Goal: Feedback & Contribution: Contribute content

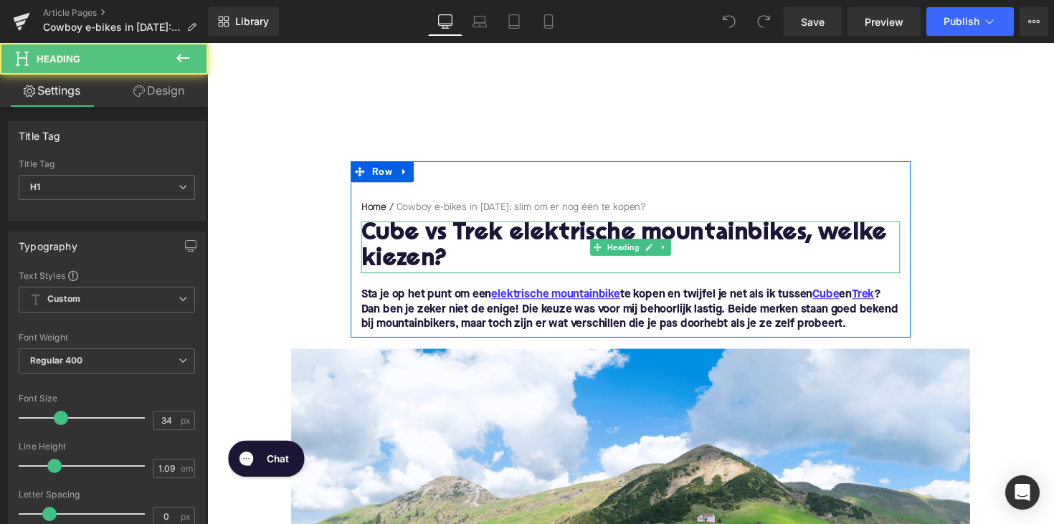
click at [408, 245] on h1 "Cube vs Trek elektrische mountainbikes, welke kiezen?" at bounding box center [641, 252] width 552 height 53
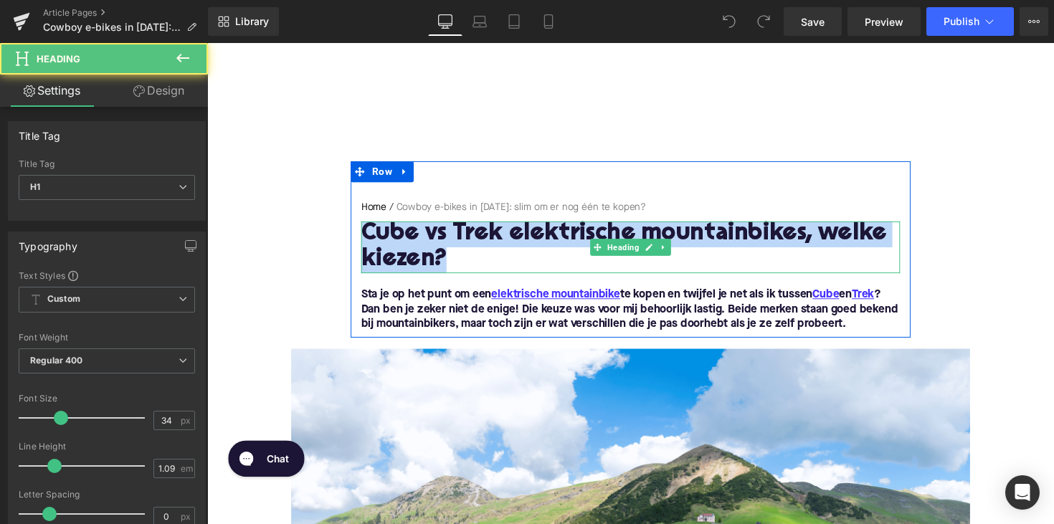
click at [408, 245] on h1 "Cube vs Trek elektrische mountainbikes, welke kiezen?" at bounding box center [641, 252] width 552 height 53
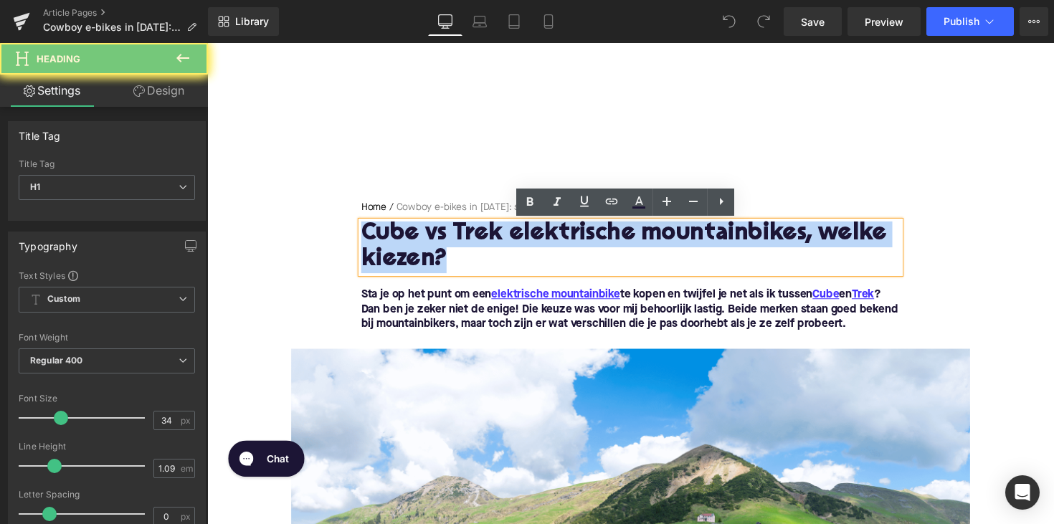
paste div
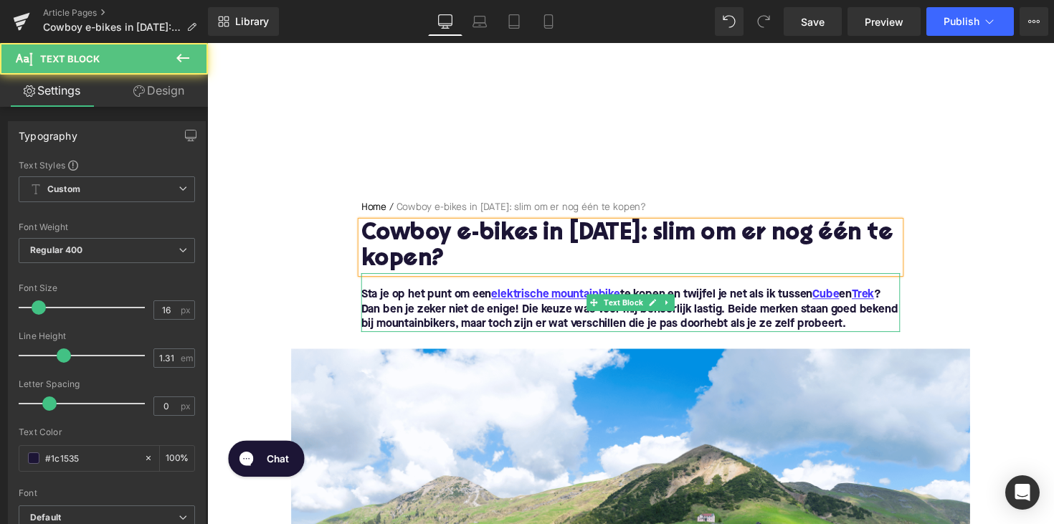
click at [582, 323] on font "Sta je op het punt om een elektrische mountainbike te kopen en twijfel je net a…" at bounding box center [640, 316] width 550 height 42
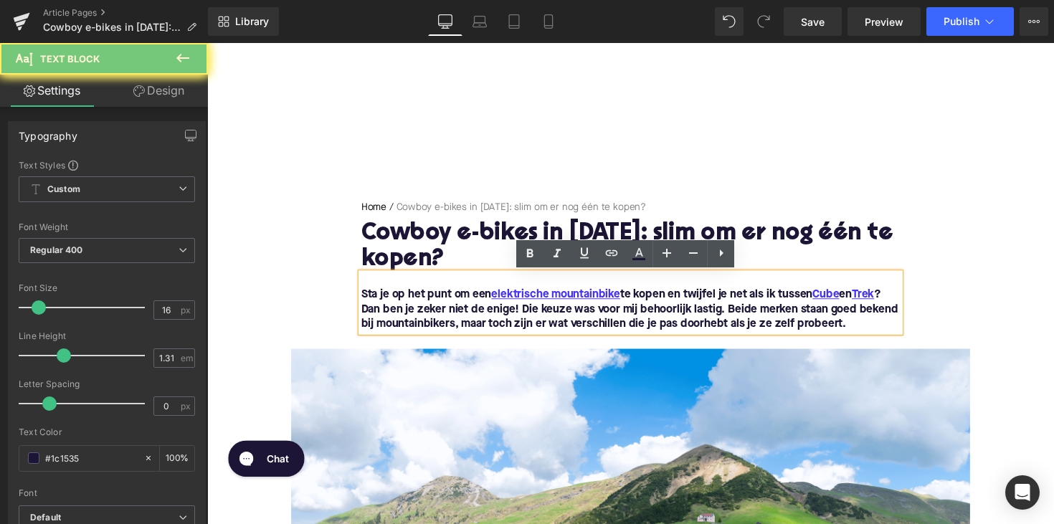
click at [903, 326] on p "Sta je op het punt om een elektrische mountainbike te kopen en twijfel je net a…" at bounding box center [641, 316] width 552 height 45
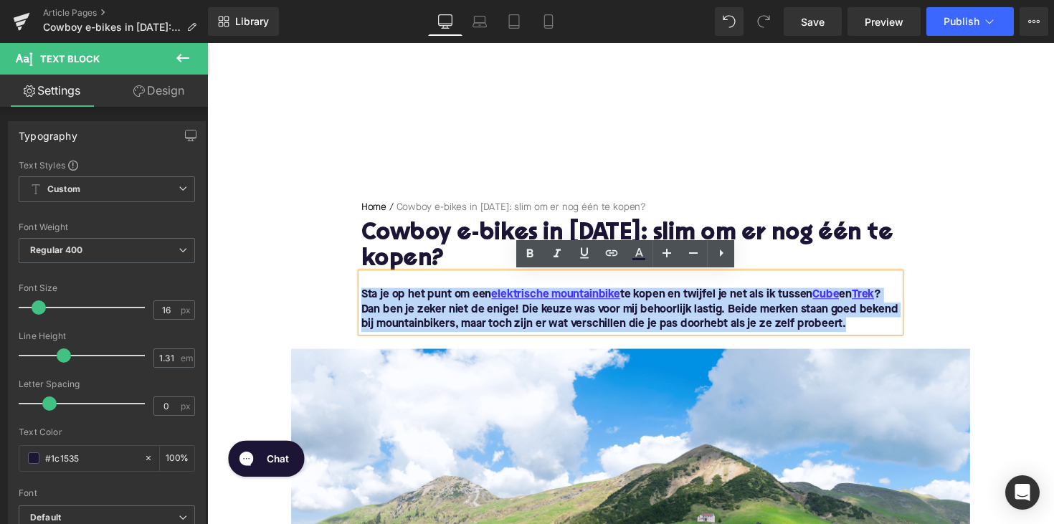
drag, startPoint x: 905, startPoint y: 333, endPoint x: 360, endPoint y: 295, distance: 546.3
click at [365, 296] on div "Sta je op het punt om een elektrische mountainbike te kopen en twijfel je net a…" at bounding box center [641, 309] width 552 height 60
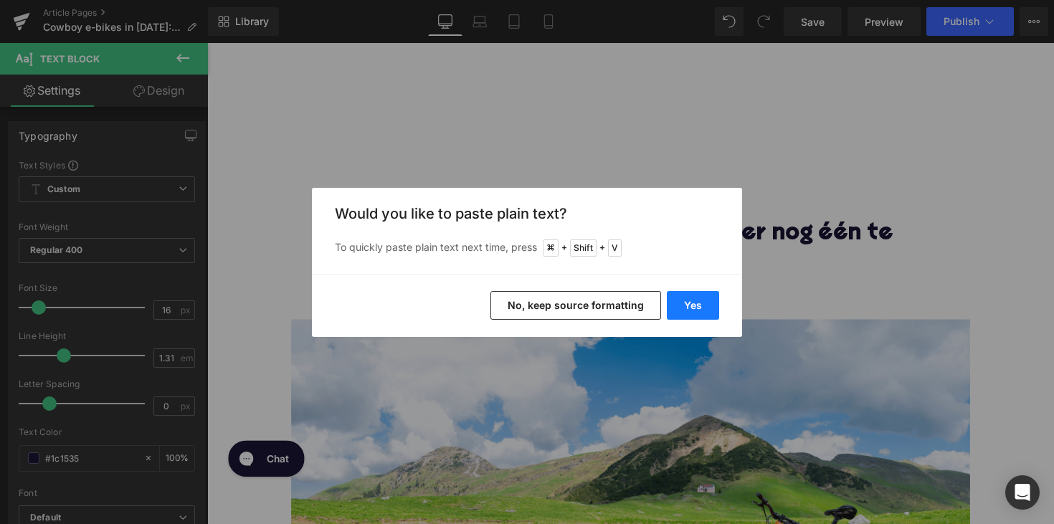
click at [703, 312] on button "Yes" at bounding box center [693, 305] width 52 height 29
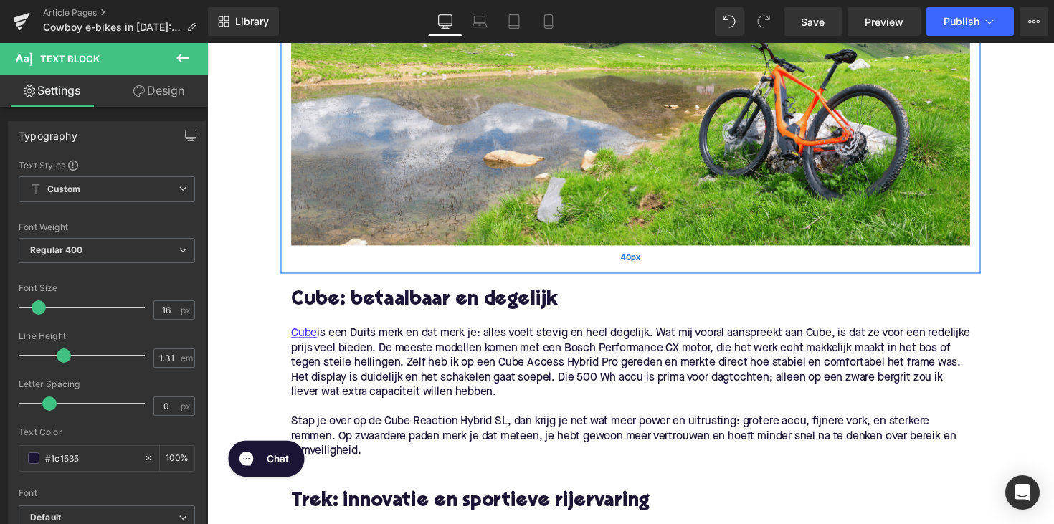
scroll to position [645, 0]
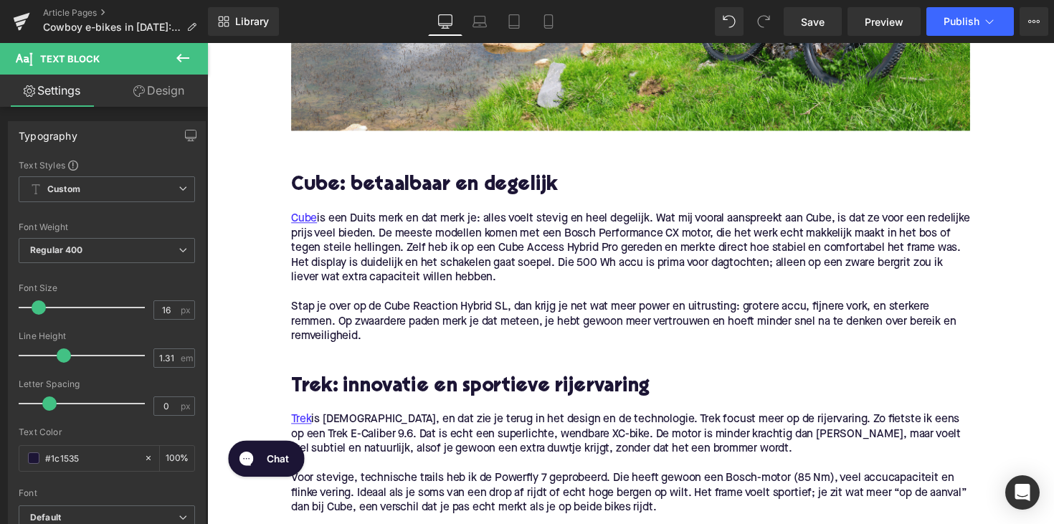
click at [402, 195] on h2 "Cube: betaalbaar en degelijk" at bounding box center [641, 190] width 696 height 22
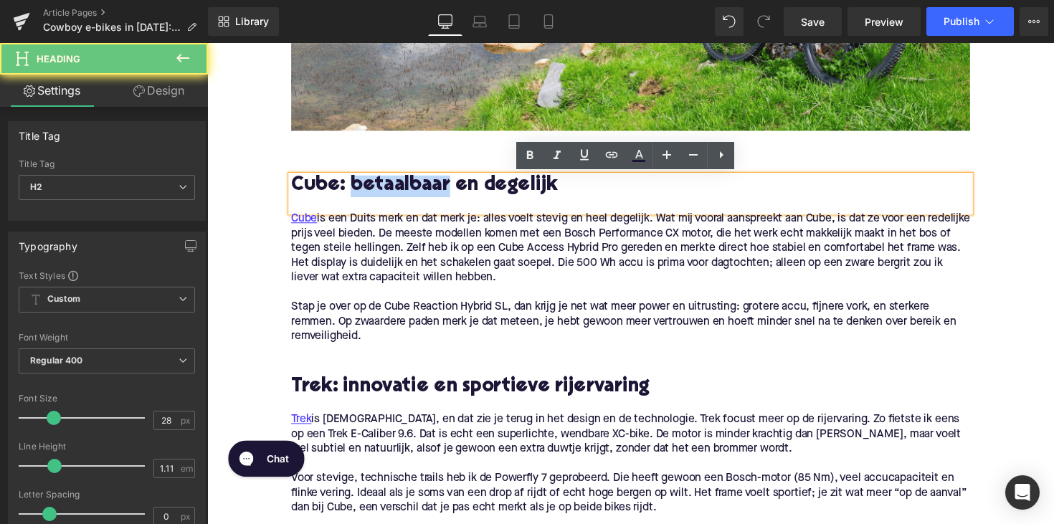
click at [402, 195] on h2 "Cube: betaalbaar en degelijk" at bounding box center [641, 190] width 696 height 22
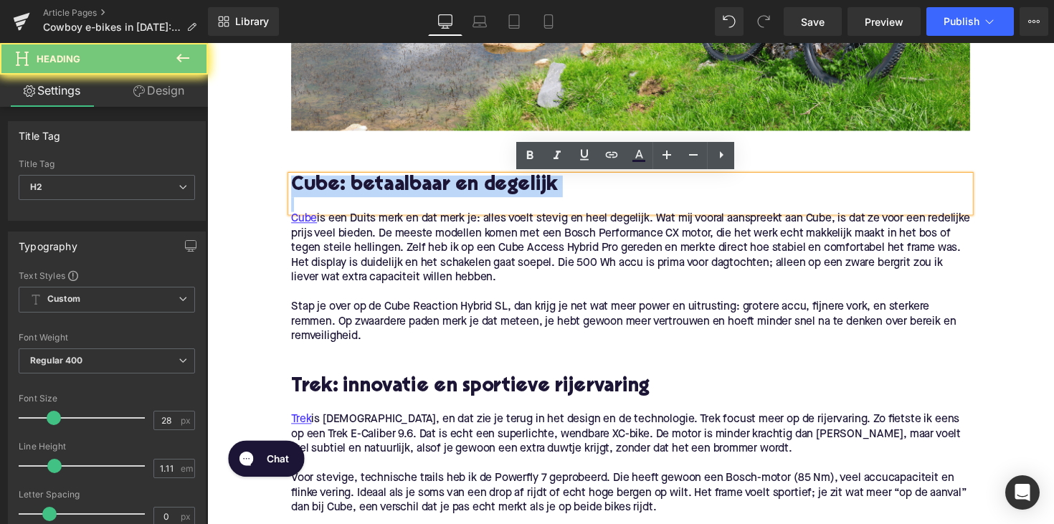
paste div
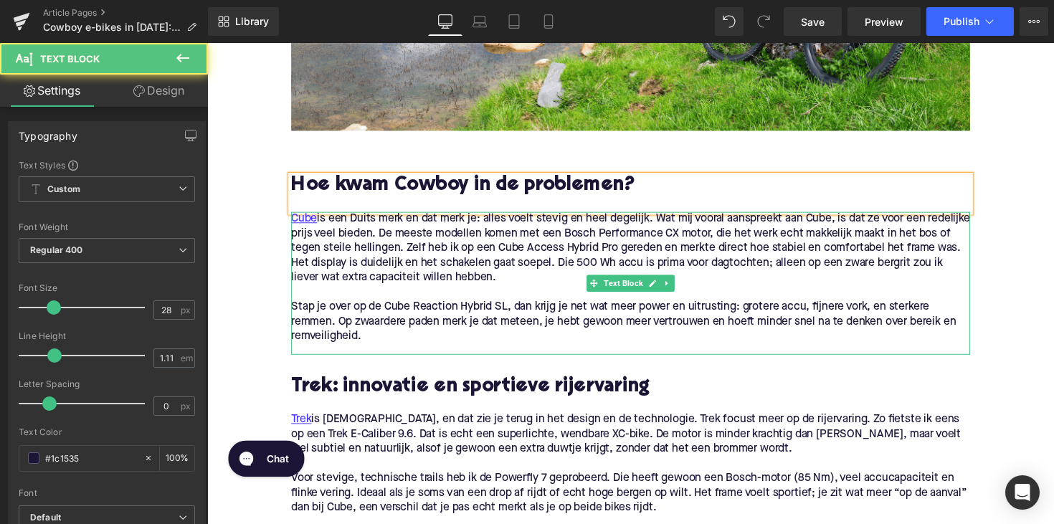
click at [379, 334] on p "Stap je over op de Cube Reaction Hybrid SL, dan krijg je net wat meer power en …" at bounding box center [641, 328] width 696 height 45
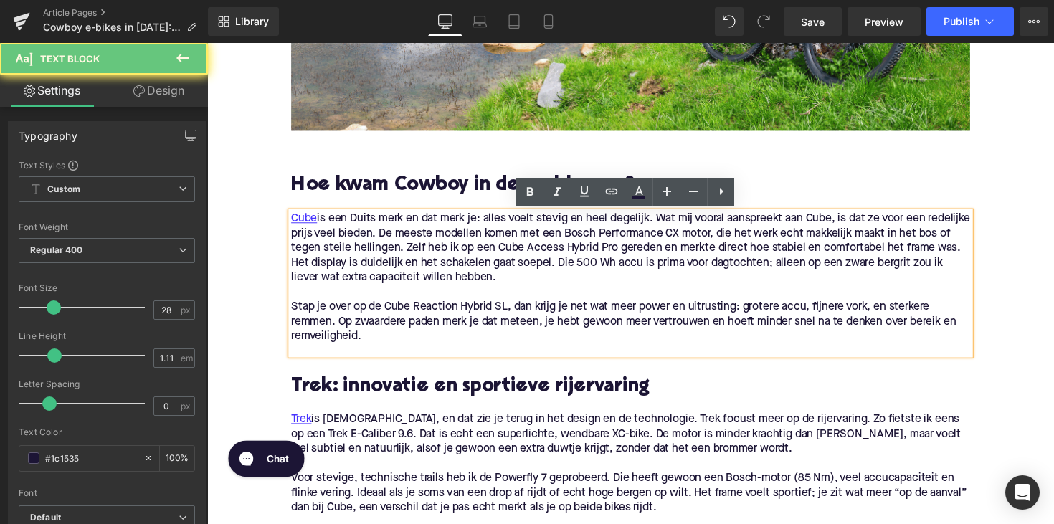
click at [392, 338] on p "Stap je over op de Cube Reaction Hybrid SL, dan krijg je net wat meer power en …" at bounding box center [641, 328] width 696 height 45
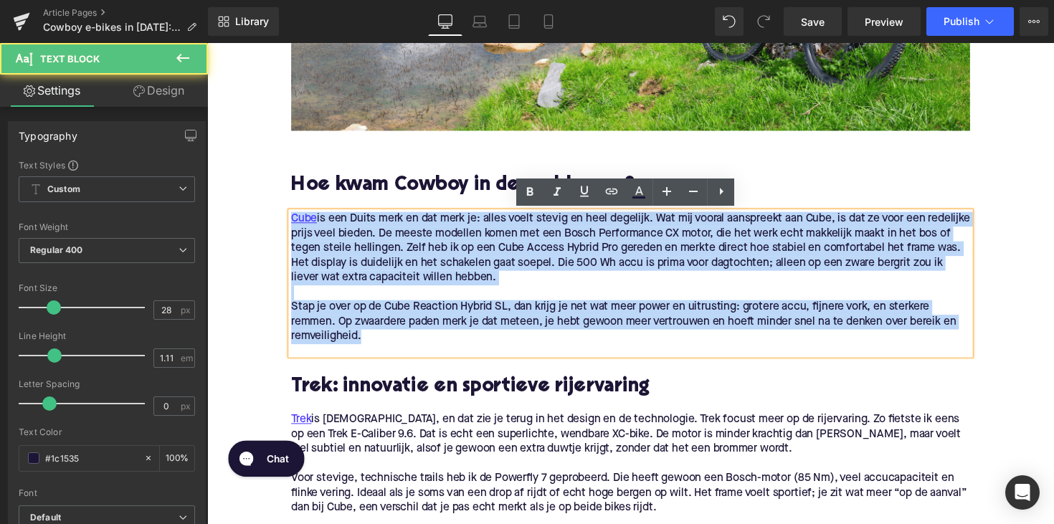
drag, startPoint x: 380, startPoint y: 347, endPoint x: 270, endPoint y: 215, distance: 172.0
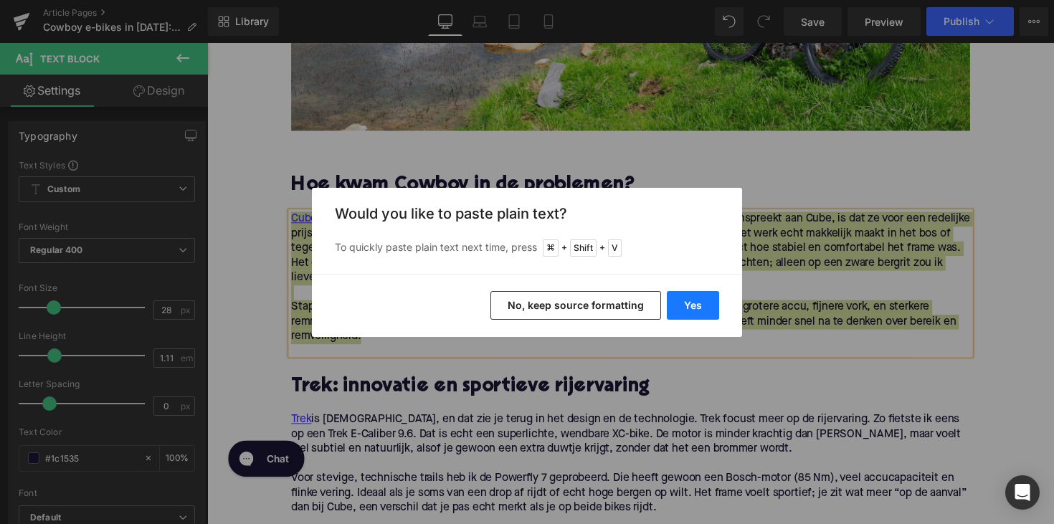
click at [692, 299] on button "Yes" at bounding box center [693, 305] width 52 height 29
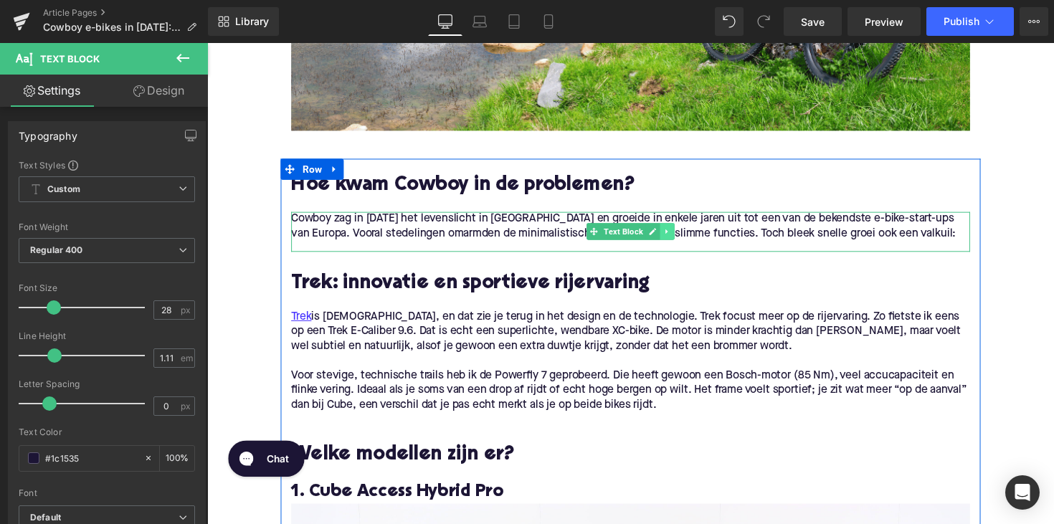
click at [680, 236] on icon at bounding box center [679, 236] width 8 height 9
click at [670, 238] on icon at bounding box center [671, 236] width 8 height 9
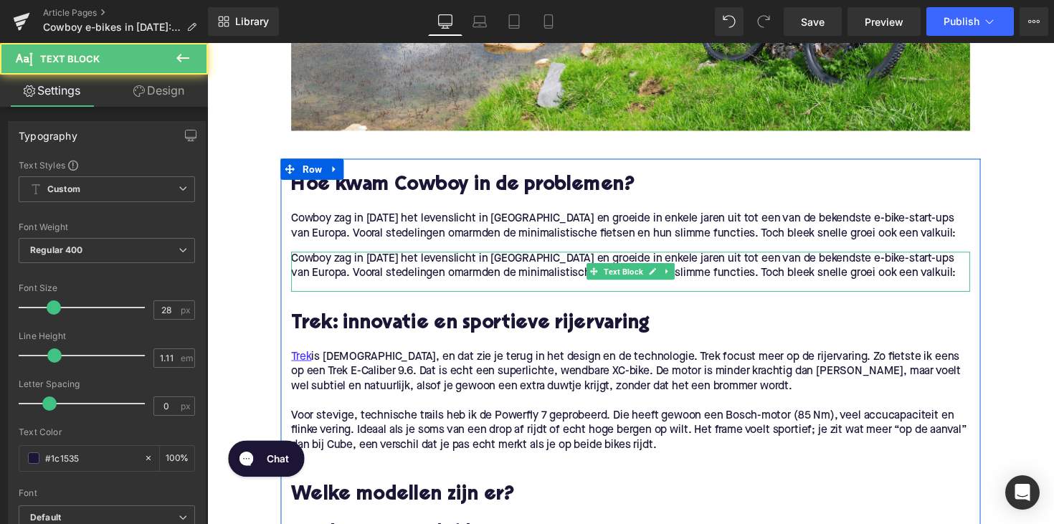
click at [473, 273] on p "Cowboy zag in [DATE] het levenslicht in [GEOGRAPHIC_DATA] en groeide in enkele …" at bounding box center [641, 272] width 696 height 30
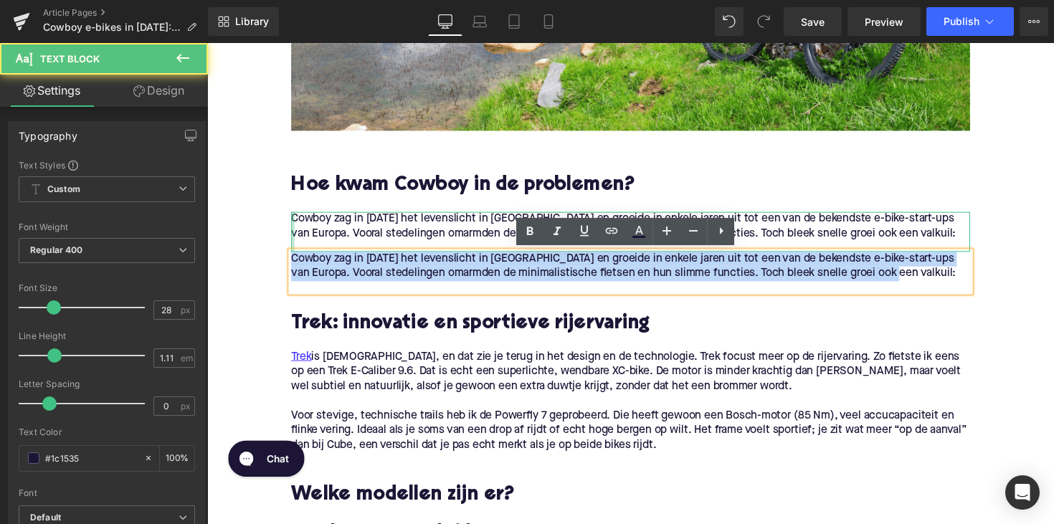
drag, startPoint x: 930, startPoint y: 278, endPoint x: 243, endPoint y: 238, distance: 688.1
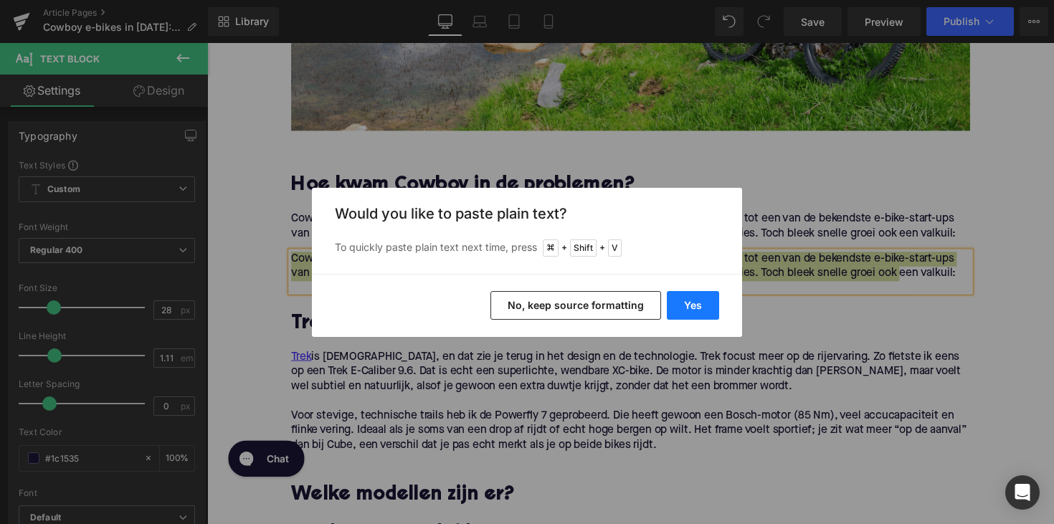
click at [681, 307] on button "Yes" at bounding box center [693, 305] width 52 height 29
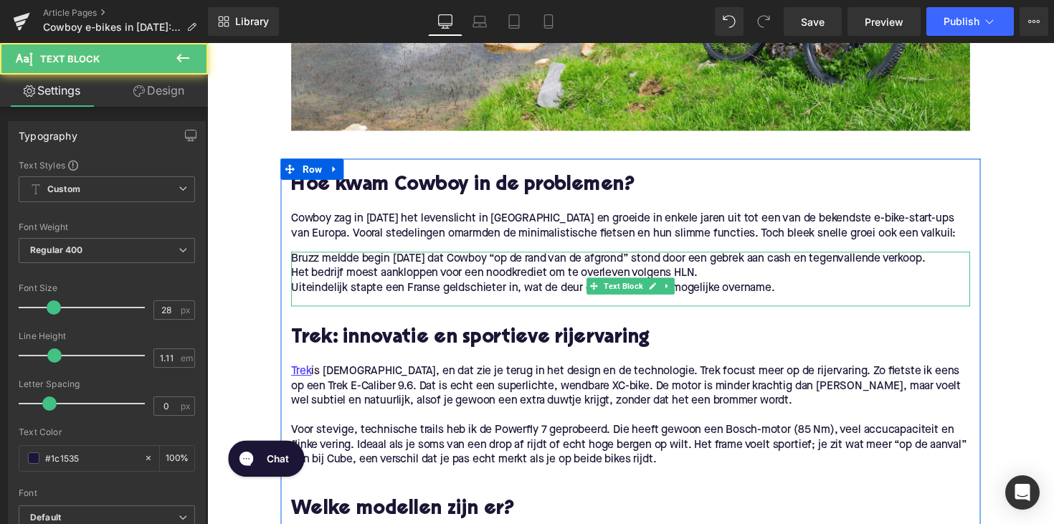
click at [555, 272] on p "Bruzz meldde begin [DATE] dat Cowboy “op de rand van de afgrond” stond door een…" at bounding box center [641, 264] width 696 height 15
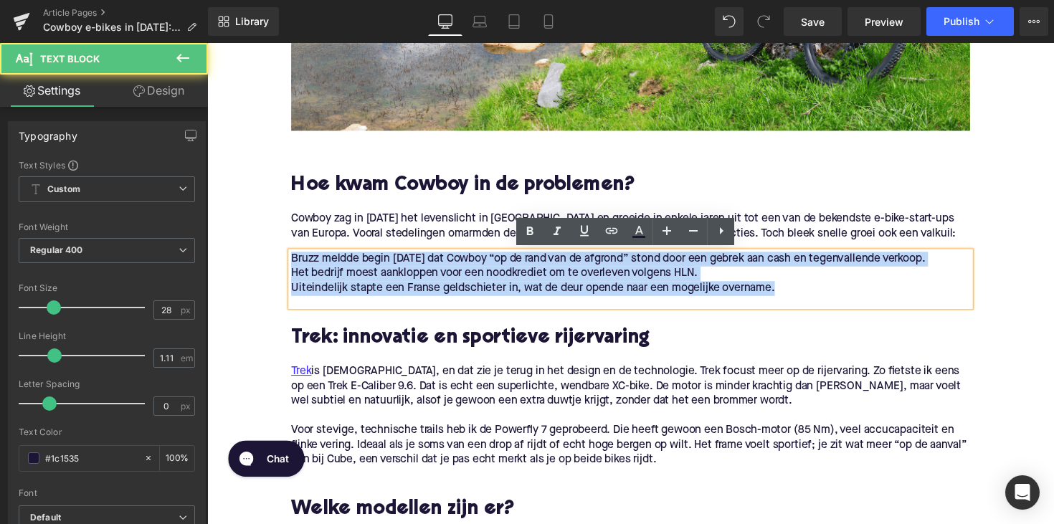
drag, startPoint x: 792, startPoint y: 308, endPoint x: 258, endPoint y: 266, distance: 535.1
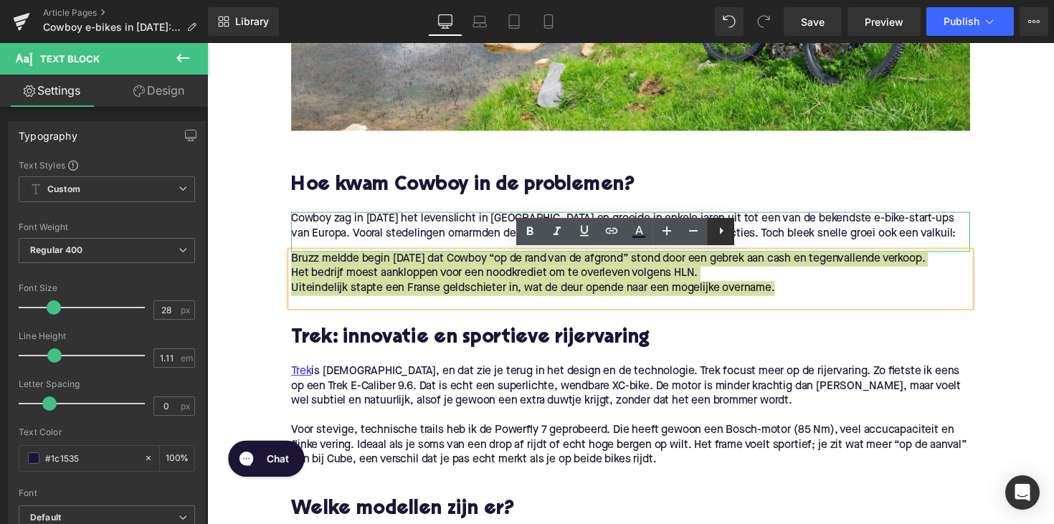
click at [718, 232] on icon at bounding box center [721, 230] width 17 height 17
click at [719, 238] on icon at bounding box center [720, 230] width 17 height 17
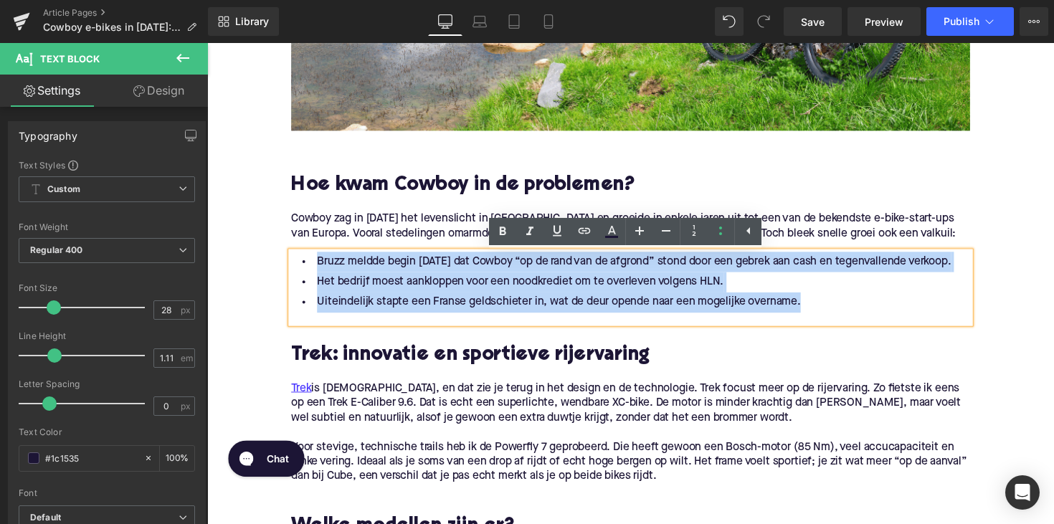
click at [683, 319] on li "Uiteindelijk stapte een Franse geldschieter in, wat de deur opende naar een mog…" at bounding box center [641, 308] width 696 height 21
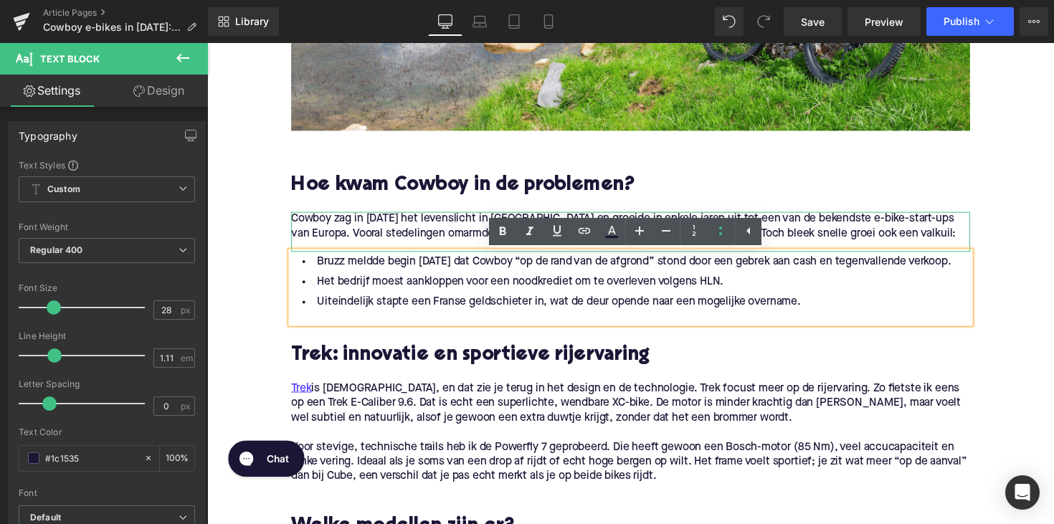
click at [417, 232] on p "Cowboy zag in [DATE] het levenslicht in [GEOGRAPHIC_DATA] en groeide in enkele …" at bounding box center [641, 231] width 696 height 30
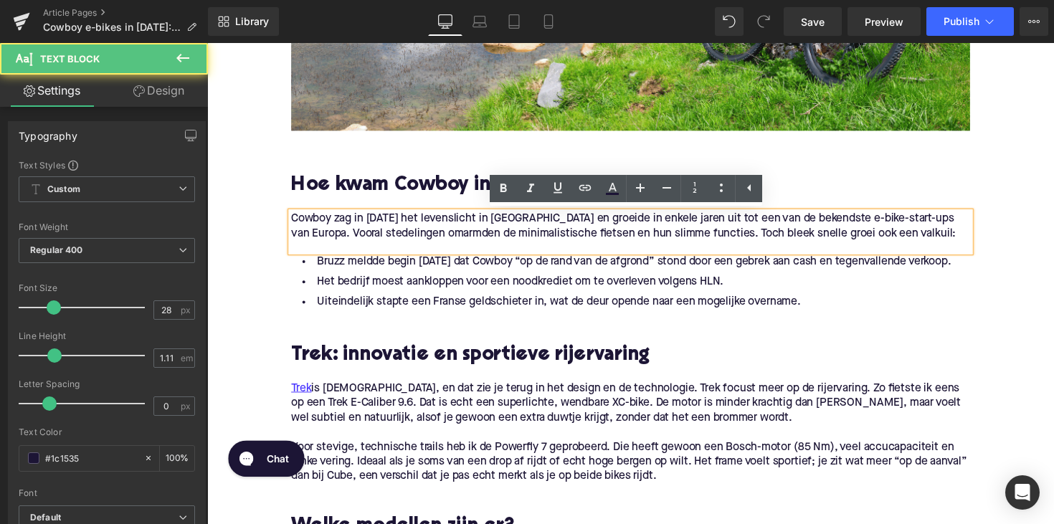
click at [207, 43] on div "40px" at bounding box center [207, 43] width 0 height 0
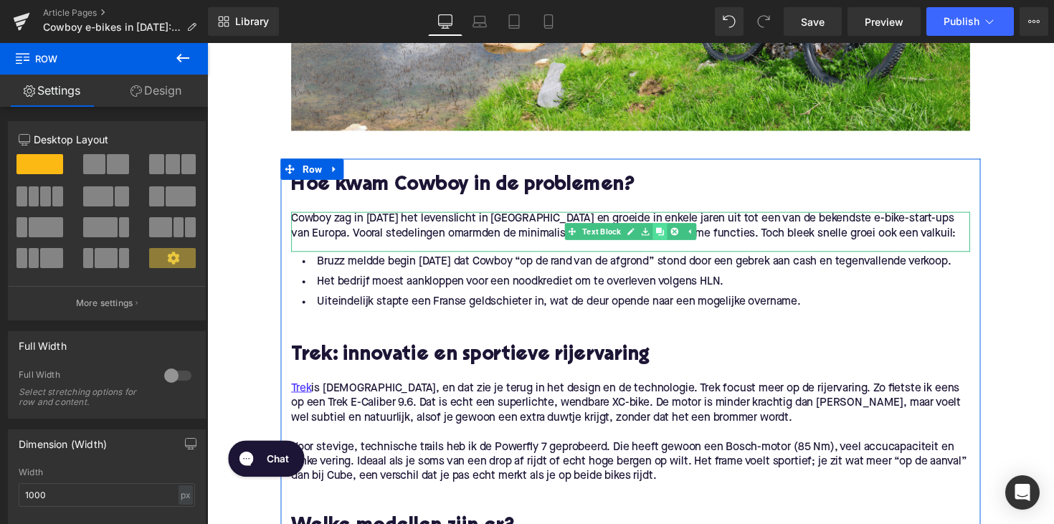
click at [669, 239] on icon at bounding box center [671, 236] width 8 height 8
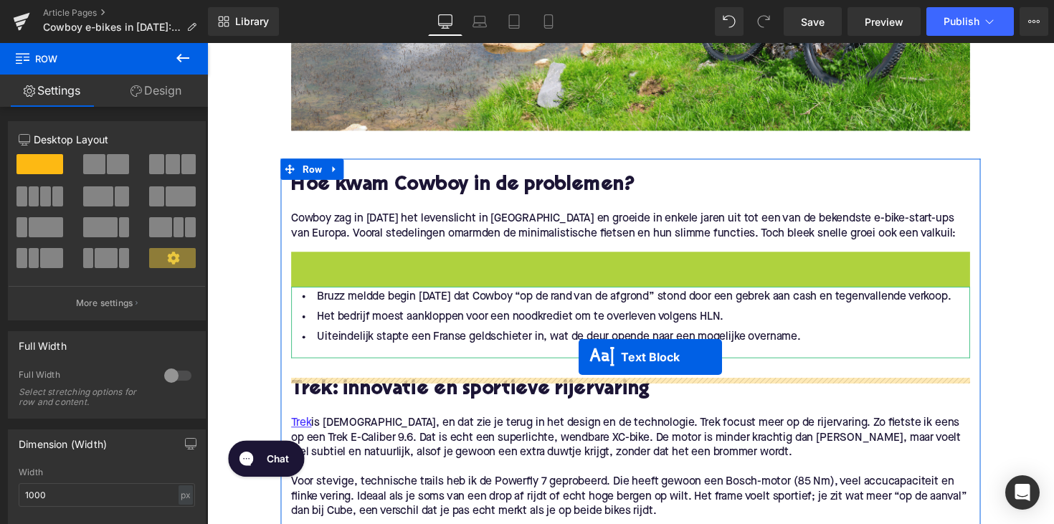
drag, startPoint x: 602, startPoint y: 281, endPoint x: 587, endPoint y: 366, distance: 85.8
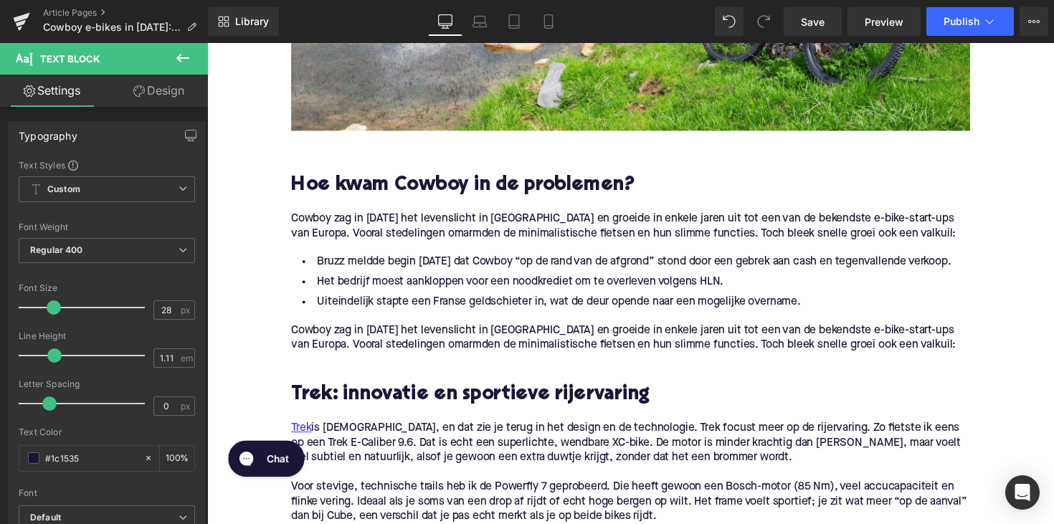
click at [403, 360] on p "Cowboy zag in [DATE] het levenslicht in [GEOGRAPHIC_DATA] en groeide in enkele …" at bounding box center [641, 345] width 696 height 30
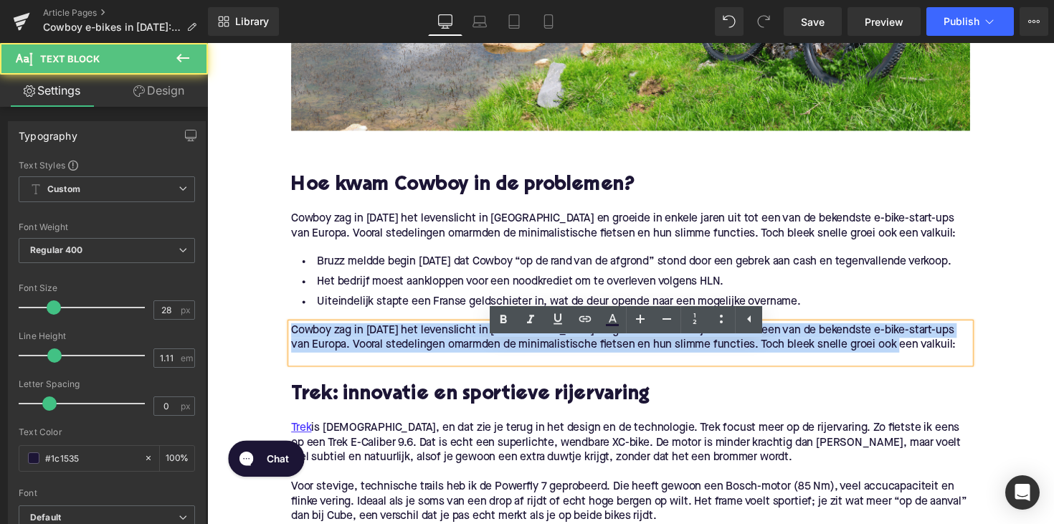
drag, startPoint x: 927, startPoint y: 371, endPoint x: 242, endPoint y: 345, distance: 686.0
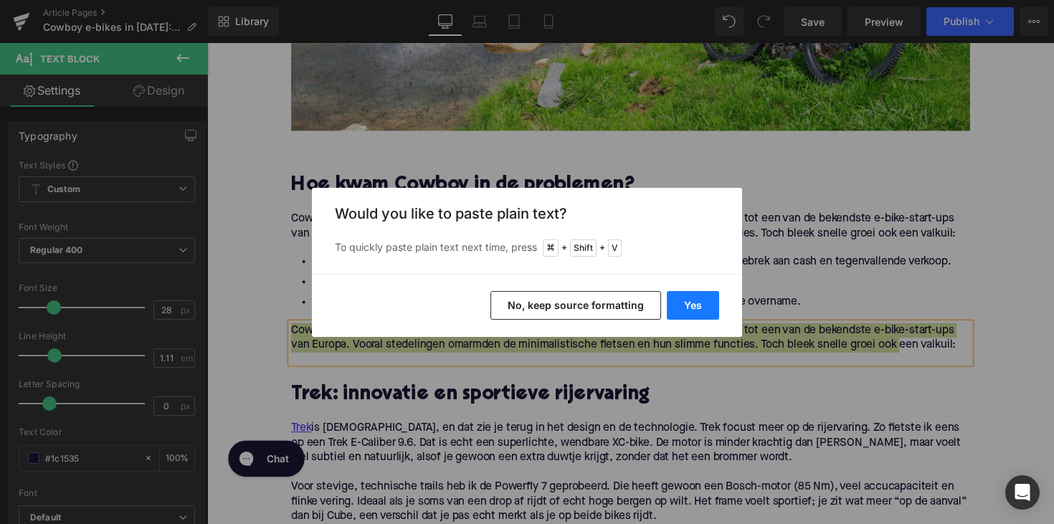
click at [686, 310] on button "Yes" at bounding box center [693, 305] width 52 height 29
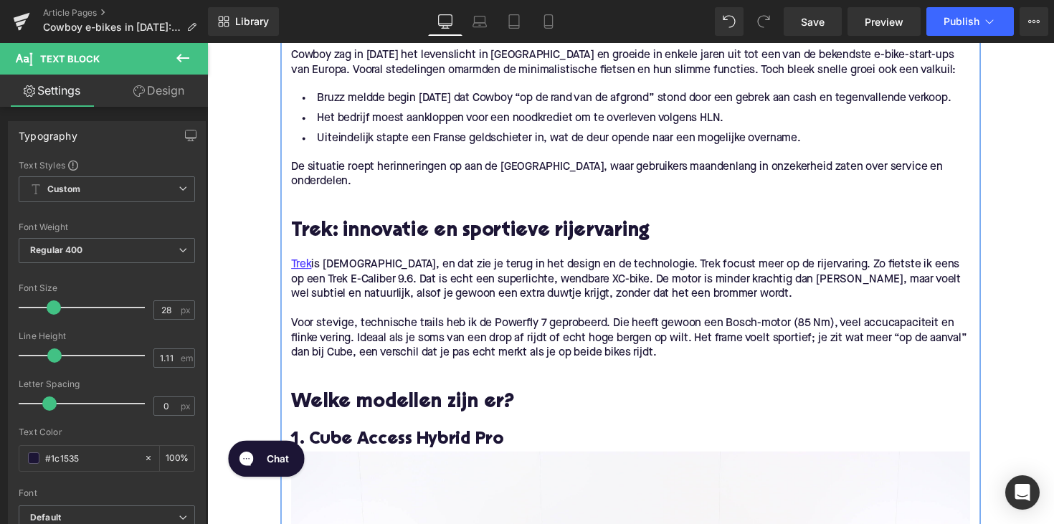
scroll to position [883, 0]
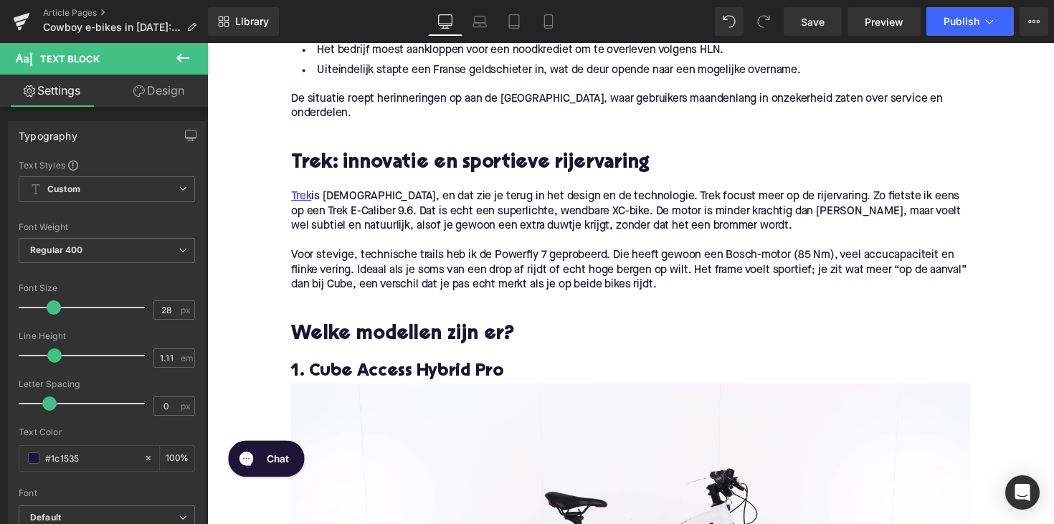
click at [379, 178] on h2 "Trek: innovatie en sportieve rijervaring" at bounding box center [641, 167] width 696 height 22
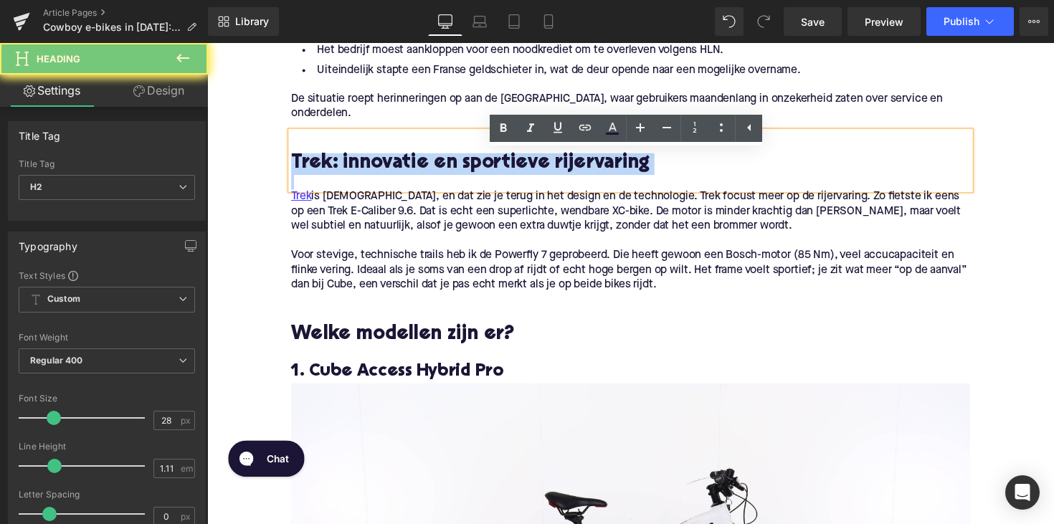
click at [379, 178] on h2 "Trek: innovatie en sportieve rijervaring" at bounding box center [641, 167] width 696 height 22
paste div
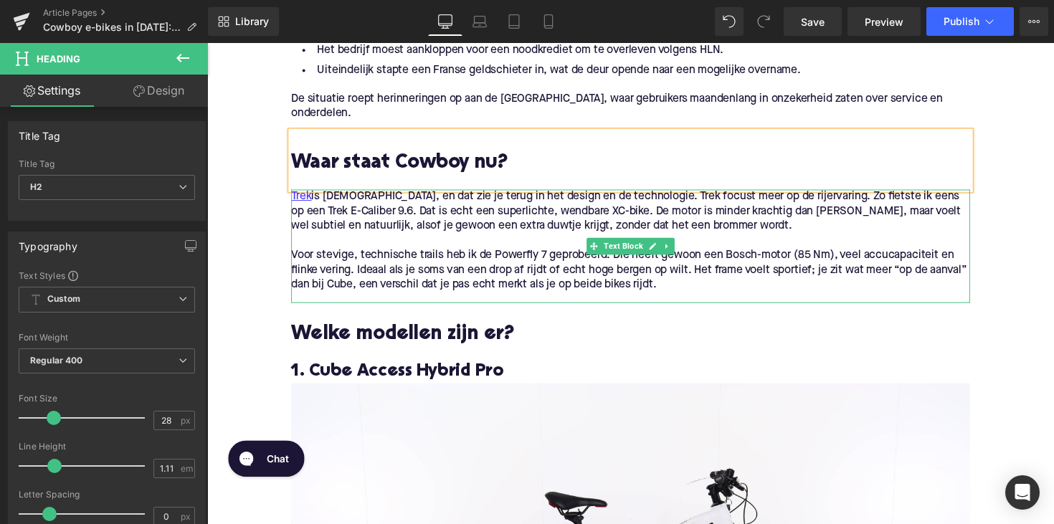
click at [406, 283] on p "Voor stevige, technische trails heb ik de Powerfly 7 geprobeerd. Die heeft gewo…" at bounding box center [641, 275] width 696 height 45
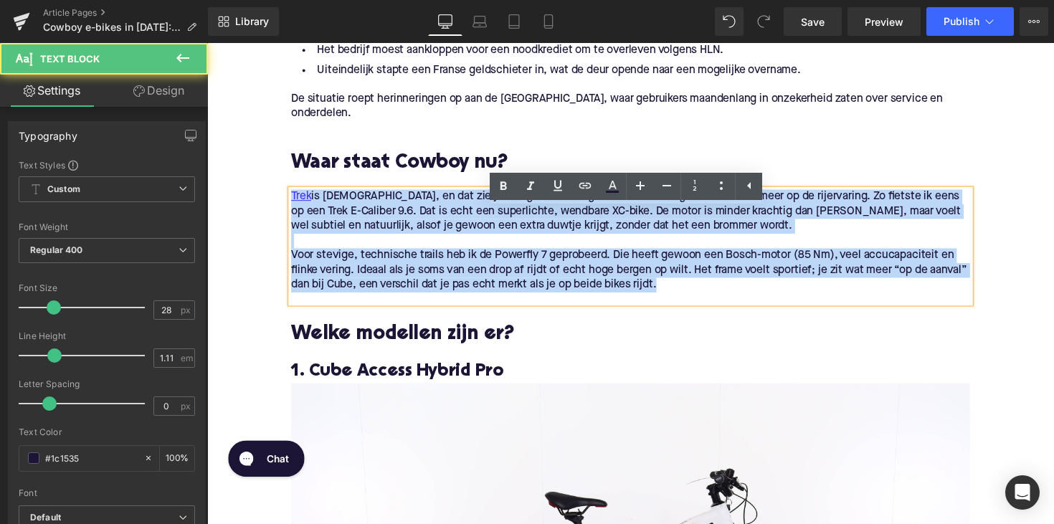
drag, startPoint x: 728, startPoint y: 316, endPoint x: 242, endPoint y: 225, distance: 494.6
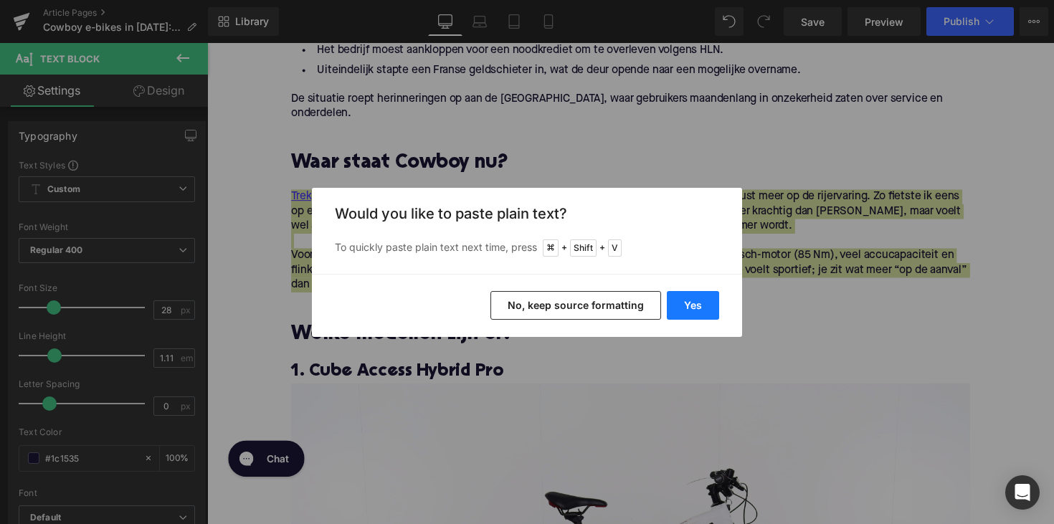
click at [685, 310] on button "Yes" at bounding box center [693, 305] width 52 height 29
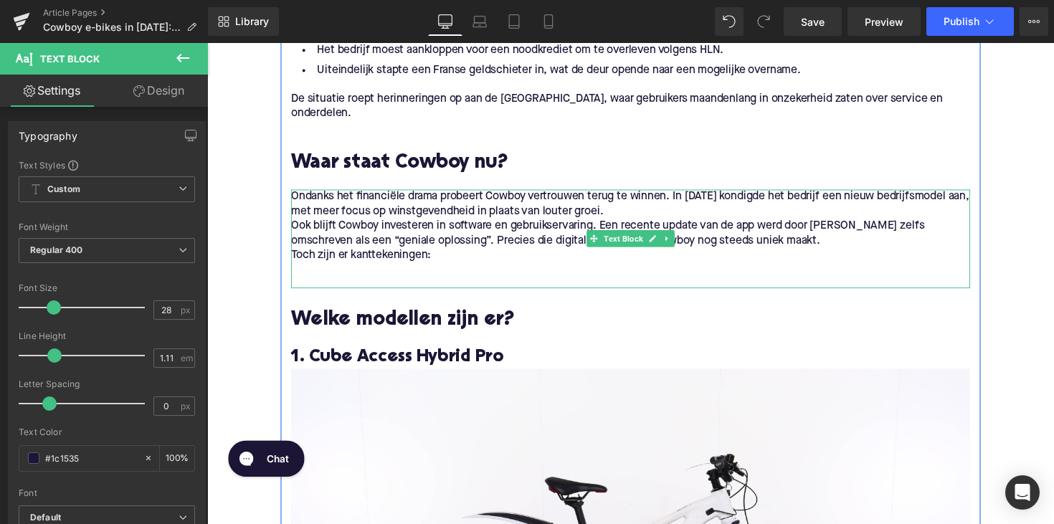
click at [321, 268] on p "Toch zijn er kanttekeningen:" at bounding box center [641, 260] width 696 height 15
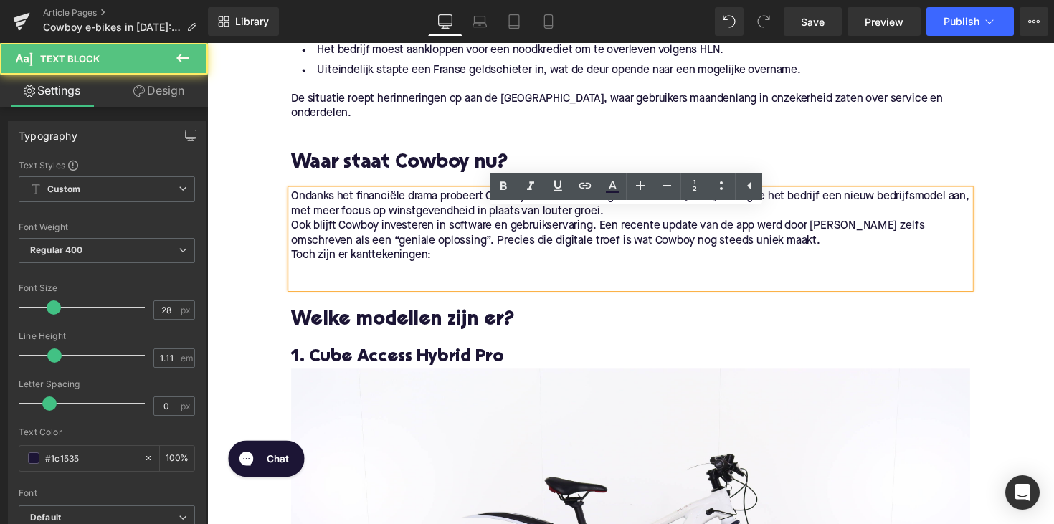
click at [293, 268] on p "Toch zijn er kanttekeningen:" at bounding box center [641, 260] width 696 height 15
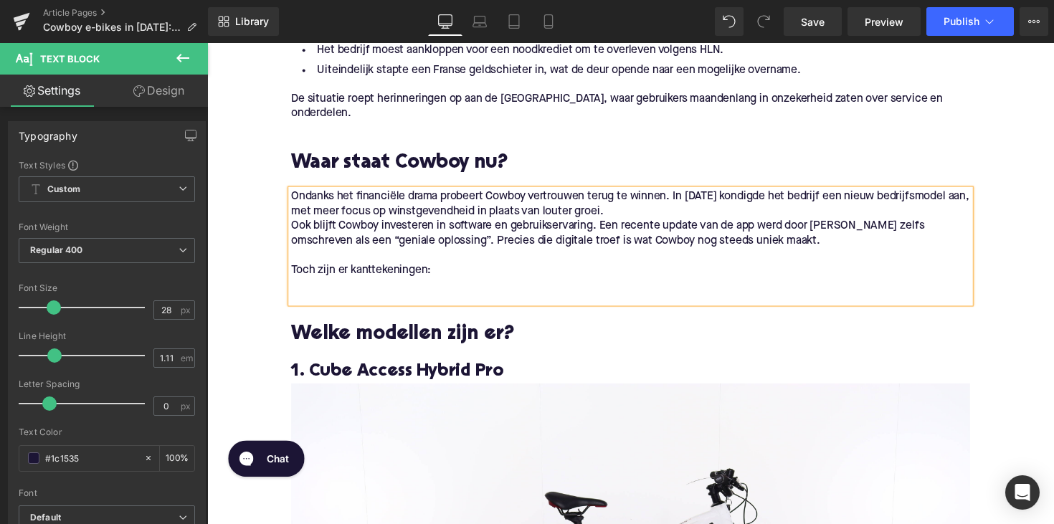
click at [293, 248] on p "Ook blijft Cowboy investeren in software en gebruikservaring. Een recente updat…" at bounding box center [641, 238] width 696 height 30
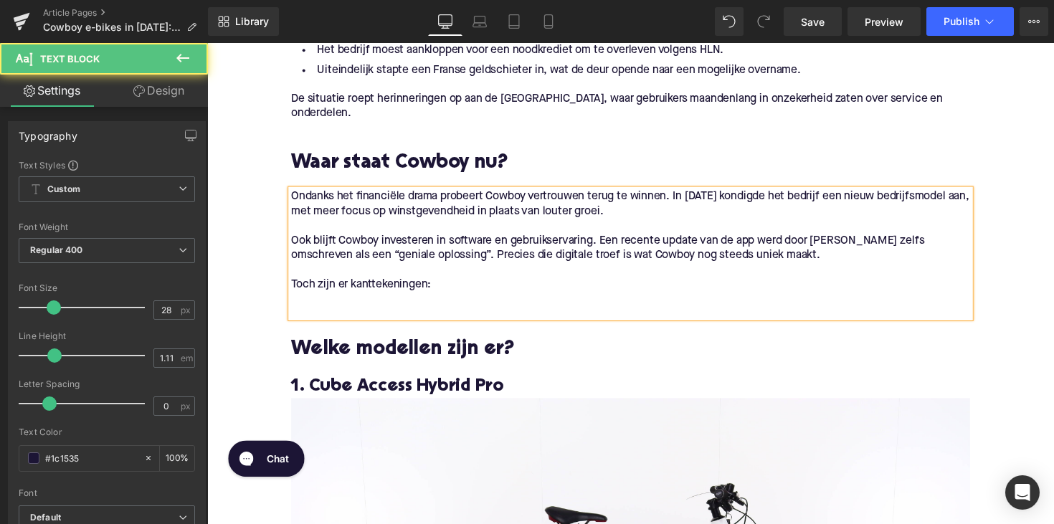
click at [300, 313] on p at bounding box center [641, 305] width 696 height 15
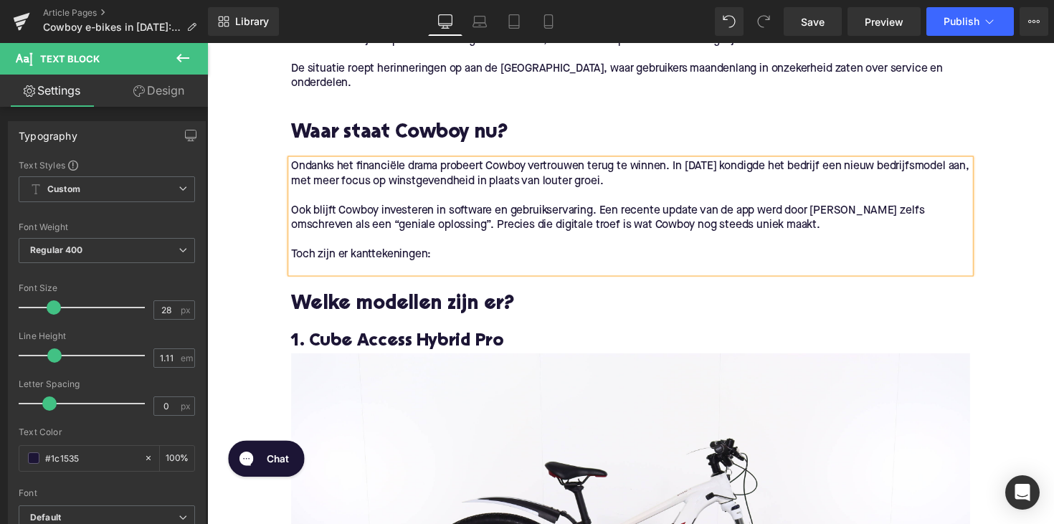
scroll to position [919, 0]
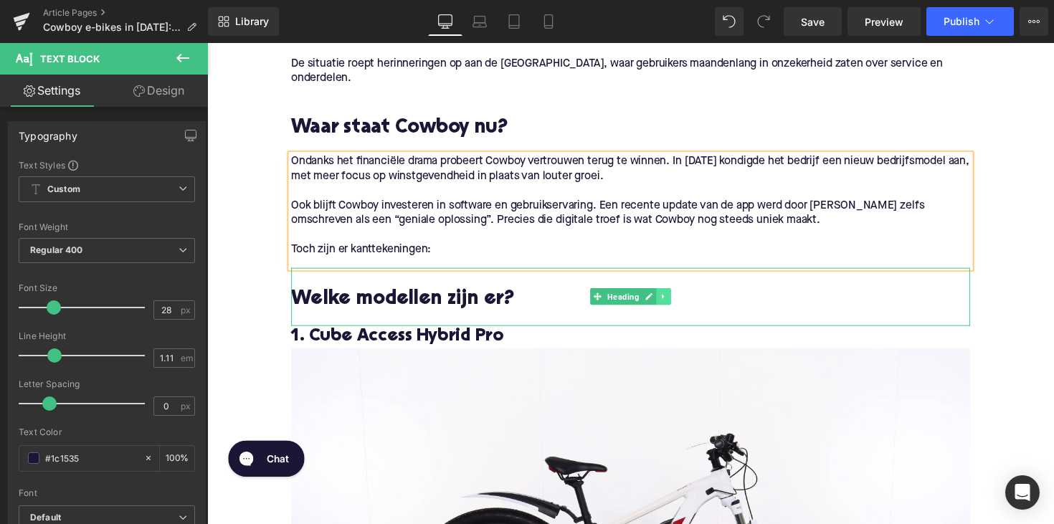
click at [673, 305] on icon at bounding box center [674, 302] width 2 height 5
click at [675, 311] on link at bounding box center [682, 302] width 15 height 17
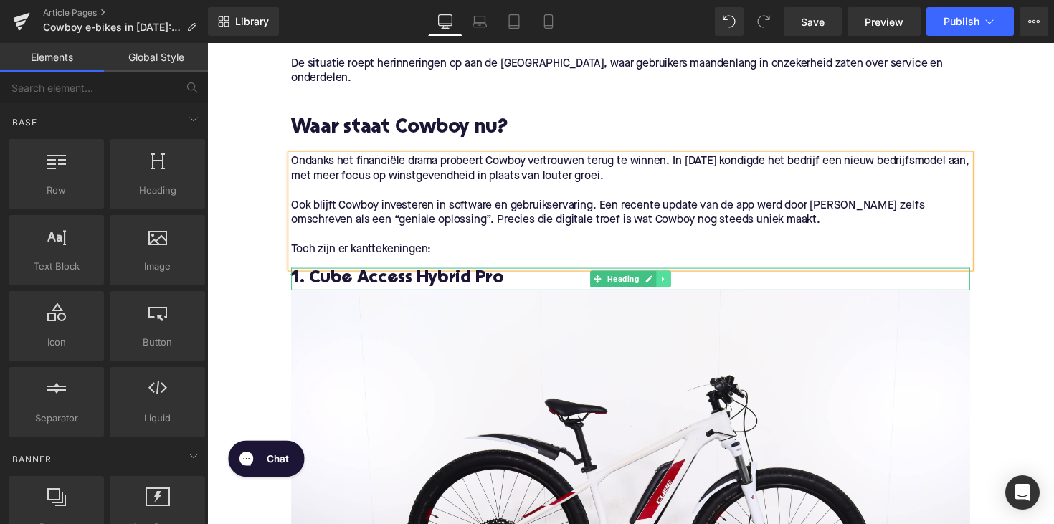
click at [671, 289] on icon at bounding box center [675, 284] width 8 height 9
click at [678, 288] on icon at bounding box center [682, 284] width 8 height 8
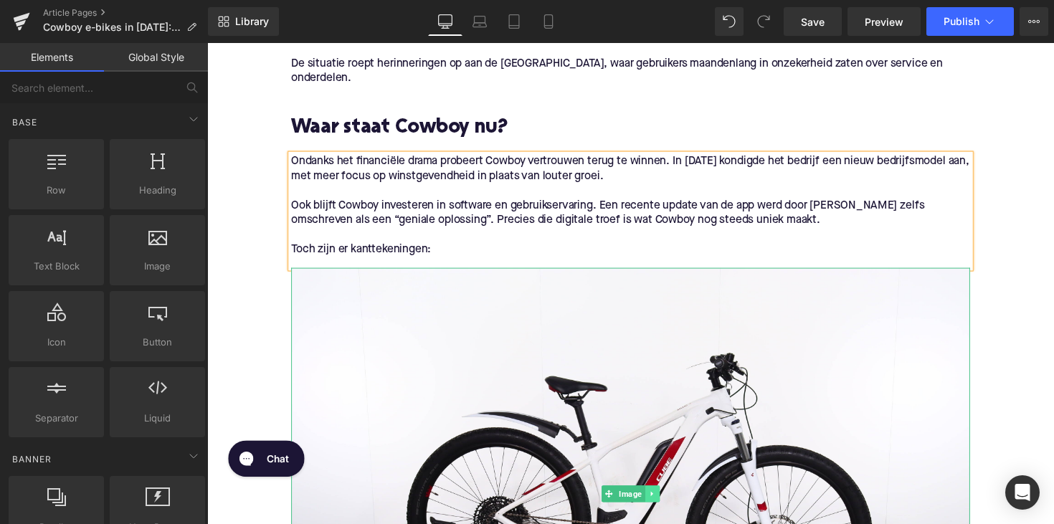
click at [660, 509] on icon at bounding box center [663, 504] width 8 height 9
click at [667, 509] on icon at bounding box center [671, 505] width 8 height 8
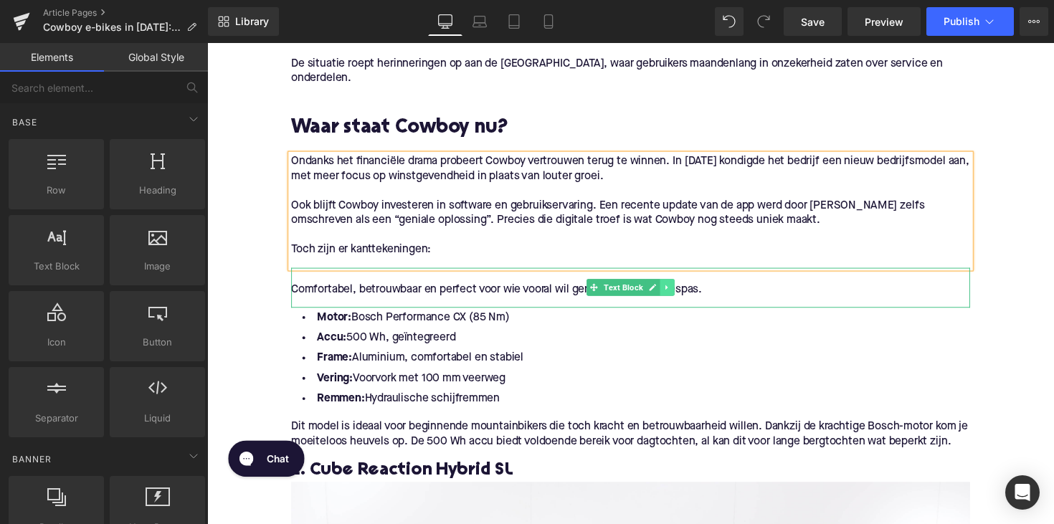
click at [681, 302] on link at bounding box center [678, 293] width 15 height 17
click at [685, 298] on icon at bounding box center [686, 294] width 8 height 8
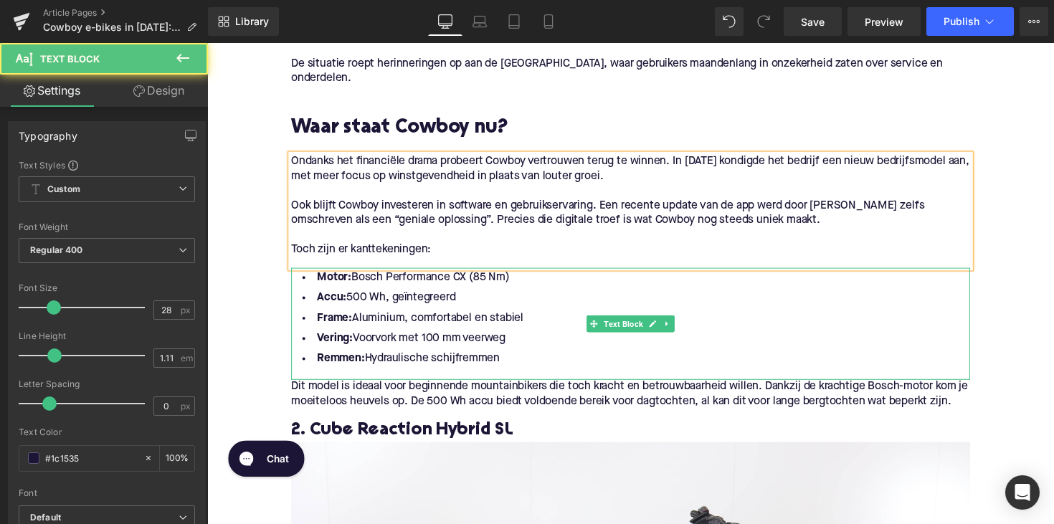
click at [506, 377] on li "Remmen: Hydraulische schijfremmen" at bounding box center [641, 366] width 696 height 21
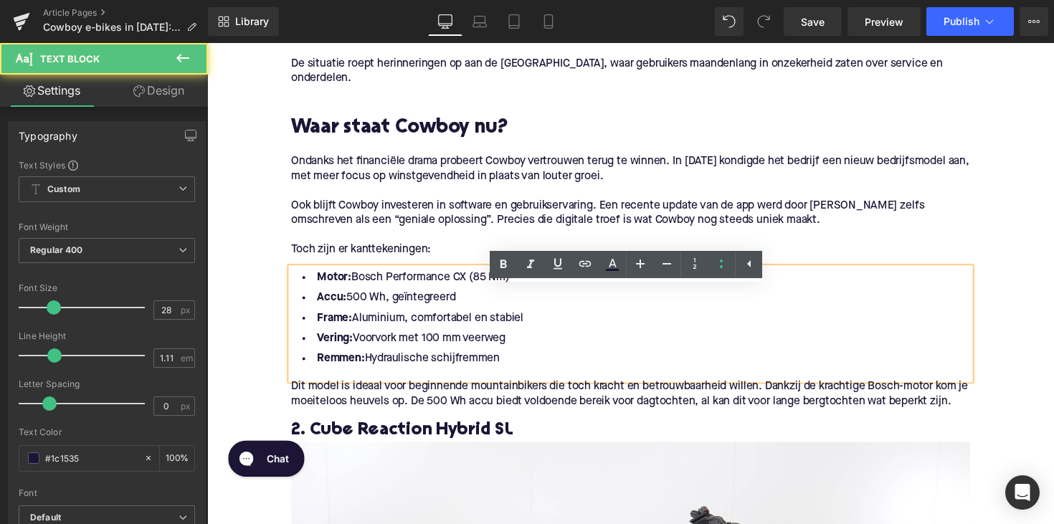
click at [506, 377] on li "Remmen: Hydraulische schijfremmen" at bounding box center [641, 366] width 696 height 21
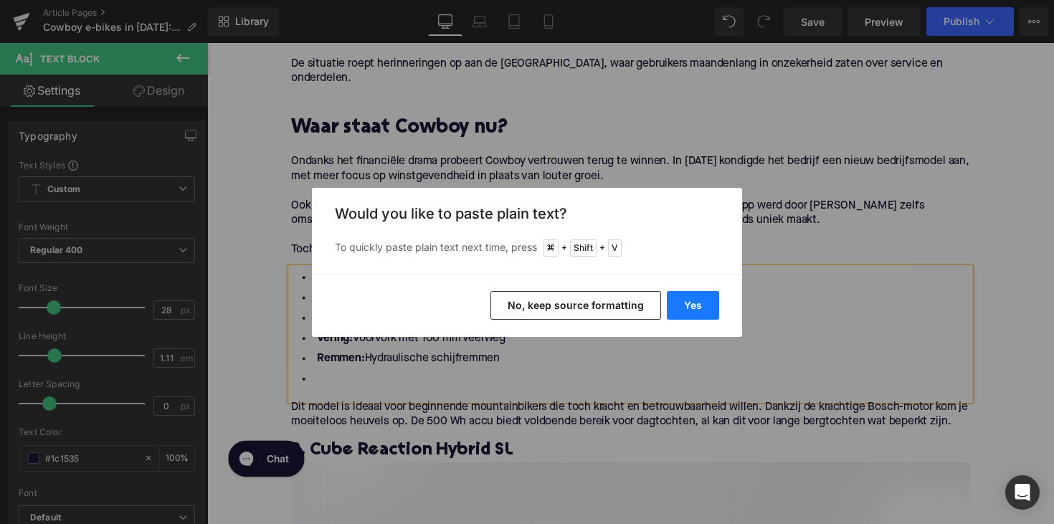
click at [683, 307] on button "Yes" at bounding box center [693, 305] width 52 height 29
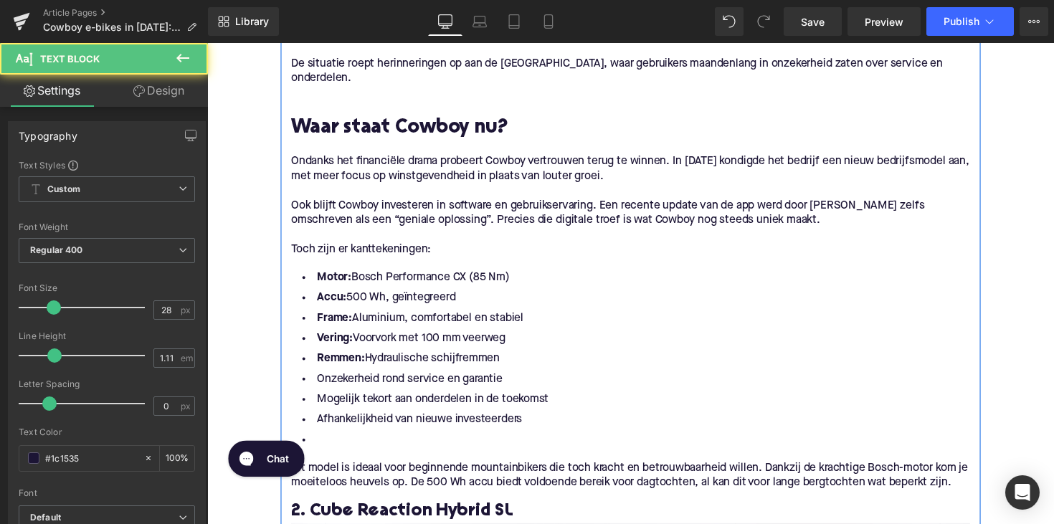
drag, startPoint x: 516, startPoint y: 388, endPoint x: 287, endPoint y: 280, distance: 253.4
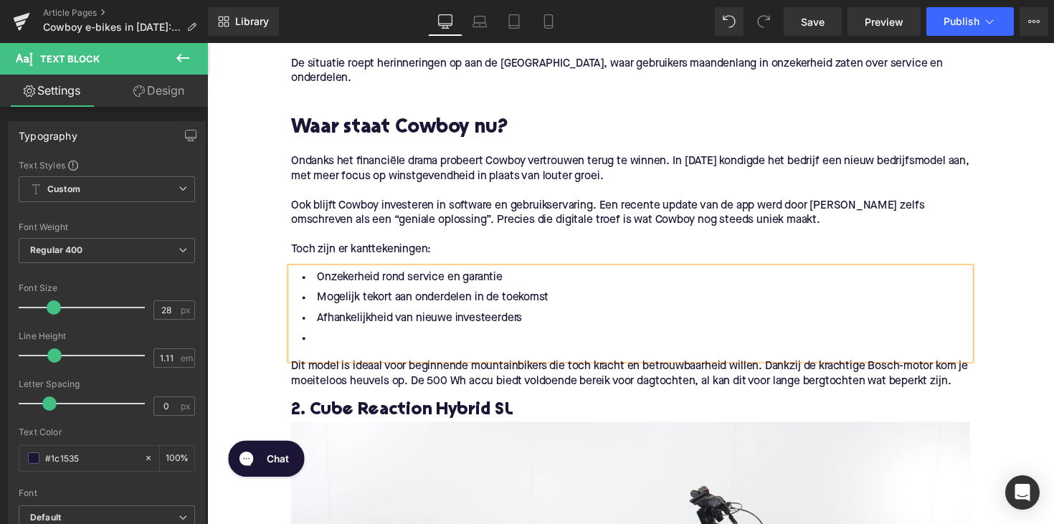
click at [322, 356] on li at bounding box center [641, 346] width 696 height 21
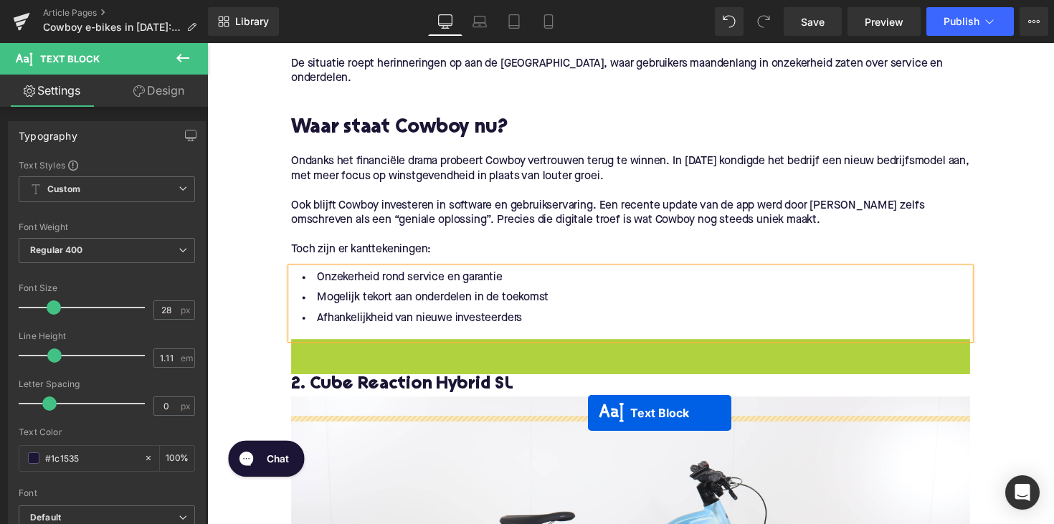
drag, startPoint x: 602, startPoint y: 397, endPoint x: 597, endPoint y: 422, distance: 26.3
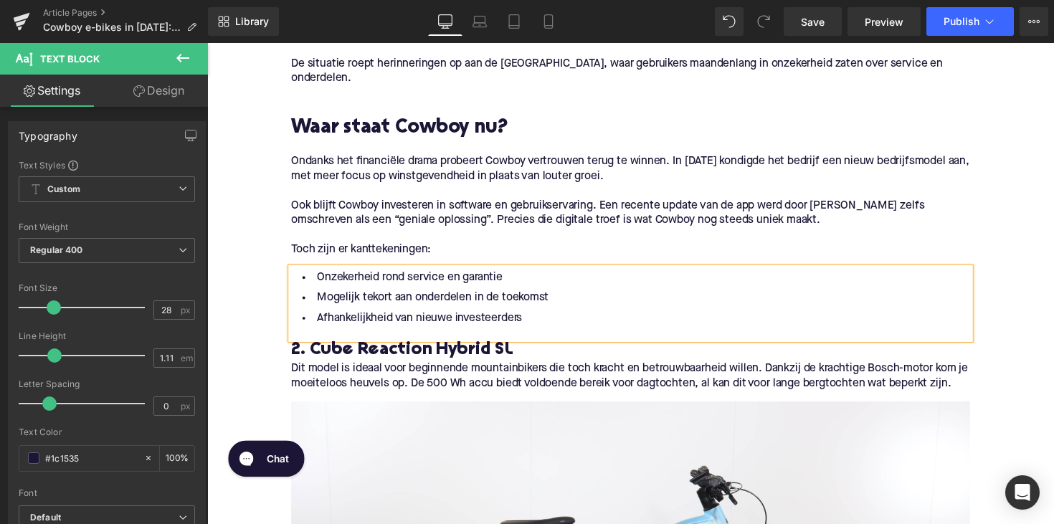
click at [401, 369] on h3 "2. Cube Reaction Hybrid SL" at bounding box center [641, 357] width 696 height 23
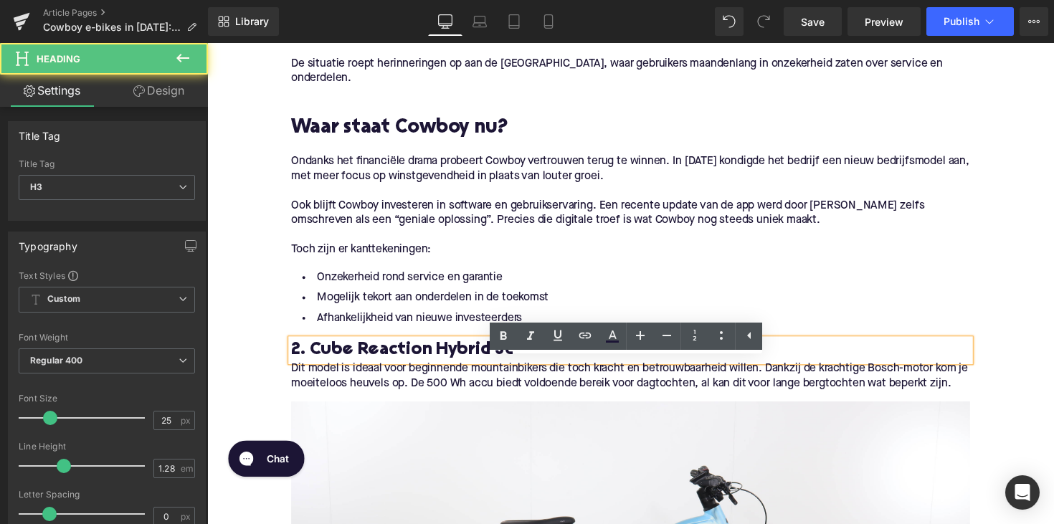
click at [401, 369] on h3 "2. Cube Reaction Hybrid SL" at bounding box center [641, 357] width 696 height 23
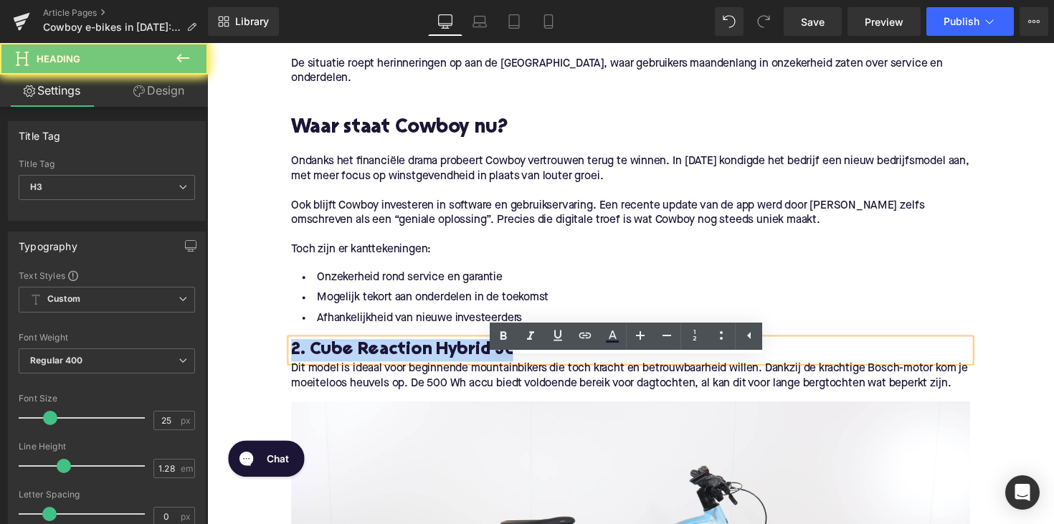
paste div
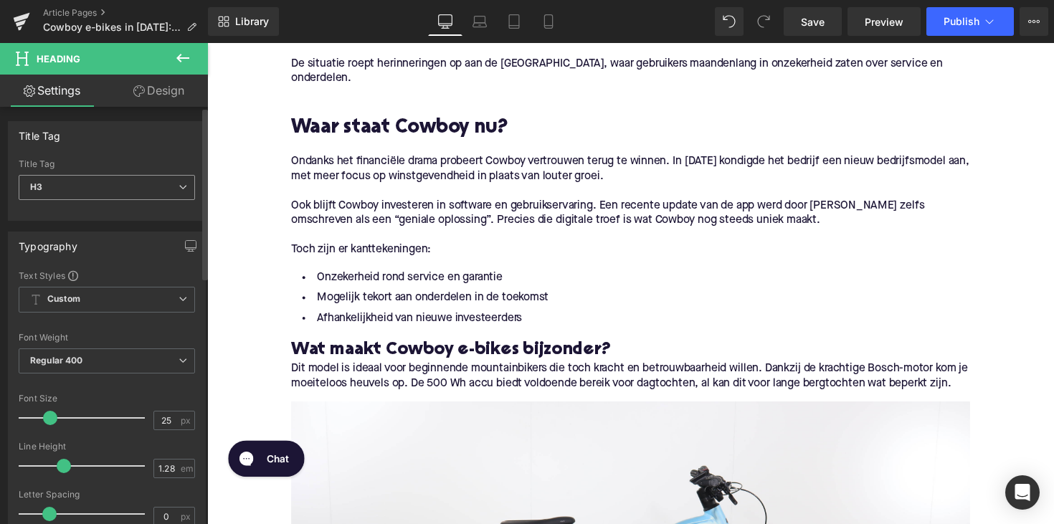
click at [136, 189] on span "H3" at bounding box center [107, 187] width 176 height 25
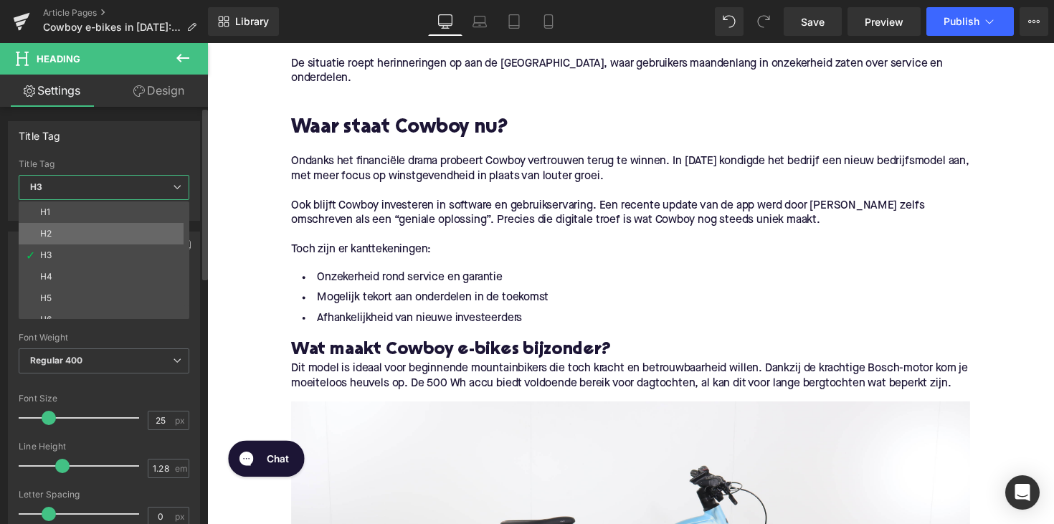
click at [121, 223] on li "H2" at bounding box center [107, 234] width 177 height 22
type input "28"
type input "1.11"
type input "100"
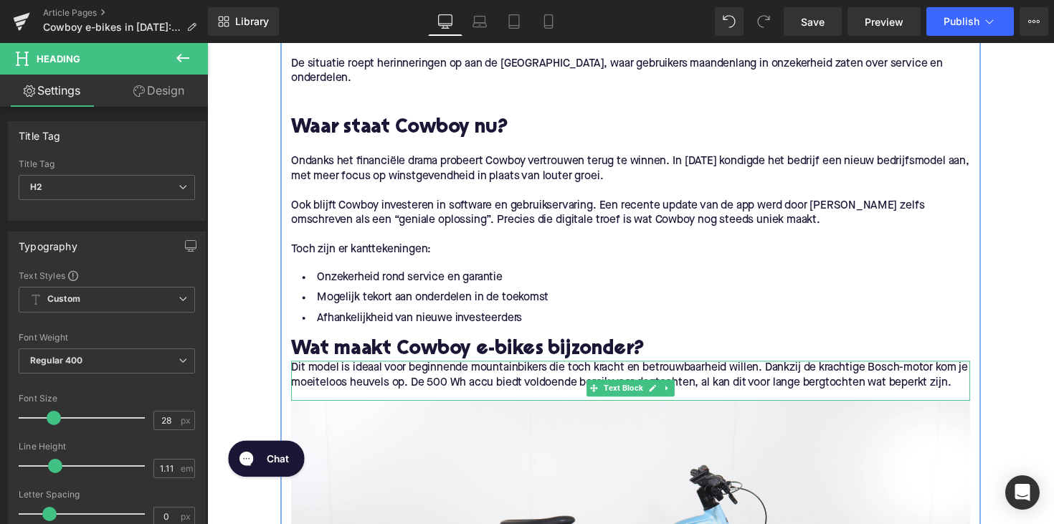
click at [313, 399] on p "Dit model is ideaal voor beginnende mountainbikers die toch kracht en betrouwba…" at bounding box center [641, 384] width 696 height 30
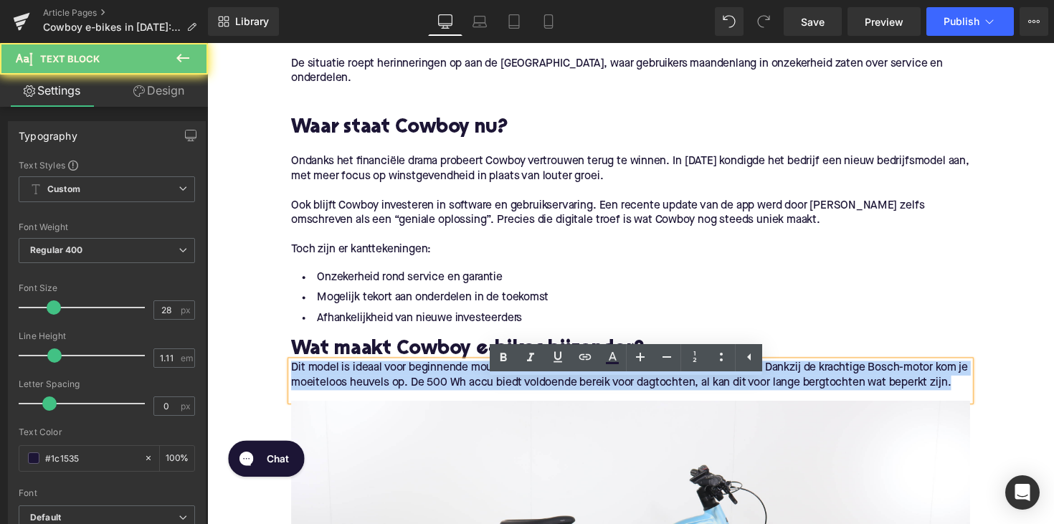
drag, startPoint x: 323, startPoint y: 429, endPoint x: 280, endPoint y: 390, distance: 57.8
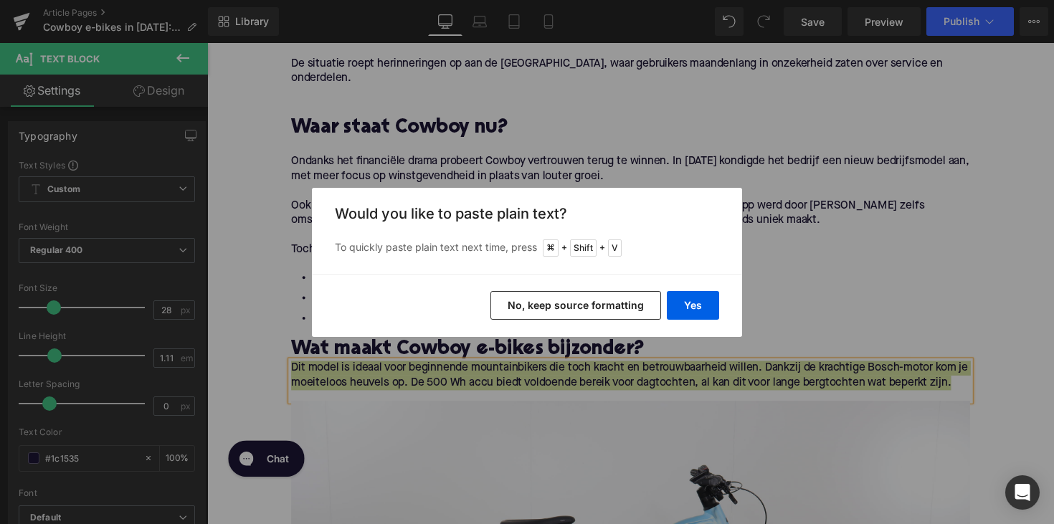
click at [698, 321] on div "Yes No, keep source formatting" at bounding box center [527, 305] width 430 height 63
click at [695, 313] on button "Yes" at bounding box center [693, 305] width 52 height 29
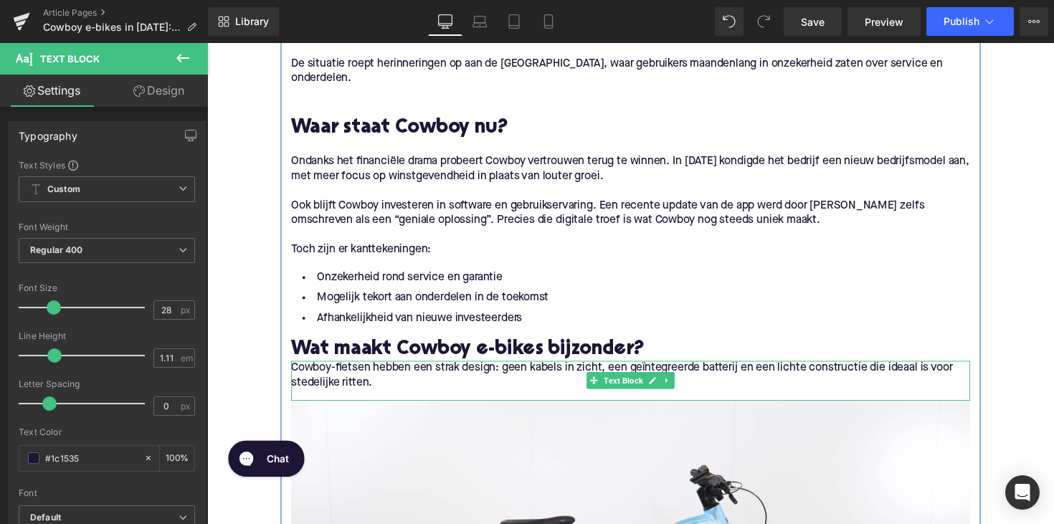
click at [318, 399] on p "Cowboy-fietsen hebben een strak design: geen kabels in zicht, een geïntegreerde…" at bounding box center [641, 384] width 696 height 30
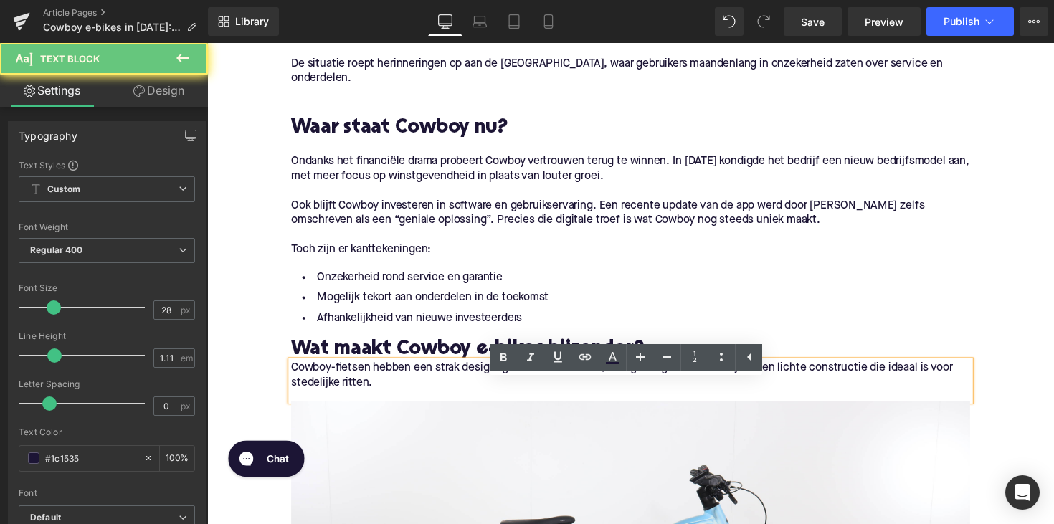
click at [293, 398] on p "Cowboy-fietsen hebben een strak design: geen kabels in zicht, een geïntegreerde…" at bounding box center [641, 384] width 696 height 30
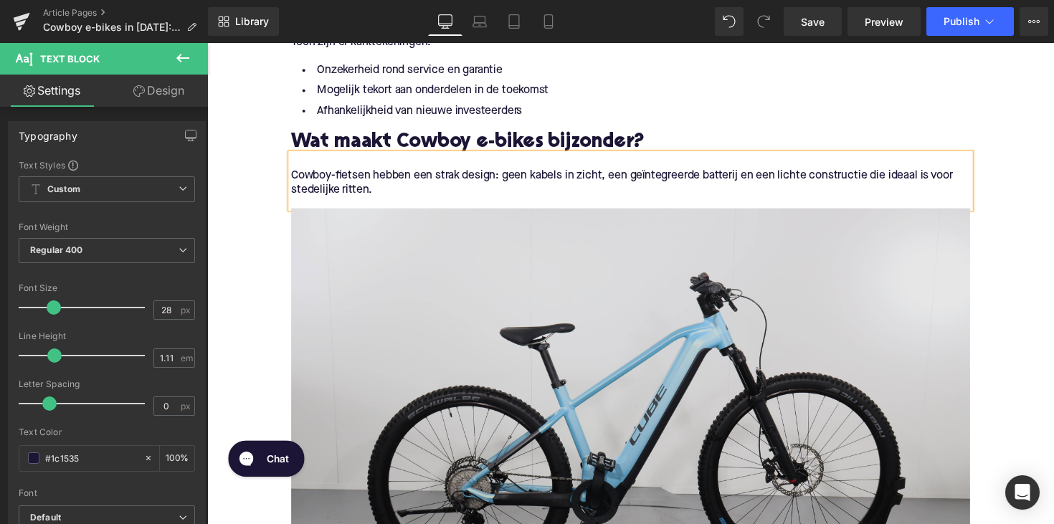
scroll to position [1154, 0]
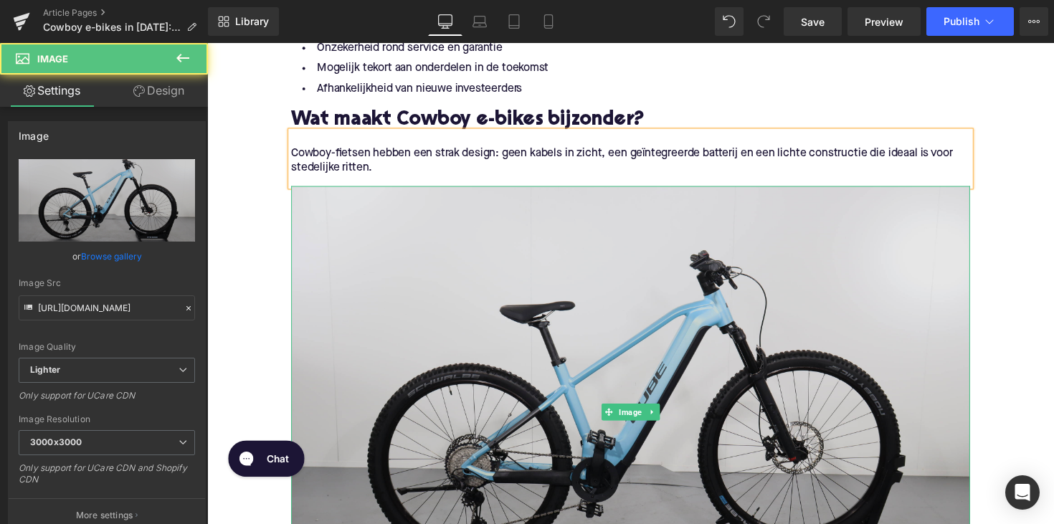
click at [674, 443] on img at bounding box center [641, 421] width 696 height 464
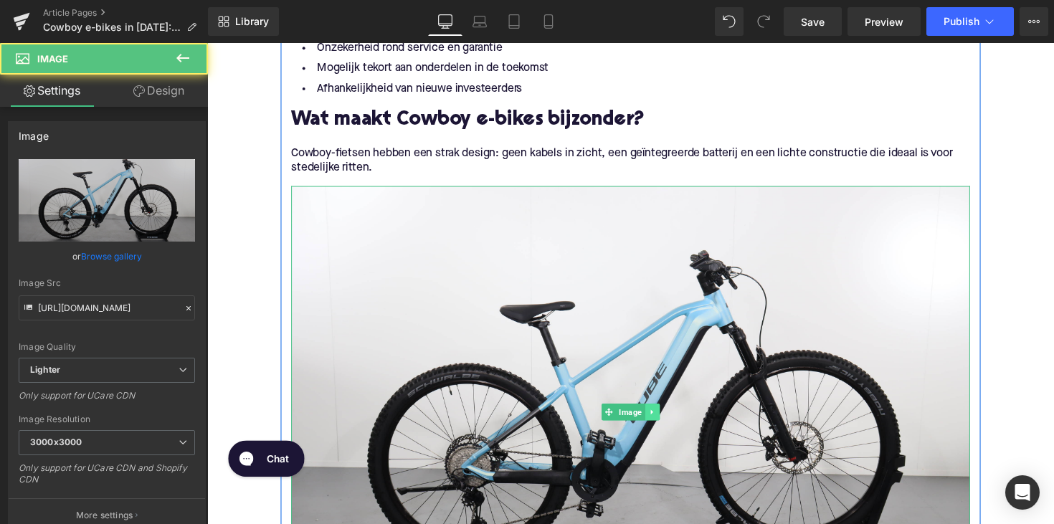
click at [660, 429] on link at bounding box center [663, 420] width 15 height 17
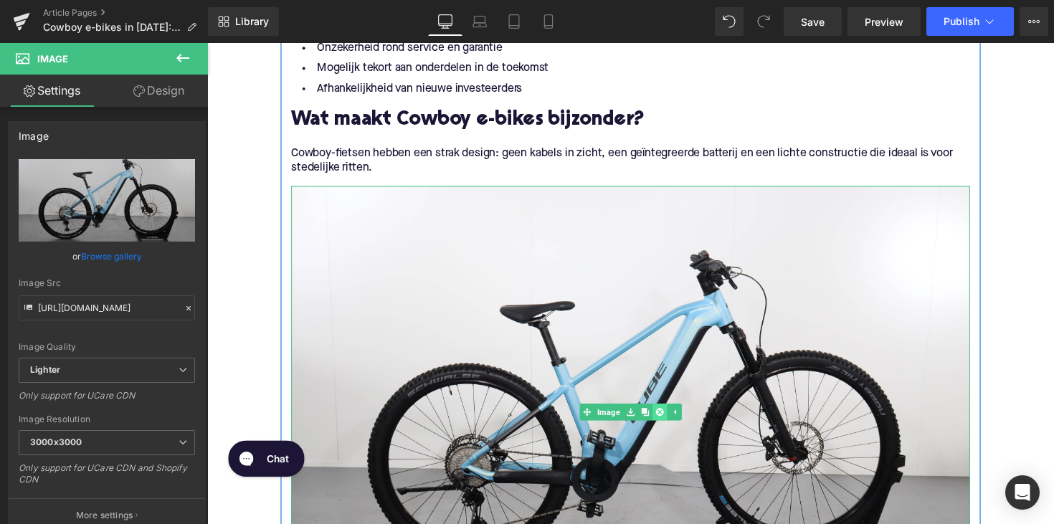
click at [667, 425] on icon at bounding box center [671, 421] width 8 height 8
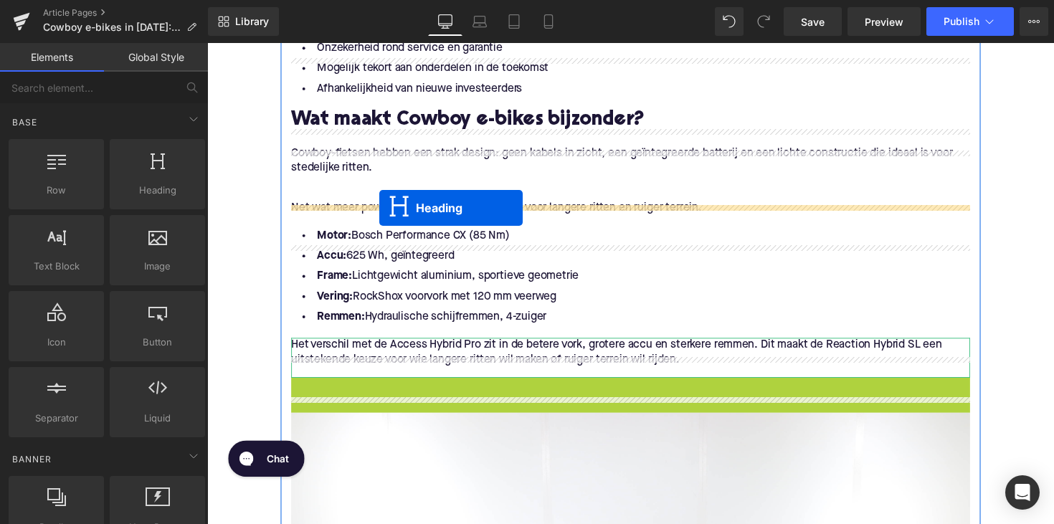
drag, startPoint x: 602, startPoint y: 418, endPoint x: 384, endPoint y: 212, distance: 299.8
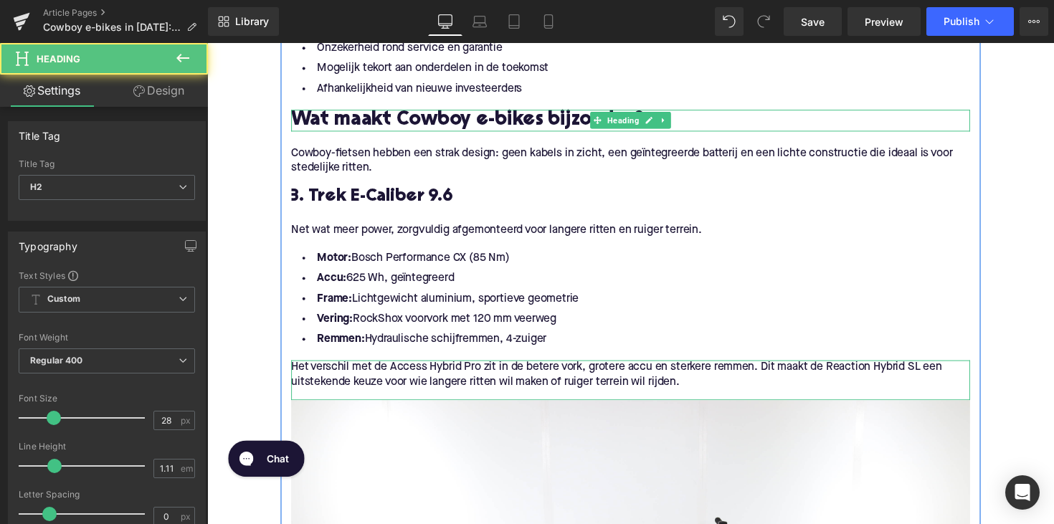
click at [405, 130] on h2 "Wat maakt Cowboy e-bikes bijzonder?" at bounding box center [641, 122] width 696 height 22
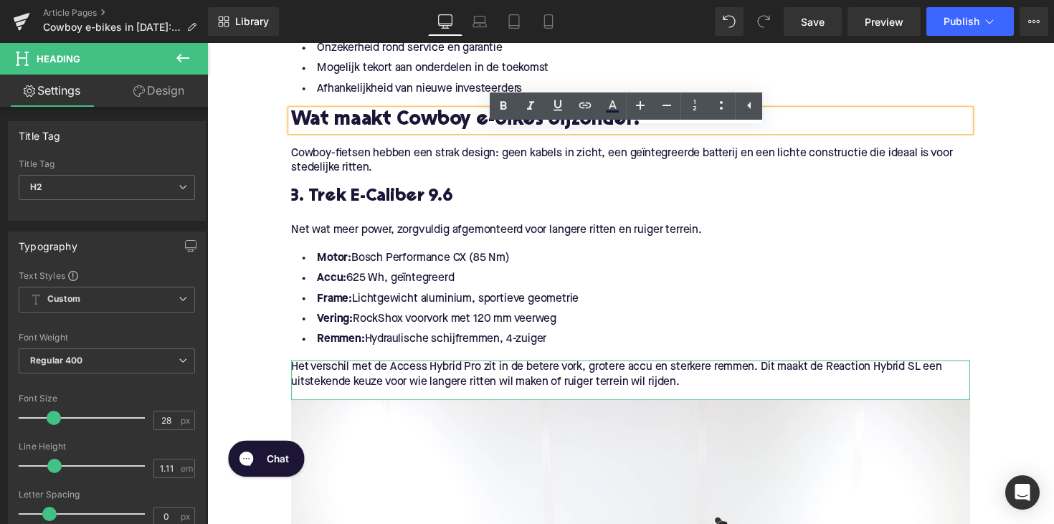
click at [395, 176] on p "Cowboy-fietsen hebben een strak design: geen kabels in zicht, een geïntegreerde…" at bounding box center [641, 163] width 696 height 30
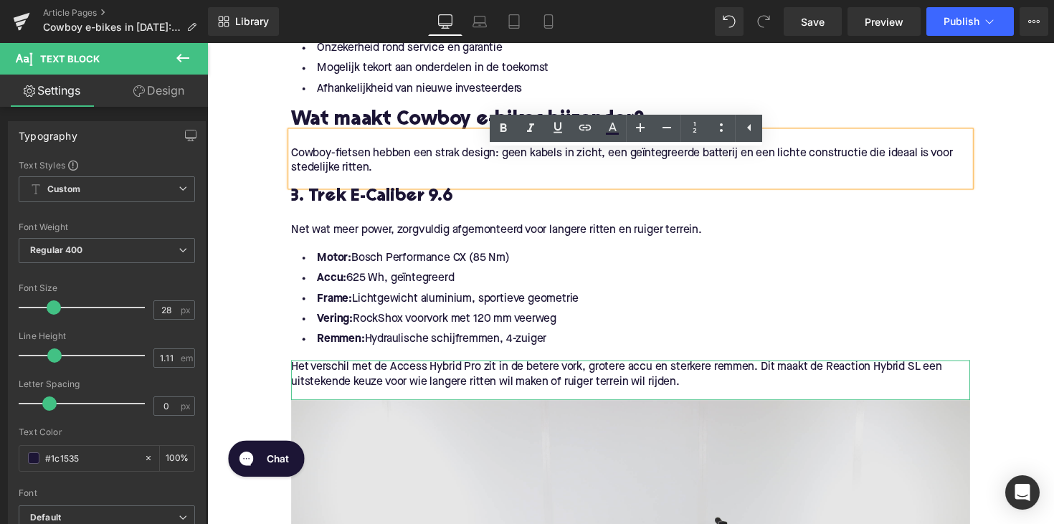
click at [394, 212] on h3 "3. Trek E-Caliber 9.6" at bounding box center [641, 200] width 696 height 23
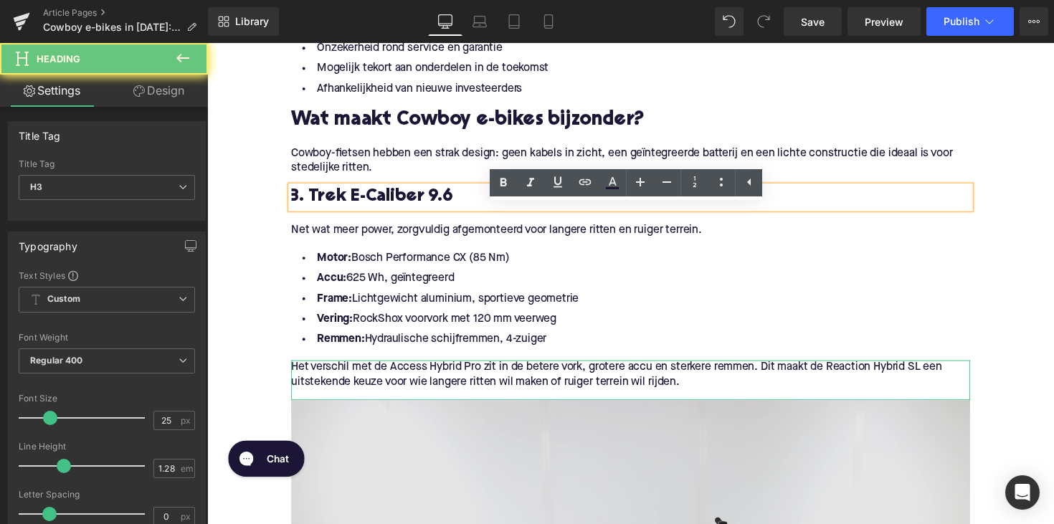
click at [394, 212] on h3 "3. Trek E-Caliber 9.6" at bounding box center [641, 200] width 696 height 23
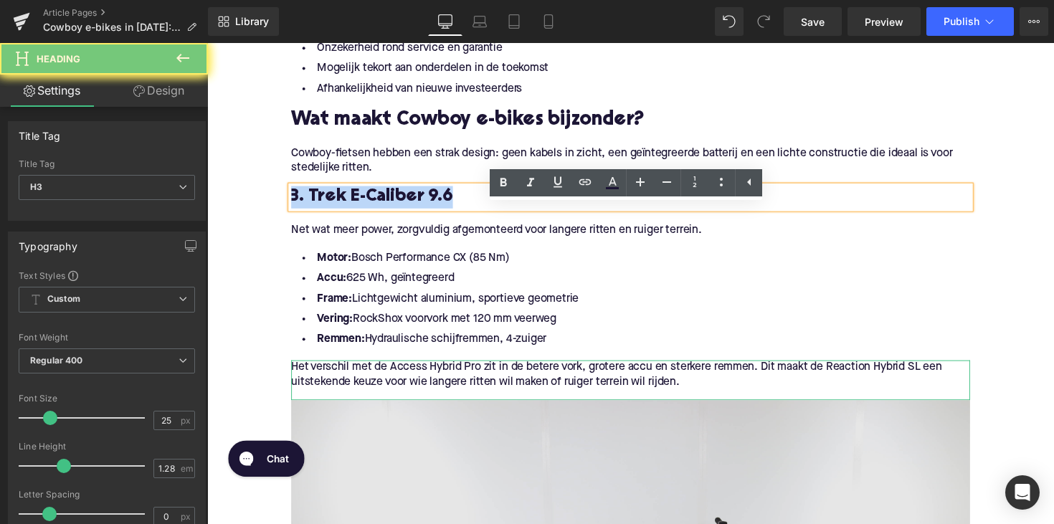
paste div
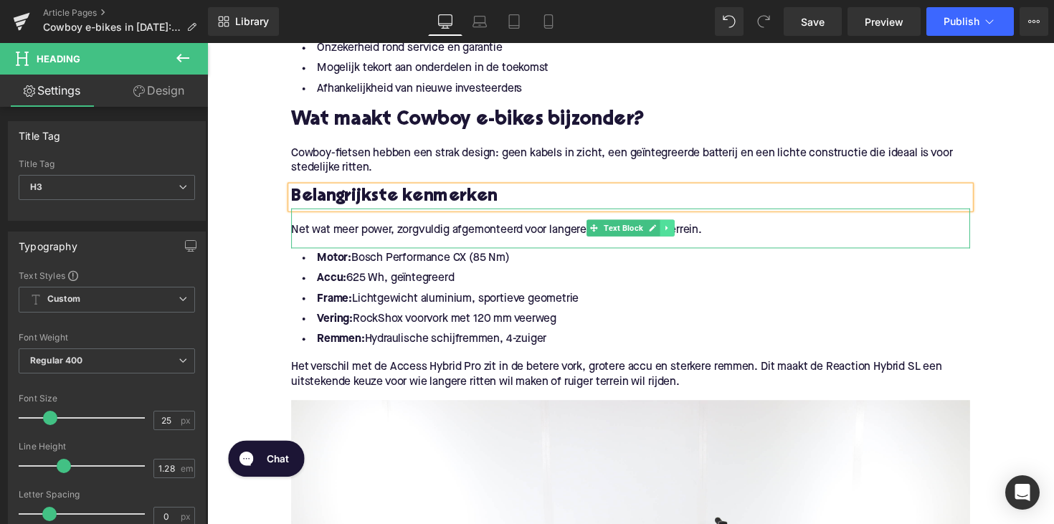
click at [671, 241] on link at bounding box center [678, 232] width 15 height 17
click at [682, 237] on icon at bounding box center [686, 233] width 8 height 8
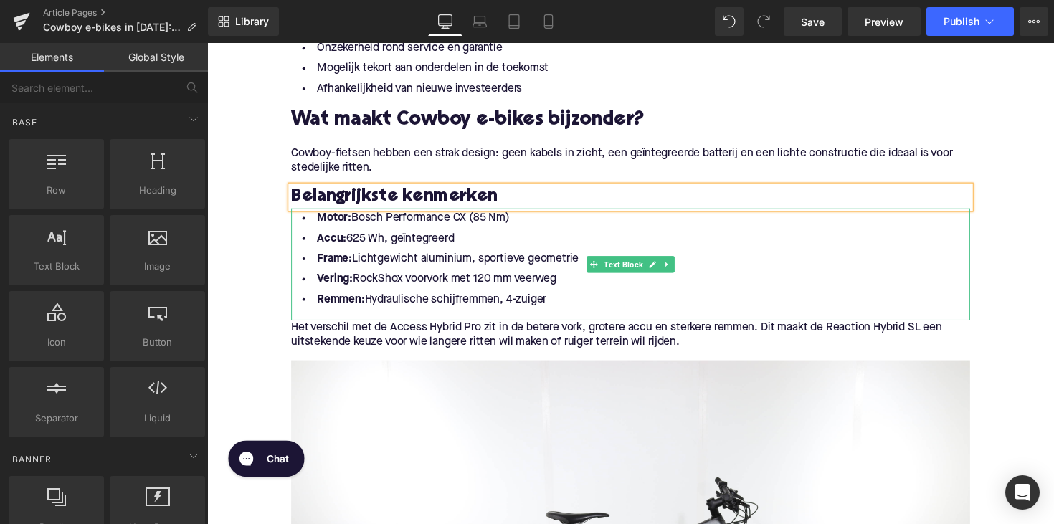
click at [568, 316] on li "Remmen: Hydraulische schijfremmen, 4-zuiger" at bounding box center [641, 305] width 696 height 21
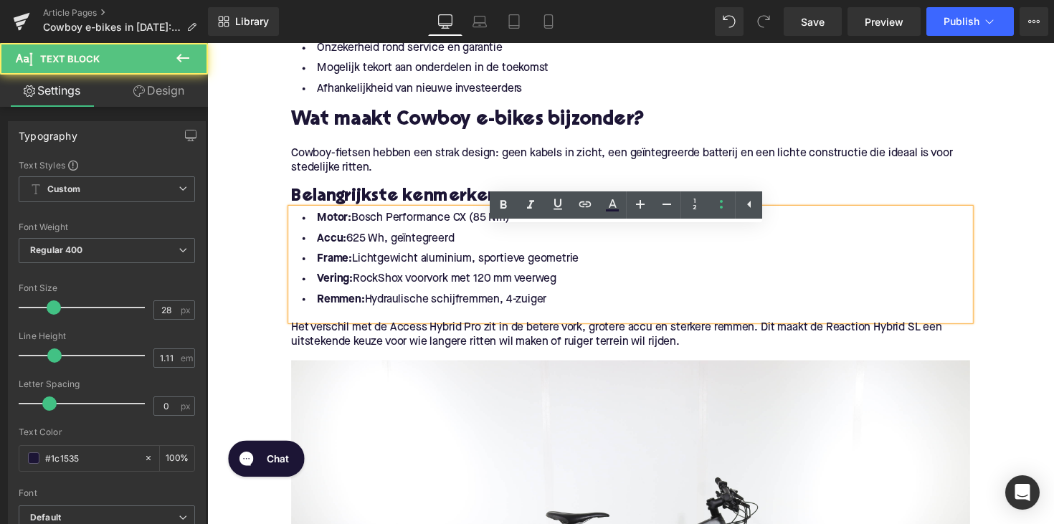
click at [561, 316] on li "Remmen: Hydraulische schijfremmen, 4-zuiger" at bounding box center [641, 305] width 696 height 21
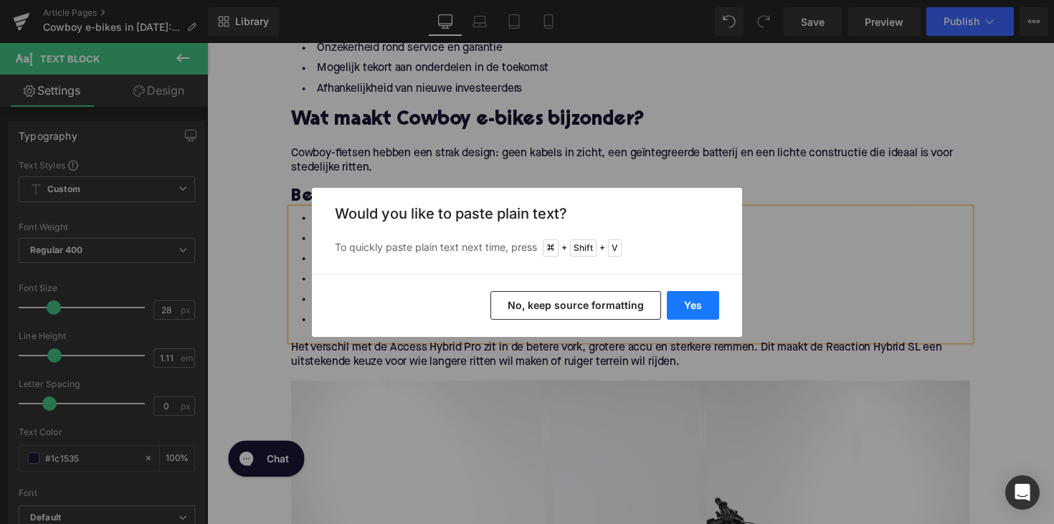
click at [687, 297] on button "Yes" at bounding box center [693, 305] width 52 height 29
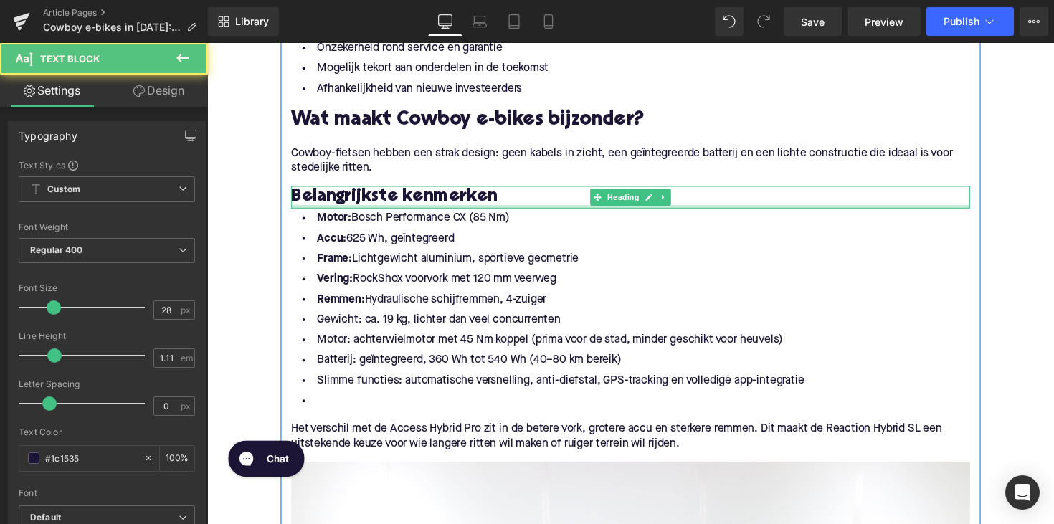
drag, startPoint x: 565, startPoint y: 323, endPoint x: 317, endPoint y: 232, distance: 264.5
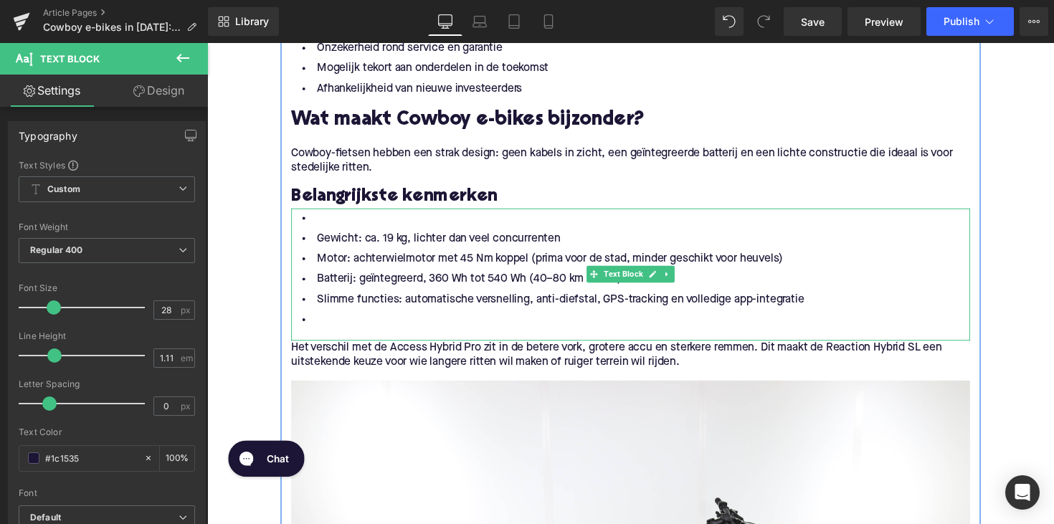
click at [313, 254] on li "Gewicht: ca. 19 kg, lichter dan veel concurrenten" at bounding box center [641, 243] width 696 height 21
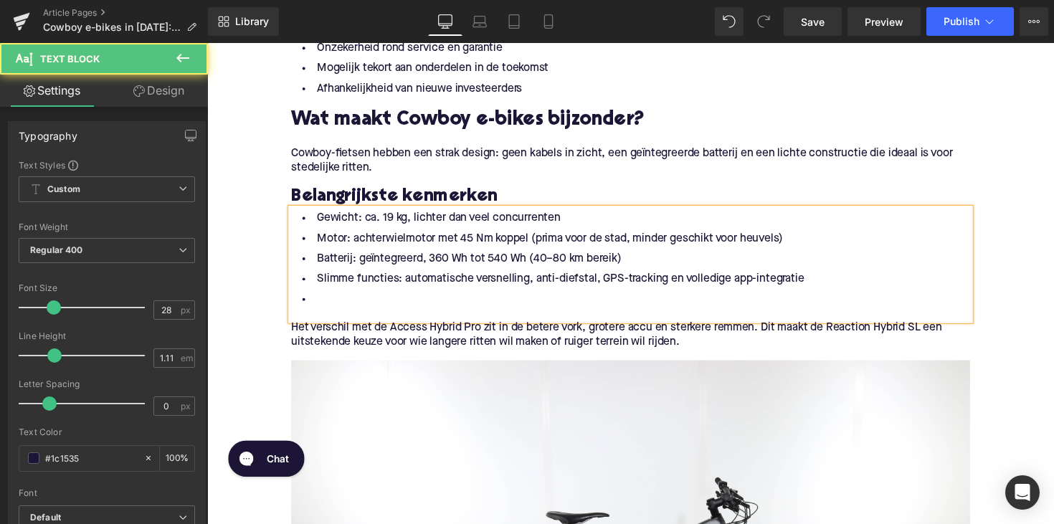
click at [315, 316] on li at bounding box center [641, 305] width 696 height 21
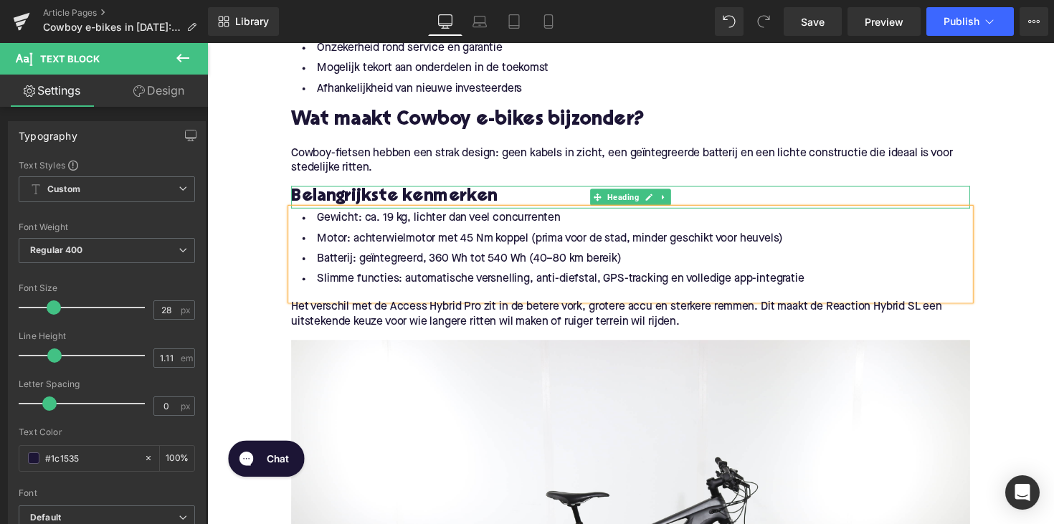
click at [521, 212] on h3 "Belangrijkste kenmerken" at bounding box center [641, 200] width 696 height 23
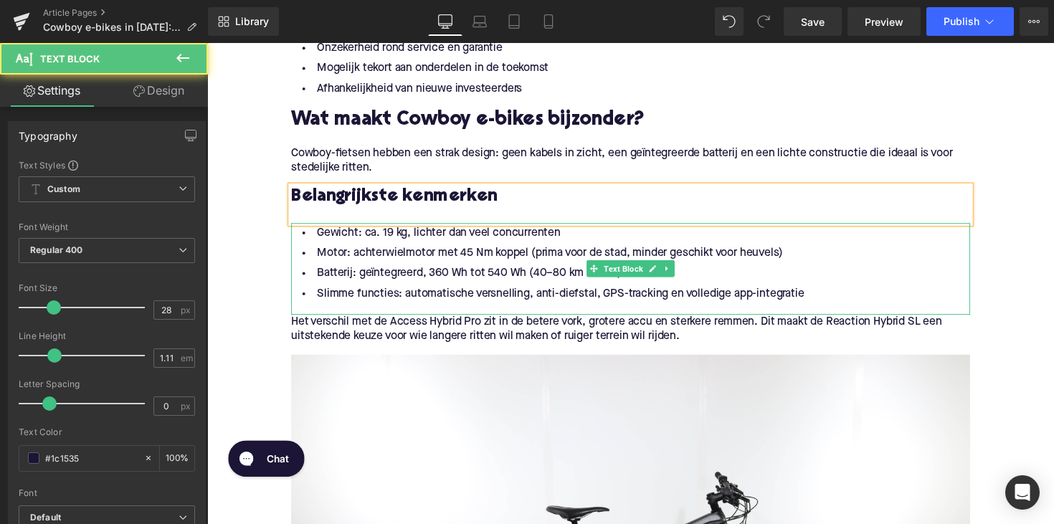
click at [361, 248] on li "Gewicht: ca. 19 kg, lichter dan veel concurrenten" at bounding box center [641, 237] width 696 height 21
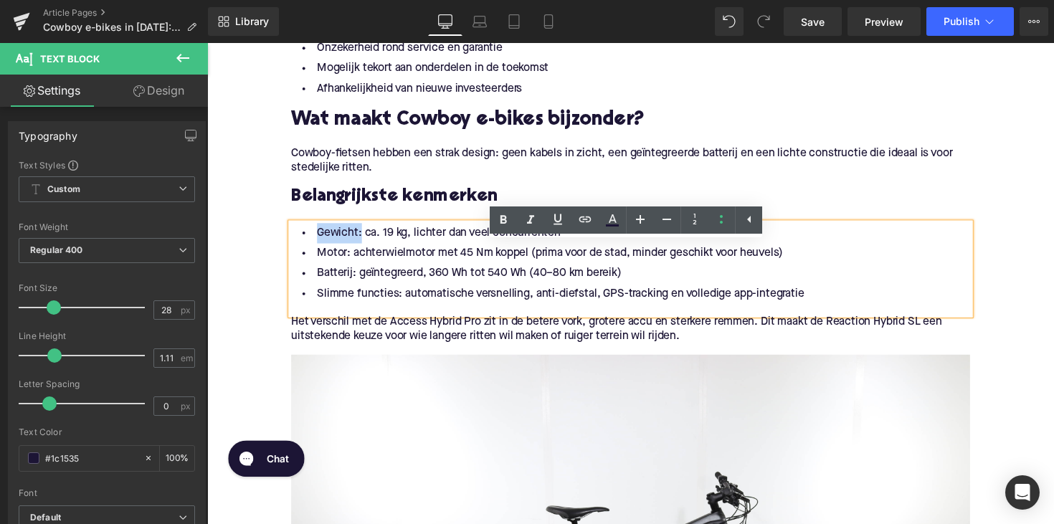
drag, startPoint x: 359, startPoint y: 260, endPoint x: 315, endPoint y: 260, distance: 43.7
click at [315, 248] on li "Gewicht: ca. 19 kg, lichter dan veel concurrenten" at bounding box center [641, 237] width 696 height 21
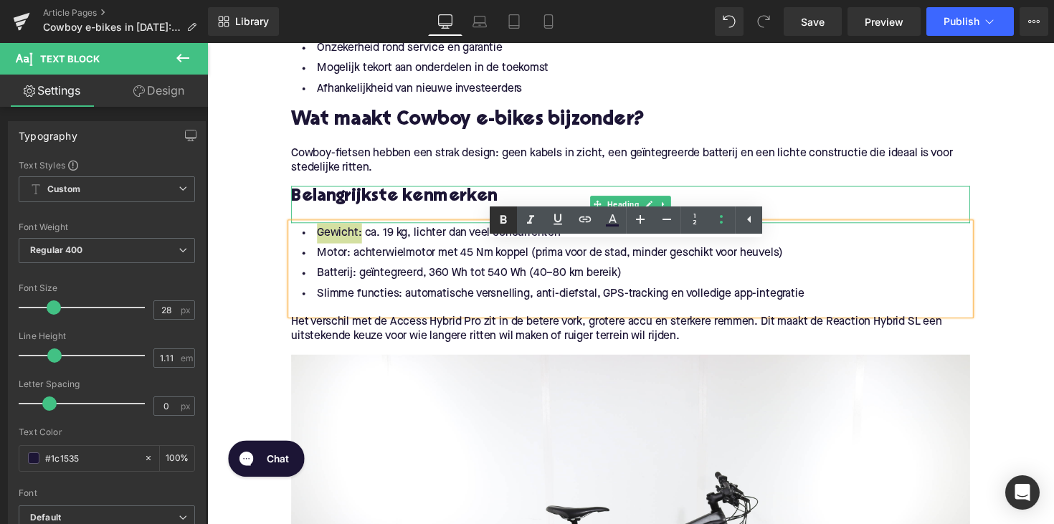
click at [499, 220] on icon at bounding box center [503, 220] width 17 height 17
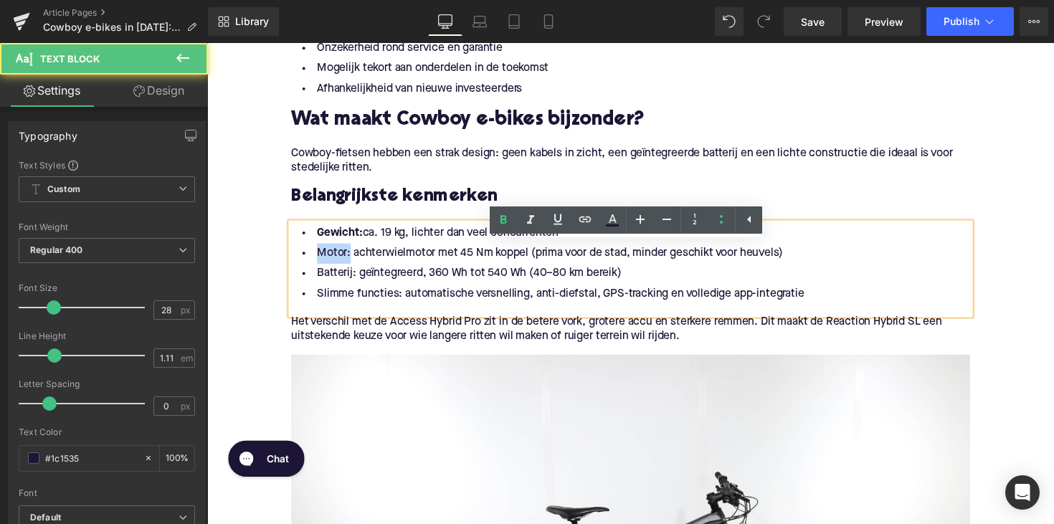
drag, startPoint x: 347, startPoint y: 280, endPoint x: 286, endPoint y: 280, distance: 60.9
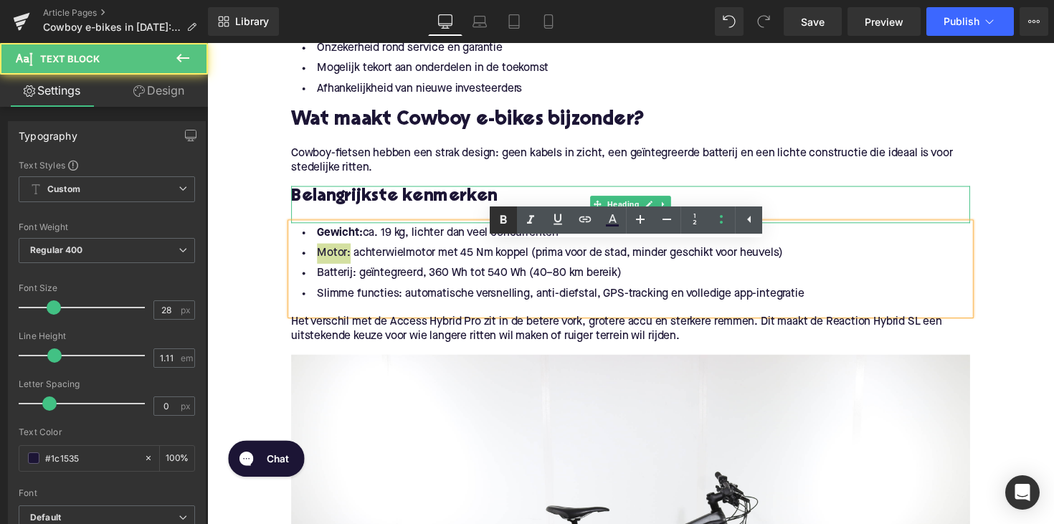
click at [494, 220] on link at bounding box center [503, 220] width 27 height 27
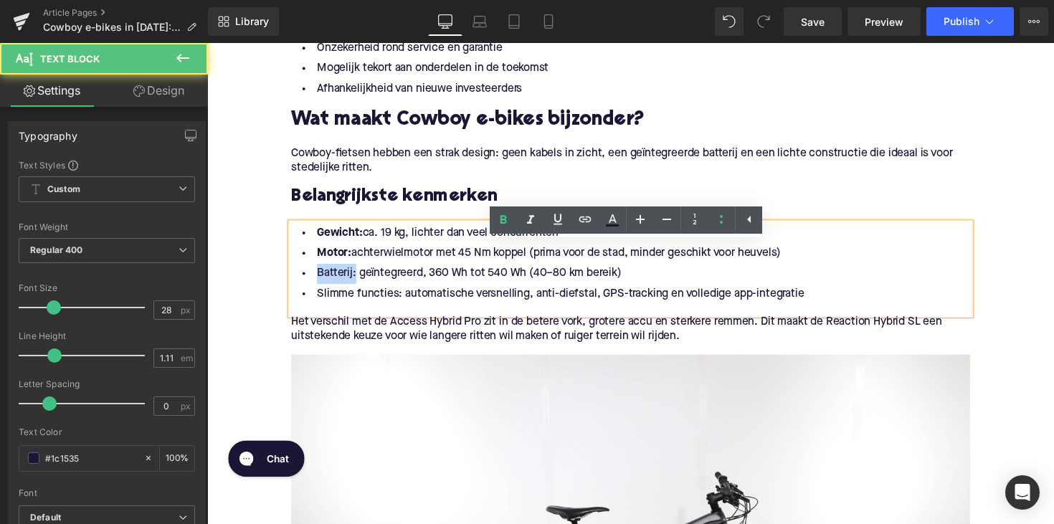
drag, startPoint x: 352, startPoint y: 303, endPoint x: 290, endPoint y: 303, distance: 61.7
click at [293, 290] on li "Batterij: geïntegreerd, 360 Wh tot 540 Wh (40–80 km bereik)" at bounding box center [641, 279] width 696 height 21
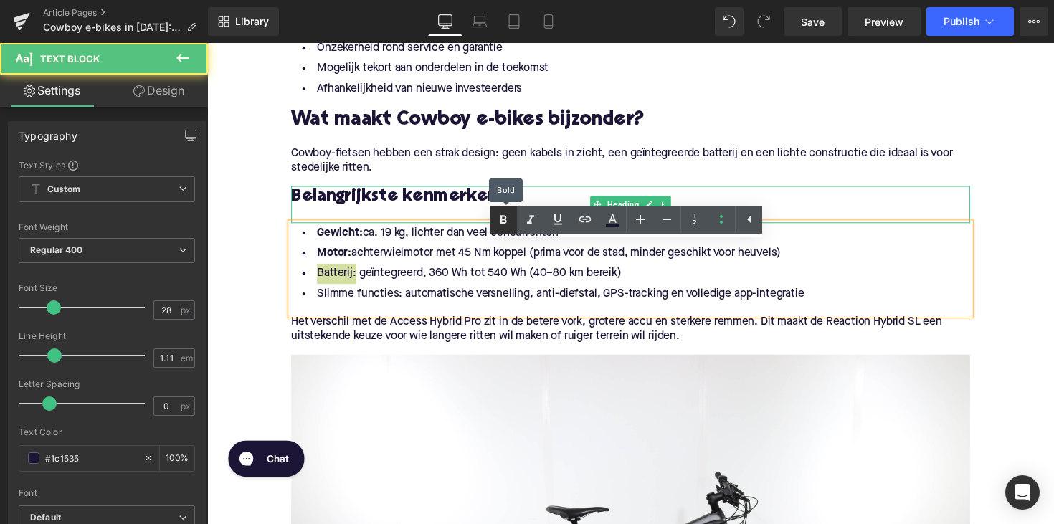
click at [511, 222] on icon at bounding box center [503, 220] width 17 height 17
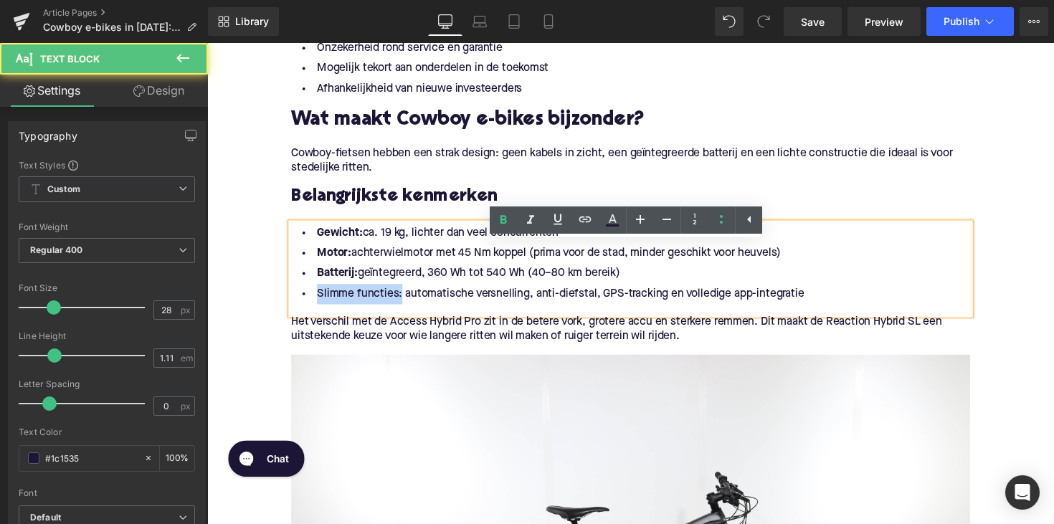
drag, startPoint x: 399, startPoint y: 324, endPoint x: 274, endPoint y: 324, distance: 125.5
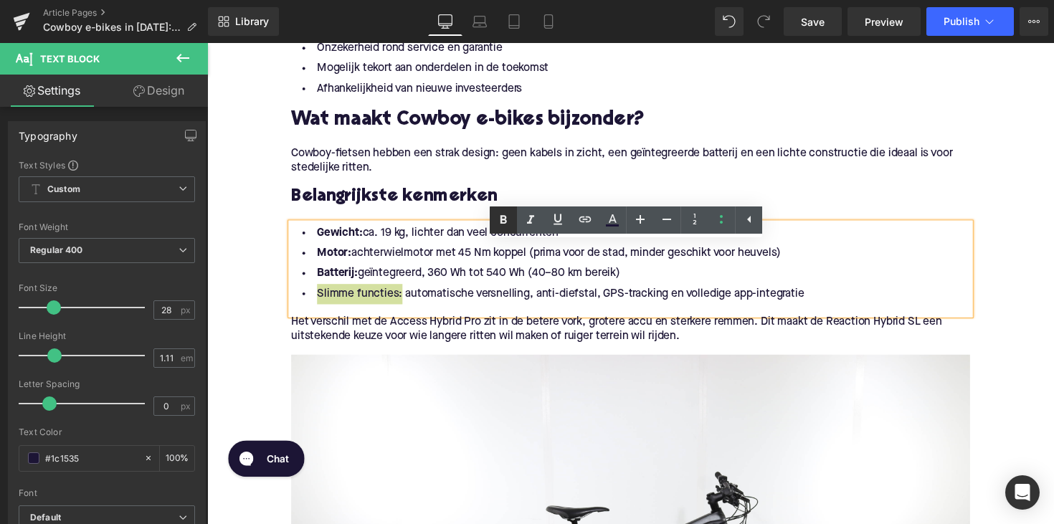
click at [500, 224] on icon at bounding box center [503, 220] width 17 height 17
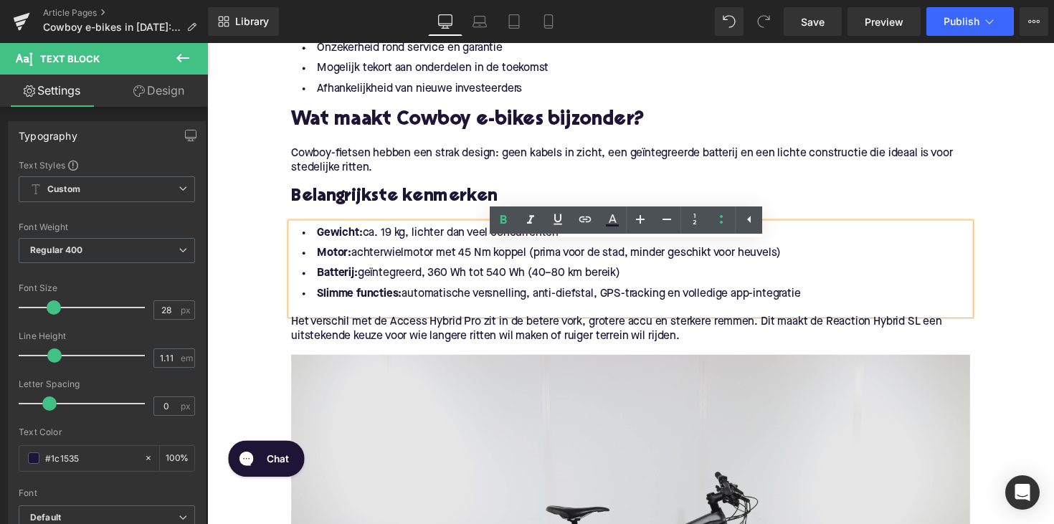
click at [456, 349] on span "Het verschil met de Access Hybrid Pro zit in de betere vork, grotere accu en st…" at bounding box center [626, 336] width 667 height 27
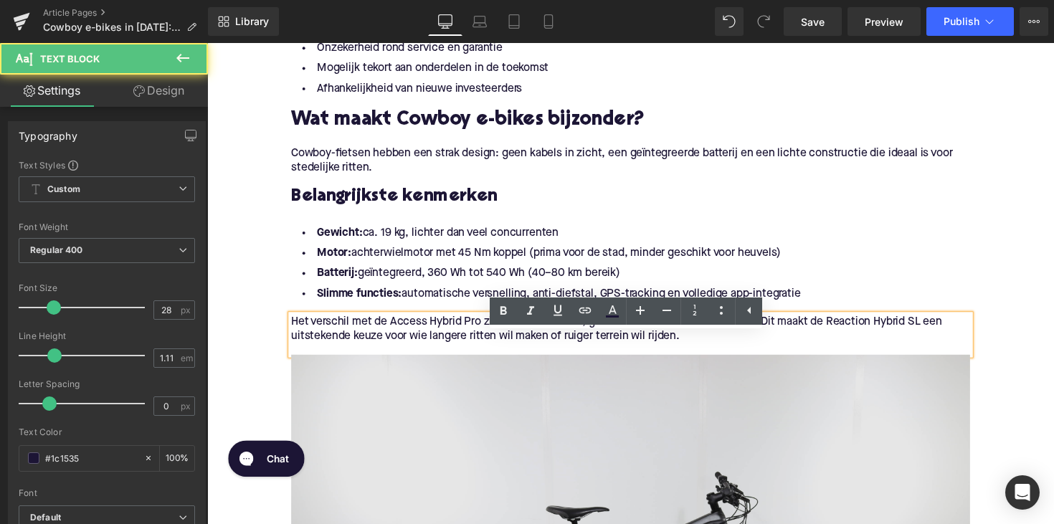
click at [456, 349] on span "Het verschil met de Access Hybrid Pro zit in de betere vork, grotere accu en st…" at bounding box center [626, 336] width 667 height 27
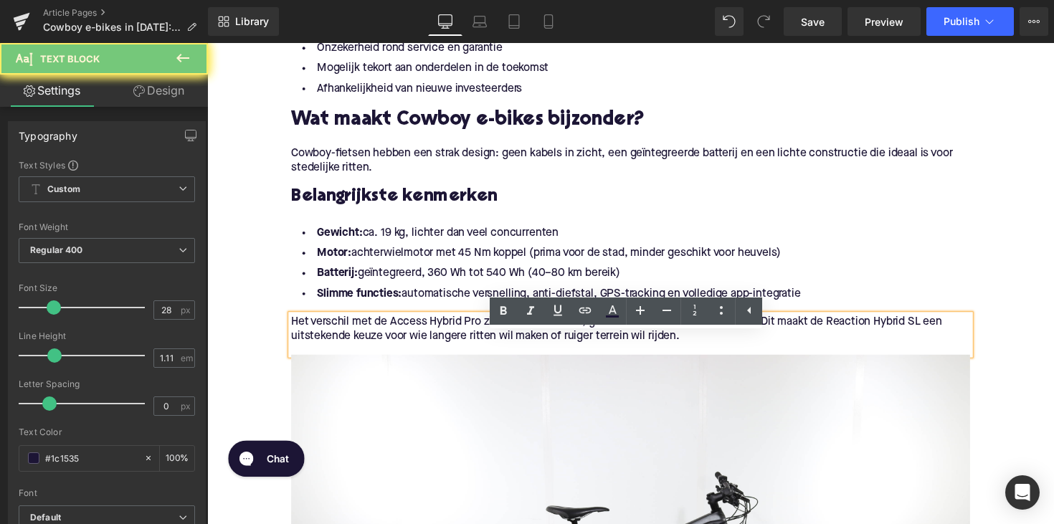
click at [709, 351] on p "Het verschil met de Access Hybrid Pro zit in de betere vork, grotere accu en st…" at bounding box center [641, 336] width 696 height 30
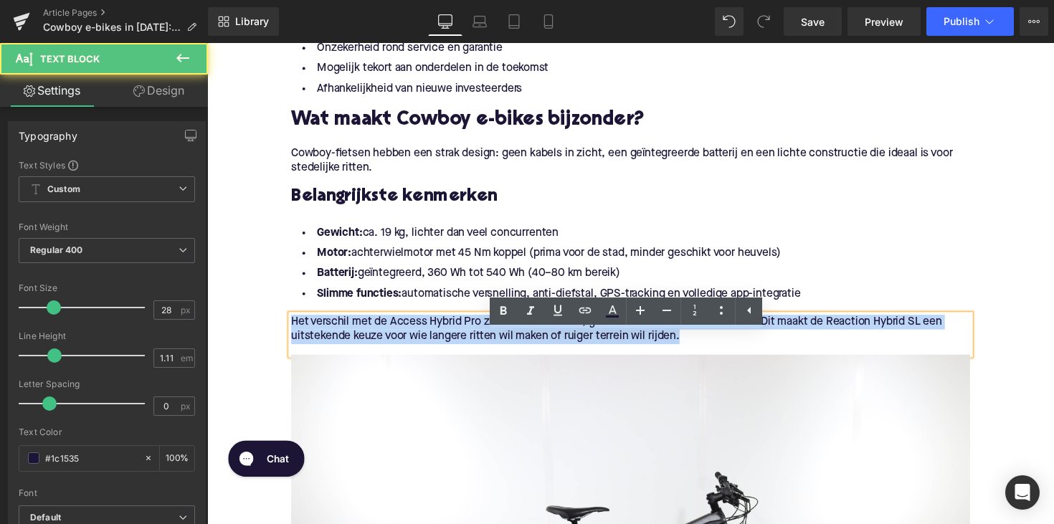
drag, startPoint x: 725, startPoint y: 367, endPoint x: 261, endPoint y: 336, distance: 464.9
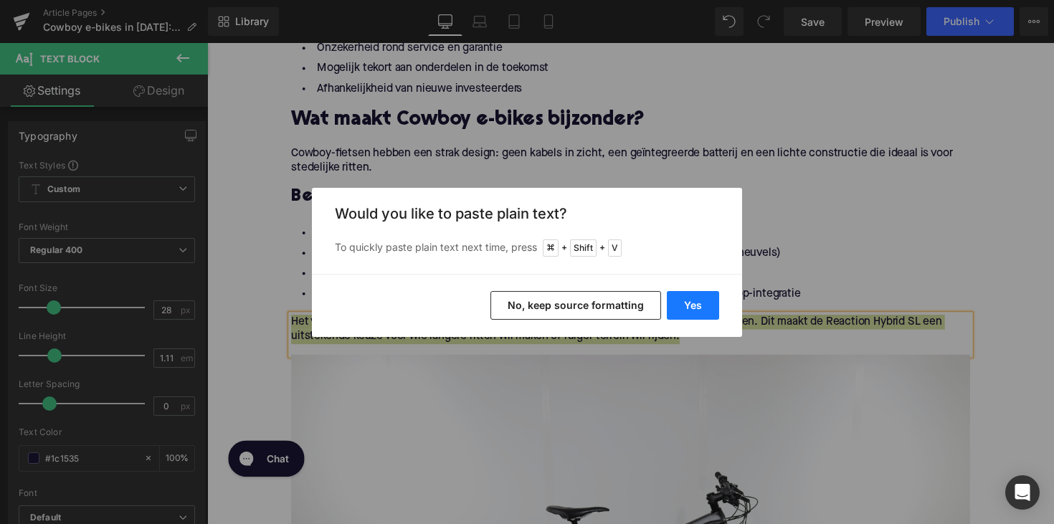
click at [679, 304] on button "Yes" at bounding box center [693, 305] width 52 height 29
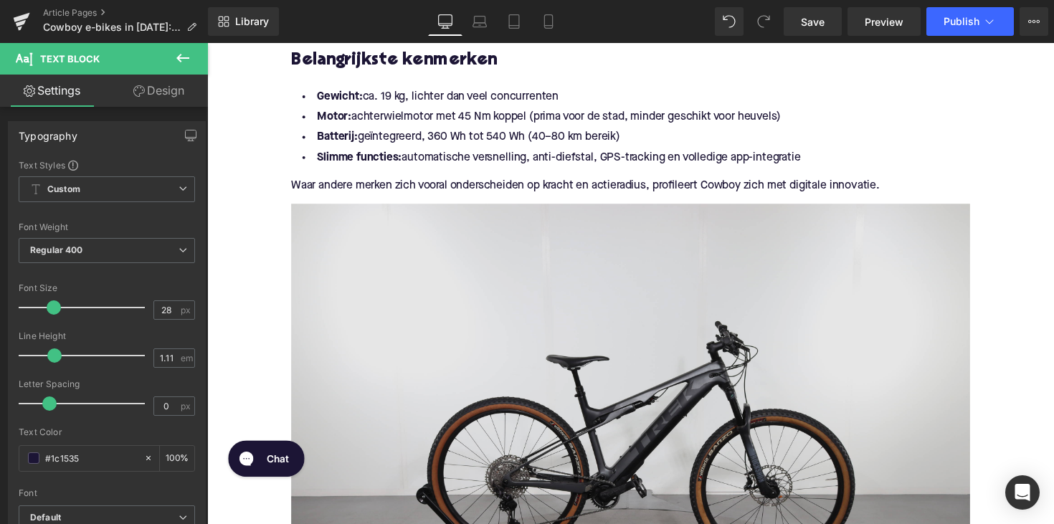
scroll to position [1294, 0]
click at [690, 310] on img at bounding box center [641, 439] width 696 height 464
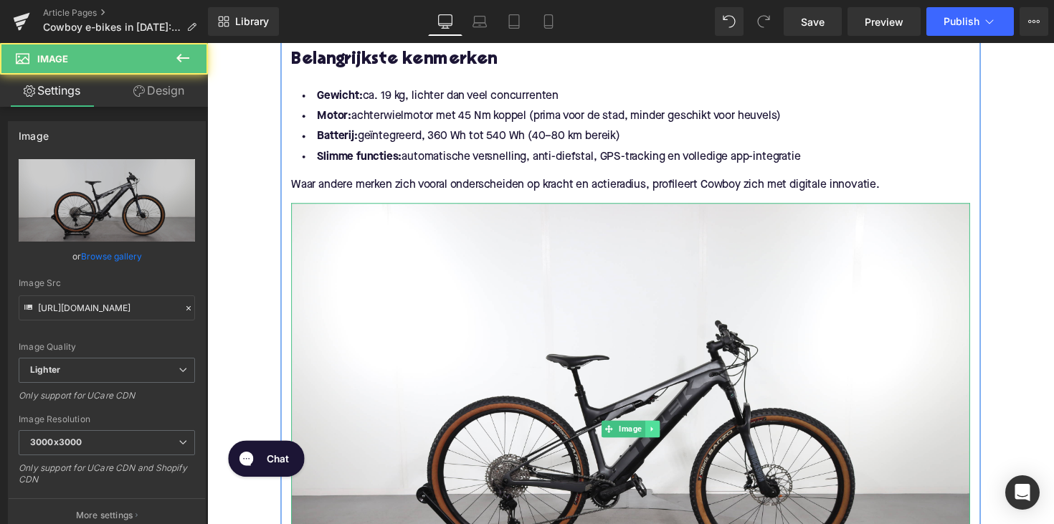
click at [661, 443] on icon at bounding box center [663, 439] width 8 height 9
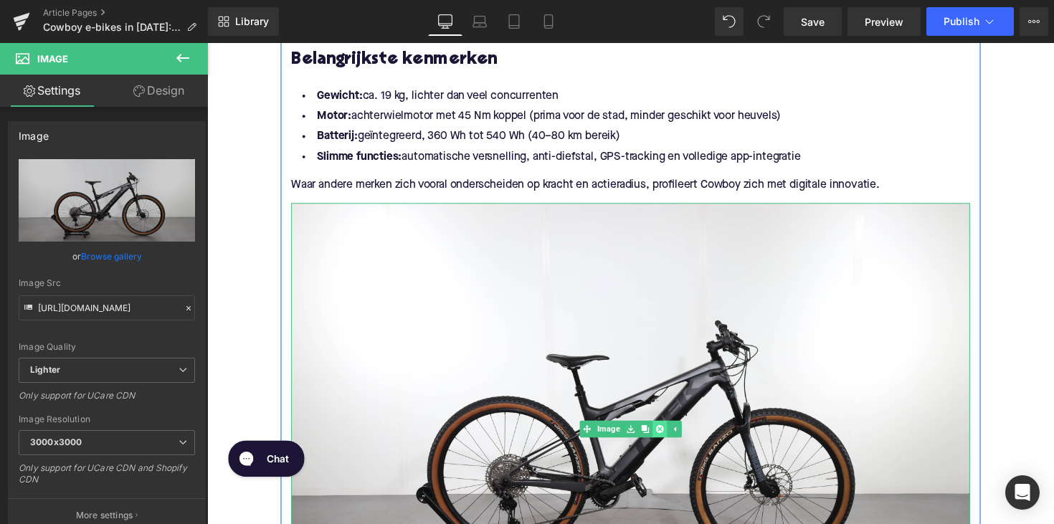
click at [668, 443] on icon at bounding box center [671, 439] width 8 height 8
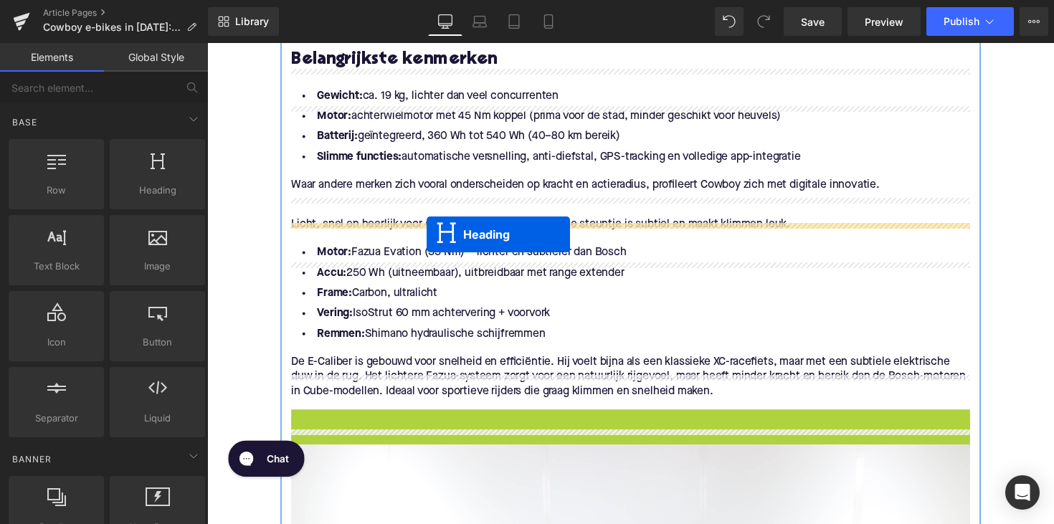
drag, startPoint x: 604, startPoint y: 452, endPoint x: 432, endPoint y: 239, distance: 273.3
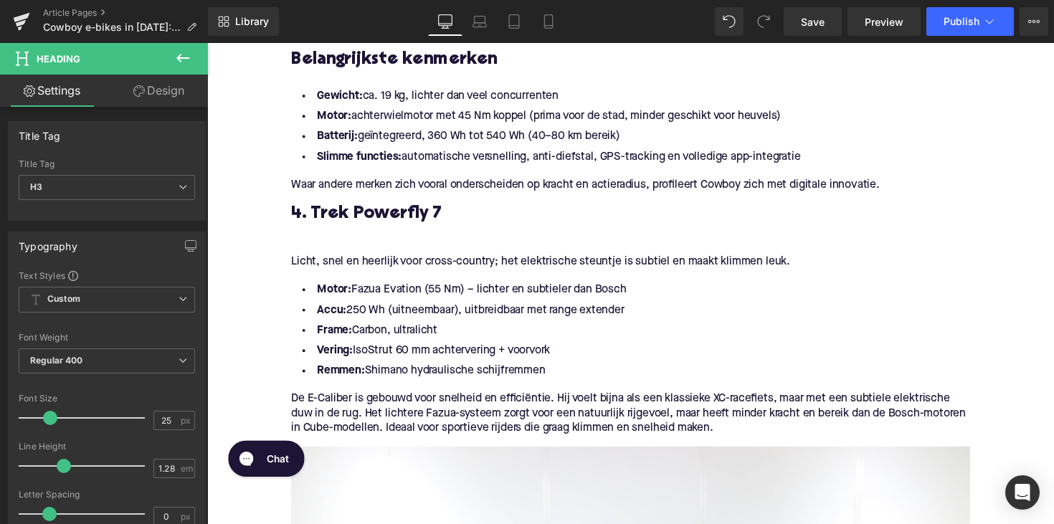
click at [367, 230] on h3 "4. Trek Powerfly 7" at bounding box center [641, 218] width 696 height 23
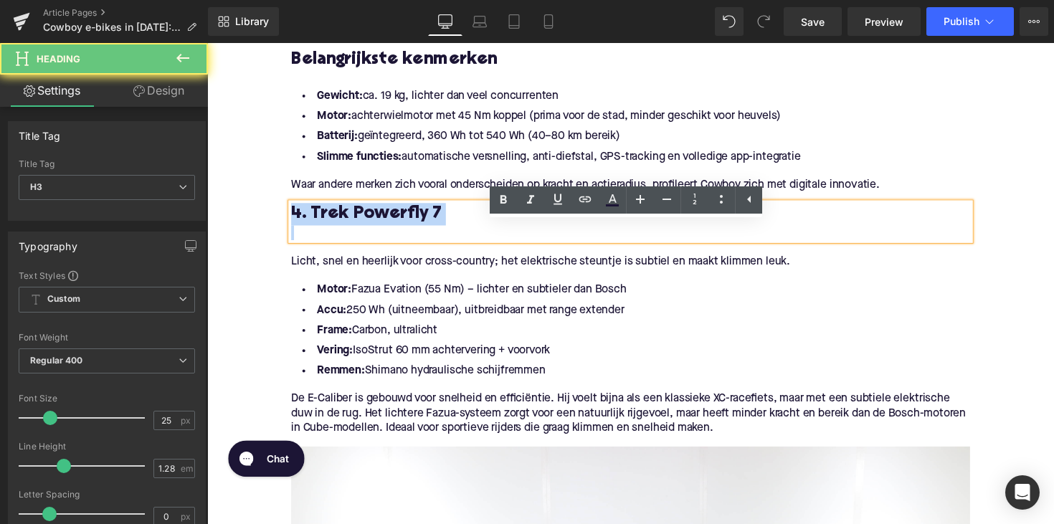
click at [367, 230] on h3 "4. Trek Powerfly 7" at bounding box center [641, 218] width 696 height 23
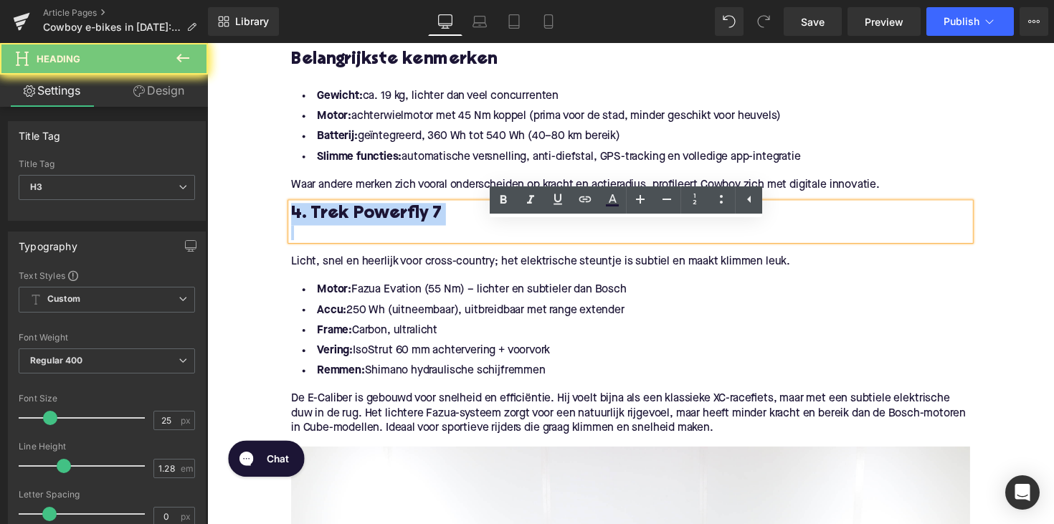
paste div
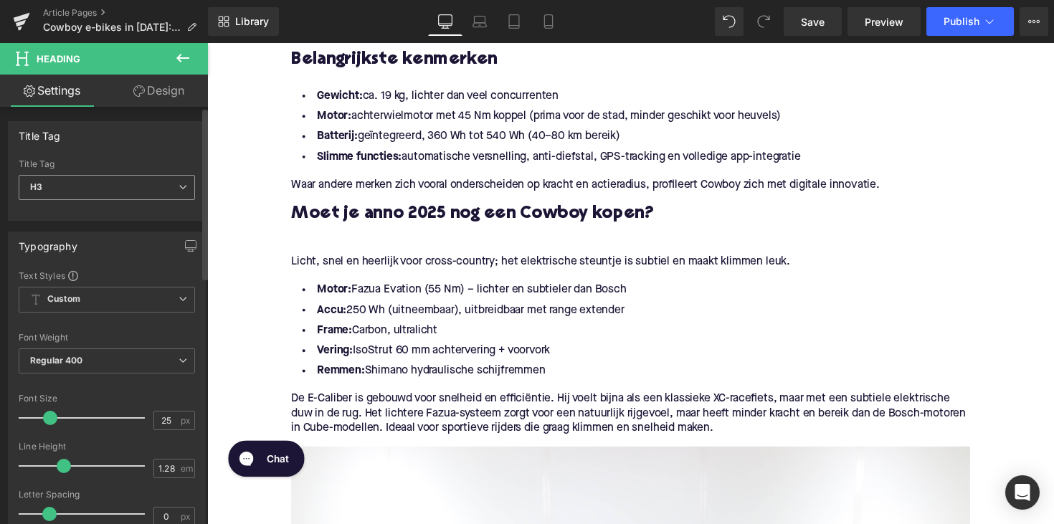
click at [156, 186] on span "H3" at bounding box center [107, 187] width 176 height 25
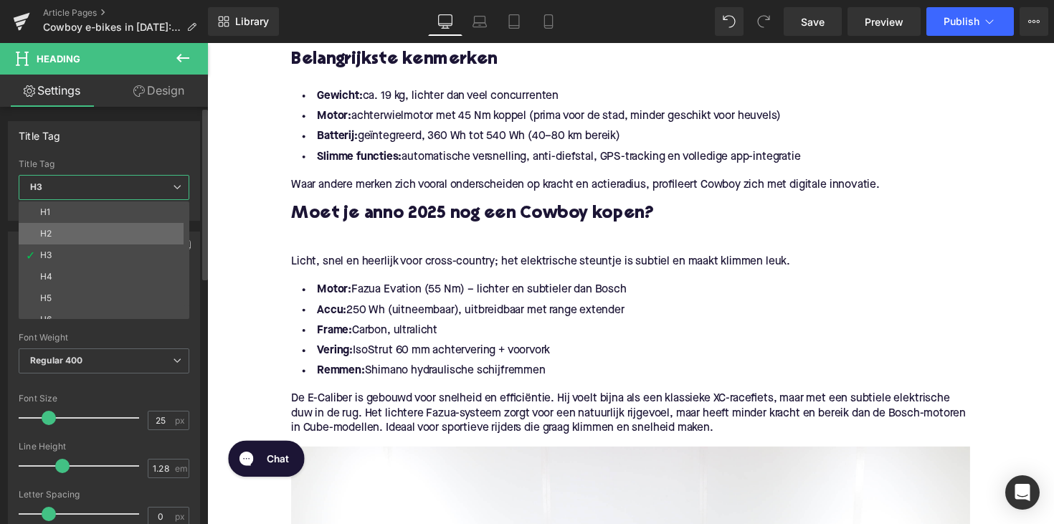
click at [148, 224] on li "H2" at bounding box center [107, 234] width 177 height 22
type input "28"
type input "1.11"
type input "100"
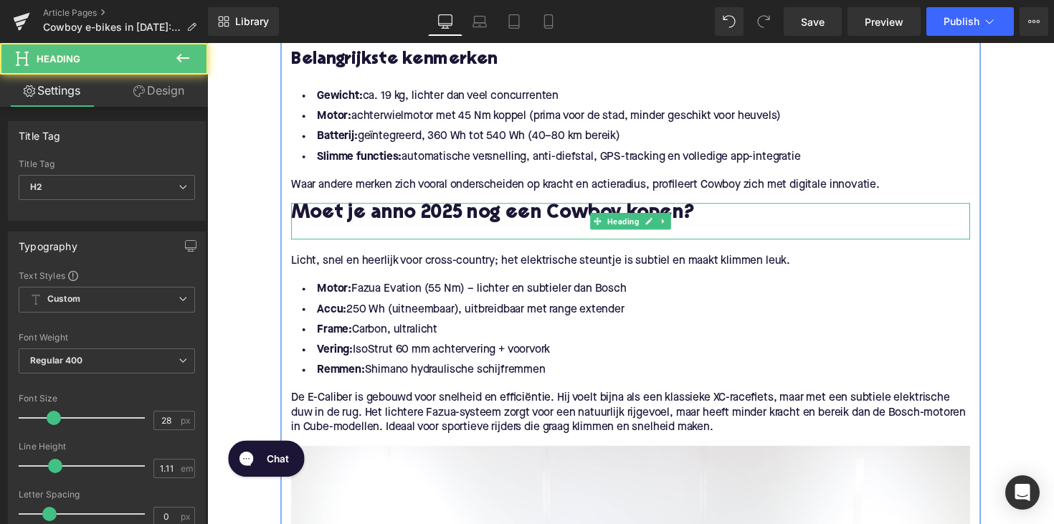
click at [300, 245] on div at bounding box center [641, 236] width 696 height 15
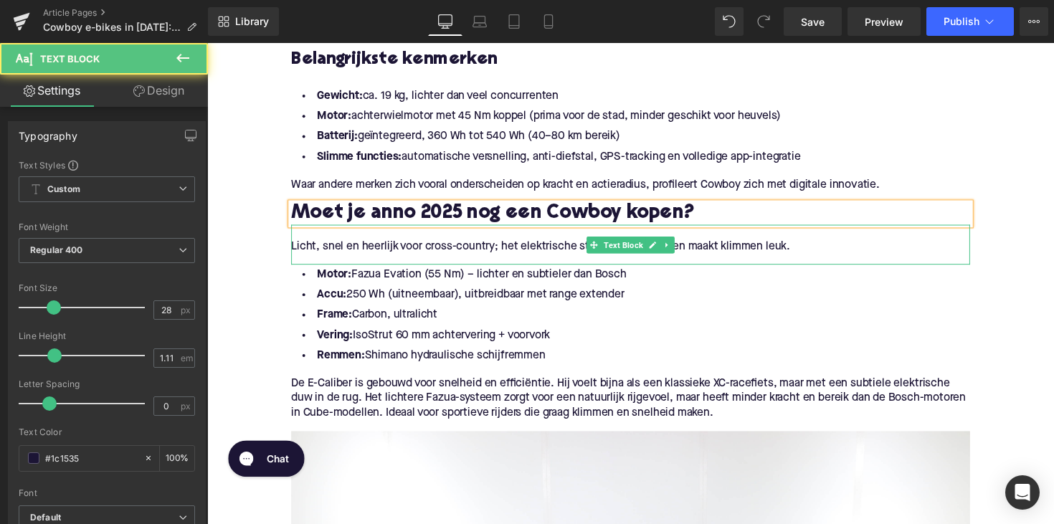
click at [375, 260] on p "Licht, snel en heerlijk voor cross-country; het elektrische steuntje is subtiel…" at bounding box center [641, 252] width 696 height 15
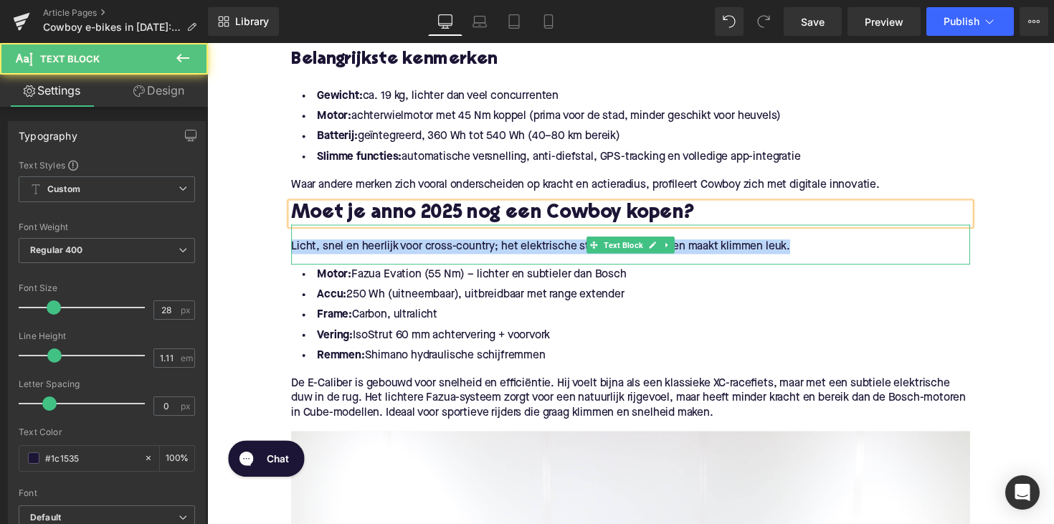
click at [375, 260] on p "Licht, snel en heerlijk voor cross-country; het elektrische steuntje is subtiel…" at bounding box center [641, 252] width 696 height 15
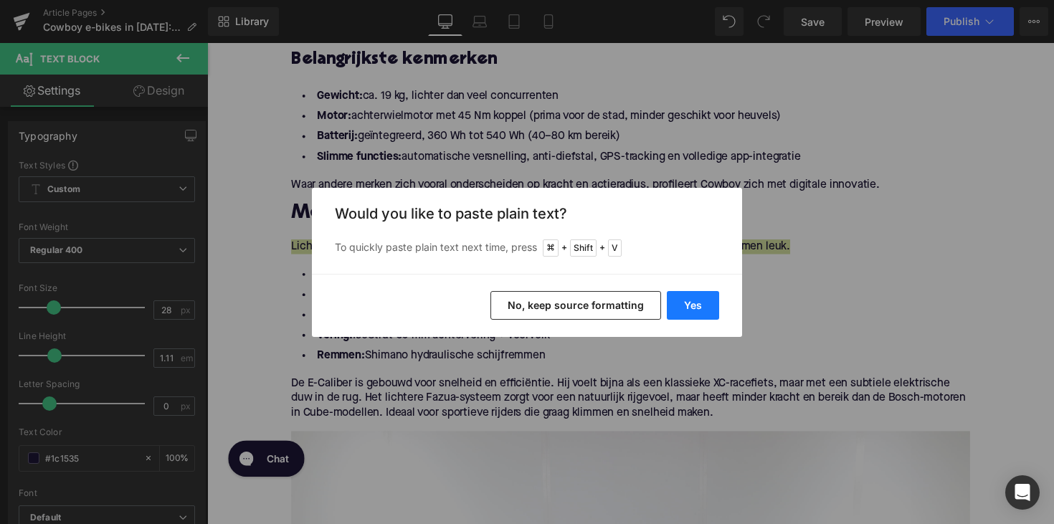
click at [704, 303] on button "Yes" at bounding box center [693, 305] width 52 height 29
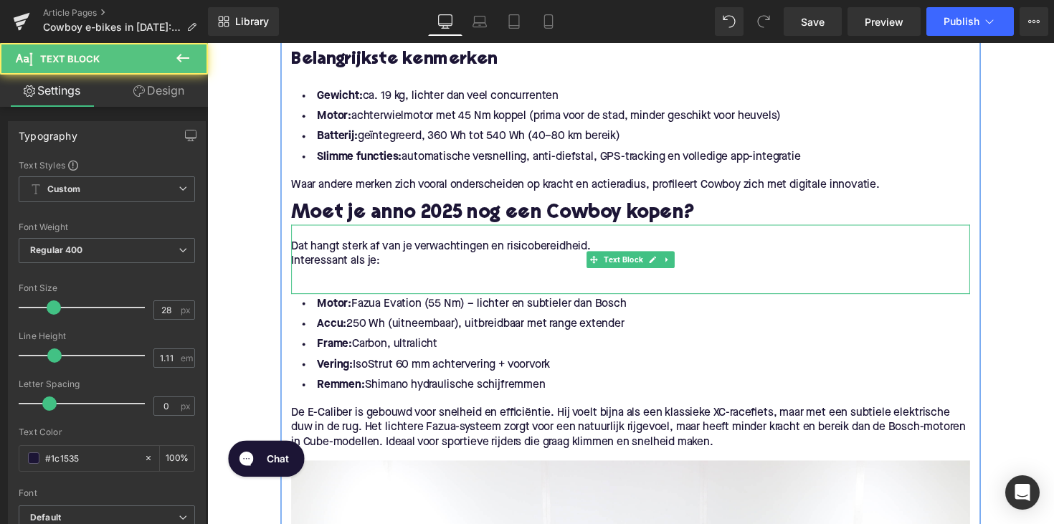
click at [308, 290] on p at bounding box center [641, 282] width 696 height 15
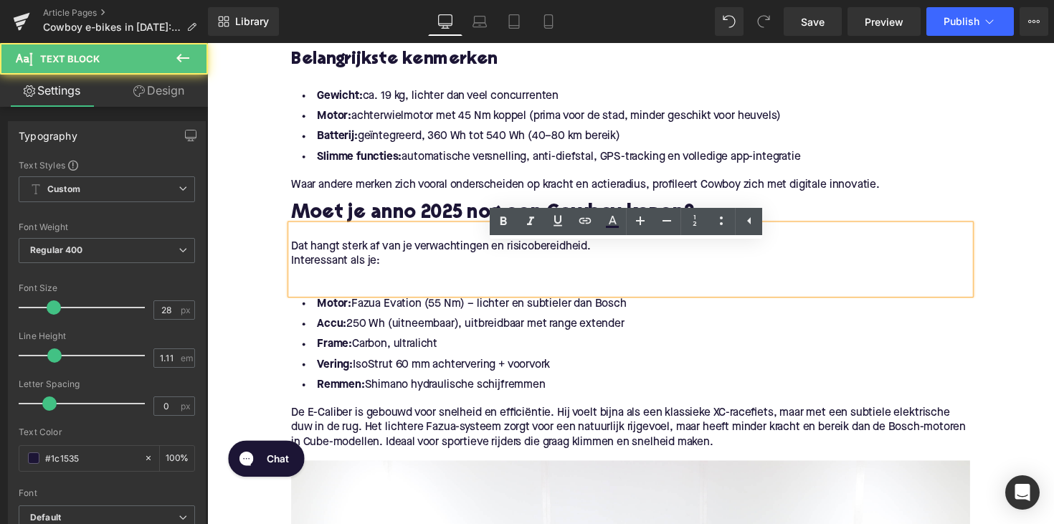
click at [293, 275] on p "Interessant als je:" at bounding box center [641, 267] width 696 height 15
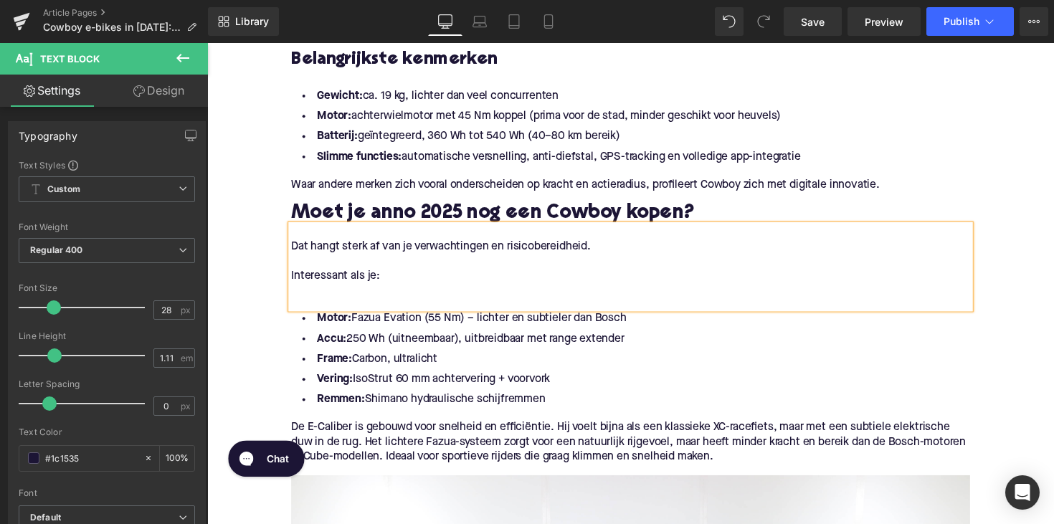
click at [298, 315] on div "Dat hangt sterk af van je verwachtingen en risicobereidheid. Interessant als je:" at bounding box center [641, 272] width 696 height 86
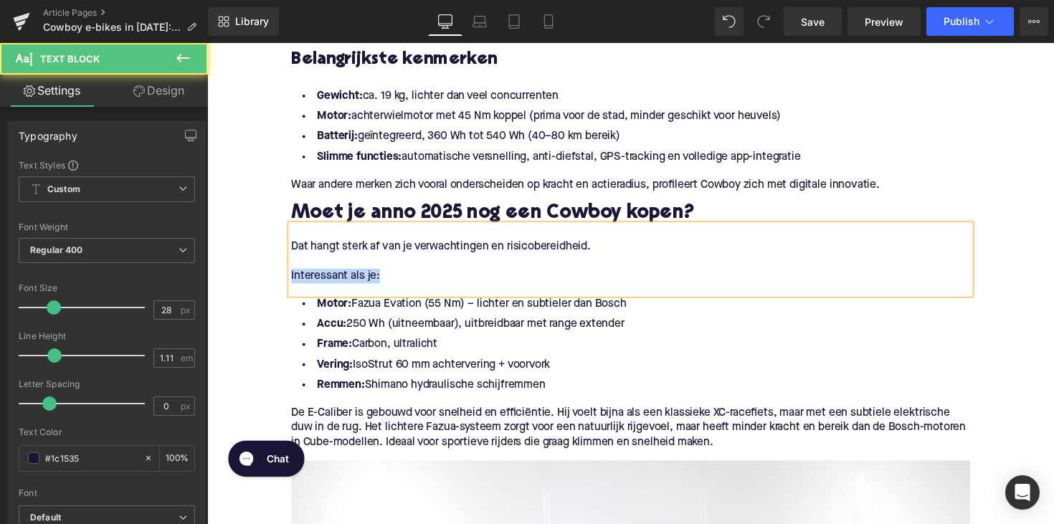
drag, startPoint x: 388, startPoint y: 305, endPoint x: 247, endPoint y: 301, distance: 140.6
click at [247, 301] on div "Home / Cowboy e-bikes in [DATE]: slim om er nog één te kopen? Breadcrumbs Cowbo…" at bounding box center [641, 328] width 868 height 2915
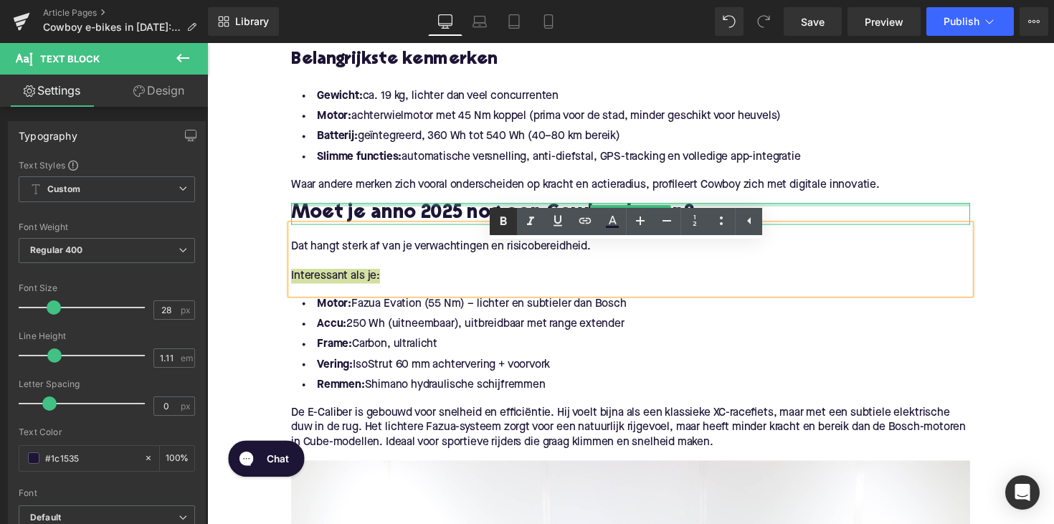
click at [501, 224] on icon at bounding box center [503, 221] width 6 height 9
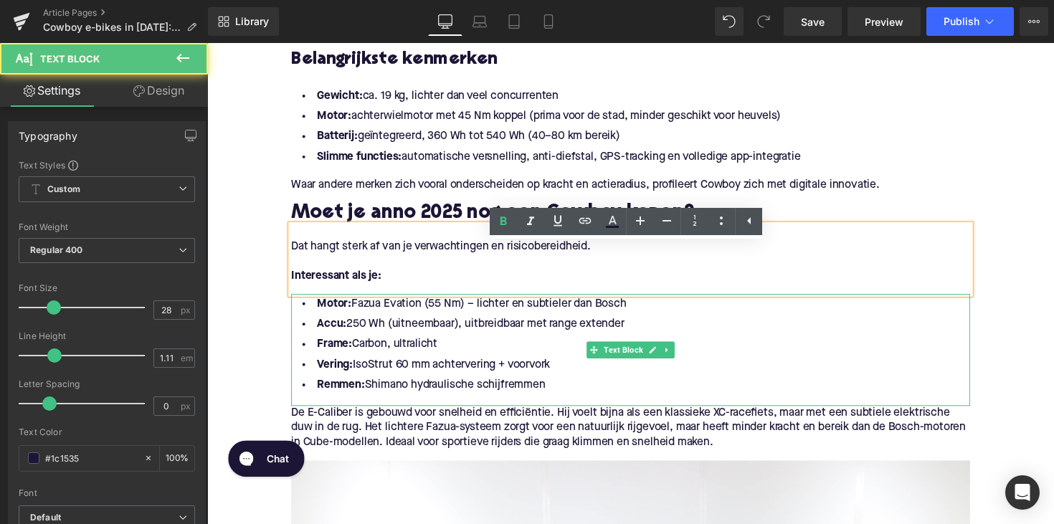
click at [558, 404] on li "Remmen: Shimano hydraulische schijfremmen" at bounding box center [641, 394] width 696 height 21
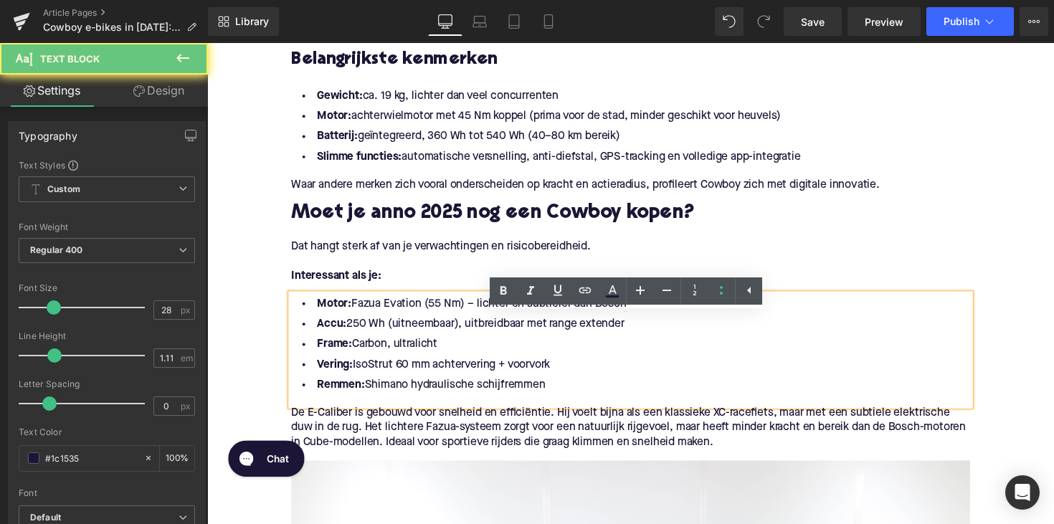
click at [558, 404] on li "Remmen: Shimano hydraulische schijfremmen" at bounding box center [641, 394] width 696 height 21
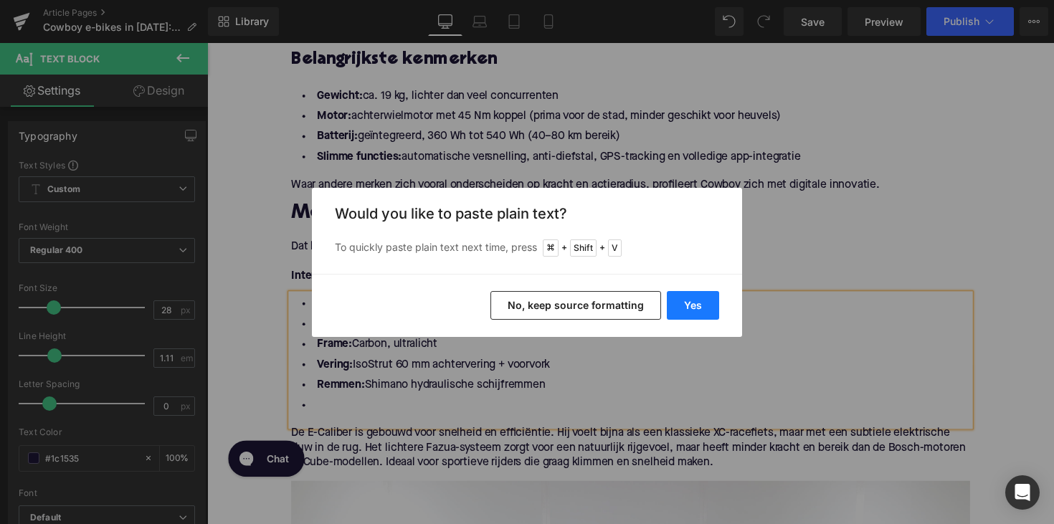
click at [690, 300] on button "Yes" at bounding box center [693, 305] width 52 height 29
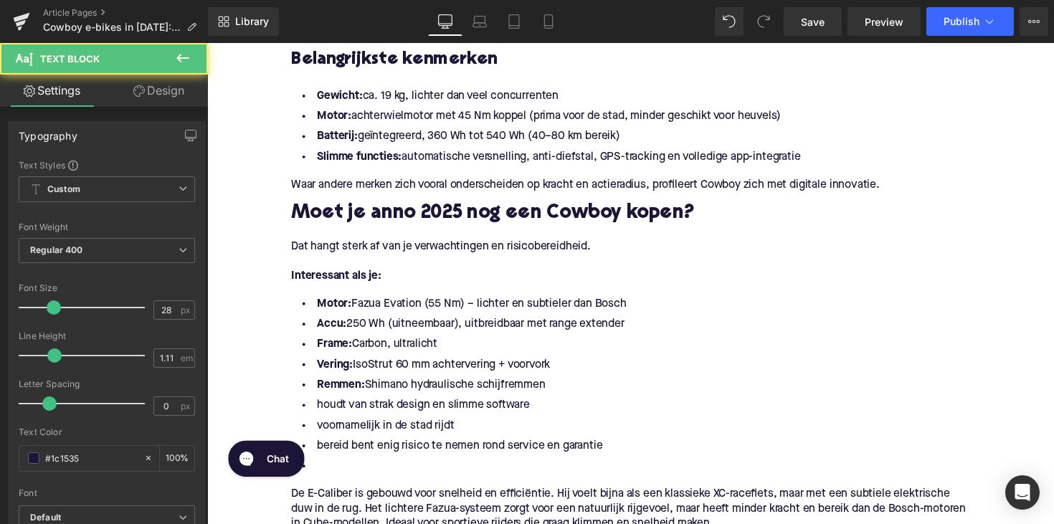
drag, startPoint x: 559, startPoint y: 414, endPoint x: 277, endPoint y: 332, distance: 293.4
click at [277, 332] on div "Home / Cowboy e-bikes in [DATE]: slim om er nog één te kopen? Breadcrumbs Cowbo…" at bounding box center [641, 370] width 868 height 2998
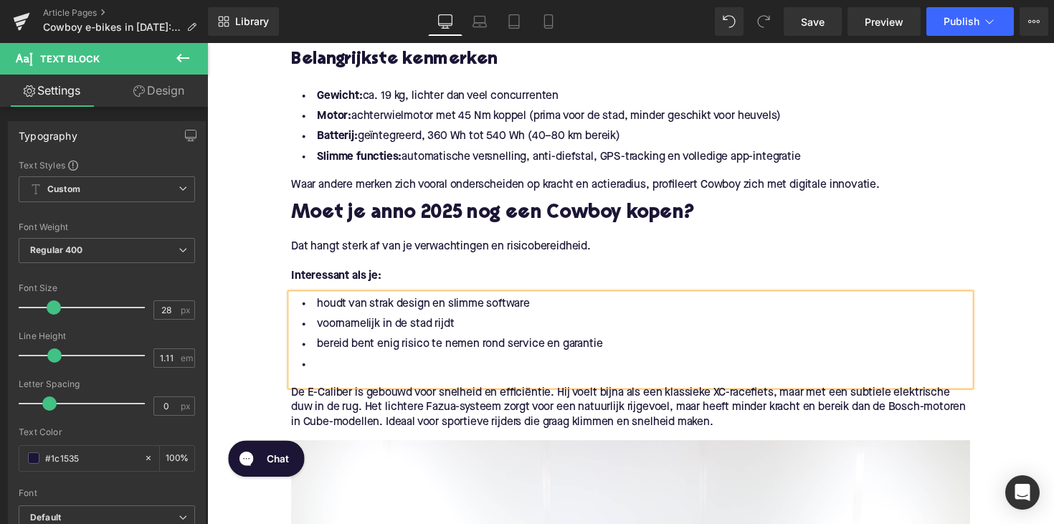
click at [331, 384] on li at bounding box center [641, 373] width 696 height 21
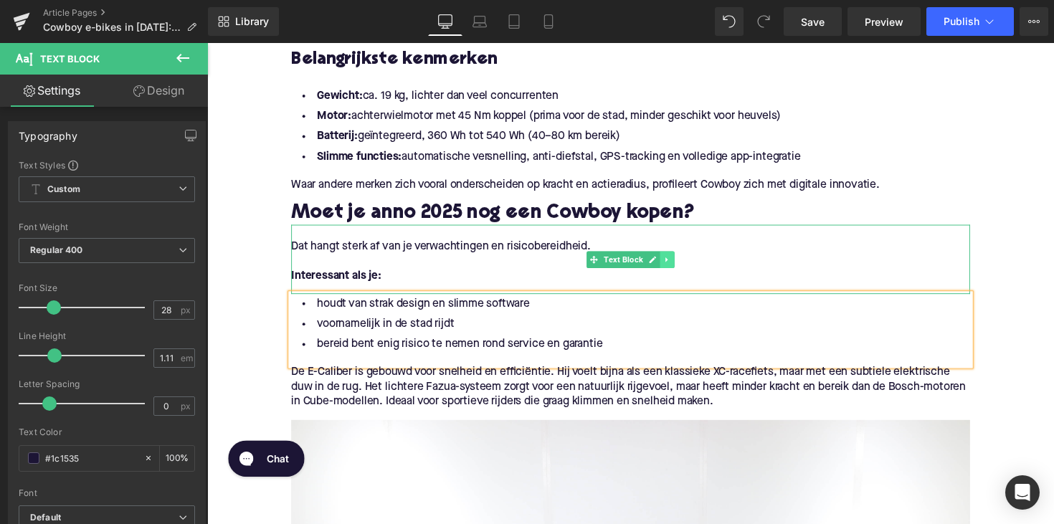
click at [675, 270] on icon at bounding box center [679, 265] width 8 height 9
click at [670, 269] on icon at bounding box center [671, 265] width 8 height 8
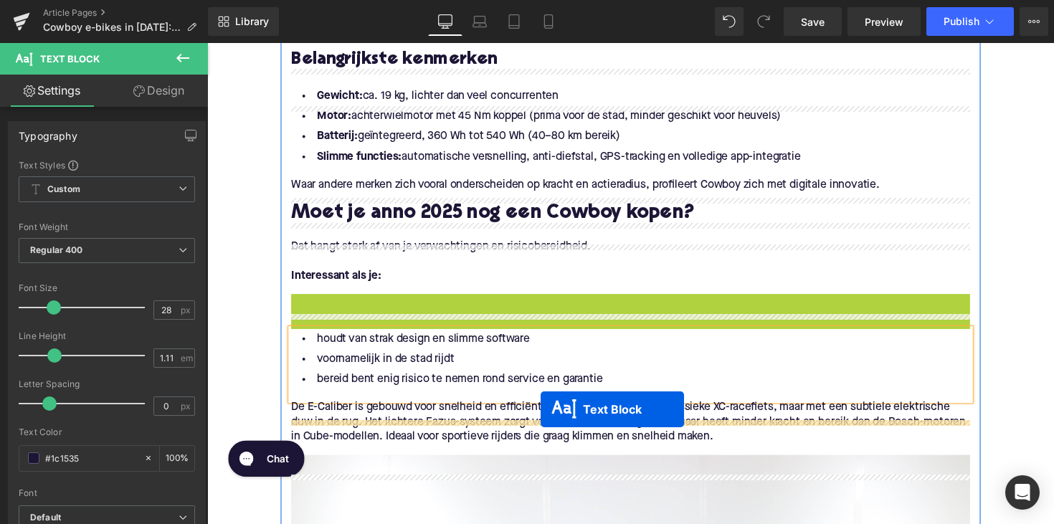
drag, startPoint x: 599, startPoint y: 351, endPoint x: 549, endPoint y: 419, distance: 85.0
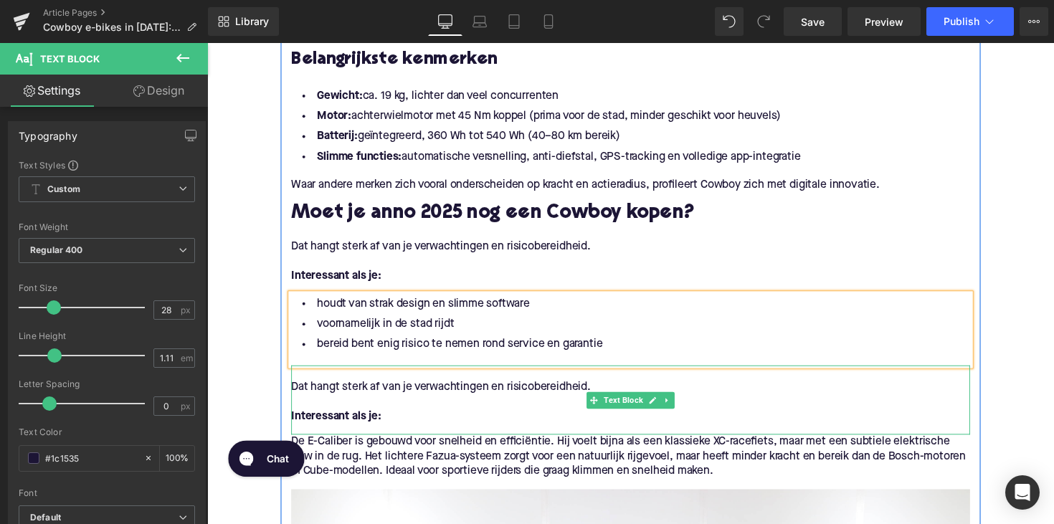
click at [384, 434] on p "Interessant als je:" at bounding box center [641, 426] width 696 height 15
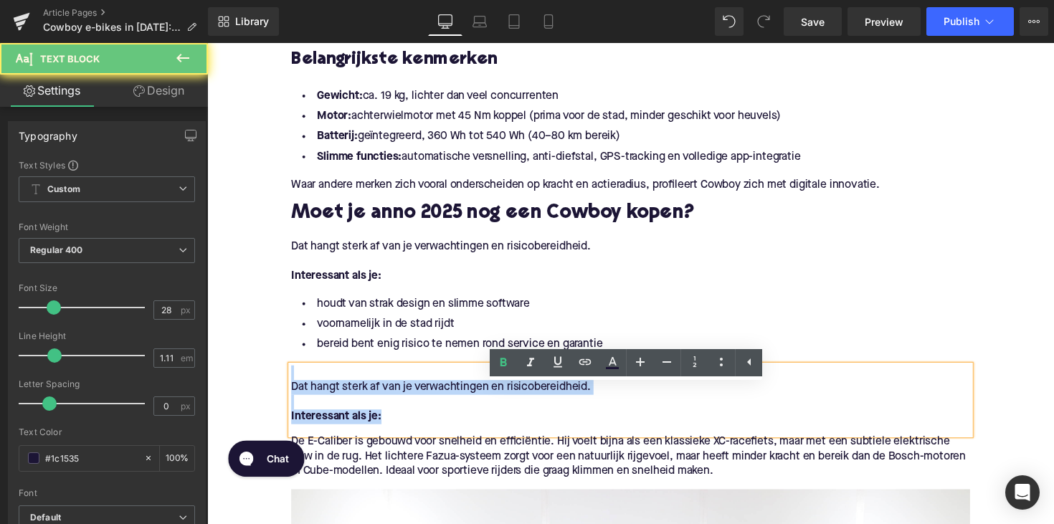
drag, startPoint x: 397, startPoint y: 446, endPoint x: 275, endPoint y: 407, distance: 127.4
click at [275, 407] on div "Home / Cowboy e-bikes in [DATE]: slim om er nog één te kopen? Breadcrumbs Cowbo…" at bounding box center [641, 343] width 868 height 2944
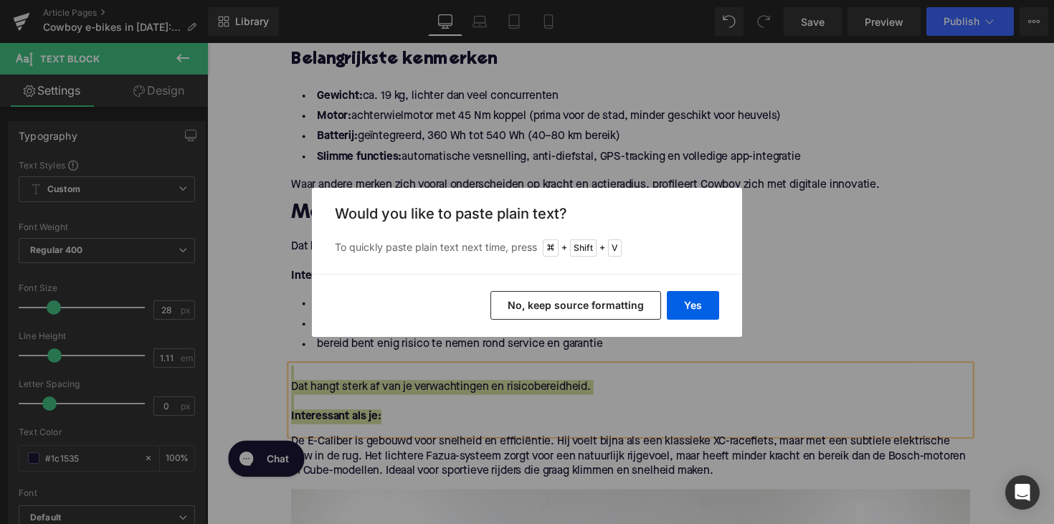
click at [725, 303] on div "Yes No, keep source formatting" at bounding box center [527, 305] width 430 height 63
click at [711, 300] on button "Yes" at bounding box center [693, 305] width 52 height 29
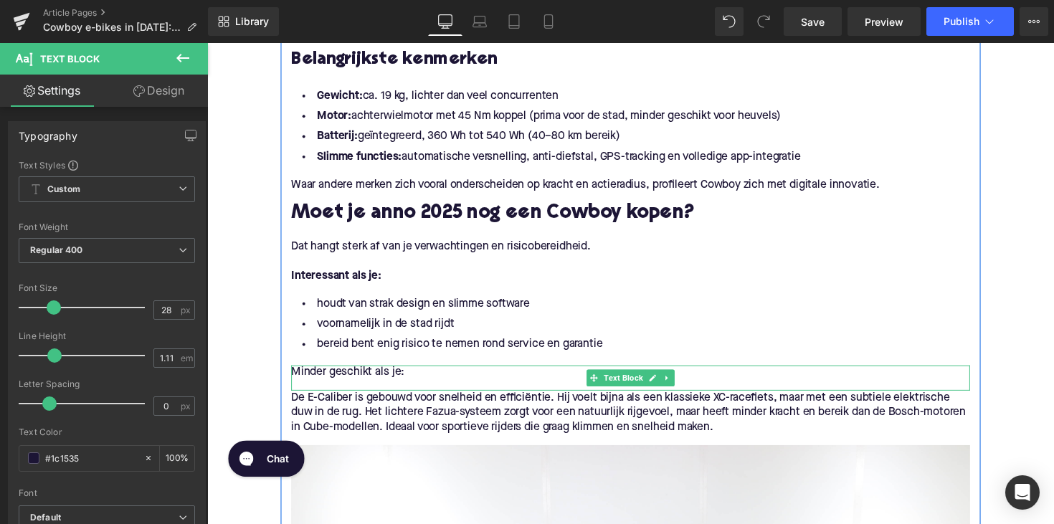
click at [394, 389] on p "Minder geschikt als je:" at bounding box center [641, 381] width 696 height 15
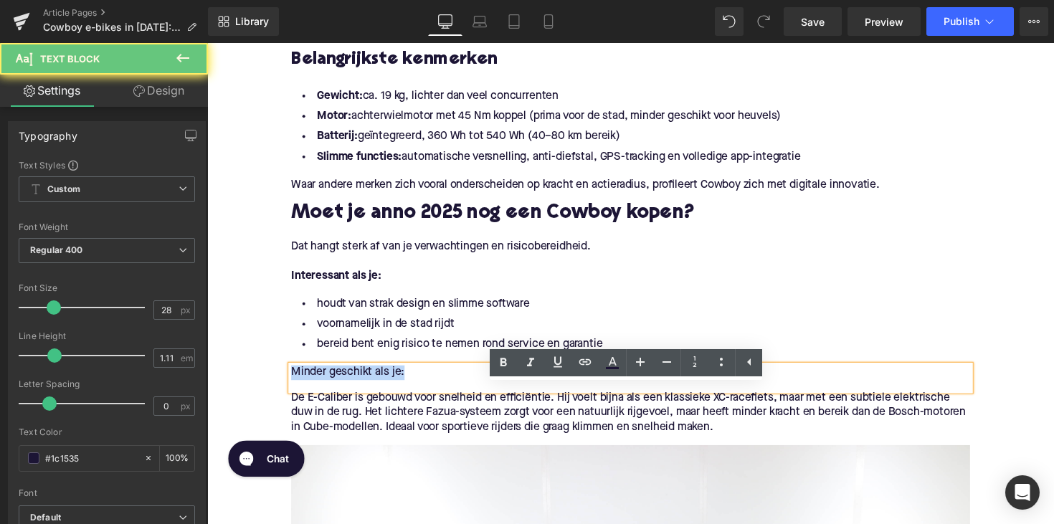
click at [394, 389] on p "Minder geschikt als je:" at bounding box center [641, 381] width 696 height 15
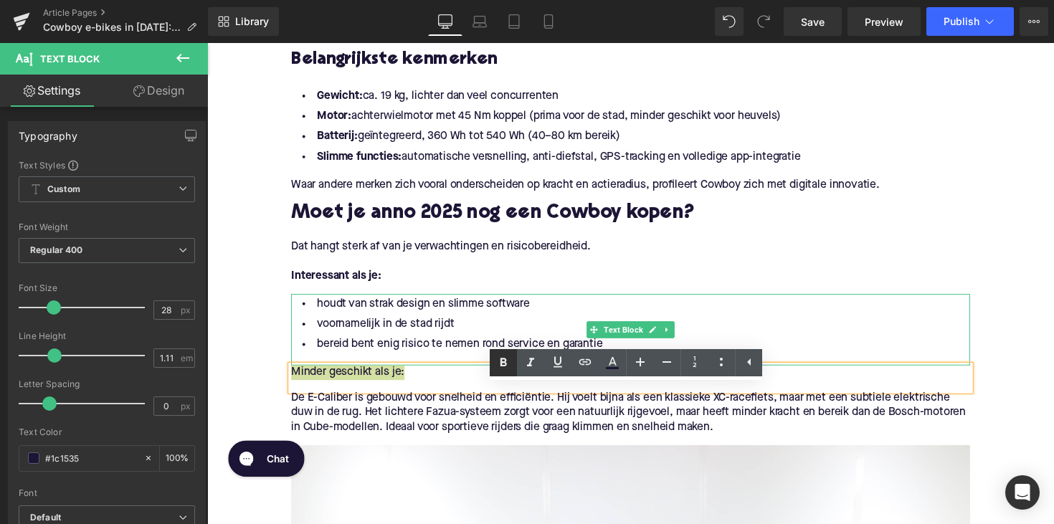
click at [504, 364] on icon at bounding box center [503, 362] width 17 height 17
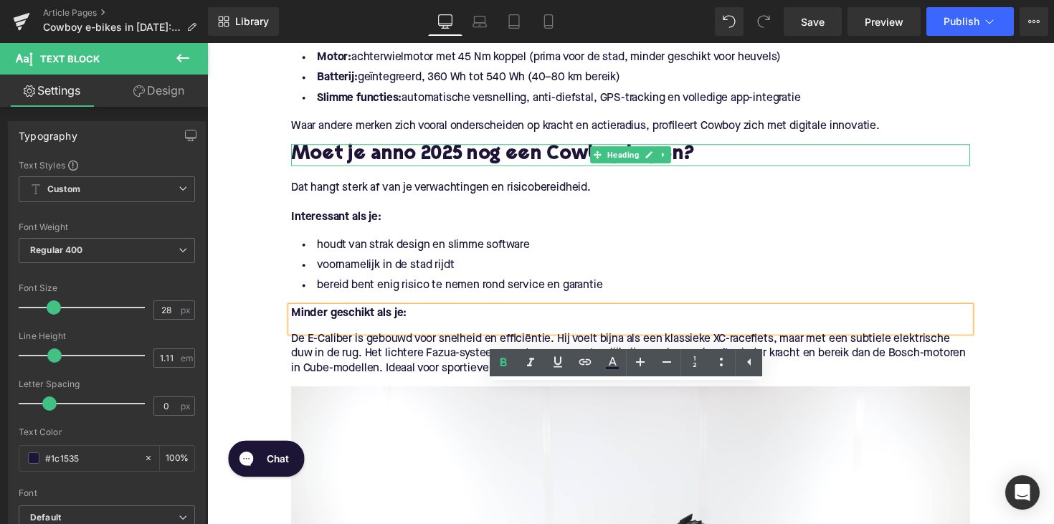
scroll to position [1408, 0]
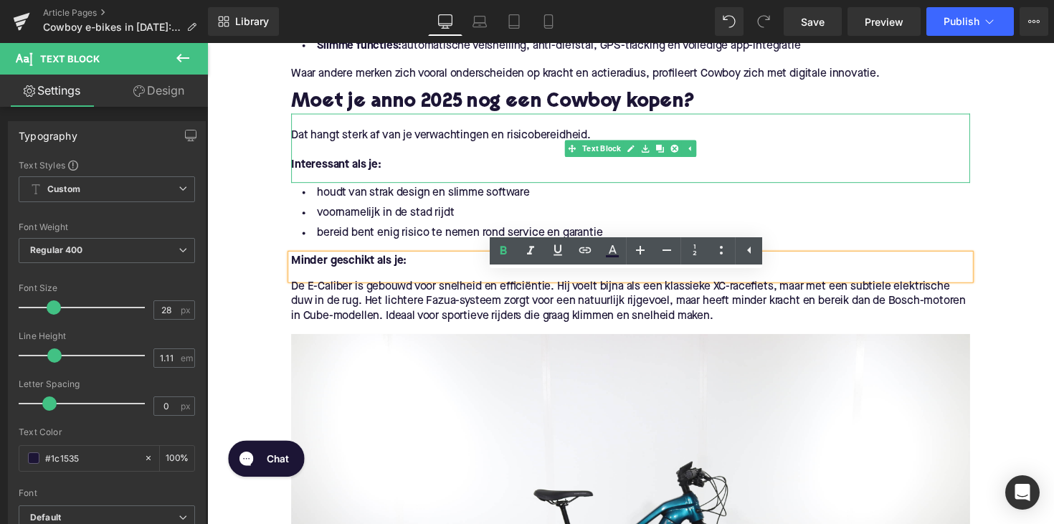
click at [572, 146] on p "Dat hangt sterk af van je verwachtingen en risicobereidheid." at bounding box center [641, 137] width 696 height 15
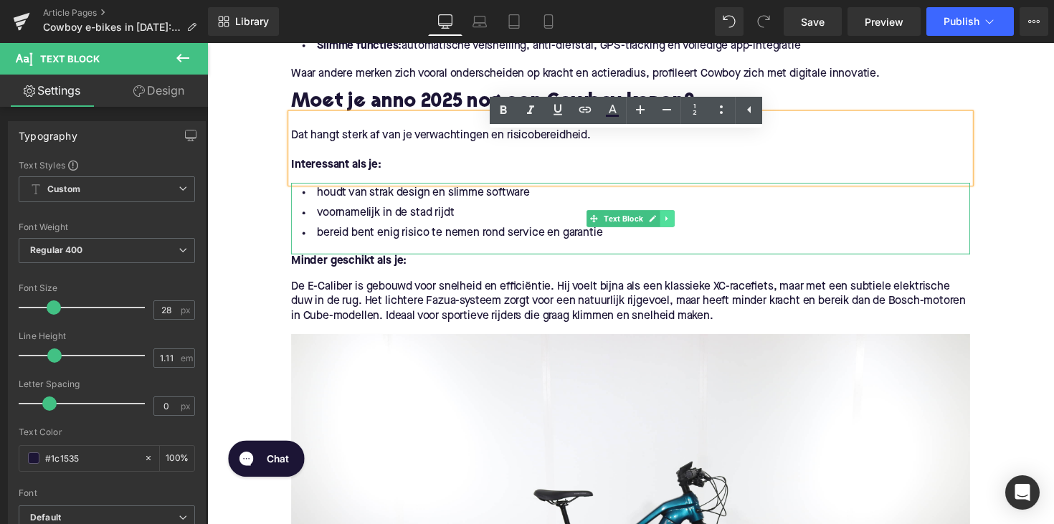
click at [671, 232] on link at bounding box center [678, 222] width 15 height 17
click at [668, 227] on icon at bounding box center [671, 223] width 8 height 8
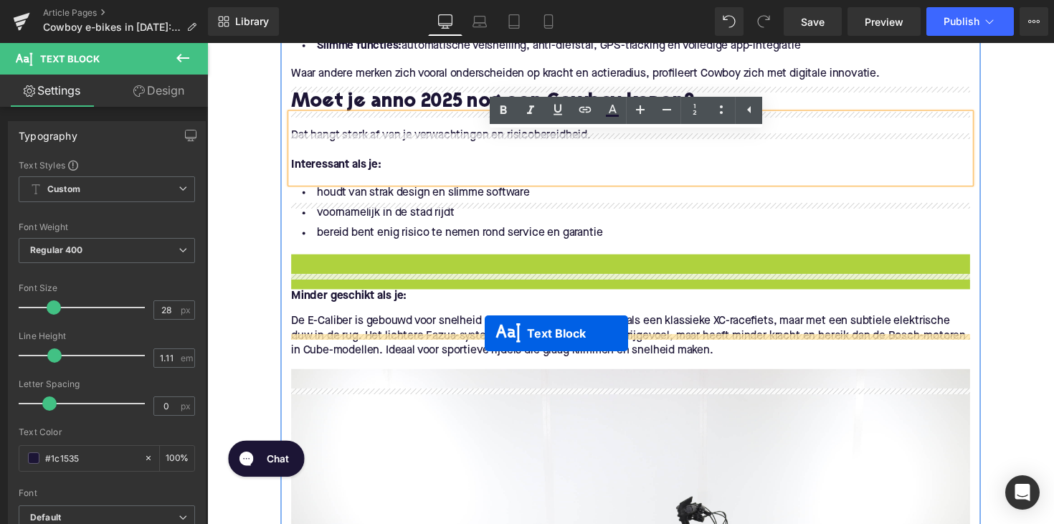
drag, startPoint x: 597, startPoint y: 314, endPoint x: 492, endPoint y: 341, distance: 108.7
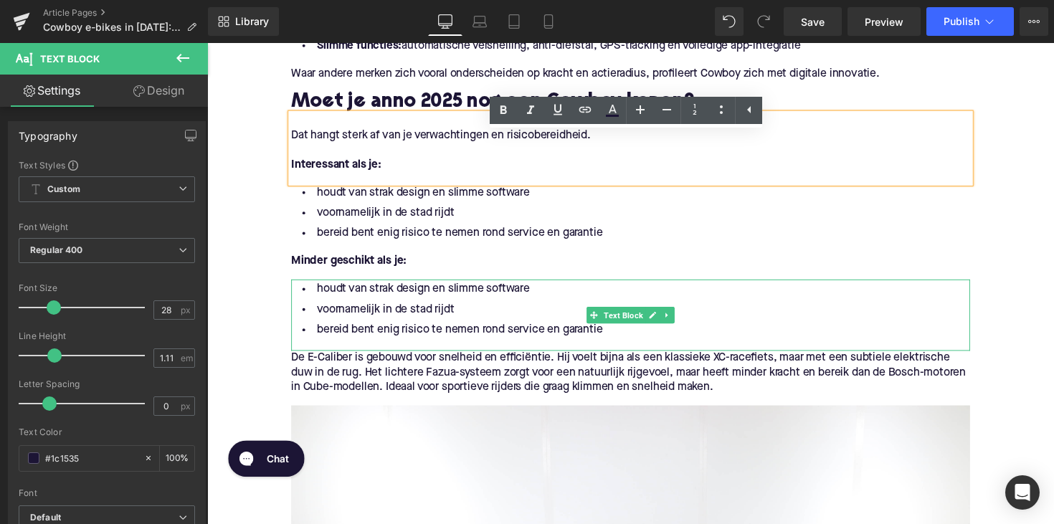
click at [496, 348] on li "bereid bent enig risico te nemen rond service en garantie" at bounding box center [641, 337] width 696 height 21
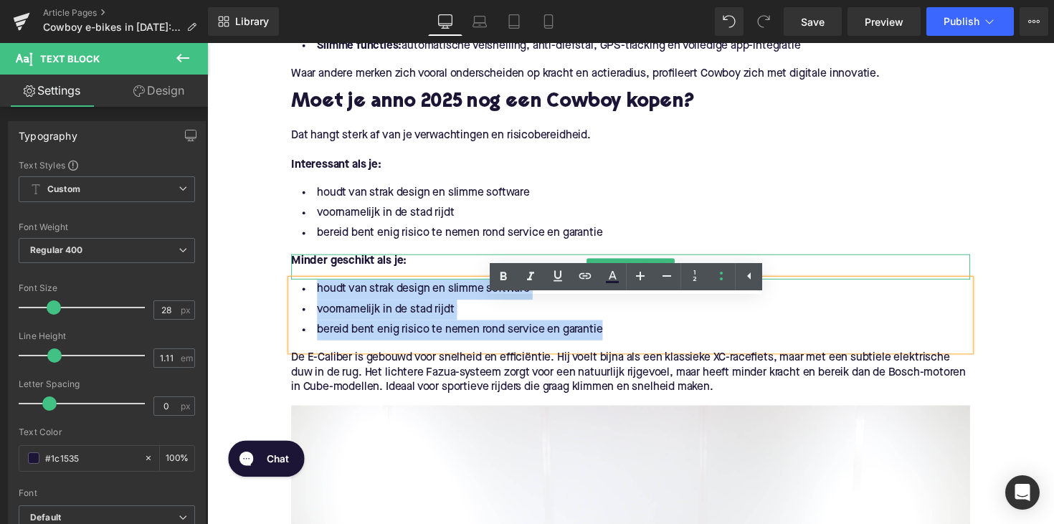
drag, startPoint x: 640, startPoint y: 366, endPoint x: 301, endPoint y: 299, distance: 344.9
click at [301, 299] on div "Hoe kwam Cowboy in de problemen? Heading Cowboy zag in [DATE] het levenslicht i…" at bounding box center [641, 325] width 717 height 1819
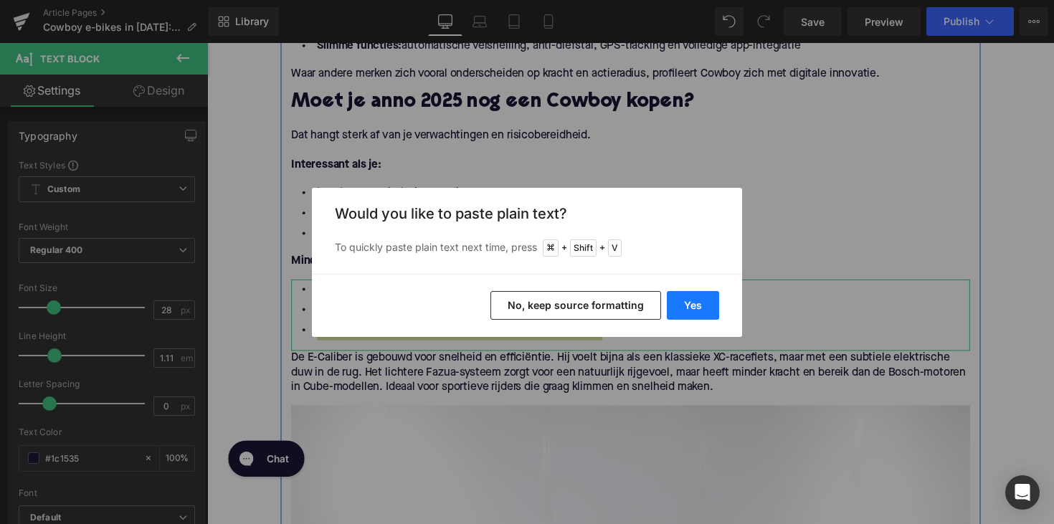
click at [686, 303] on button "Yes" at bounding box center [693, 305] width 52 height 29
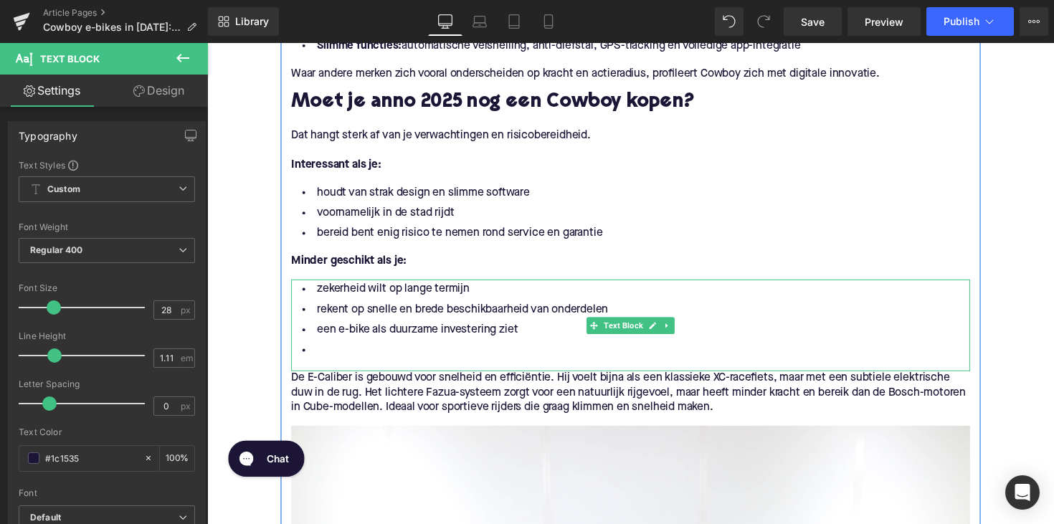
click at [368, 369] on li at bounding box center [641, 358] width 696 height 21
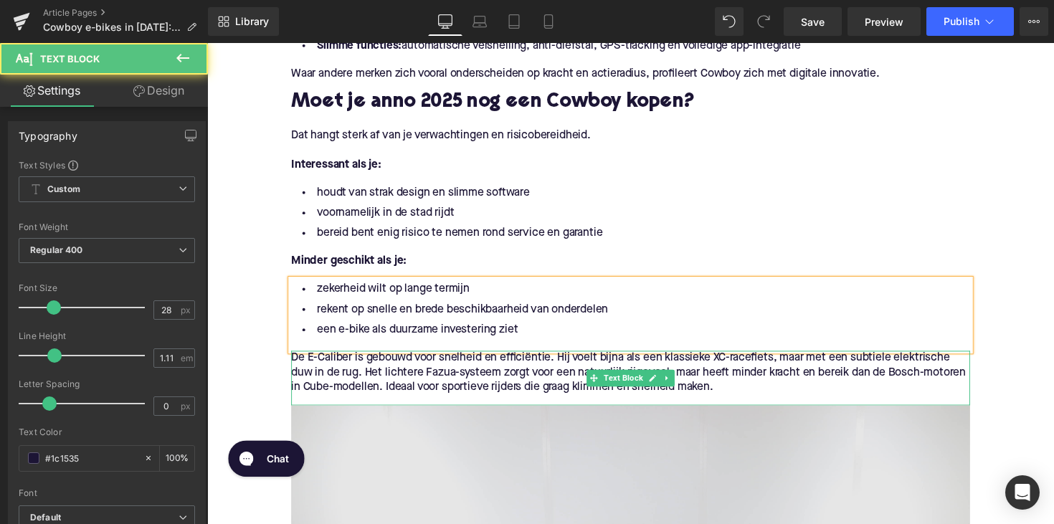
click at [422, 391] on span "De E-Caliber is gebouwd voor snelheid en efficiëntie. Hij voelt bijna als een k…" at bounding box center [638, 381] width 691 height 42
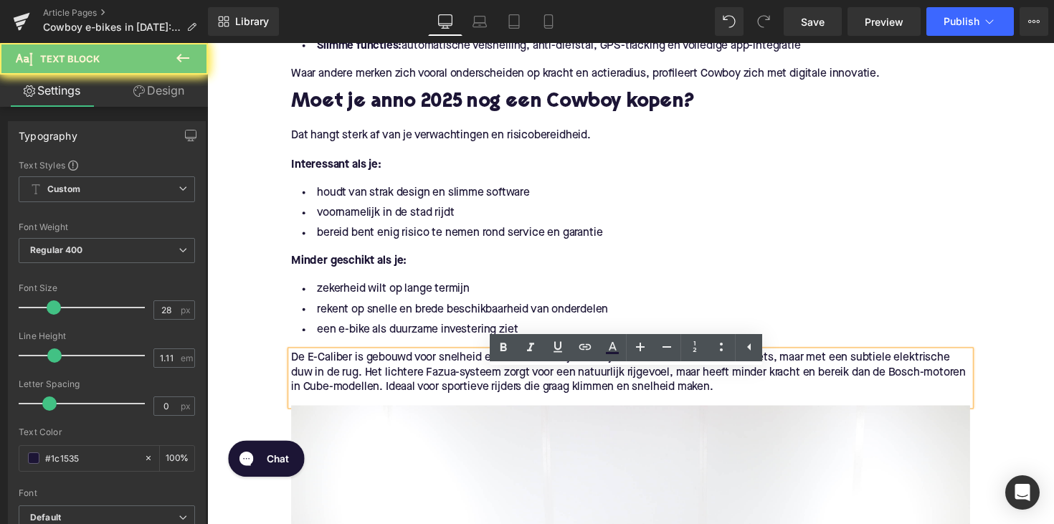
click at [477, 402] on span "De E-Caliber is gebouwd voor snelheid en efficiëntie. Hij voelt bijna als een k…" at bounding box center [638, 381] width 691 height 42
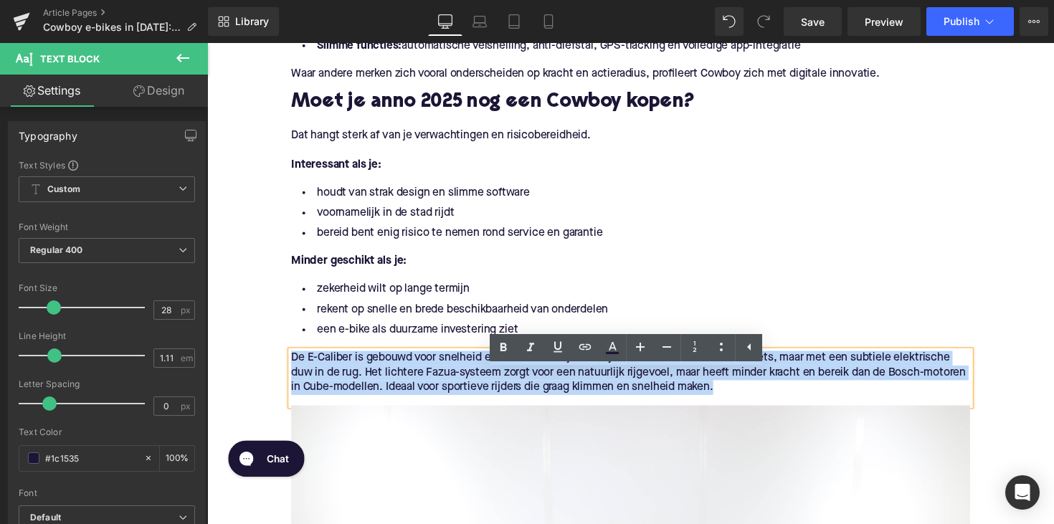
drag, startPoint x: 797, startPoint y: 417, endPoint x: 290, endPoint y: 390, distance: 508.4
click at [293, 390] on div "De E-Caliber is gebouwd voor snelheid en efficiëntie. Hij voelt bijna als een k…" at bounding box center [641, 387] width 696 height 56
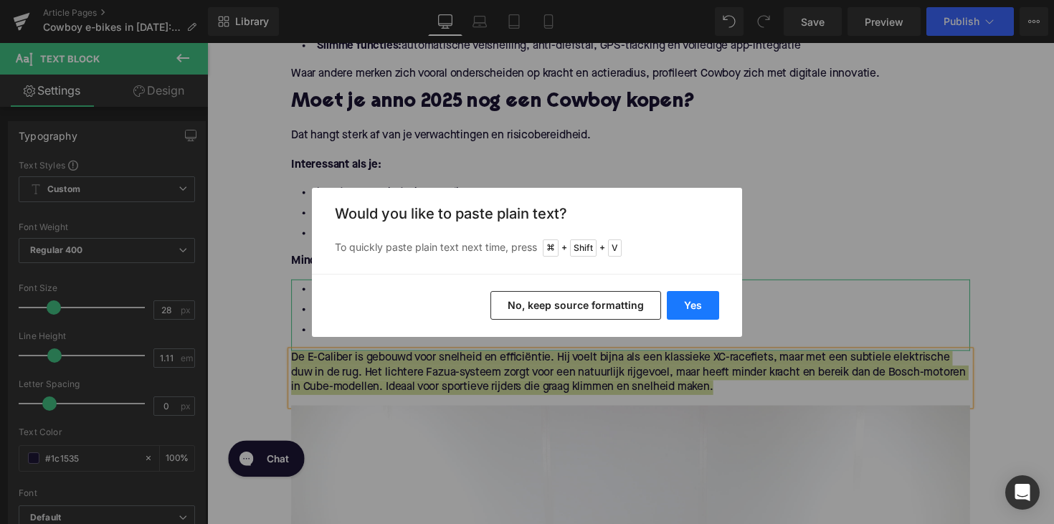
click at [680, 310] on button "Yes" at bounding box center [693, 305] width 52 height 29
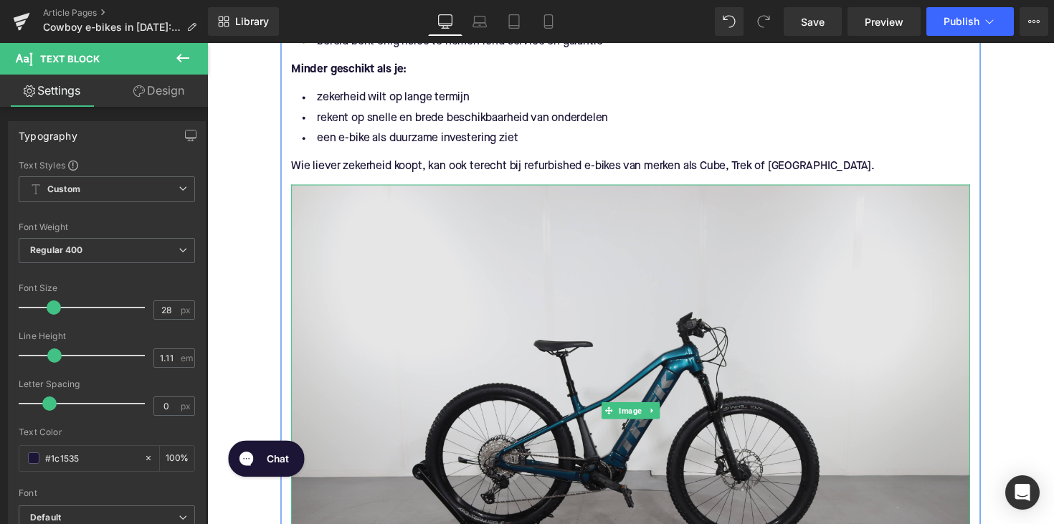
scroll to position [1633, 0]
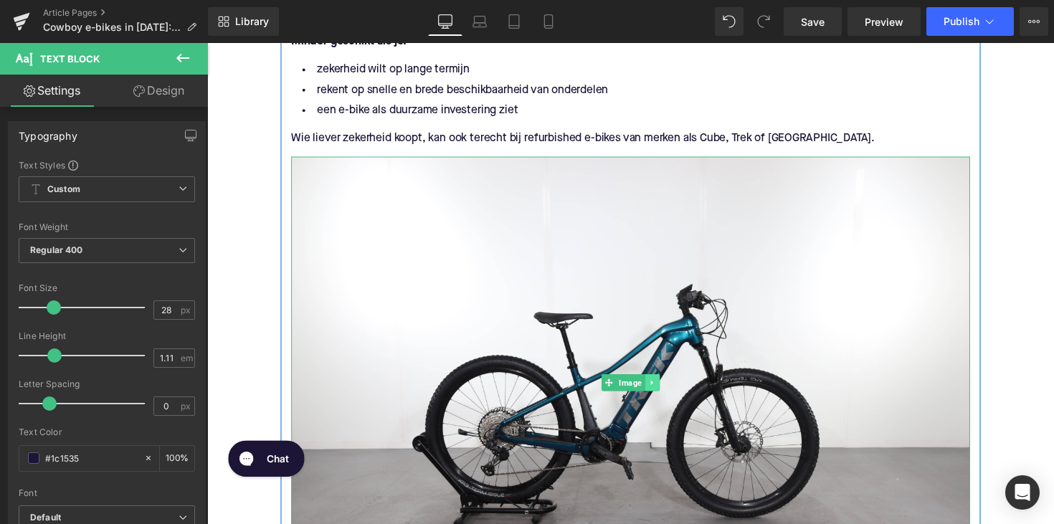
click at [662, 395] on icon at bounding box center [663, 390] width 8 height 9
click at [667, 395] on icon at bounding box center [671, 391] width 8 height 8
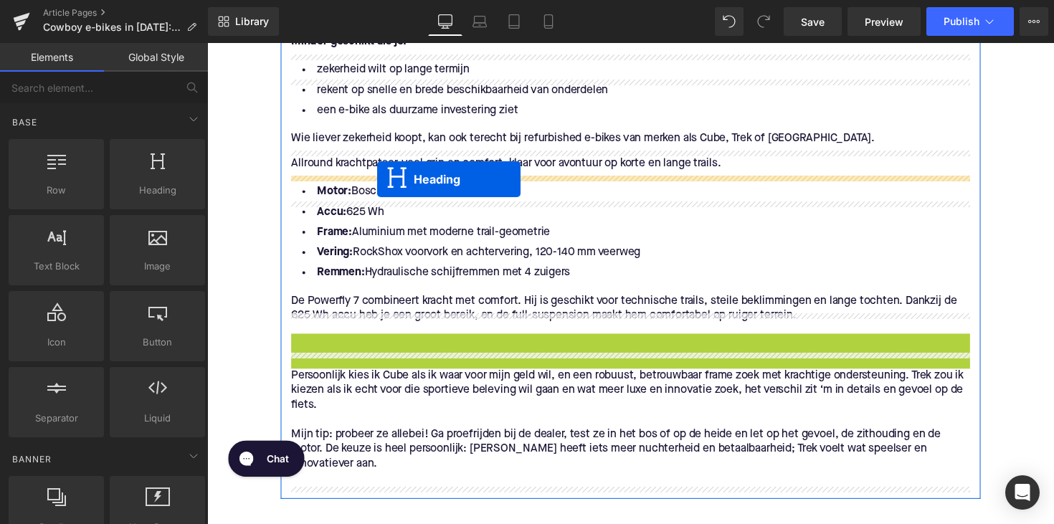
drag, startPoint x: 604, startPoint y: 393, endPoint x: 381, endPoint y: 183, distance: 305.8
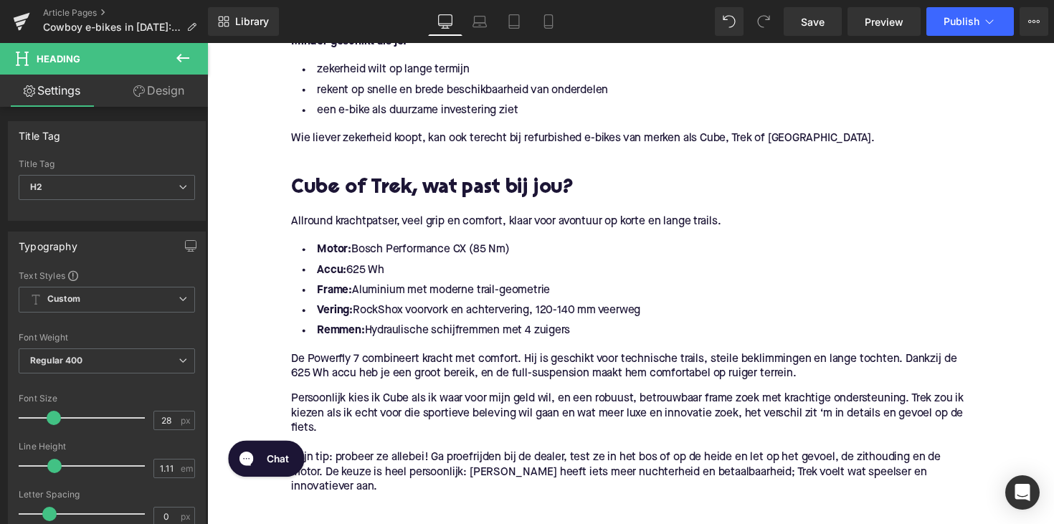
click at [431, 204] on h2 "Cube of Trek, wat past bij jou?" at bounding box center [641, 192] width 696 height 22
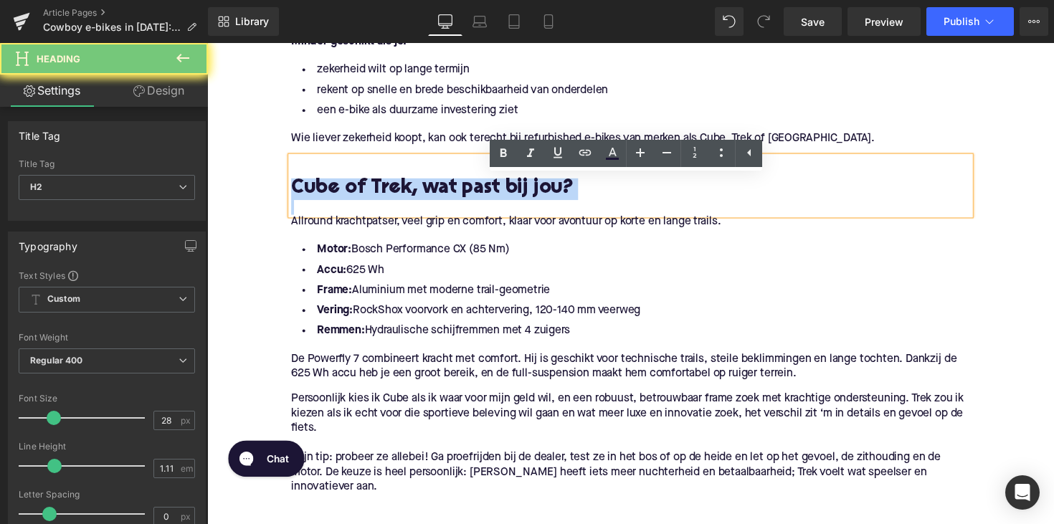
click at [431, 204] on h2 "Cube of Trek, wat past bij jou?" at bounding box center [641, 192] width 696 height 22
paste div
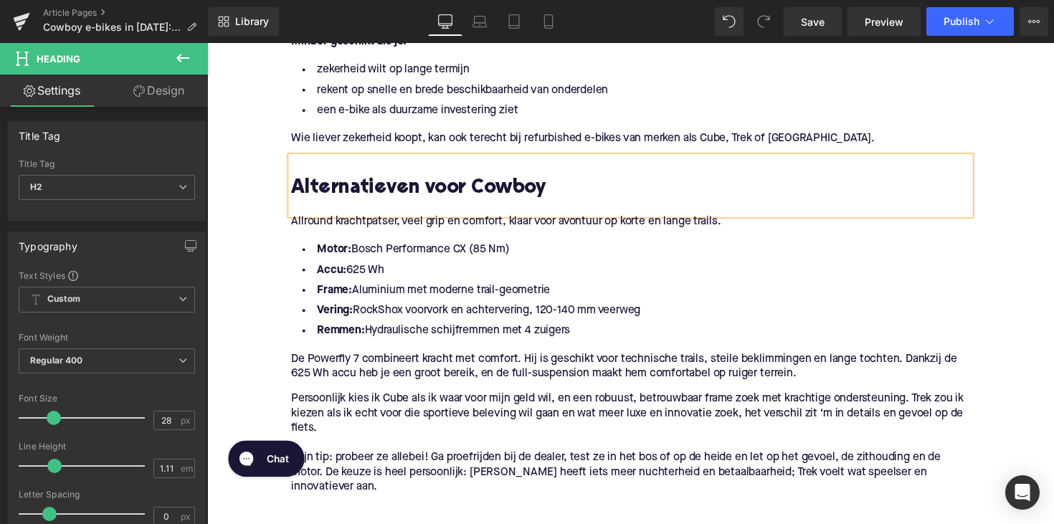
click at [305, 181] on h2 at bounding box center [641, 170] width 696 height 22
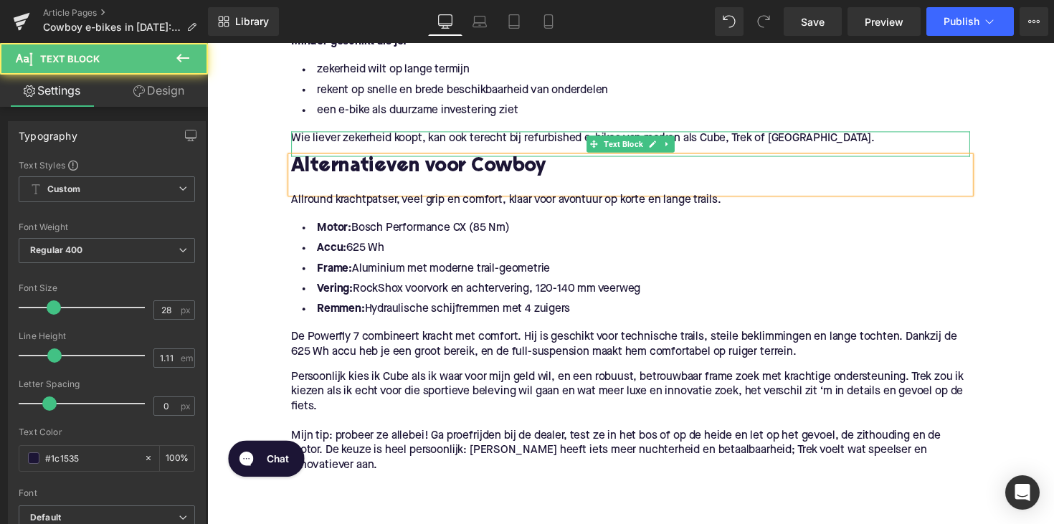
click at [841, 148] on p "Wie liever zekerheid koopt, kan ook terecht bij refurbished e-bikes van merken …" at bounding box center [641, 140] width 696 height 15
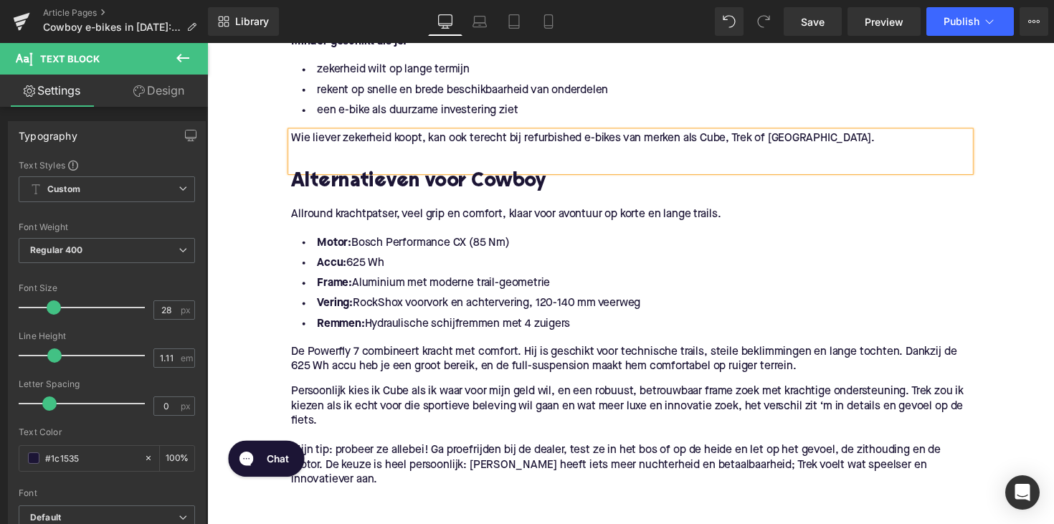
click at [379, 224] on span "Allround krachtpatser, veel grip en comfort, klaar voor avontuur op korte en la…" at bounding box center [513, 218] width 440 height 11
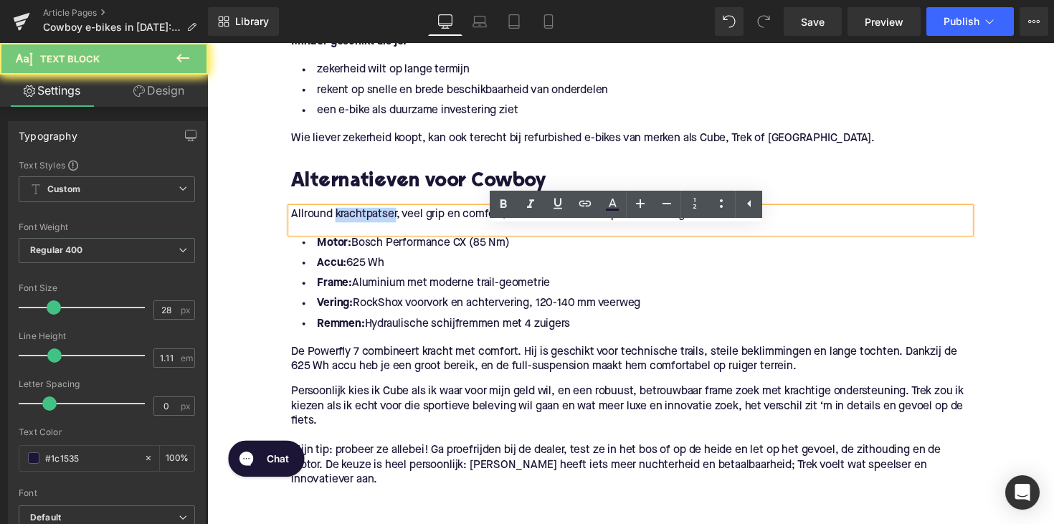
click at [379, 224] on span "Allround krachtpatser, veel grip en comfort, klaar voor avontuur op korte en la…" at bounding box center [513, 218] width 440 height 11
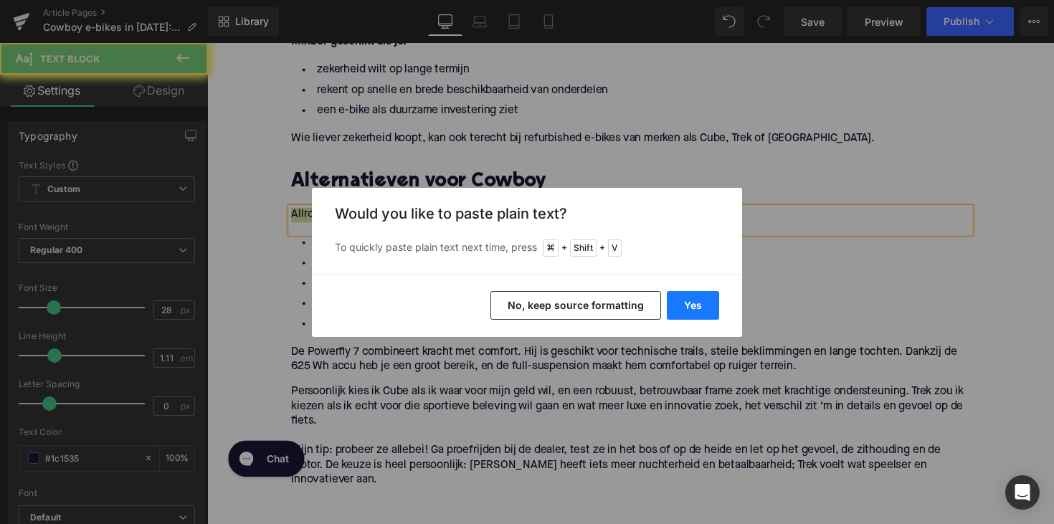
click at [675, 312] on button "Yes" at bounding box center [693, 305] width 52 height 29
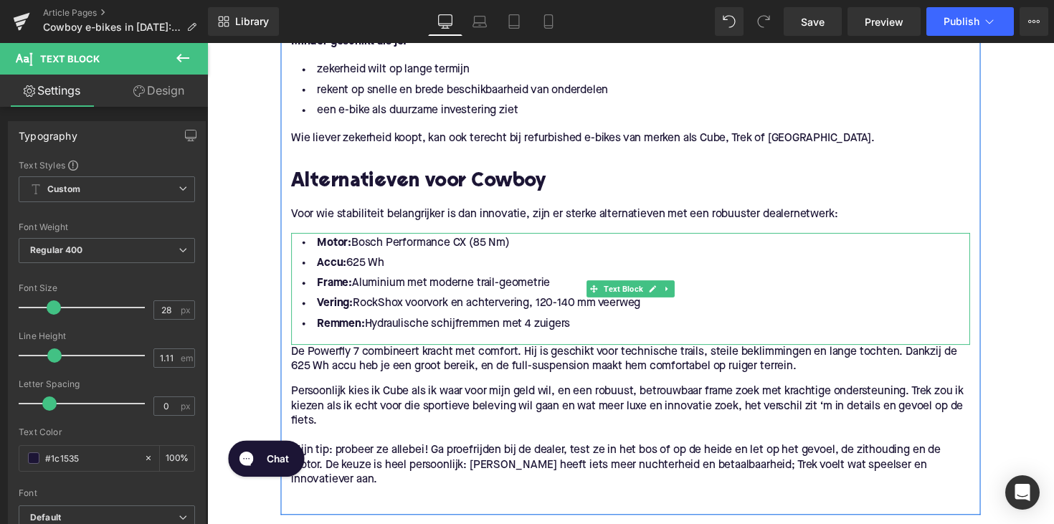
click at [594, 341] on li "Remmen: Hydraulische schijfremmen met 4 zuigers" at bounding box center [641, 331] width 696 height 21
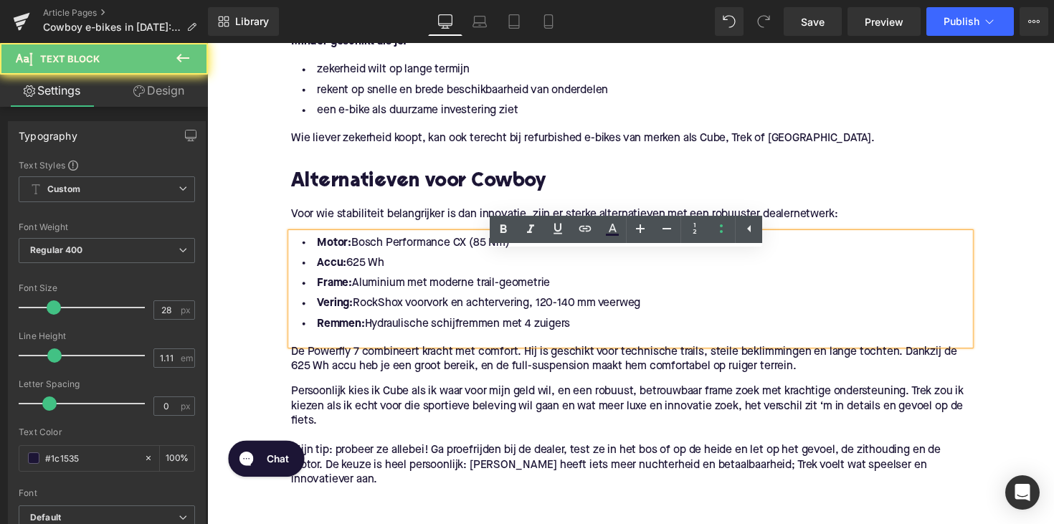
click at [587, 341] on li "Remmen: Hydraulische schijfremmen met 4 zuigers" at bounding box center [641, 331] width 696 height 21
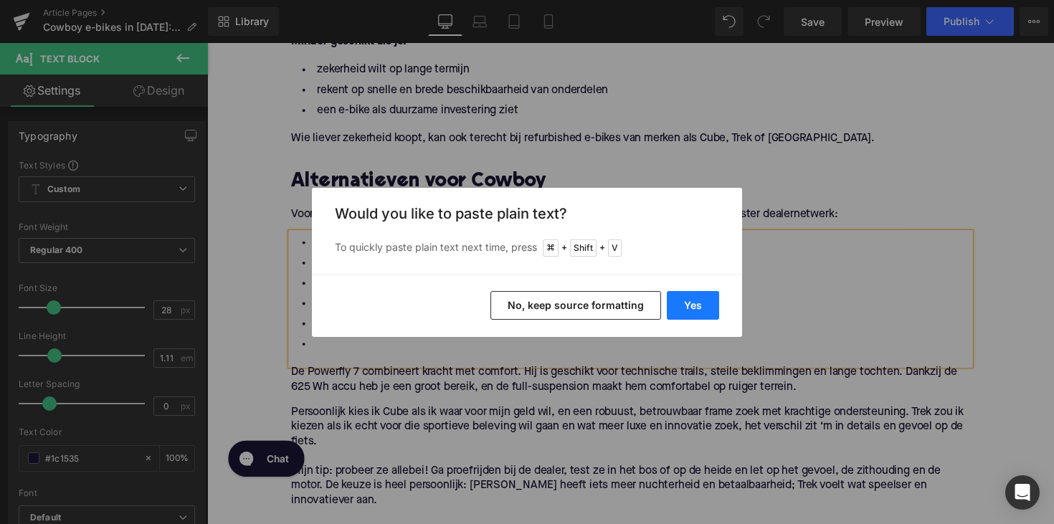
click at [685, 308] on button "Yes" at bounding box center [693, 305] width 52 height 29
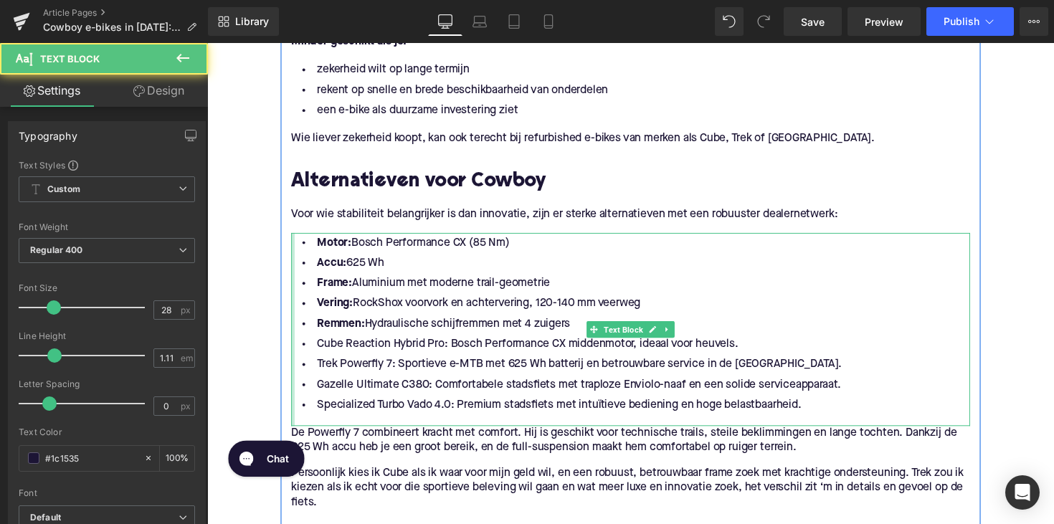
drag, startPoint x: 580, startPoint y: 350, endPoint x: 293, endPoint y: 265, distance: 299.2
click at [293, 265] on div "Motor: Bosch Performance CX (85 Nm) Accu: 625 Wh Frame: Aluminium met moderne t…" at bounding box center [641, 336] width 696 height 198
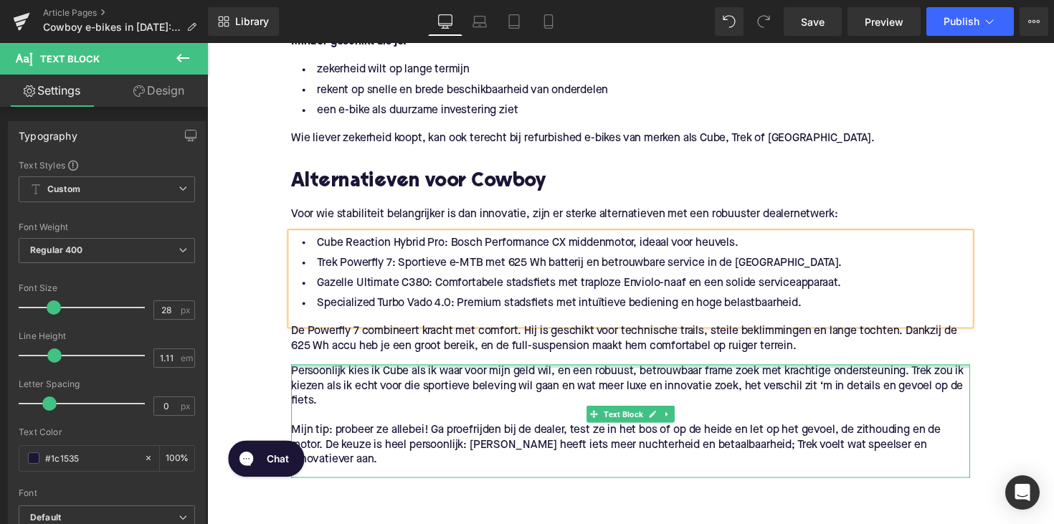
scroll to position [1716, 0]
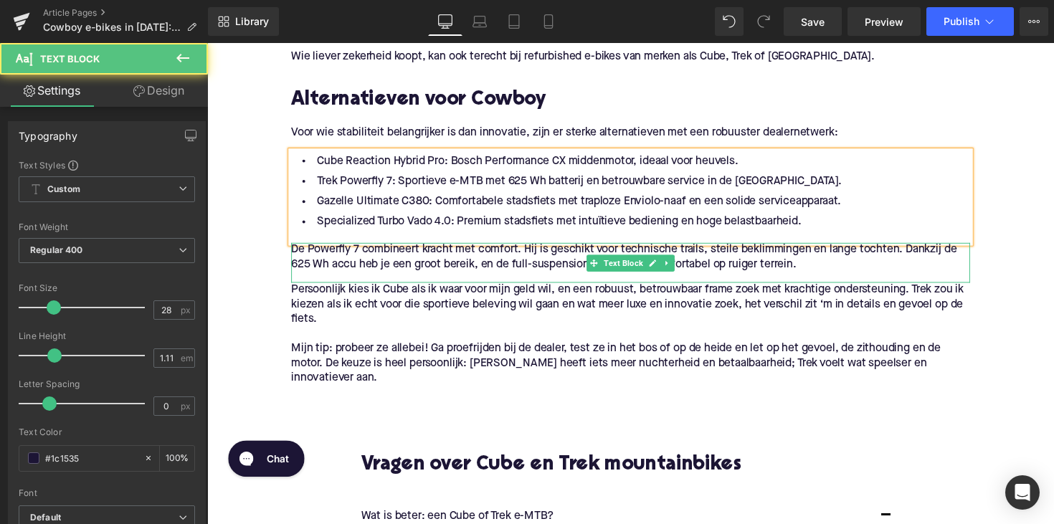
click at [593, 276] on span "De Powerfly 7 combineert kracht met comfort. Hij is geschikt voor technische tr…" at bounding box center [634, 263] width 682 height 27
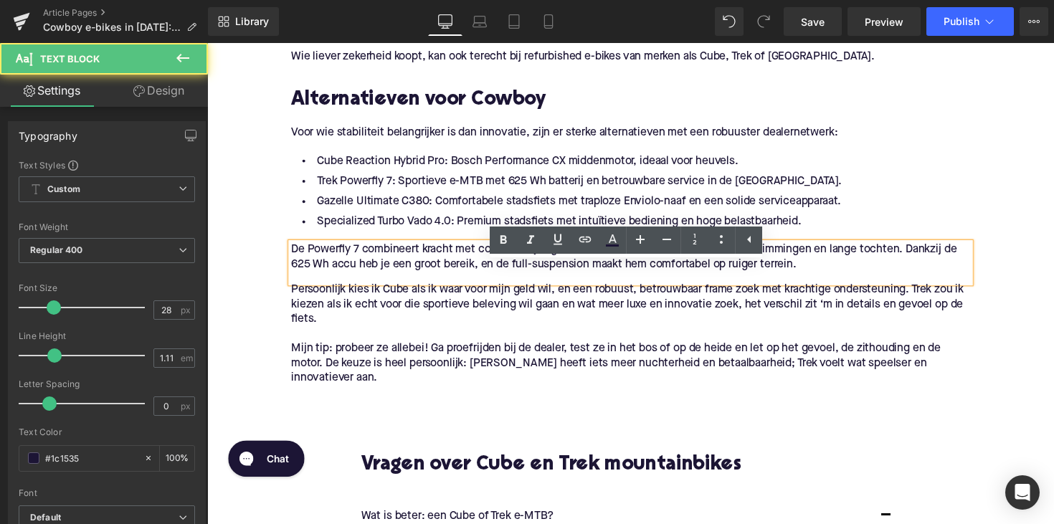
click at [556, 276] on span "De Powerfly 7 combineert kracht met comfort. Hij is geschikt voor technische tr…" at bounding box center [634, 263] width 682 height 27
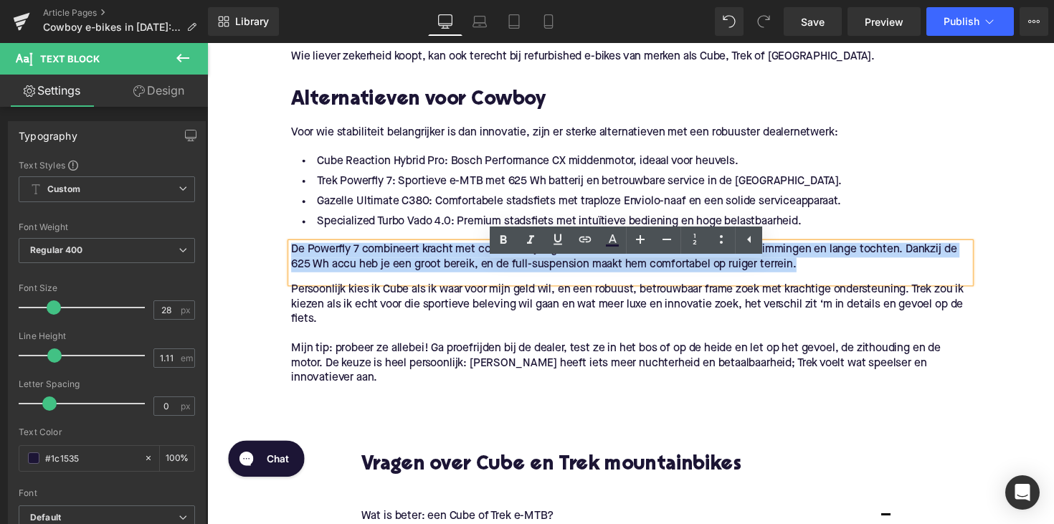
drag, startPoint x: 836, startPoint y: 293, endPoint x: 269, endPoint y: 277, distance: 567.4
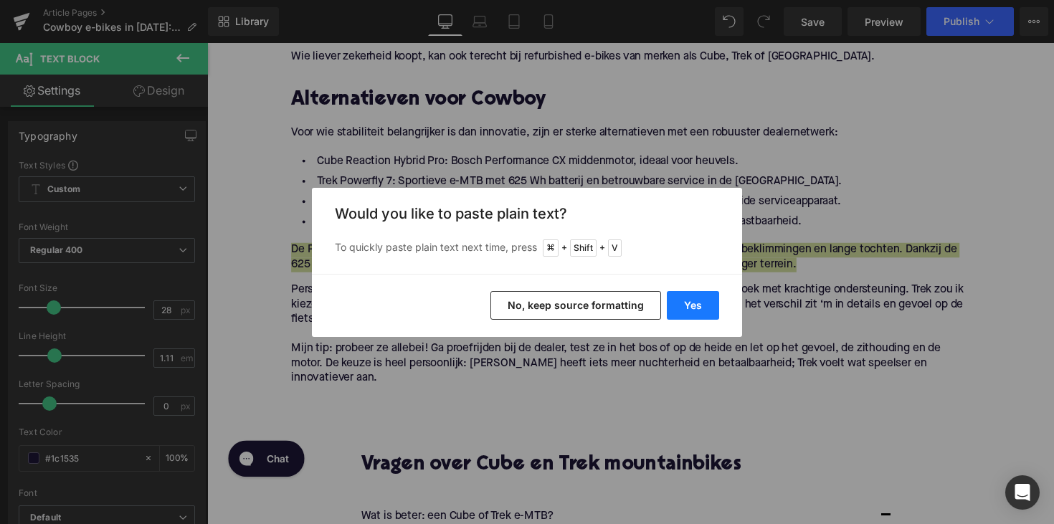
click at [693, 306] on button "Yes" at bounding box center [693, 305] width 52 height 29
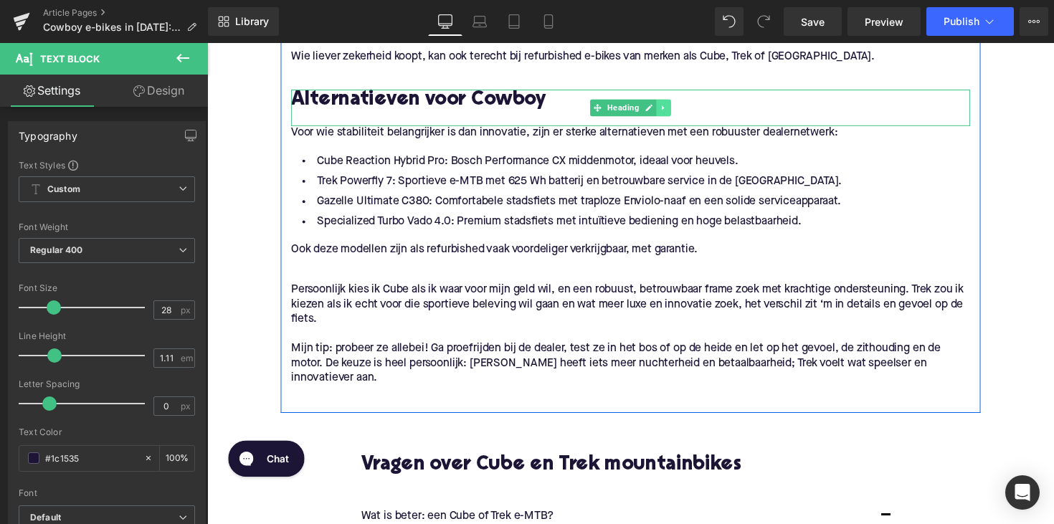
click at [668, 118] on link at bounding box center [675, 109] width 15 height 17
click at [665, 113] on icon at bounding box center [667, 109] width 8 height 8
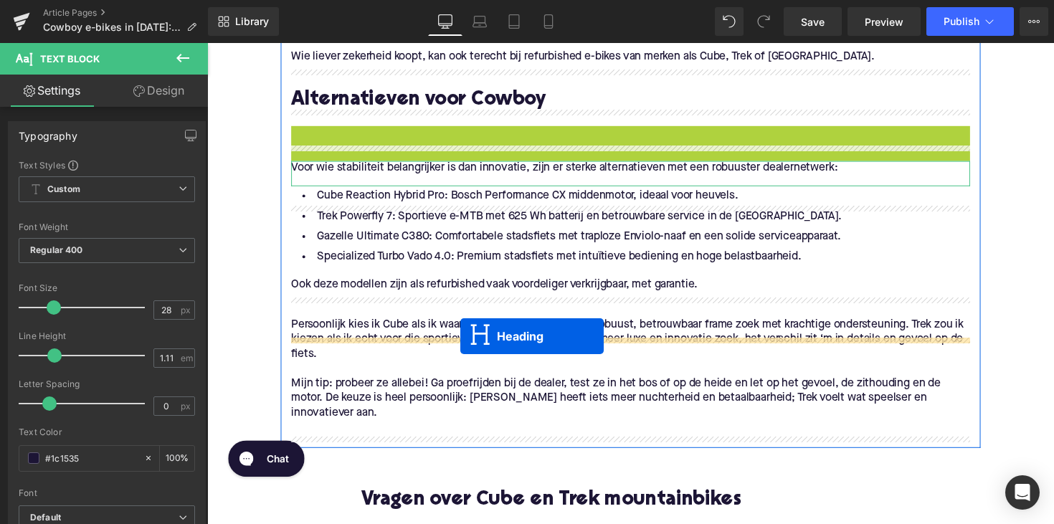
drag, startPoint x: 599, startPoint y: 170, endPoint x: 467, endPoint y: 343, distance: 218.4
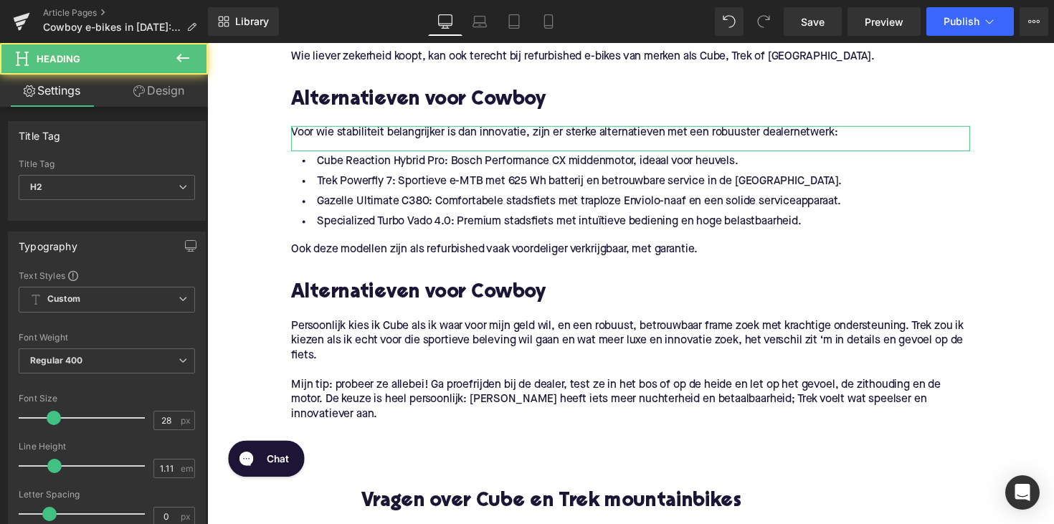
click at [403, 310] on span "Alternatieven voor Cowboy" at bounding box center [423, 300] width 261 height 20
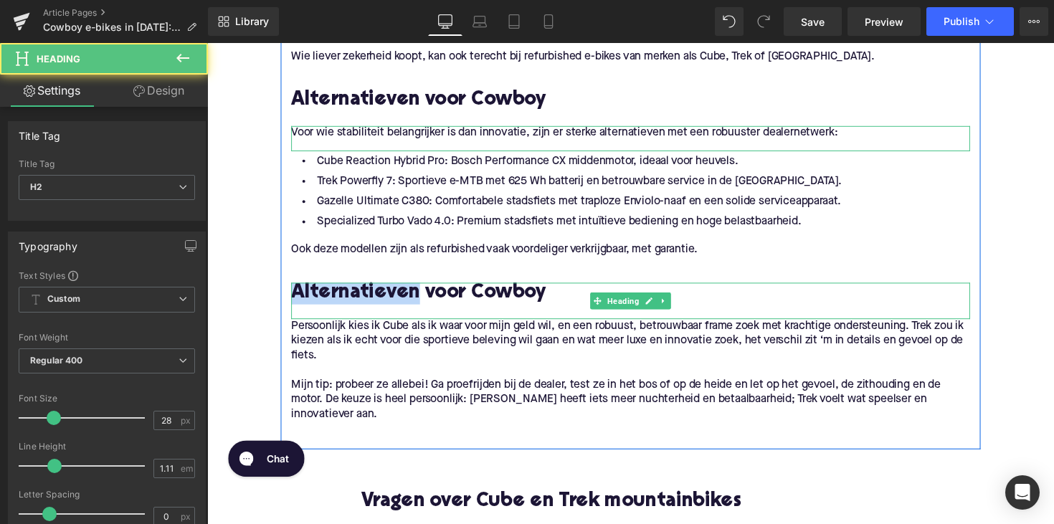
click at [403, 310] on span "Alternatieven voor Cowboy" at bounding box center [423, 300] width 261 height 20
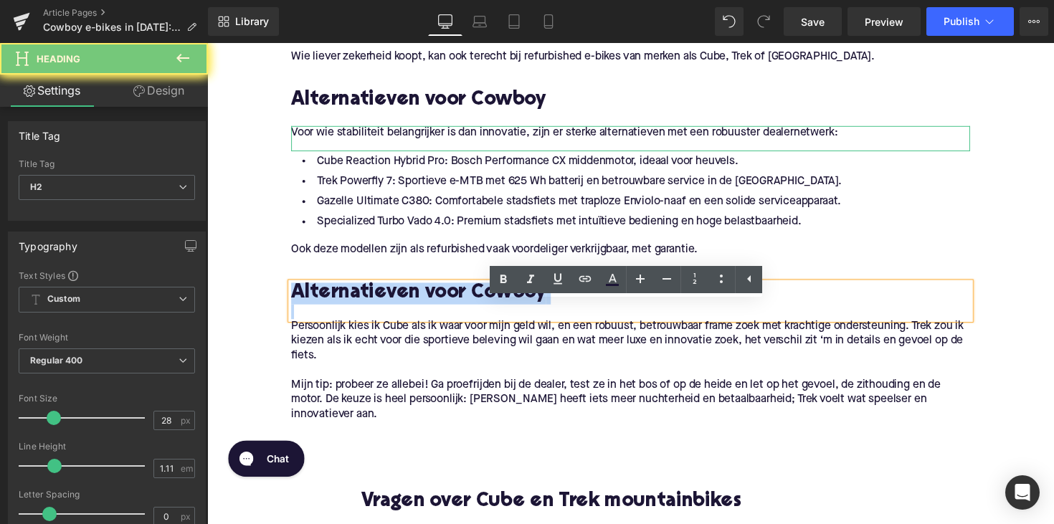
paste div
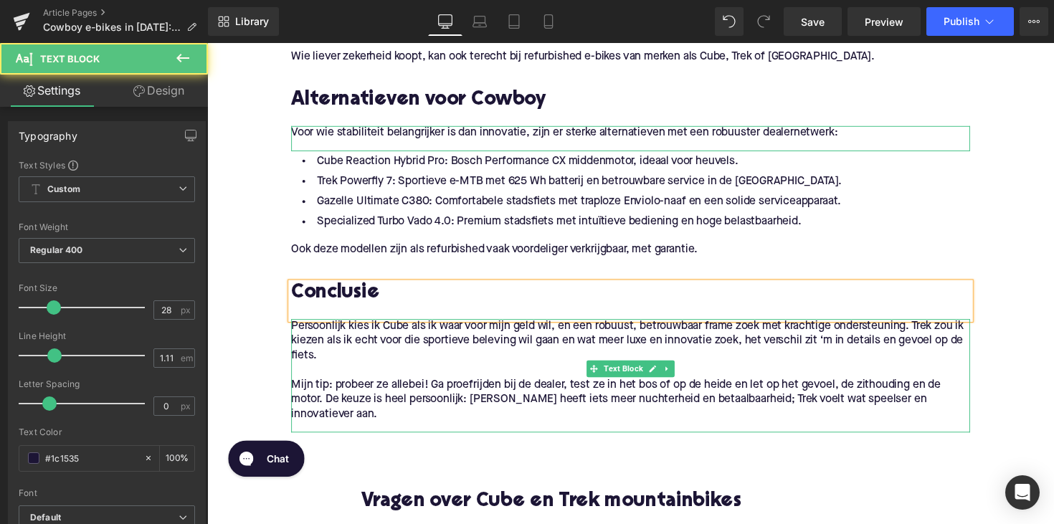
click at [461, 423] on p "Mijn tip: probeer ze allebei! Ga proefrijden bij de dealer, test ze in het bos …" at bounding box center [641, 408] width 696 height 45
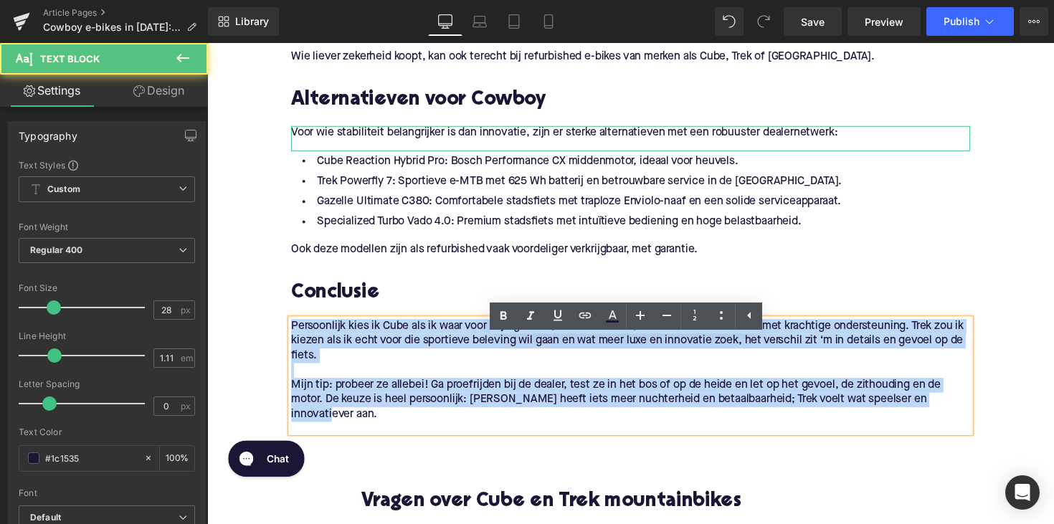
drag, startPoint x: 977, startPoint y: 428, endPoint x: 288, endPoint y: 351, distance: 694.0
click at [293, 351] on div "Persoonlijk kies ik Cube als ik waar voor mijn geld wil, en een robuust, betrou…" at bounding box center [641, 384] width 696 height 116
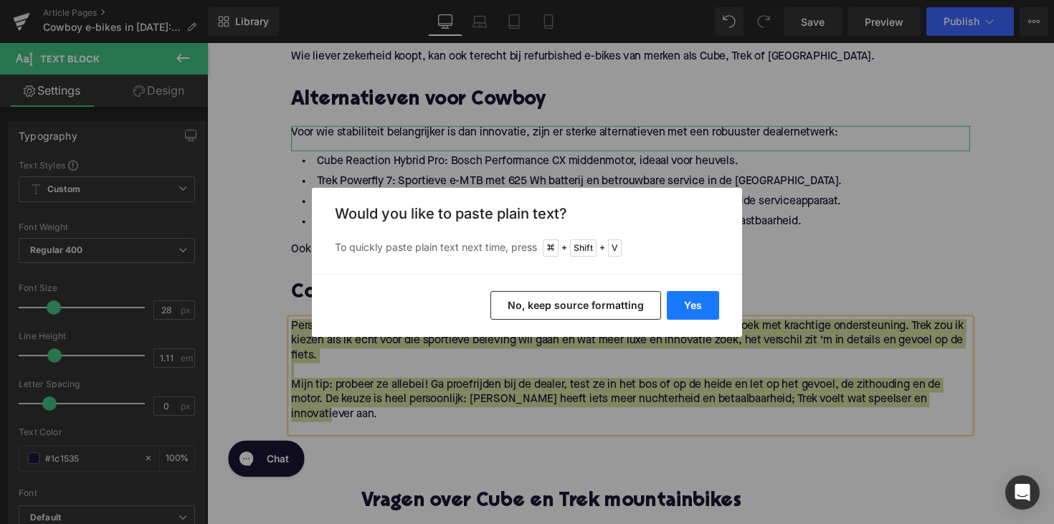
click at [680, 313] on button "Yes" at bounding box center [693, 305] width 52 height 29
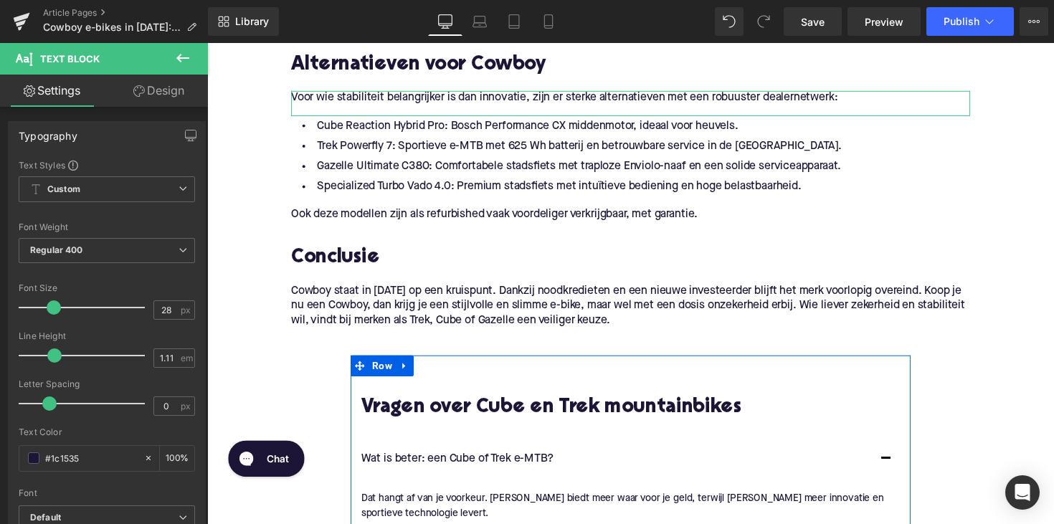
scroll to position [1754, 0]
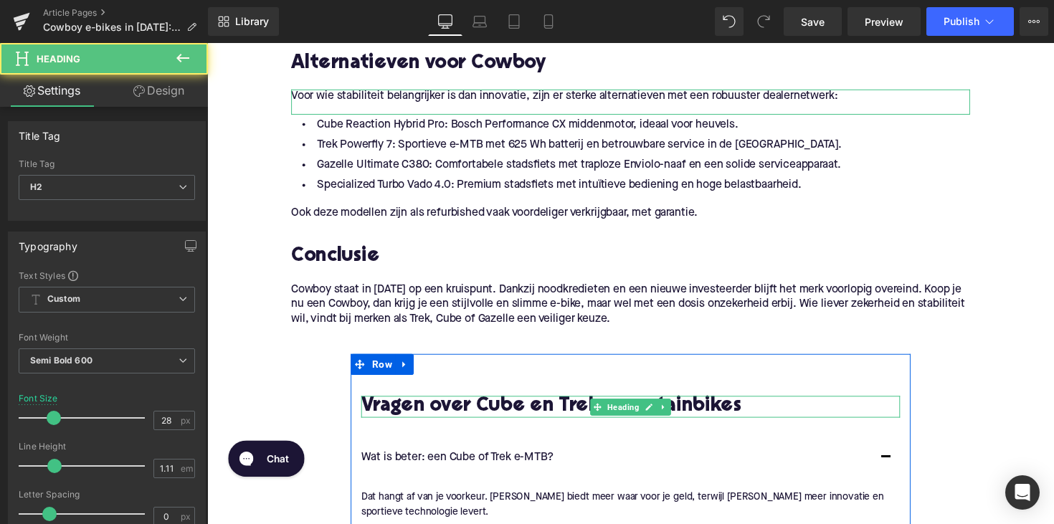
click at [631, 427] on div "Vragen over Cube en Trek mountainbikes Heading" at bounding box center [641, 415] width 552 height 22
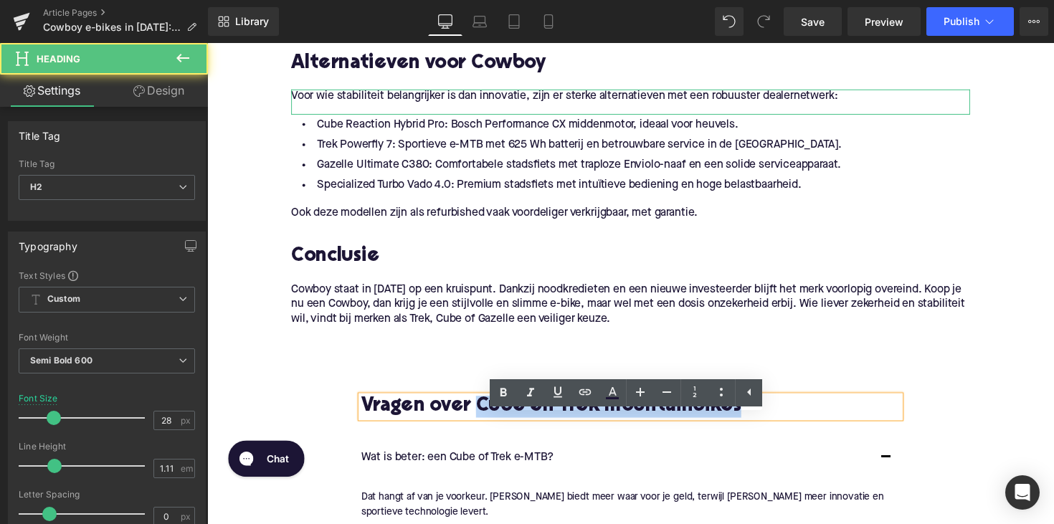
drag, startPoint x: 483, startPoint y: 435, endPoint x: 781, endPoint y: 433, distance: 297.6
click at [781, 427] on h2 "Vragen over Cube en Trek mountainbikes" at bounding box center [641, 415] width 552 height 22
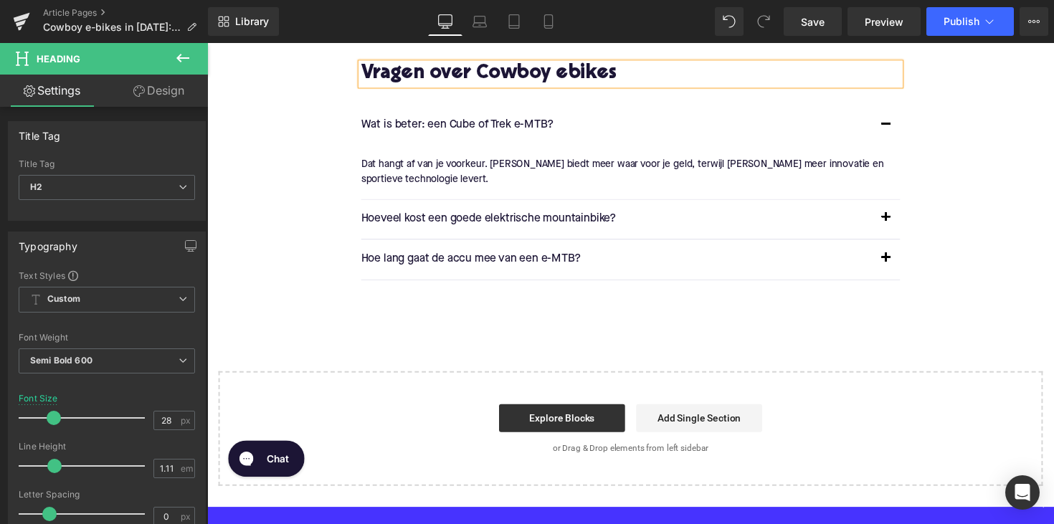
scroll to position [2099, 0]
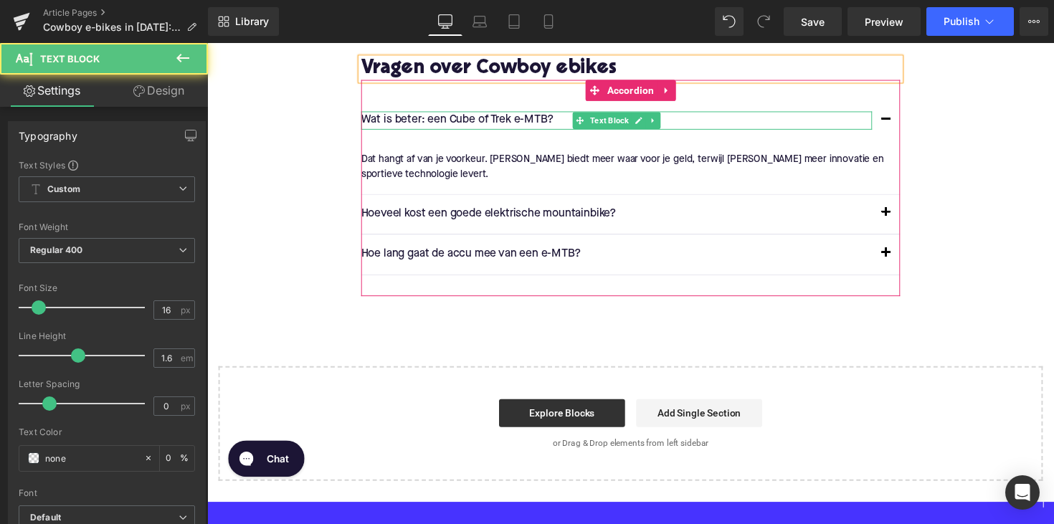
click at [459, 132] on p "Wat is beter: een Cube of Trek e-MTB?" at bounding box center [626, 122] width 523 height 19
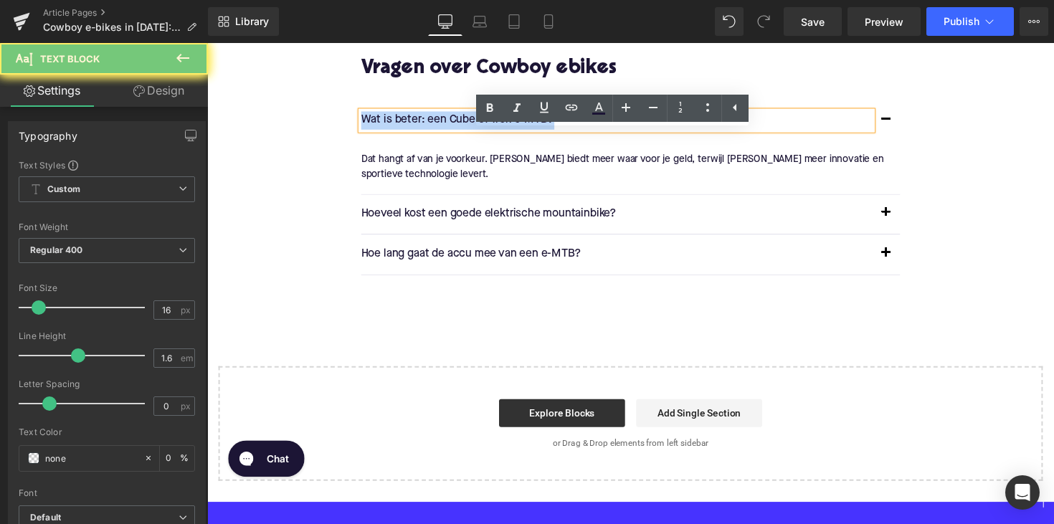
click at [459, 132] on p "Wat is beter: een Cube of Trek e-MTB?" at bounding box center [626, 122] width 523 height 19
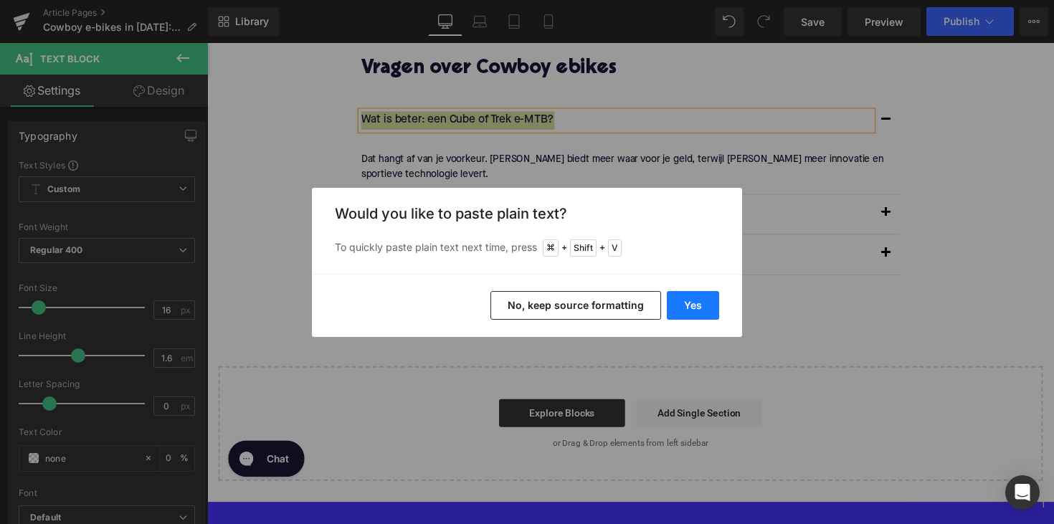
click at [700, 303] on button "Yes" at bounding box center [693, 305] width 52 height 29
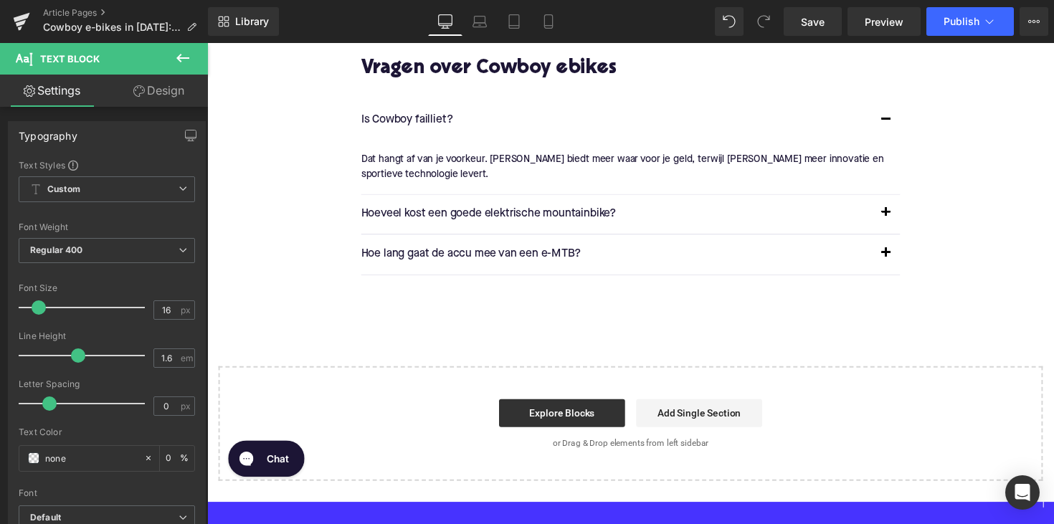
click at [440, 183] on p "Dat hangt af van je voorkeur. [PERSON_NAME] biedt meer waar voor je geld, terwi…" at bounding box center [635, 170] width 541 height 32
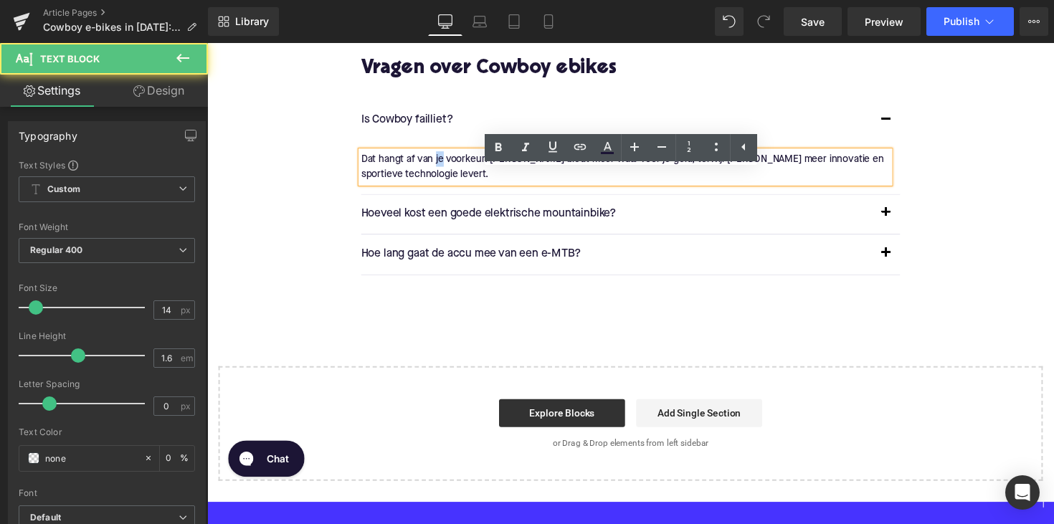
click at [440, 183] on p "Dat hangt af van je voorkeur. [PERSON_NAME] biedt meer waar voor je geld, terwi…" at bounding box center [635, 170] width 541 height 32
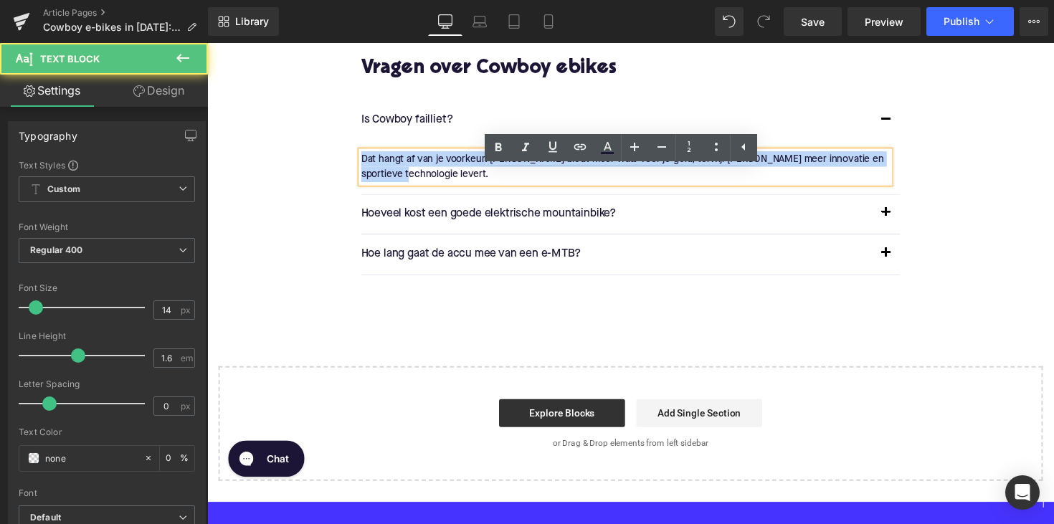
click at [440, 183] on p "Dat hangt af van je voorkeur. [PERSON_NAME] biedt meer waar voor je geld, terwi…" at bounding box center [635, 170] width 541 height 32
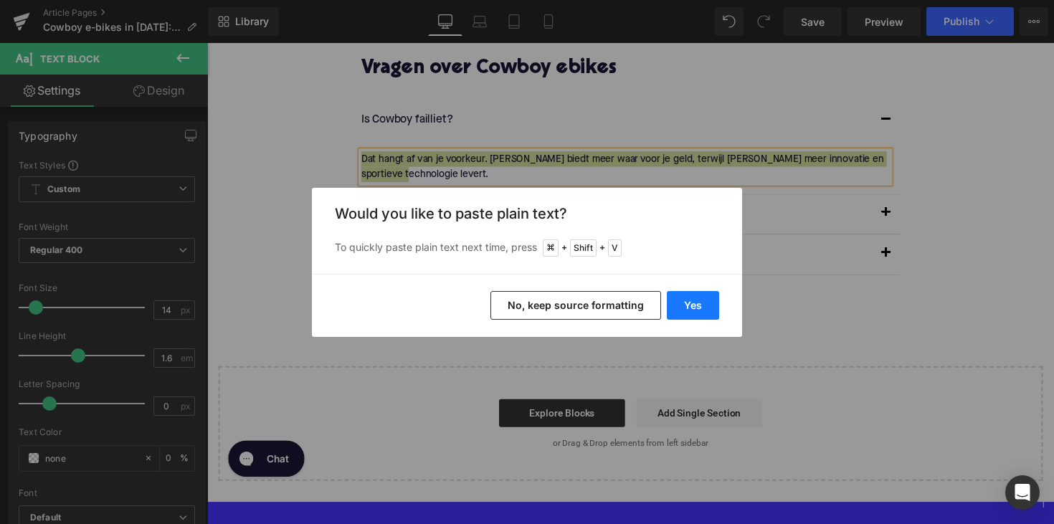
click at [675, 314] on button "Yes" at bounding box center [693, 305] width 52 height 29
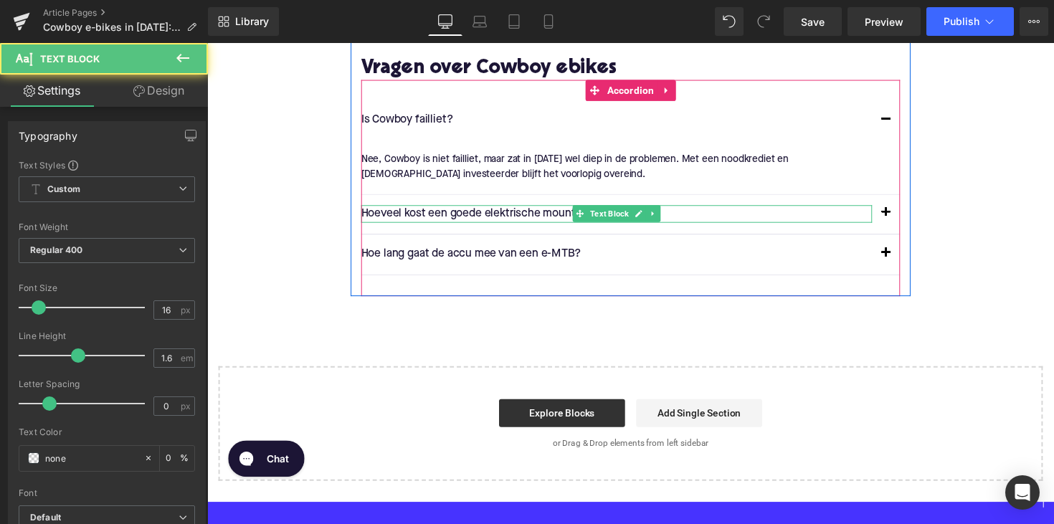
click at [476, 228] on p "Hoeveel kost een goede elektrische mountainbike?" at bounding box center [626, 218] width 523 height 19
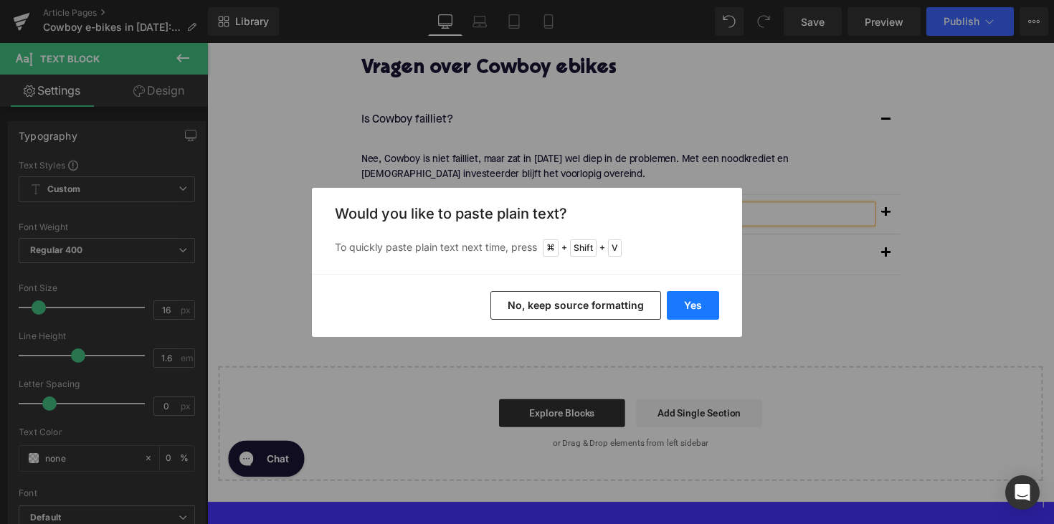
click at [678, 303] on button "Yes" at bounding box center [693, 305] width 52 height 29
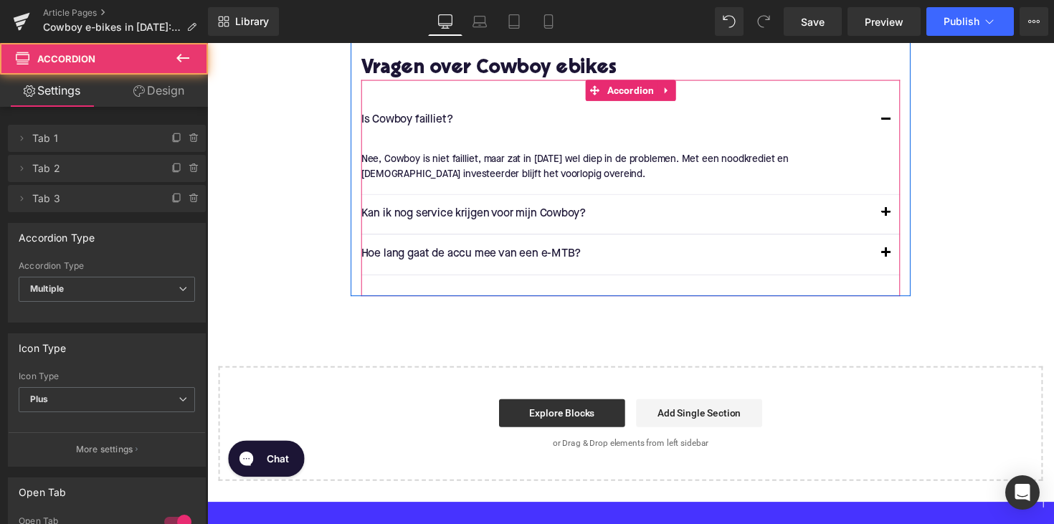
click at [903, 221] on span "button" at bounding box center [903, 221] width 0 height 0
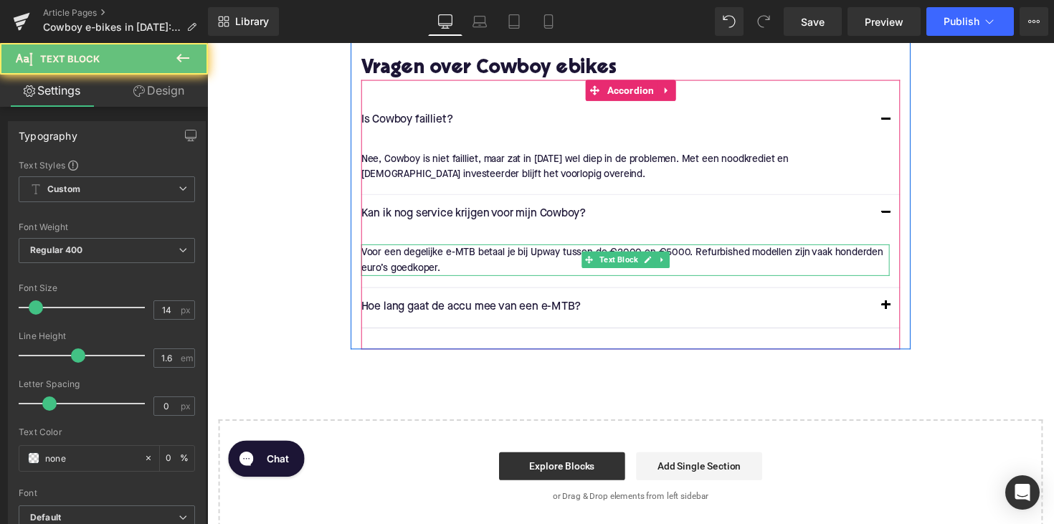
click at [454, 277] on div "Voor een degelijke e-MTB betaal je bij Upway tussen de €2000 en €5000. Refurbis…" at bounding box center [635, 266] width 541 height 32
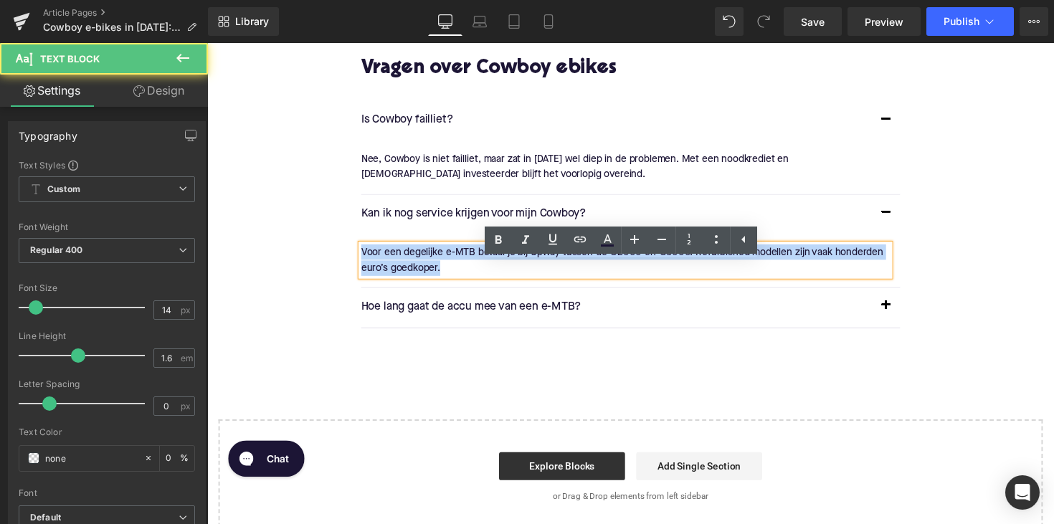
click at [454, 277] on div "Voor een degelijke e-MTB betaal je bij Upway tussen de €2000 en €5000. Refurbis…" at bounding box center [635, 266] width 541 height 32
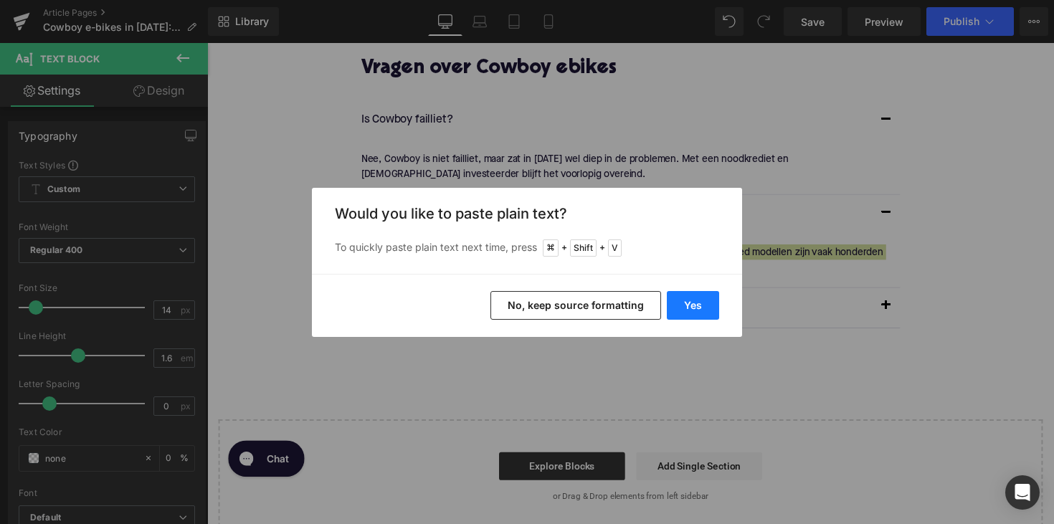
click at [683, 296] on button "Yes" at bounding box center [693, 305] width 52 height 29
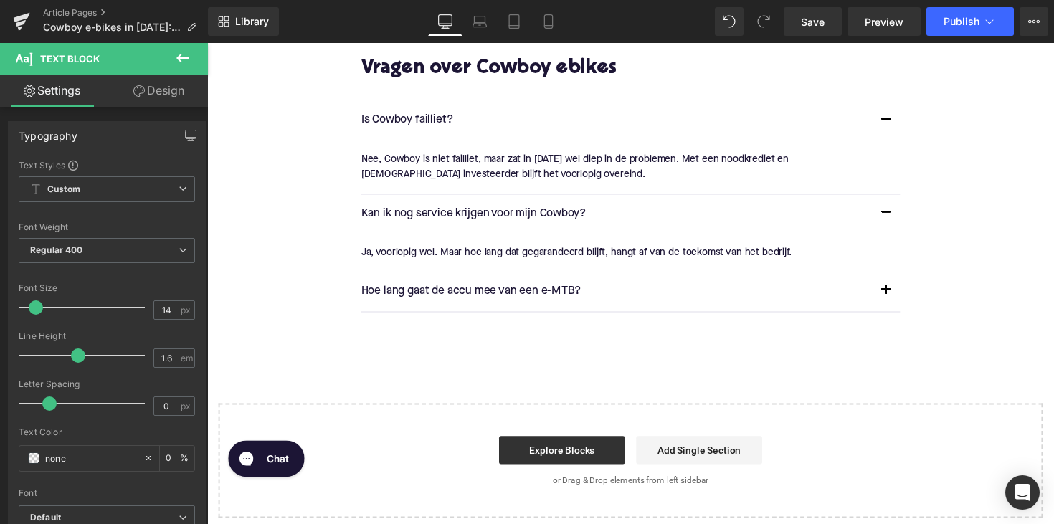
click at [437, 308] on p "Hoe lang gaat de accu mee van een e-MTB?" at bounding box center [626, 298] width 523 height 19
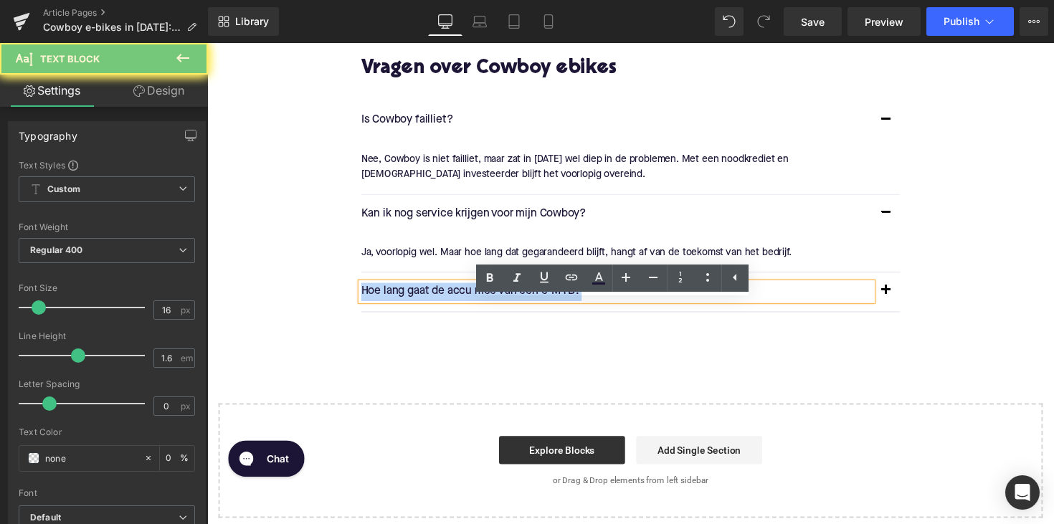
click at [437, 308] on p "Hoe lang gaat de accu mee van een e-MTB?" at bounding box center [626, 298] width 523 height 19
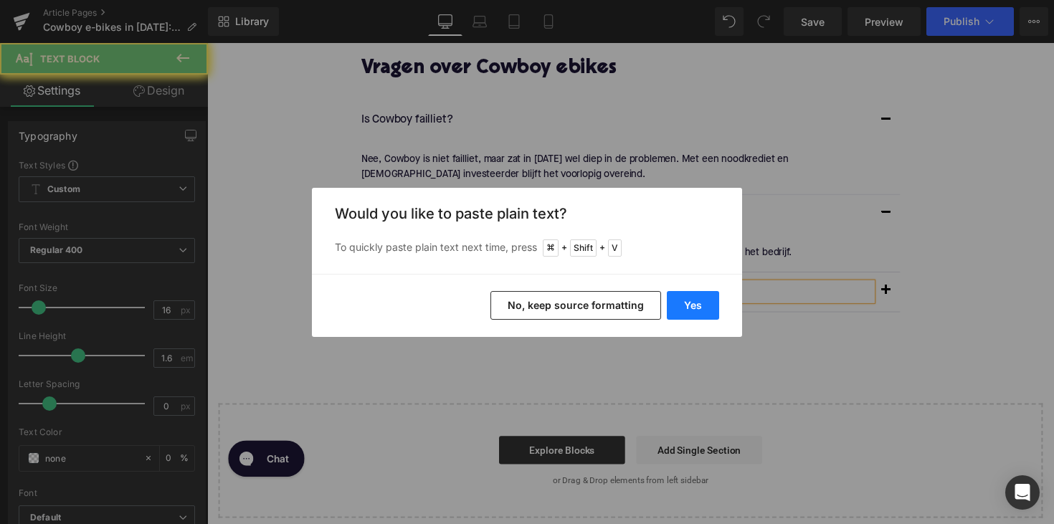
click at [697, 304] on button "Yes" at bounding box center [693, 305] width 52 height 29
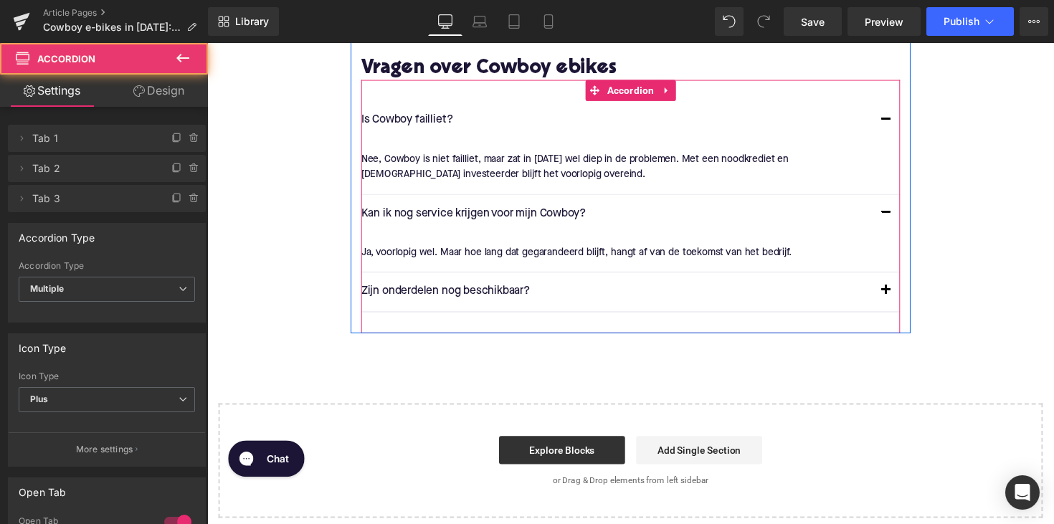
click at [900, 308] on button "button" at bounding box center [902, 298] width 29 height 40
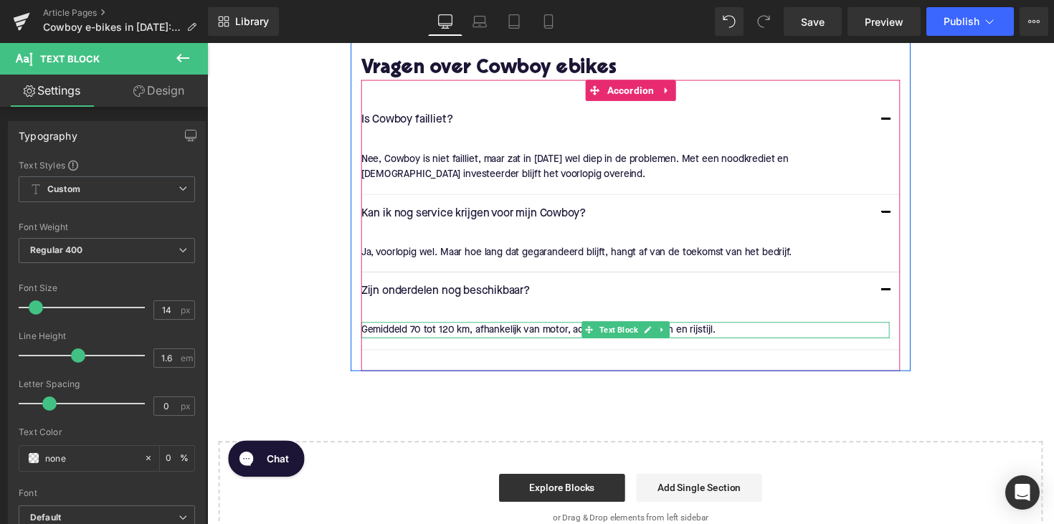
click at [441, 345] on div "Gemiddeld 70 tot 120 km, afhankelijk van motor, accucapaciteit, terrein en rijs…" at bounding box center [635, 337] width 541 height 16
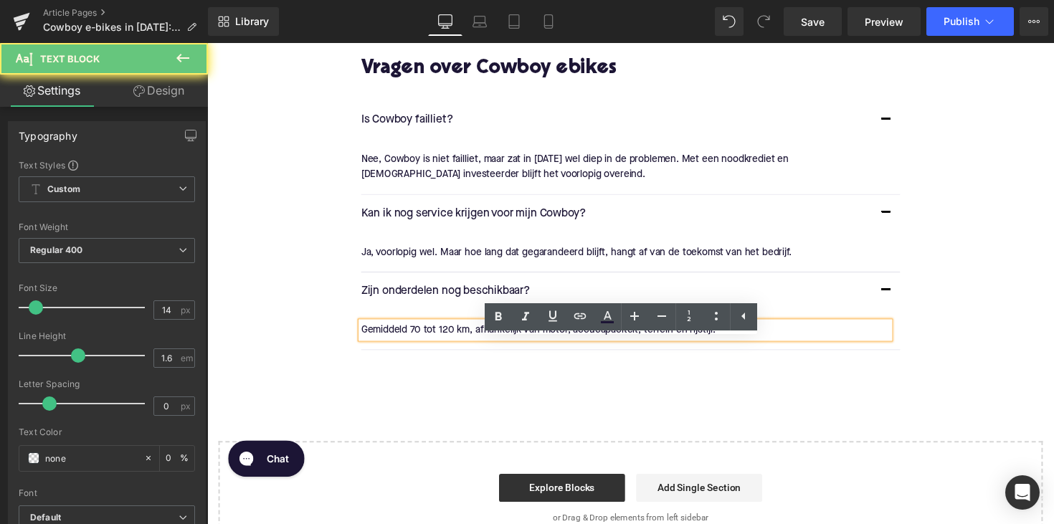
click at [441, 345] on p "Gemiddeld 70 tot 120 km, afhankelijk van motor, accucapaciteit, terrein en rijs…" at bounding box center [635, 337] width 541 height 16
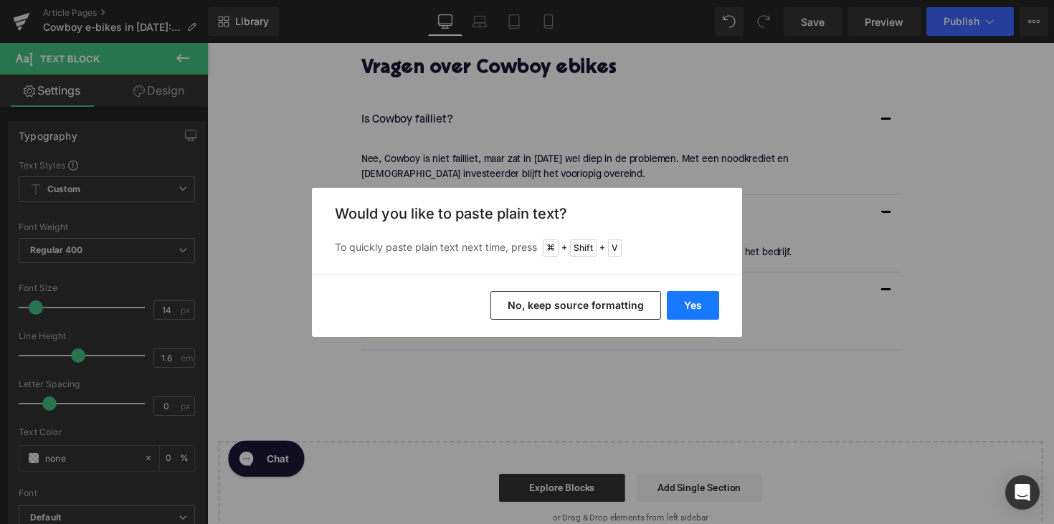
click at [685, 308] on button "Yes" at bounding box center [693, 305] width 52 height 29
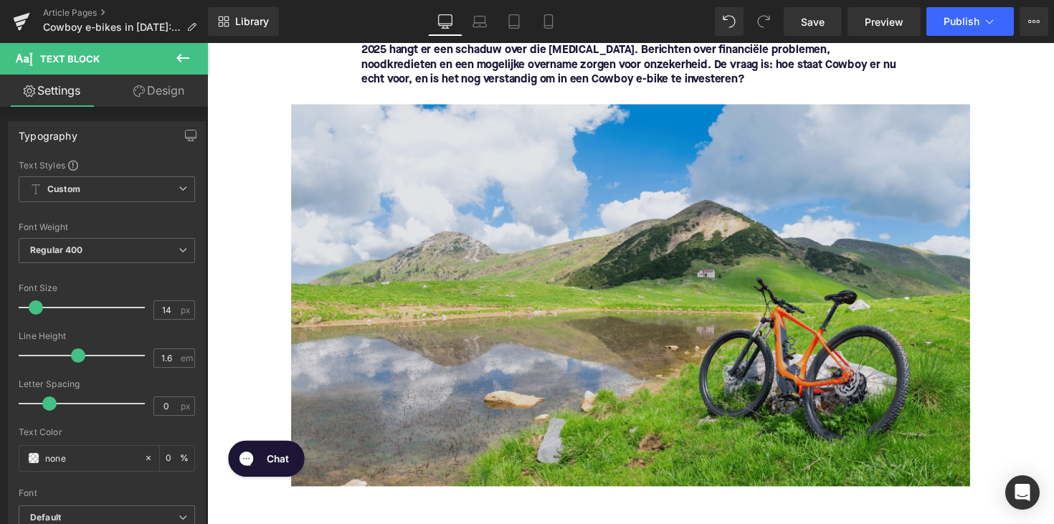
scroll to position [533, 0]
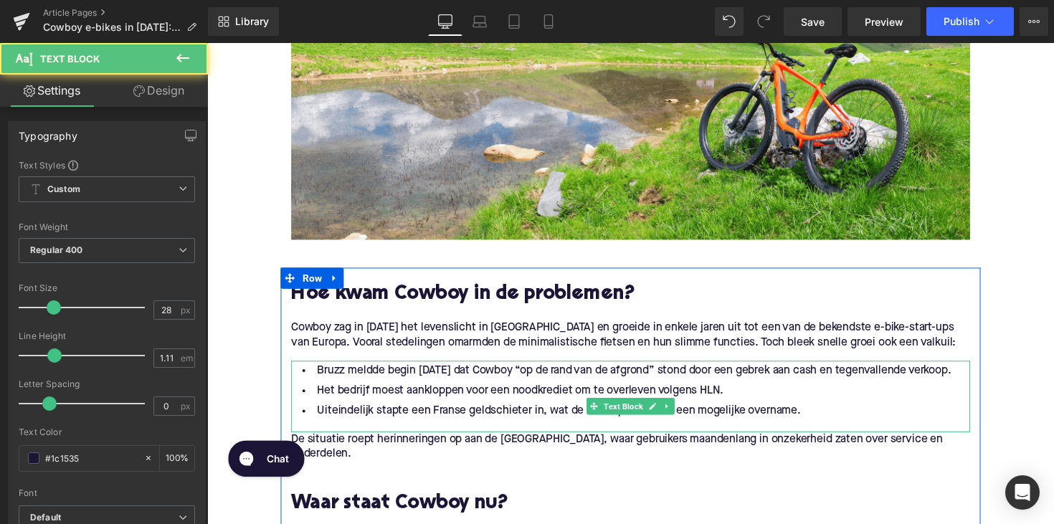
click at [326, 376] on span "Bruzz meldde begin [DATE] dat Cowboy “op de rand van de afgrond” stond door een…" at bounding box center [645, 378] width 650 height 11
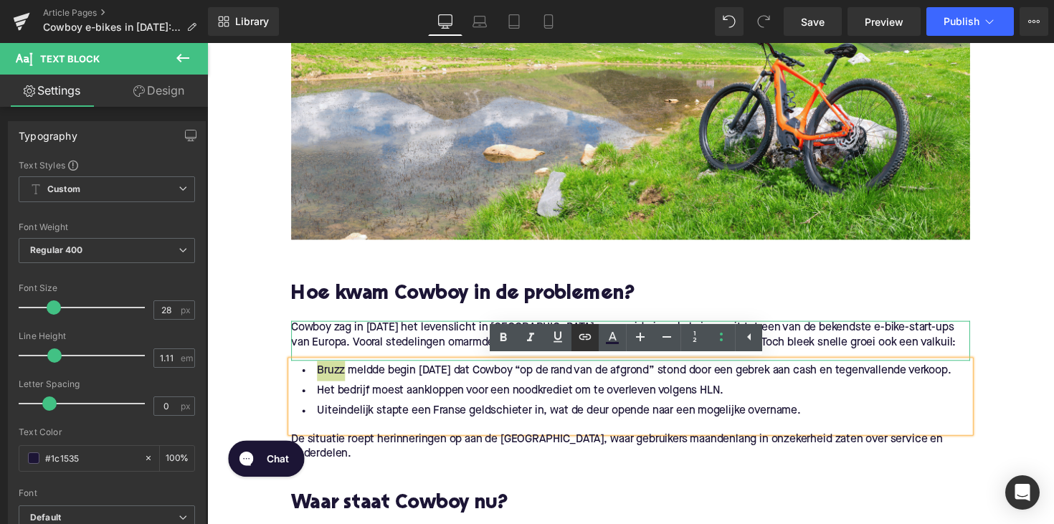
click at [592, 339] on icon at bounding box center [584, 336] width 17 height 17
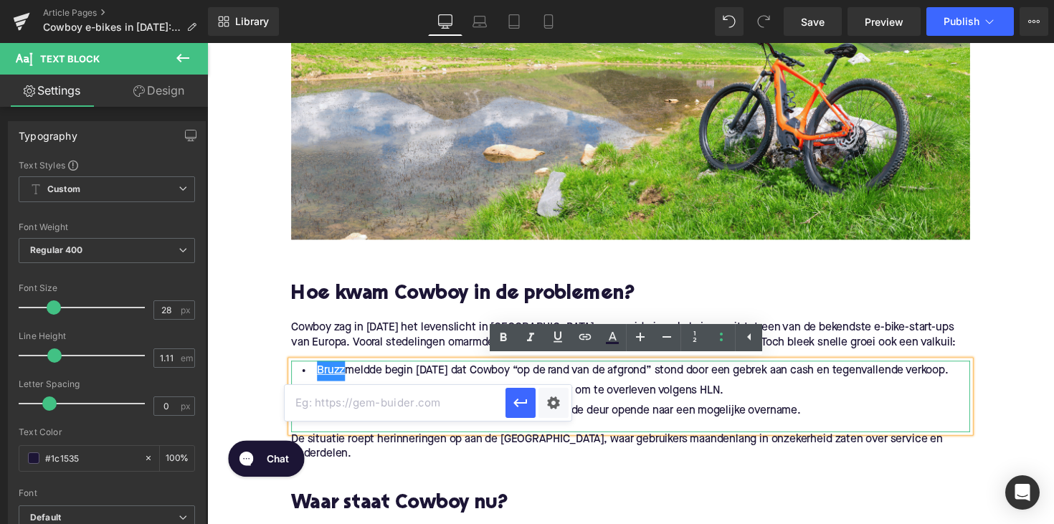
click at [440, 391] on input "text" at bounding box center [395, 403] width 221 height 36
paste input "[URL][DOMAIN_NAME]"
type input "[URL][DOMAIN_NAME]"
click at [516, 409] on icon "button" at bounding box center [520, 402] width 17 height 17
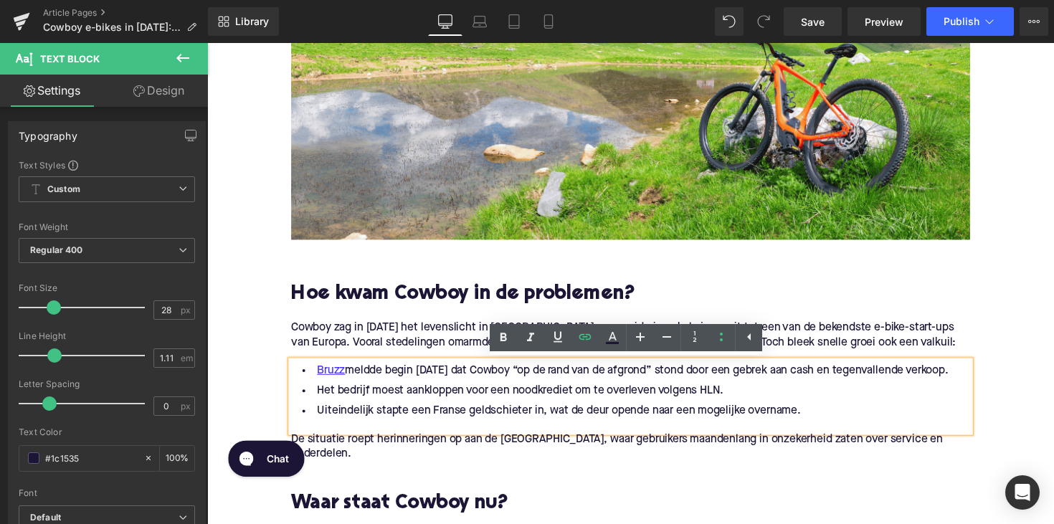
click at [718, 405] on span "Het bedrijf moest aankloppen voor een noodkrediet om te overleven volgens HLN." at bounding box center [528, 399] width 417 height 11
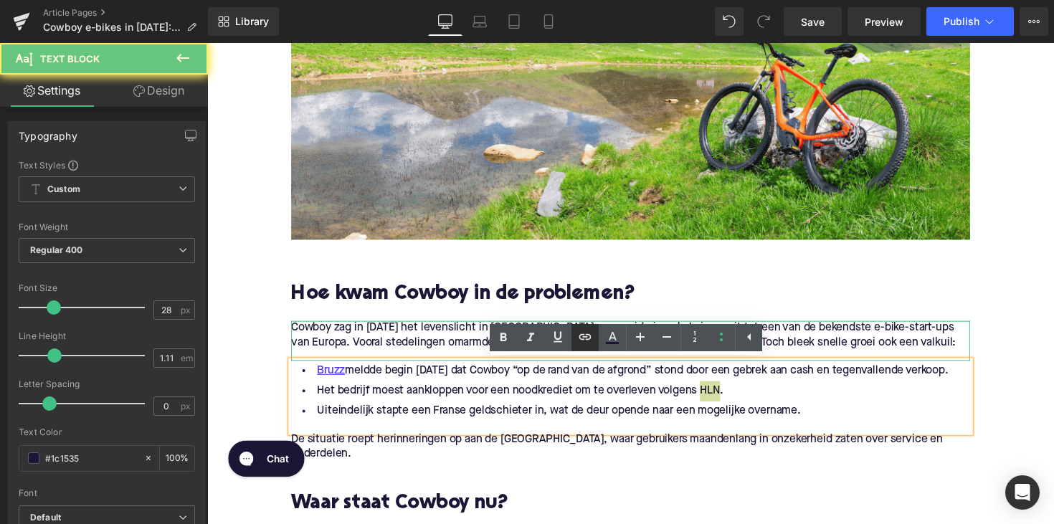
click at [579, 343] on icon at bounding box center [584, 336] width 17 height 17
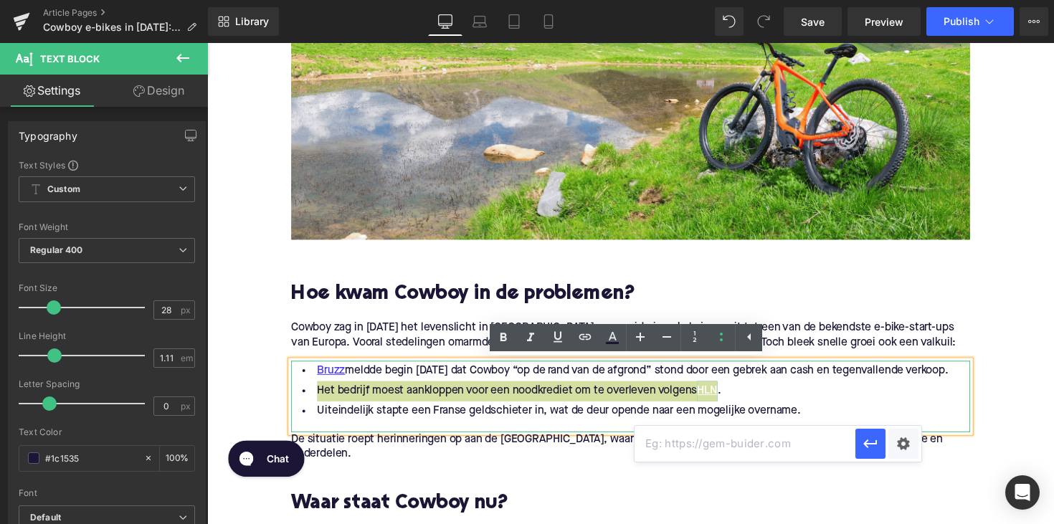
click at [677, 447] on input "text" at bounding box center [745, 444] width 221 height 36
paste input "[URL][DOMAIN_NAME]"
click at [879, 432] on button "button" at bounding box center [870, 444] width 30 height 30
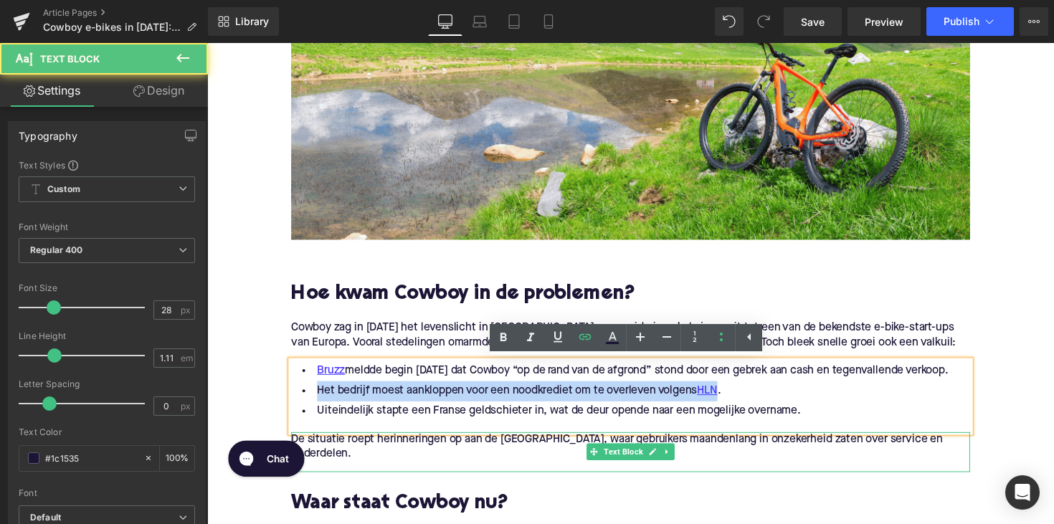
click at [572, 468] on p "De situatie roept herinneringen op aan de [GEOGRAPHIC_DATA], waar gebruikers ma…" at bounding box center [641, 457] width 696 height 30
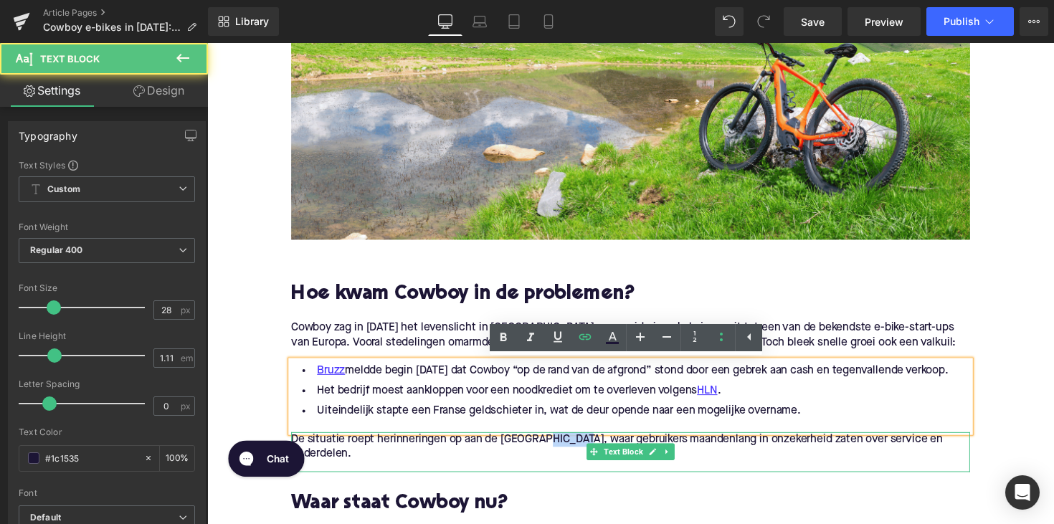
click at [572, 468] on p "De situatie roept herinneringen op aan de [GEOGRAPHIC_DATA], waar gebruikers ma…" at bounding box center [641, 457] width 696 height 30
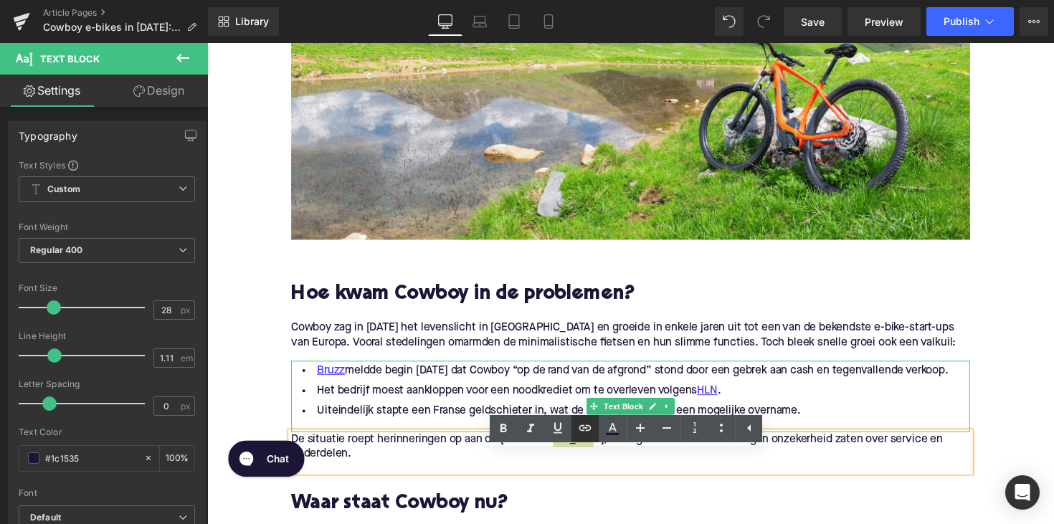
click at [589, 431] on icon at bounding box center [585, 428] width 12 height 6
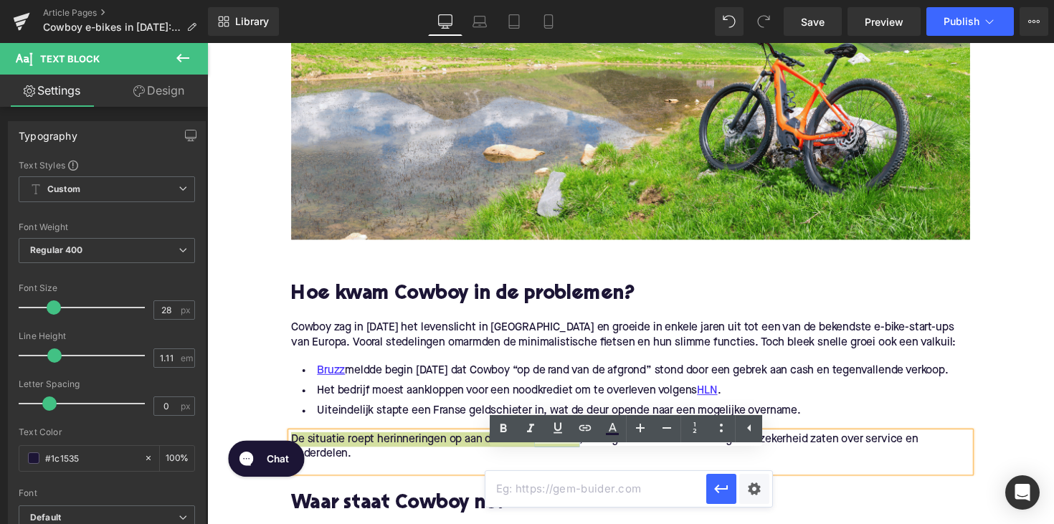
click at [559, 488] on input "text" at bounding box center [595, 489] width 221 height 36
paste input "[URL][DOMAIN_NAME]"
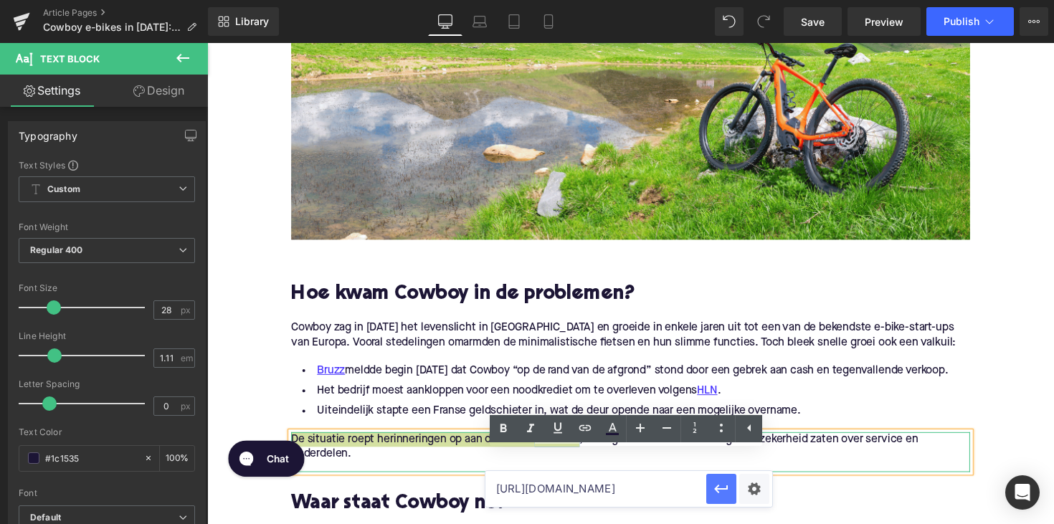
type input "[URL][DOMAIN_NAME]"
click at [728, 489] on icon "button" at bounding box center [721, 488] width 17 height 17
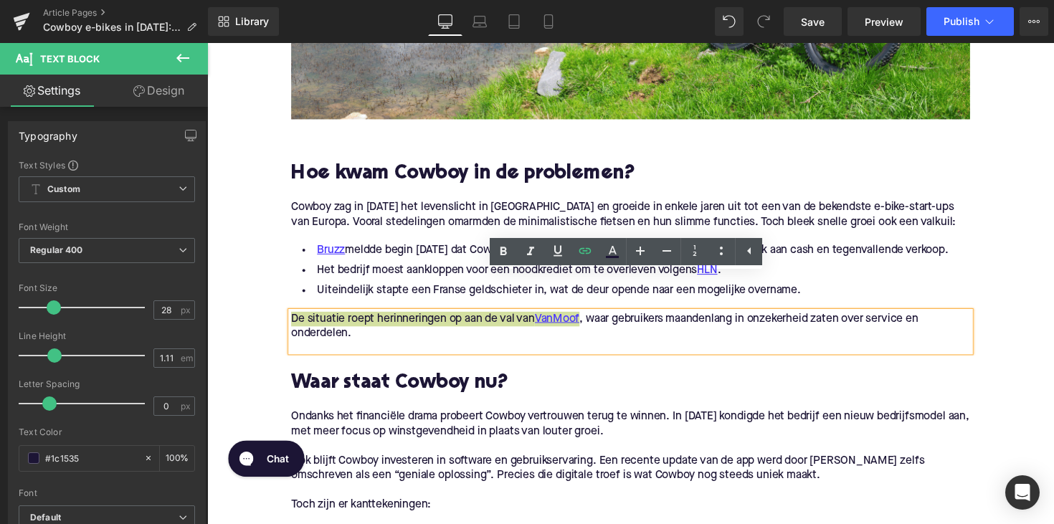
scroll to position [793, 0]
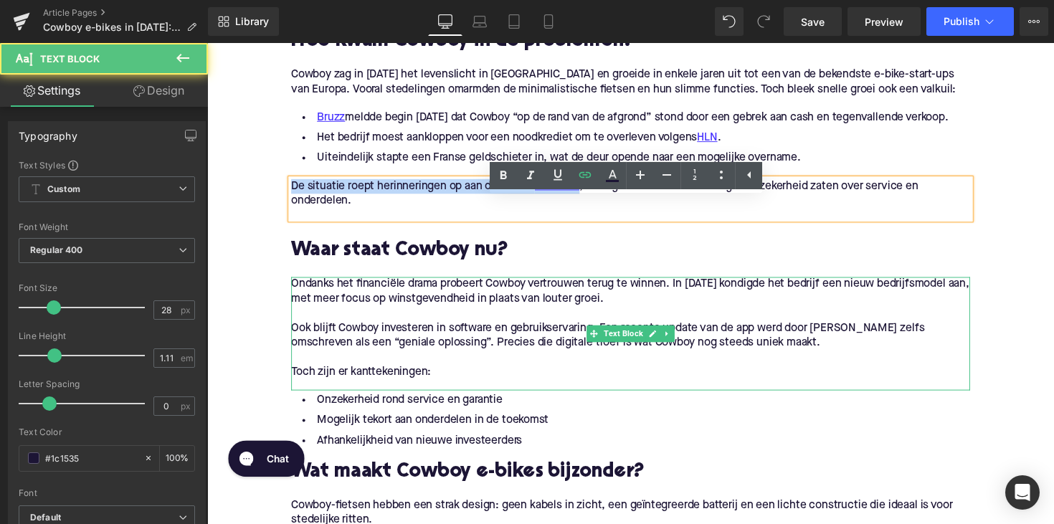
click at [526, 313] on p "Ondanks het financiële drama probeert Cowboy vertrouwen terug te winnen. In [DA…" at bounding box center [641, 298] width 696 height 30
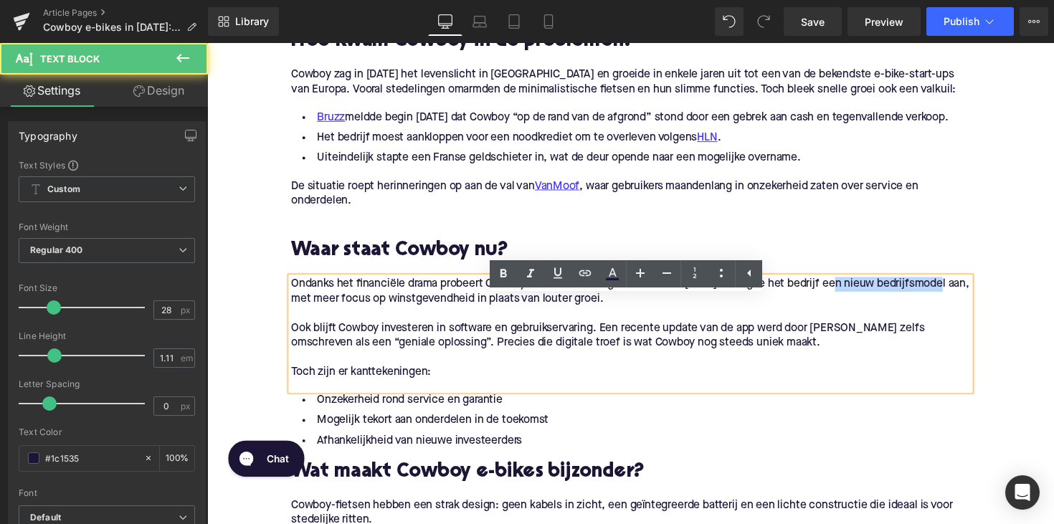
drag, startPoint x: 859, startPoint y: 310, endPoint x: 967, endPoint y: 311, distance: 107.6
click at [967, 311] on p "Ondanks het financiële drama probeert Cowboy vertrouwen terug te winnen. In [DA…" at bounding box center [641, 298] width 696 height 30
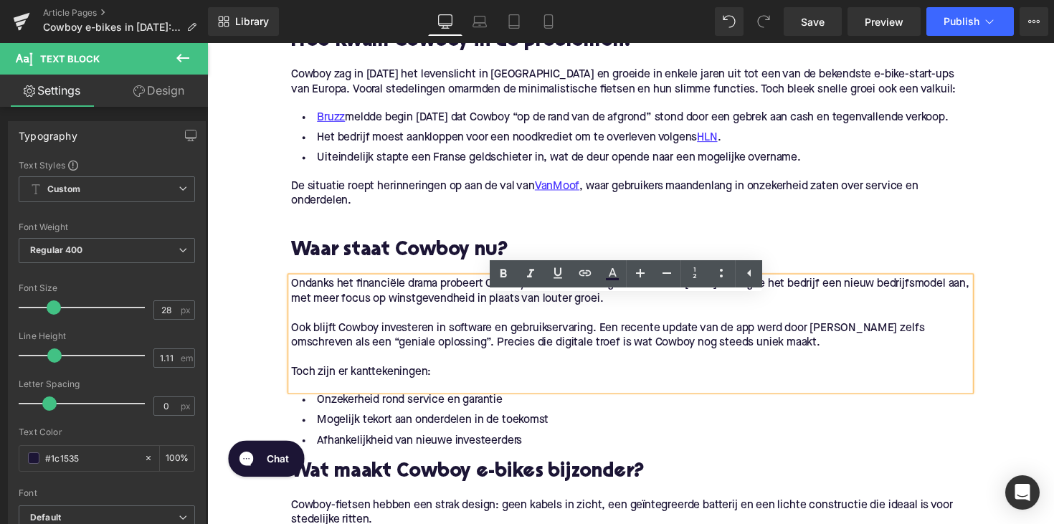
click at [964, 312] on p "Ondanks het financiële drama probeert Cowboy vertrouwen terug te winnen. In [DA…" at bounding box center [641, 298] width 696 height 30
drag, startPoint x: 962, startPoint y: 310, endPoint x: 860, endPoint y: 311, distance: 101.8
click at [860, 311] on p "Ondanks het financiële drama probeert Cowboy vertrouwen terug te winnen. In [DA…" at bounding box center [641, 298] width 696 height 30
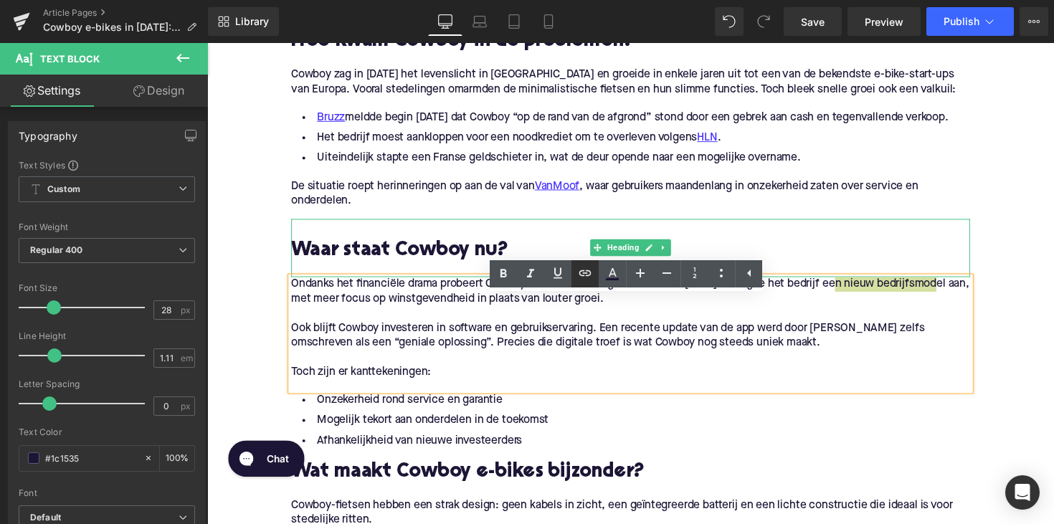
click at [588, 277] on icon at bounding box center [584, 273] width 17 height 17
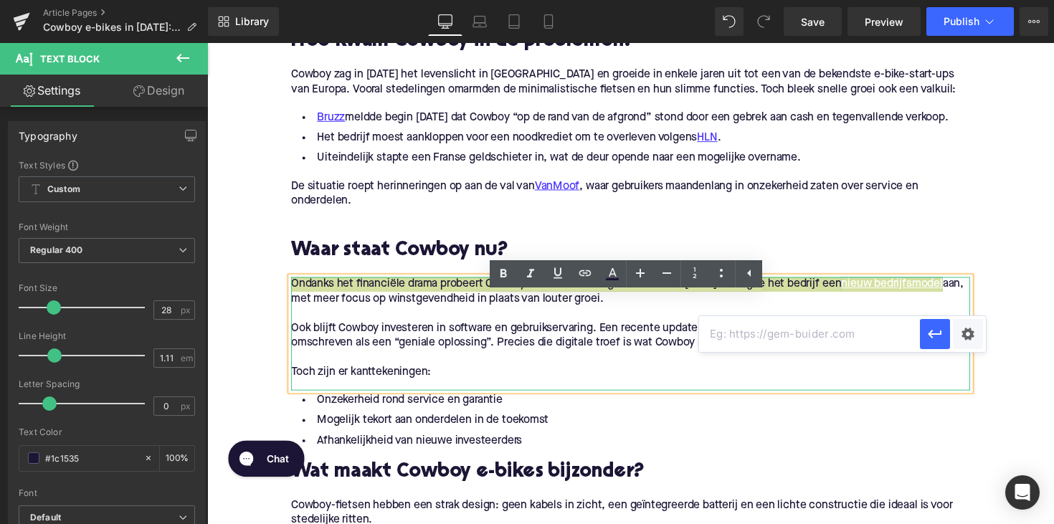
click at [744, 331] on input "text" at bounding box center [809, 334] width 221 height 36
paste input "[URL][DOMAIN_NAME]"
click at [934, 336] on icon "button" at bounding box center [934, 334] width 17 height 17
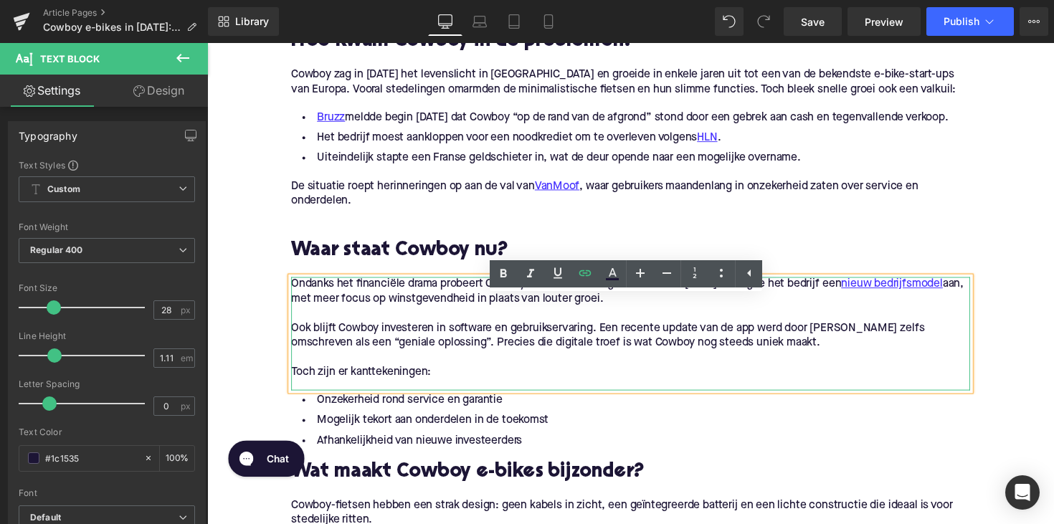
click at [841, 358] on p "Ook blijft Cowboy investeren in software en gebruikservaring. Een recente updat…" at bounding box center [641, 343] width 696 height 30
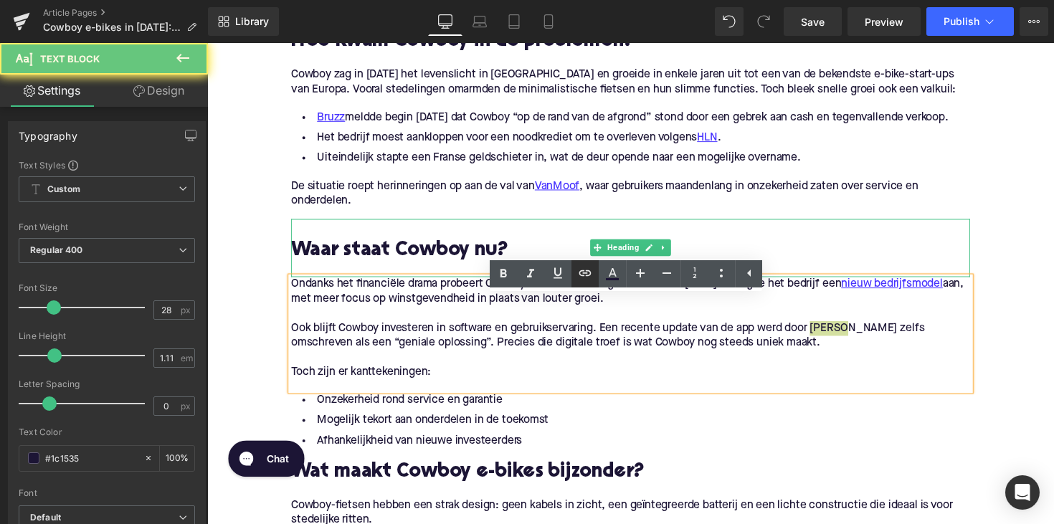
click at [587, 276] on icon at bounding box center [584, 273] width 17 height 17
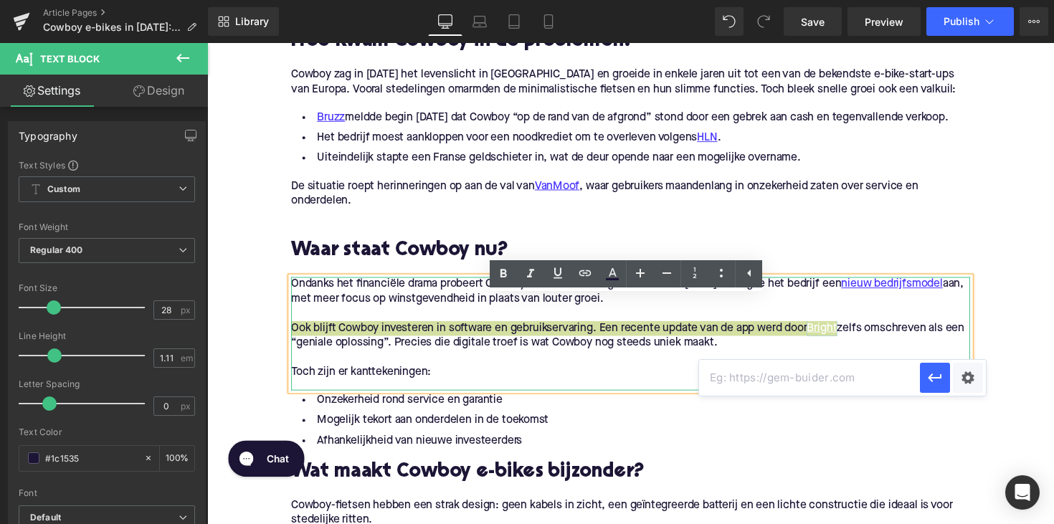
click at [754, 370] on input "text" at bounding box center [809, 378] width 221 height 36
paste input "[URL][DOMAIN_NAME]"
type input "[URL][DOMAIN_NAME]"
click at [932, 382] on icon "button" at bounding box center [935, 378] width 14 height 9
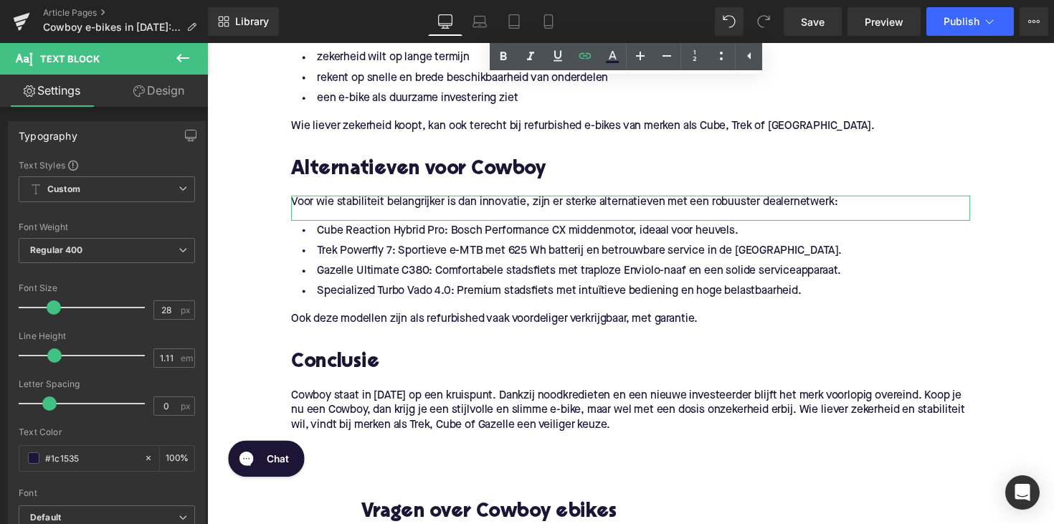
scroll to position [1641, 0]
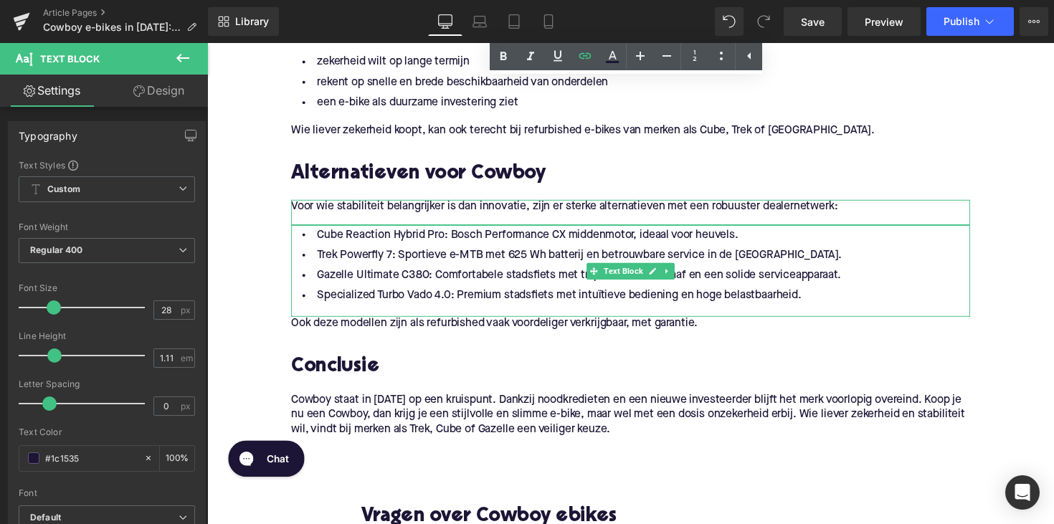
click at [334, 250] on li "Cube Reaction Hybrid Pro: Bosch Performance CX middenmotor, ideaal voor heuvels." at bounding box center [641, 239] width 696 height 21
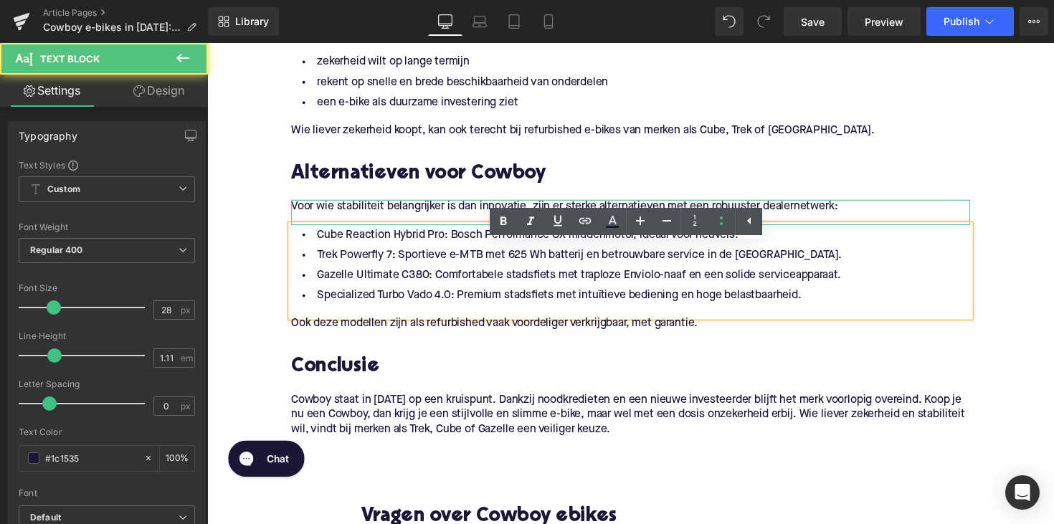
click at [328, 250] on li "Cube Reaction Hybrid Pro: Bosch Performance CX middenmotor, ideaal voor heuvels." at bounding box center [641, 239] width 696 height 21
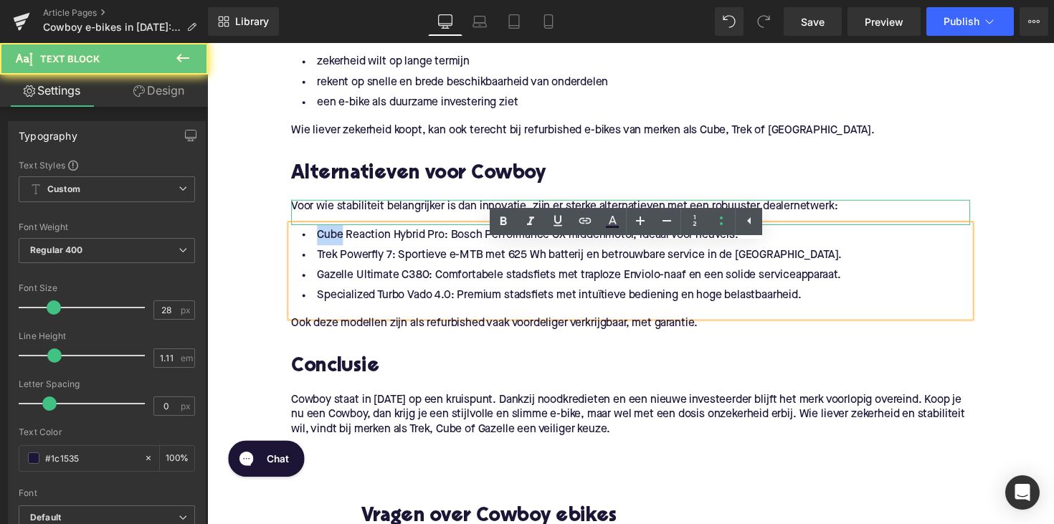
click at [328, 250] on li "Cube Reaction Hybrid Pro: Bosch Performance CX middenmotor, ideaal voor heuvels." at bounding box center [641, 239] width 696 height 21
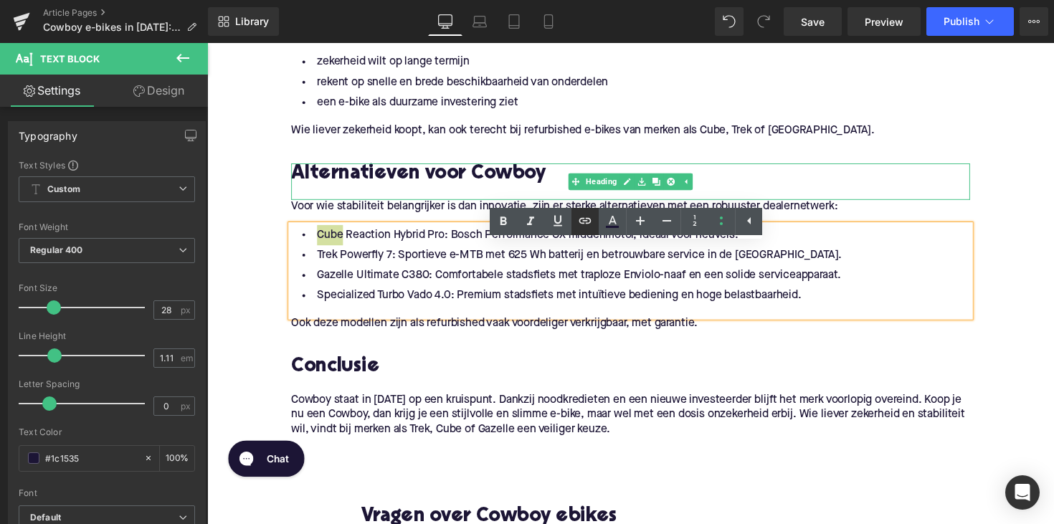
click at [594, 227] on icon at bounding box center [584, 220] width 17 height 17
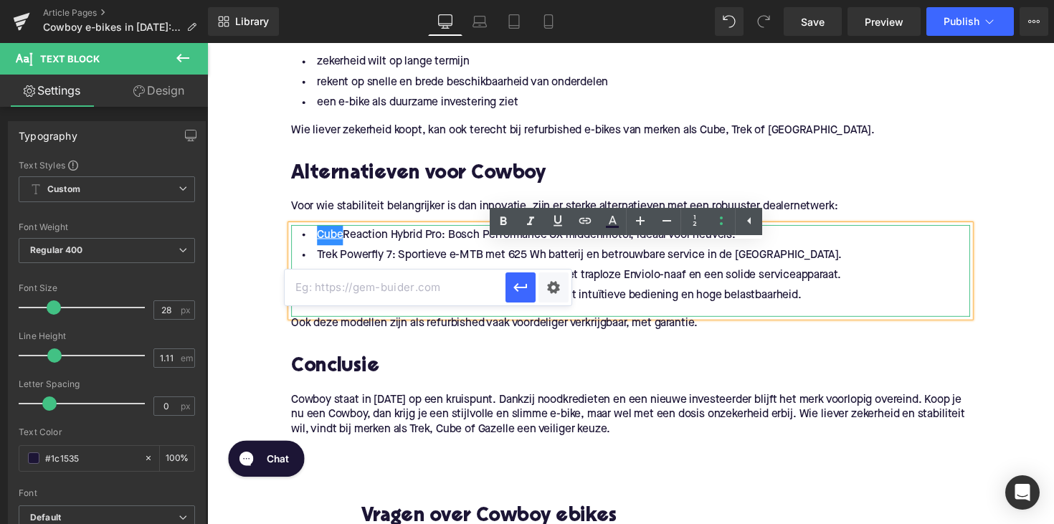
click at [460, 298] on input "text" at bounding box center [395, 288] width 221 height 36
paste input "[URL][DOMAIN_NAME]"
click at [504, 293] on input "[URL][DOMAIN_NAME]" at bounding box center [395, 288] width 221 height 36
click at [513, 293] on icon "button" at bounding box center [520, 287] width 17 height 17
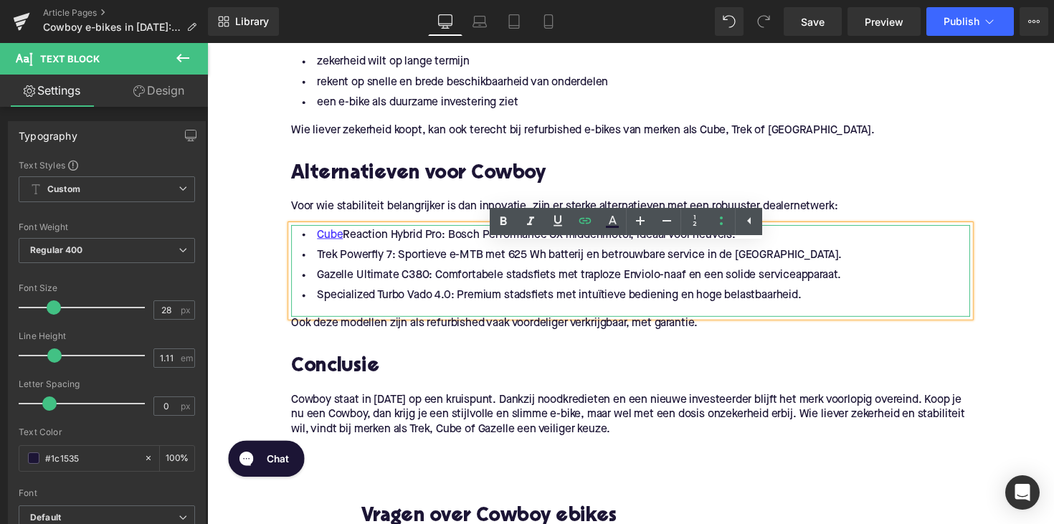
click at [321, 271] on li "Trek Powerfly 7: Sportieve e-MTB met 625 Wh batterij en betrouwbare service in …" at bounding box center [641, 260] width 696 height 21
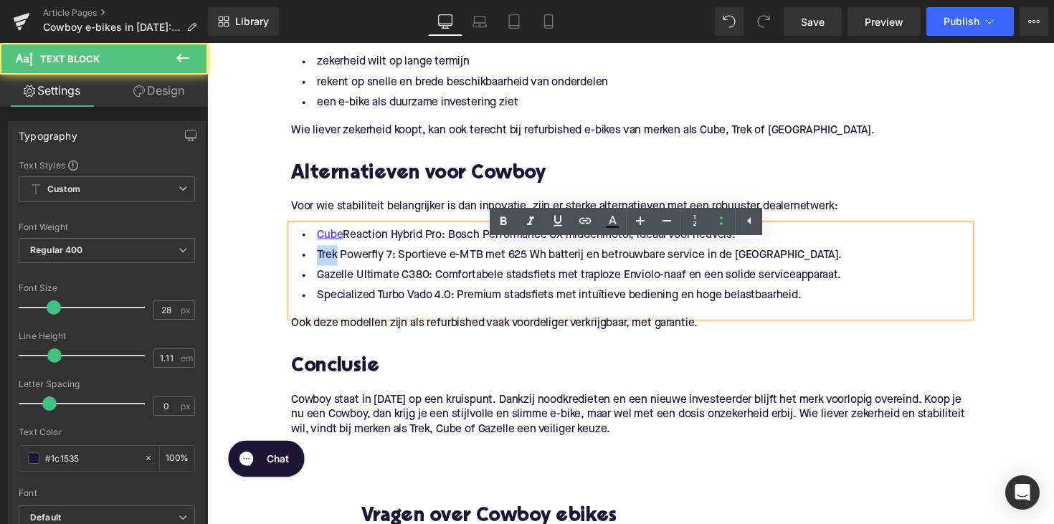
click at [321, 271] on li "Trek Powerfly 7: Sportieve e-MTB met 625 Wh batterij en betrouwbare service in …" at bounding box center [641, 260] width 696 height 21
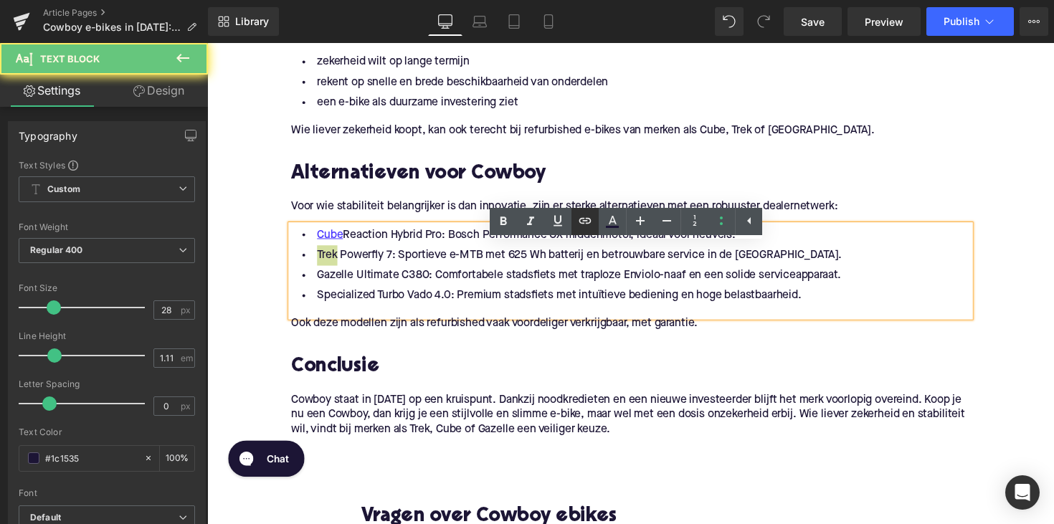
click at [585, 225] on icon at bounding box center [584, 220] width 17 height 17
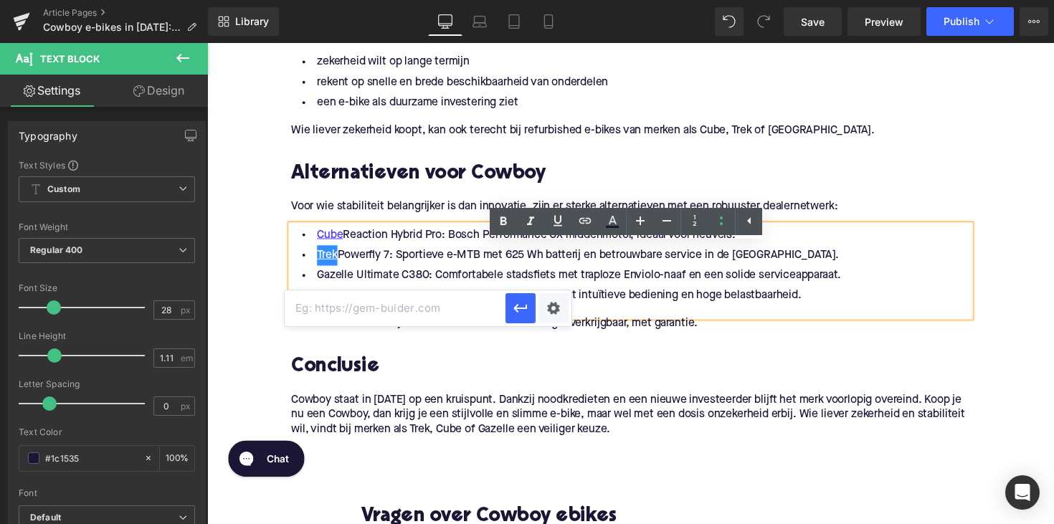
click at [415, 312] on input "text" at bounding box center [395, 308] width 221 height 36
paste input "[URL][DOMAIN_NAME]"
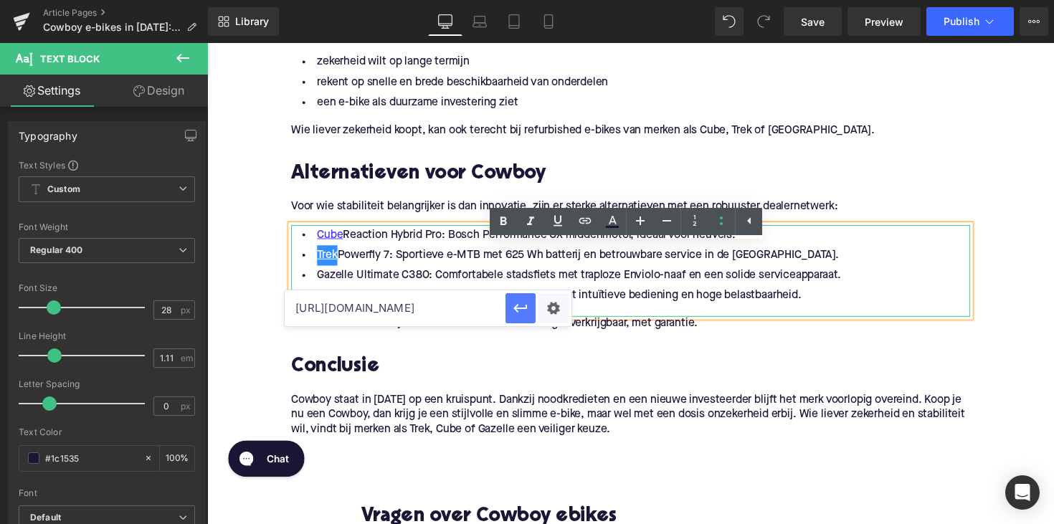
type input "[URL][DOMAIN_NAME]"
click at [510, 308] on button "button" at bounding box center [521, 308] width 30 height 30
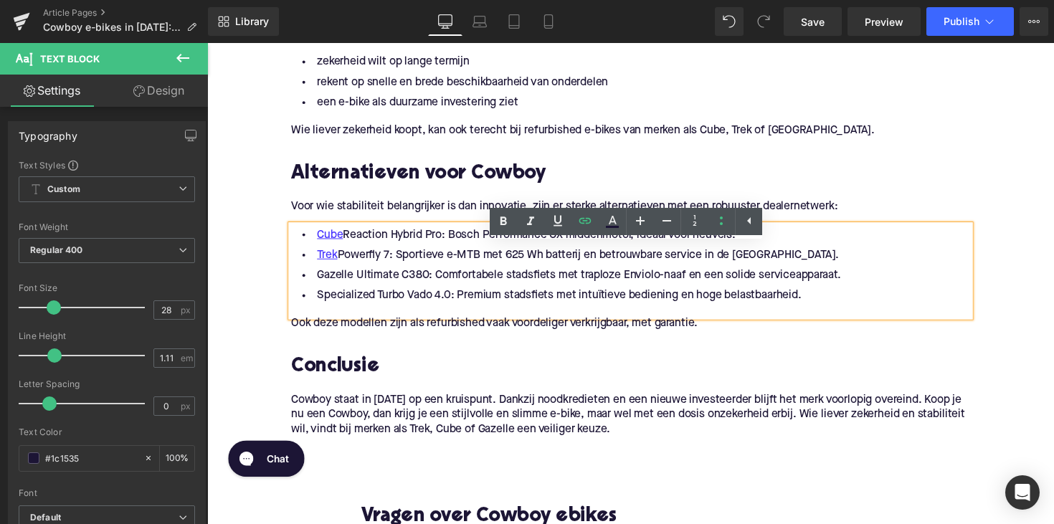
click at [331, 292] on li "Gazelle Ultimate C380: Comfortabele stadsfiets met traploze Enviolo-naaf en een…" at bounding box center [641, 281] width 696 height 21
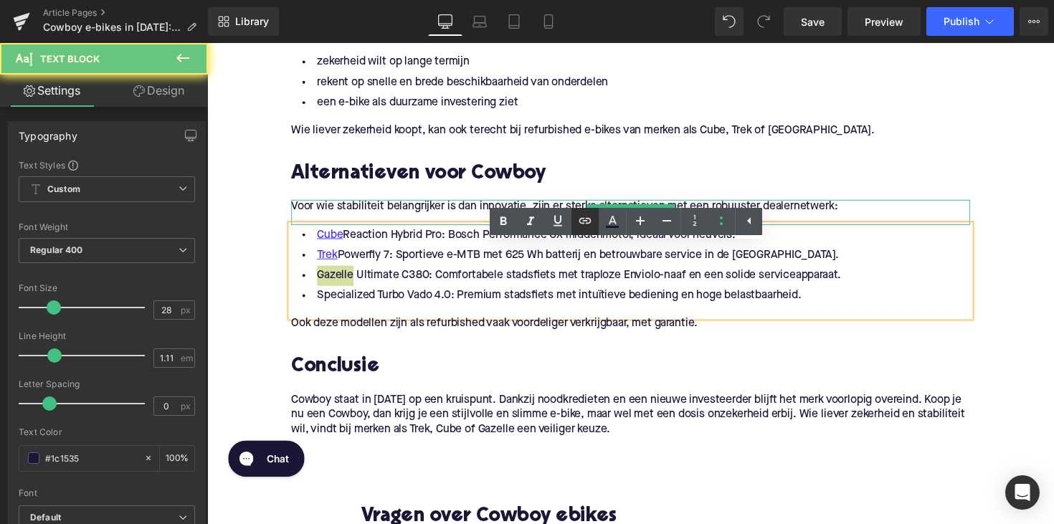
click at [587, 216] on icon at bounding box center [584, 220] width 17 height 17
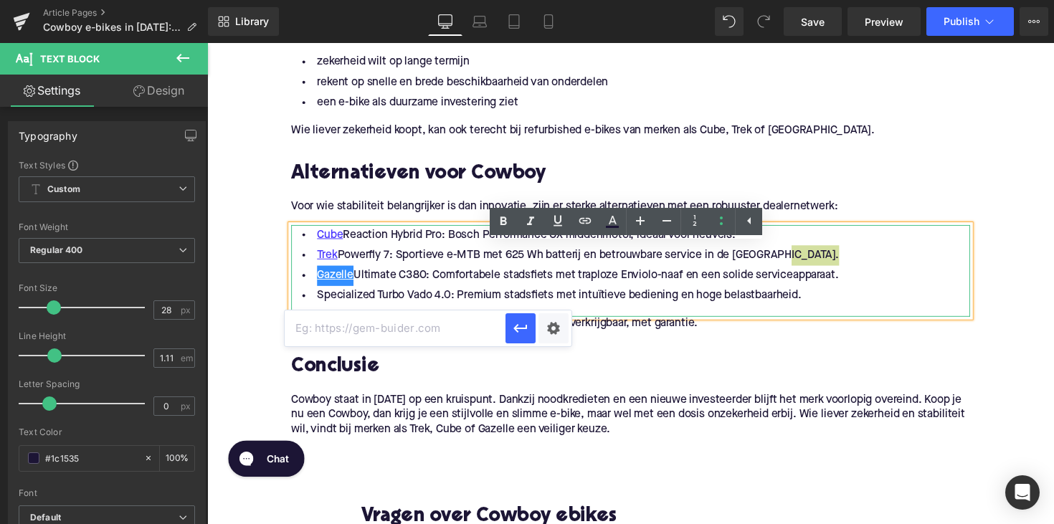
click at [431, 336] on input "text" at bounding box center [395, 328] width 221 height 36
paste input "[URL][DOMAIN_NAME]"
type input "[URL][DOMAIN_NAME]"
click at [526, 327] on icon "button" at bounding box center [520, 328] width 14 height 9
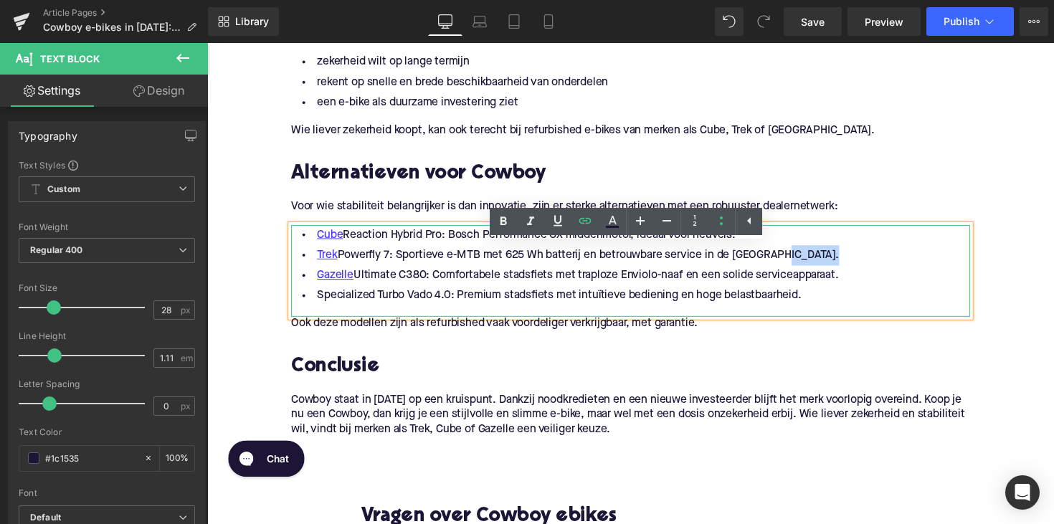
click at [331, 313] on li "Specialized Turbo Vado 4.0: Premium stadsfiets met intuïtieve bediening en hoge…" at bounding box center [641, 302] width 696 height 21
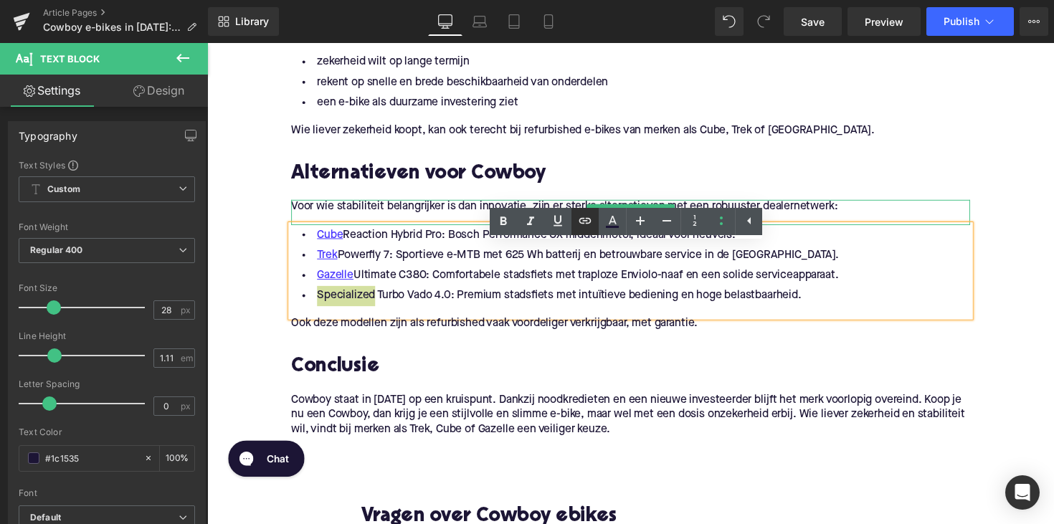
click at [591, 217] on icon at bounding box center [584, 220] width 17 height 17
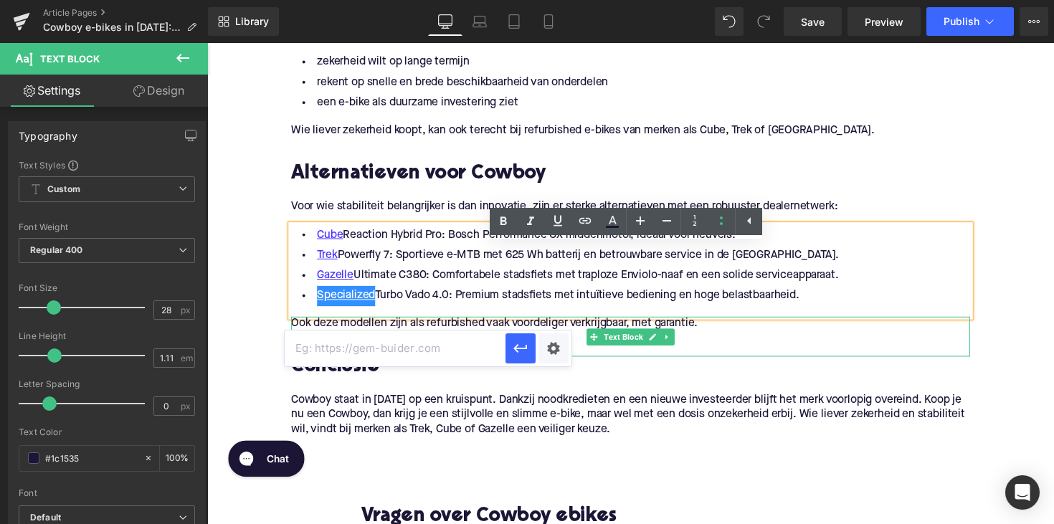
click at [464, 357] on input "text" at bounding box center [395, 349] width 221 height 36
paste input "[URL][DOMAIN_NAME]"
type input "[URL][DOMAIN_NAME]"
click at [525, 346] on icon "button" at bounding box center [520, 348] width 17 height 17
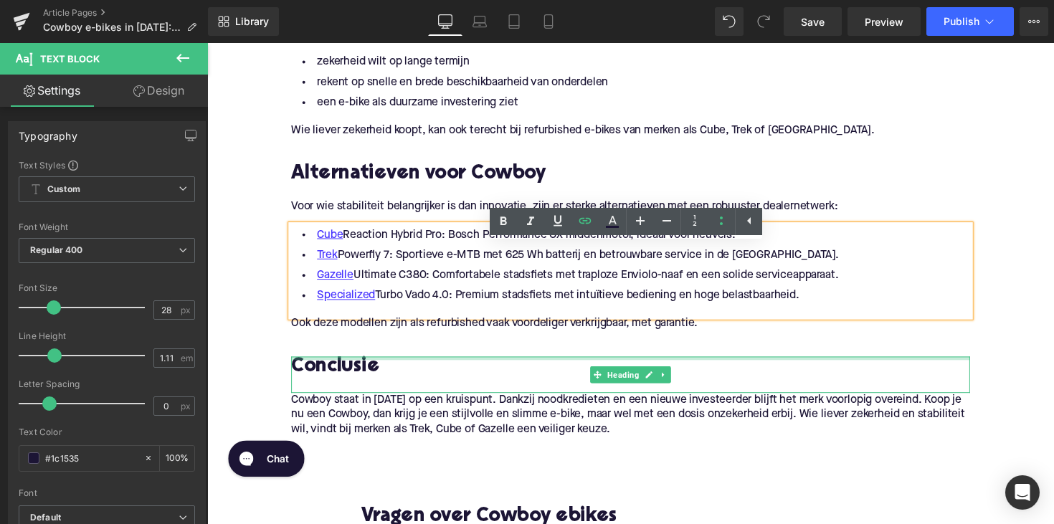
click at [485, 386] on div "Conclusie Heading" at bounding box center [641, 382] width 696 height 37
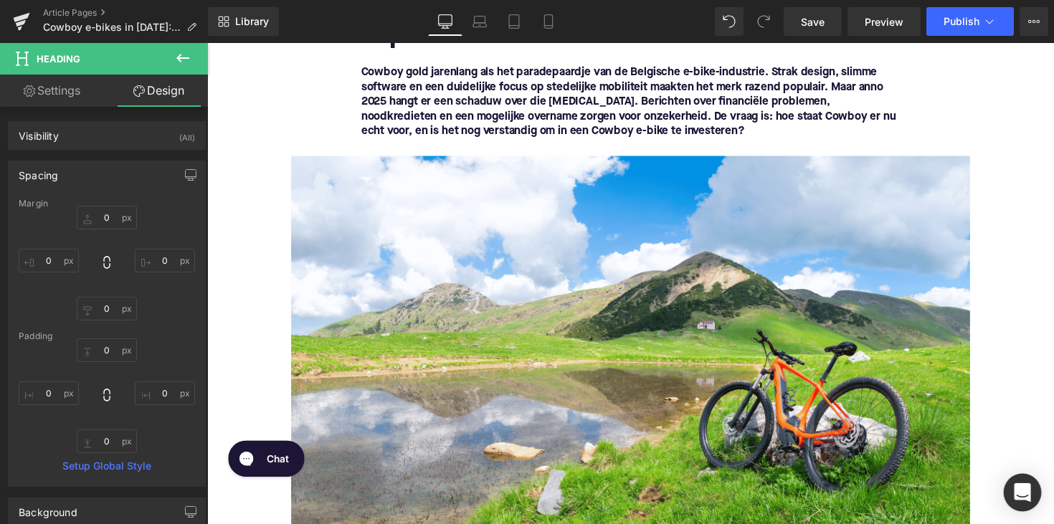
scroll to position [17, 0]
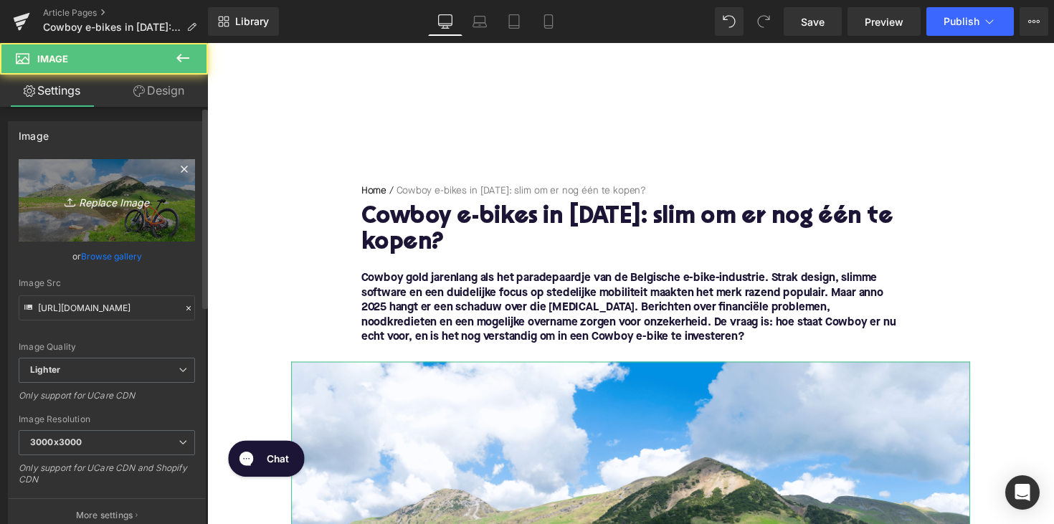
click at [115, 199] on icon "Replace Image" at bounding box center [106, 200] width 115 height 18
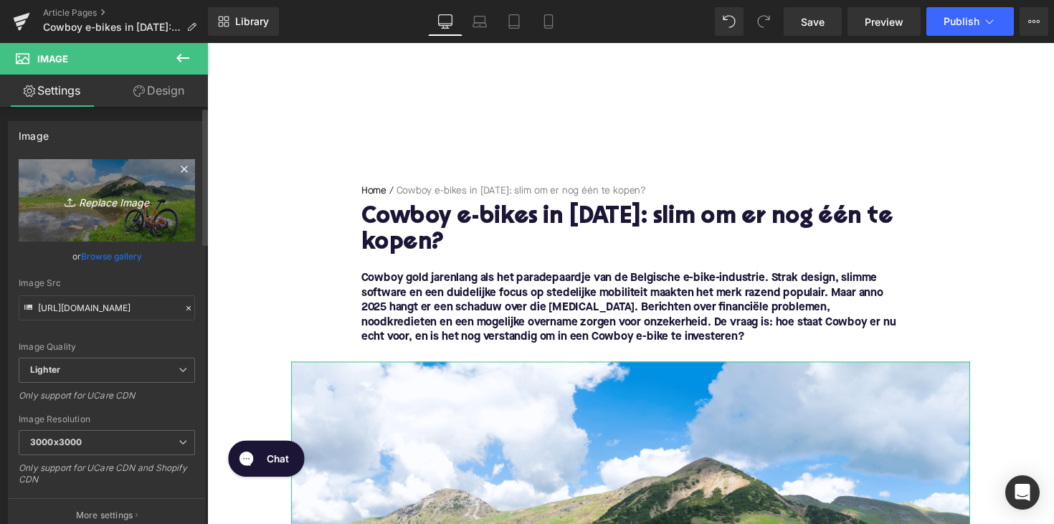
type input "C:\fakepath\cowboyebike.png"
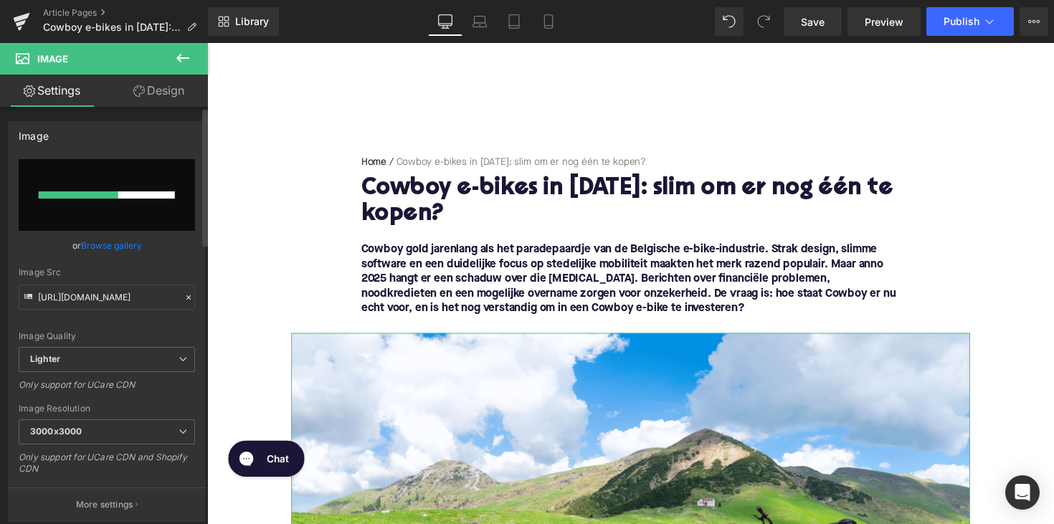
scroll to position [53, 0]
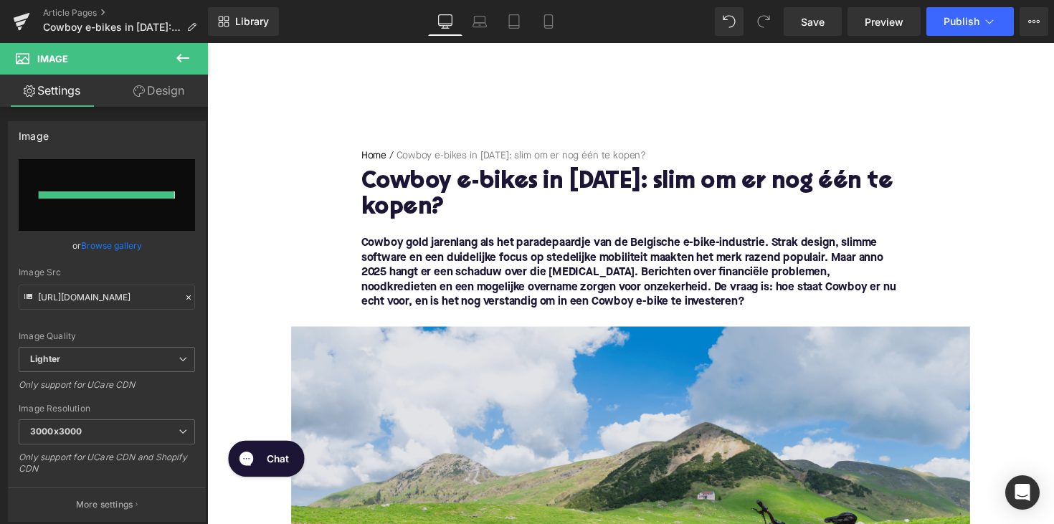
type input "[URL][DOMAIN_NAME]"
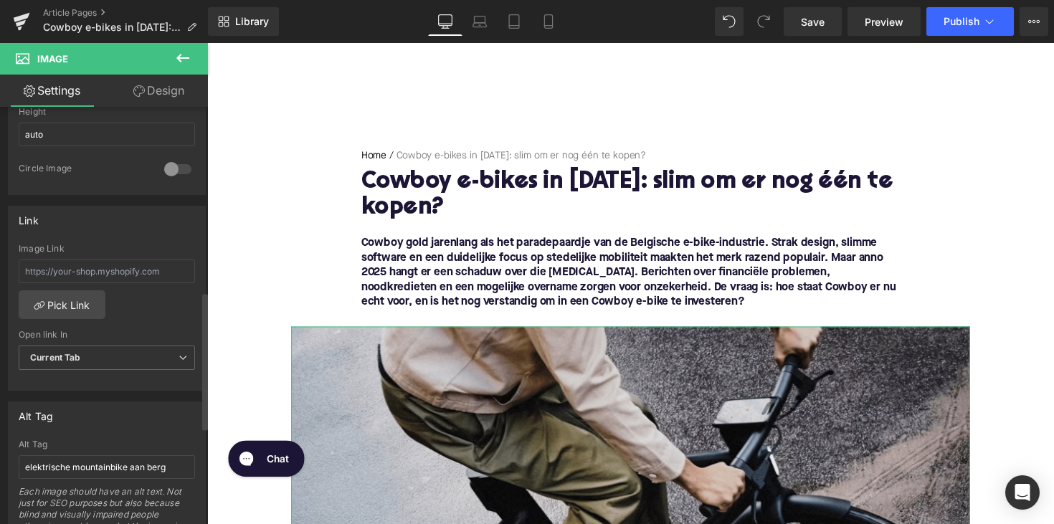
scroll to position [652, 0]
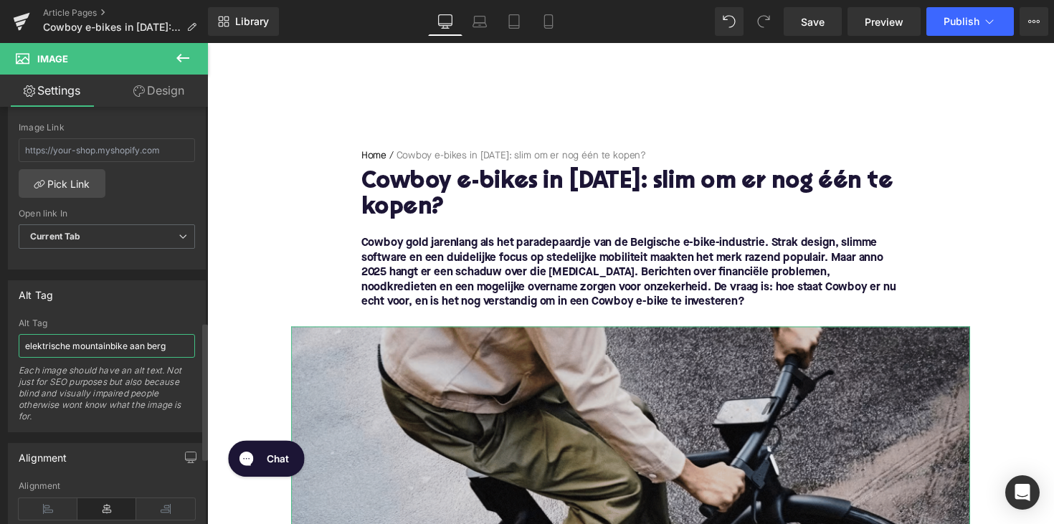
drag, startPoint x: 73, startPoint y: 344, endPoint x: 201, endPoint y: 349, distance: 128.4
click at [201, 349] on div "Alt Tag elektrische mountainbike aan berg Alt Tag elektrische mountainbike aan …" at bounding box center [107, 351] width 214 height 163
type input "elektrische cowboy"
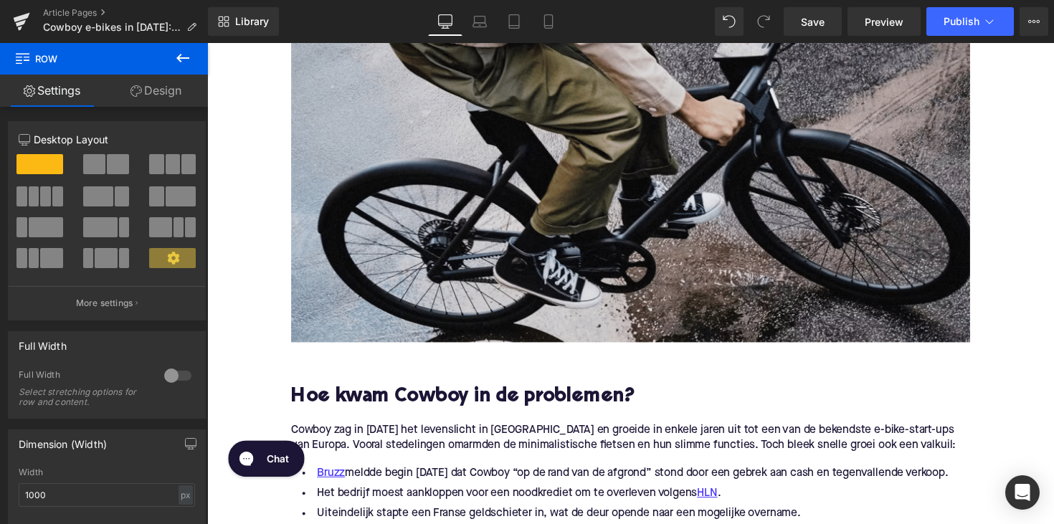
scroll to position [14, 0]
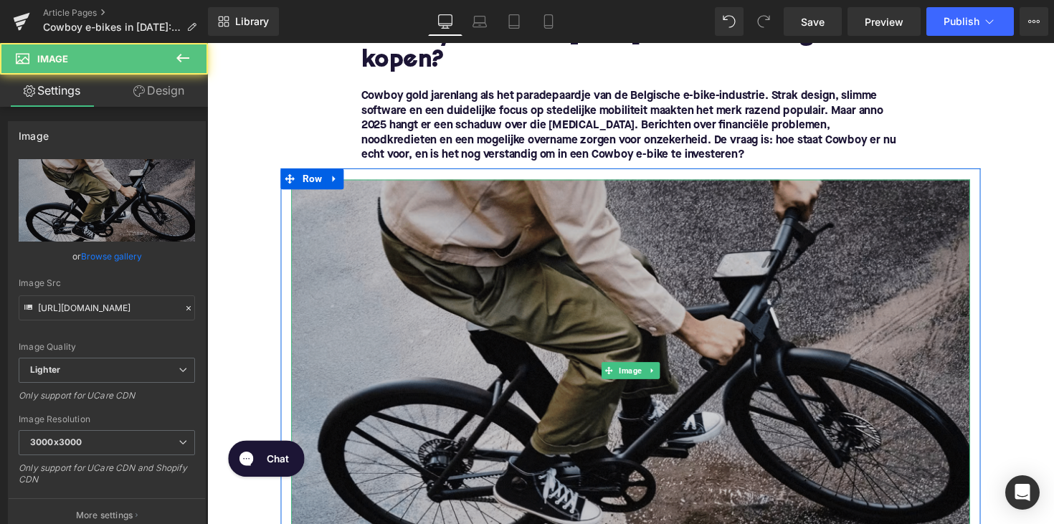
scroll to position [353, 0]
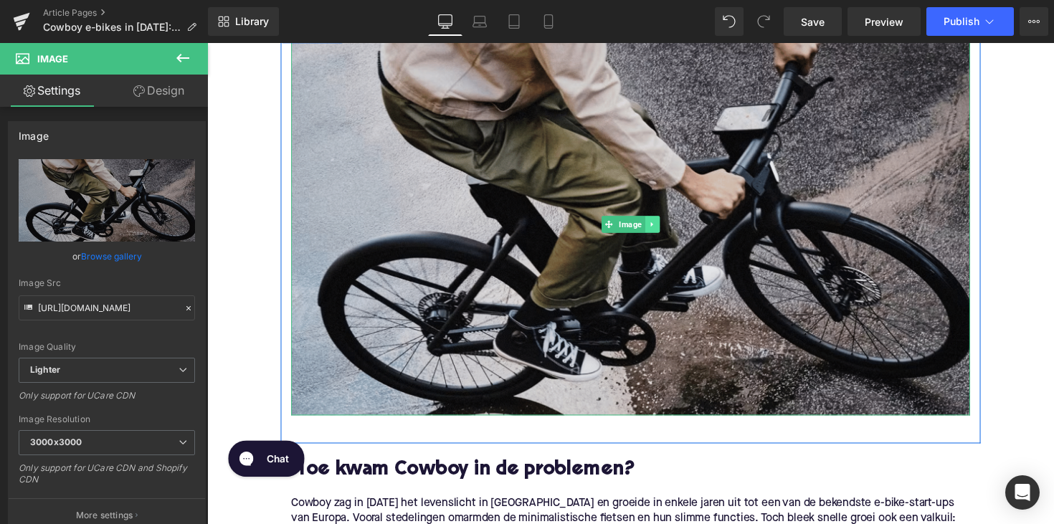
click at [660, 224] on link at bounding box center [663, 228] width 15 height 17
click at [655, 232] on icon at bounding box center [656, 228] width 8 height 8
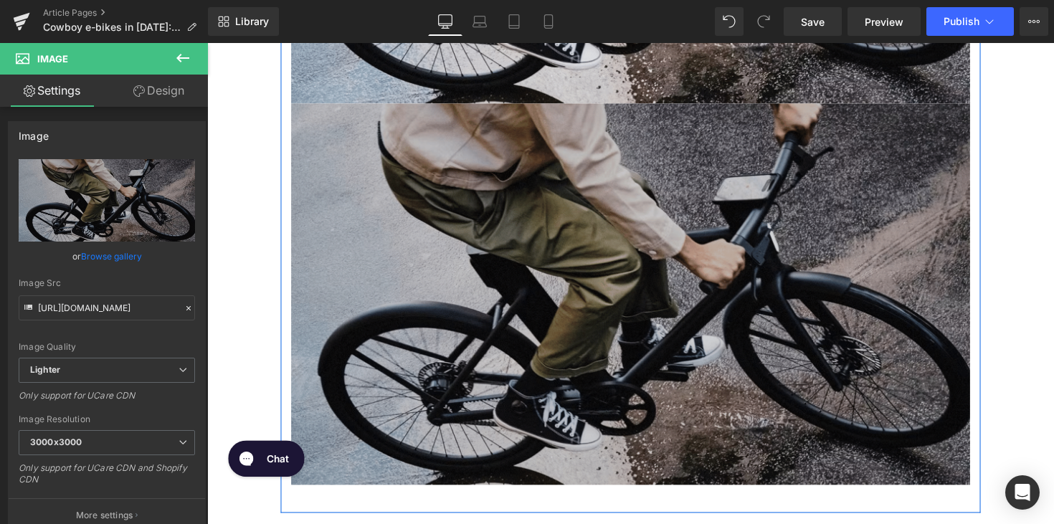
scroll to position [677, 0]
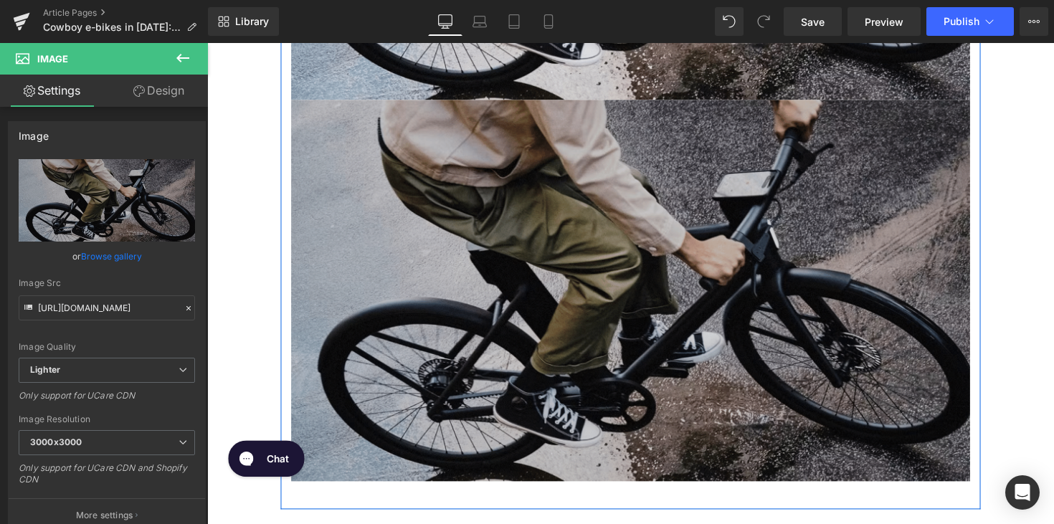
click at [637, 241] on img at bounding box center [641, 296] width 696 height 391
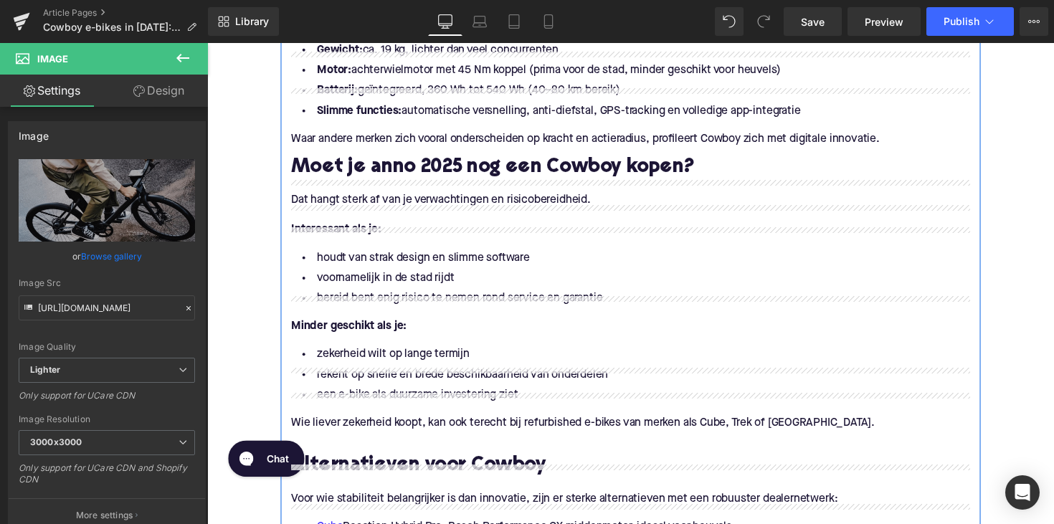
scroll to position [1399, 0]
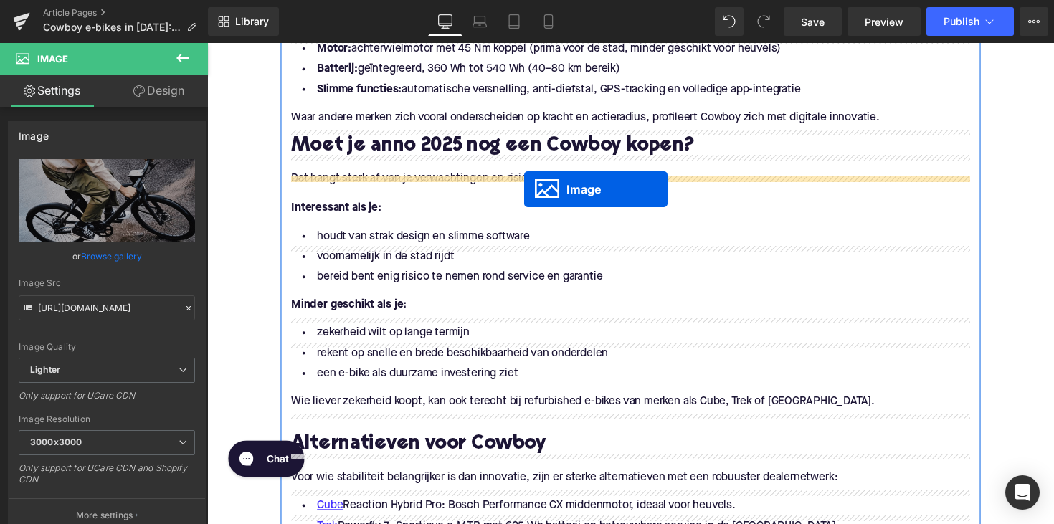
drag, startPoint x: 615, startPoint y: 292, endPoint x: 532, endPoint y: 193, distance: 129.3
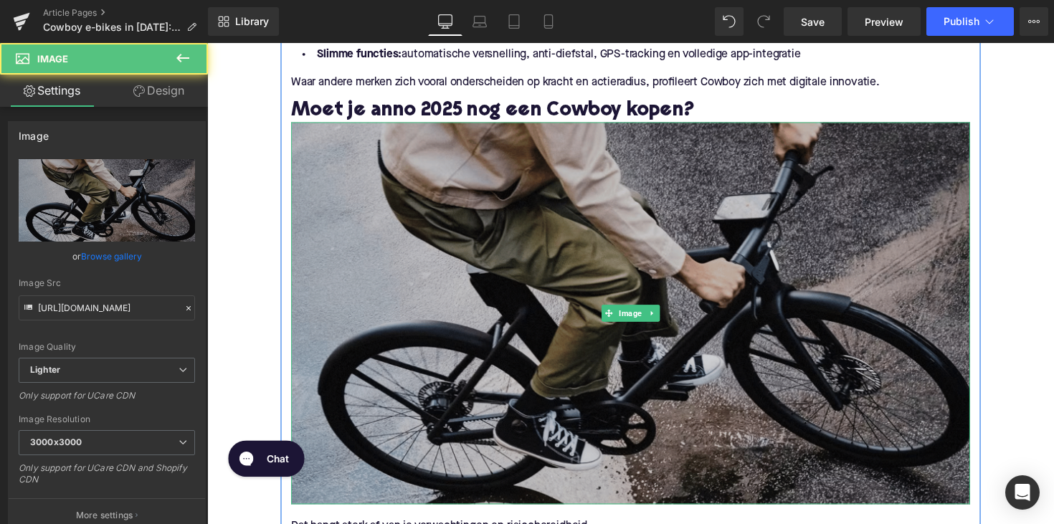
click at [541, 231] on img at bounding box center [641, 319] width 696 height 391
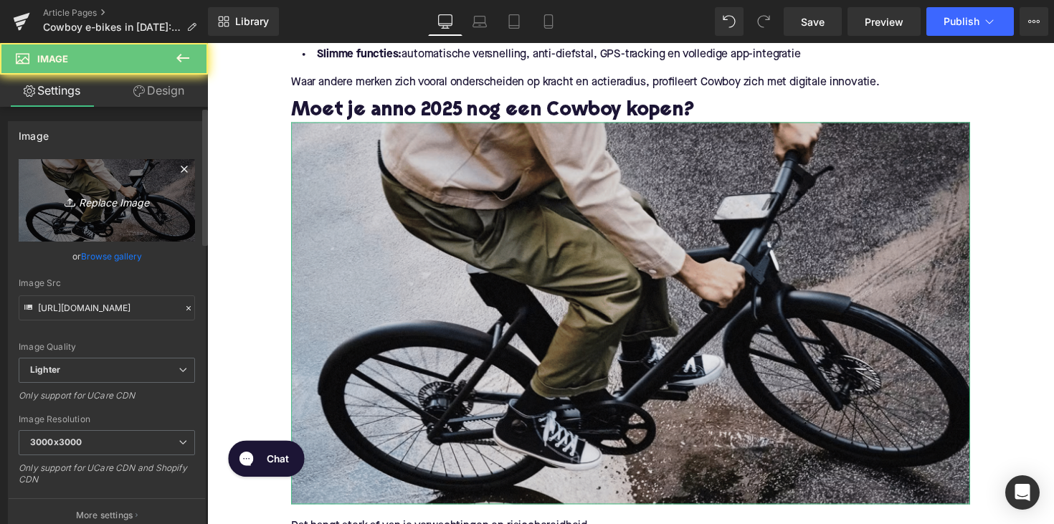
click at [106, 200] on icon "Replace Image" at bounding box center [106, 200] width 115 height 18
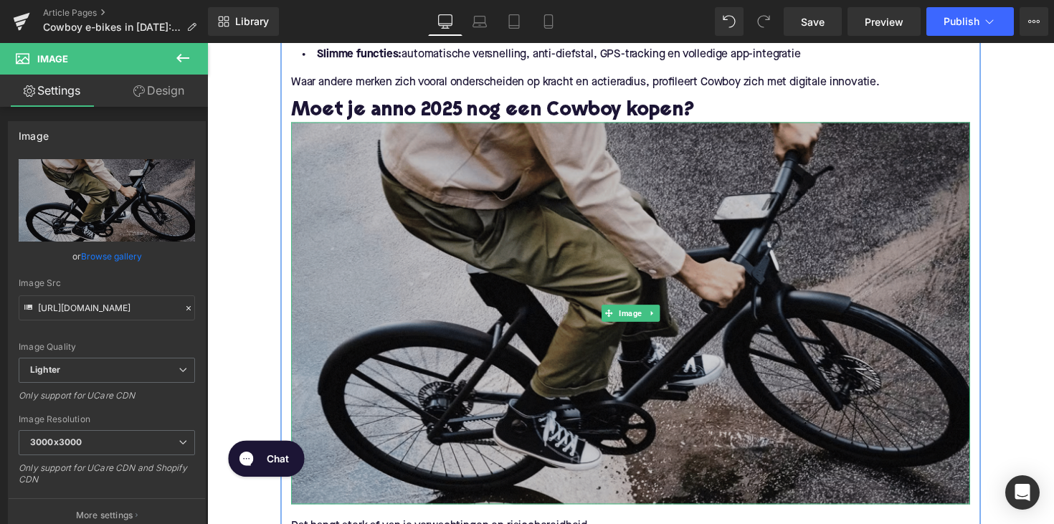
click at [477, 303] on img at bounding box center [641, 319] width 696 height 391
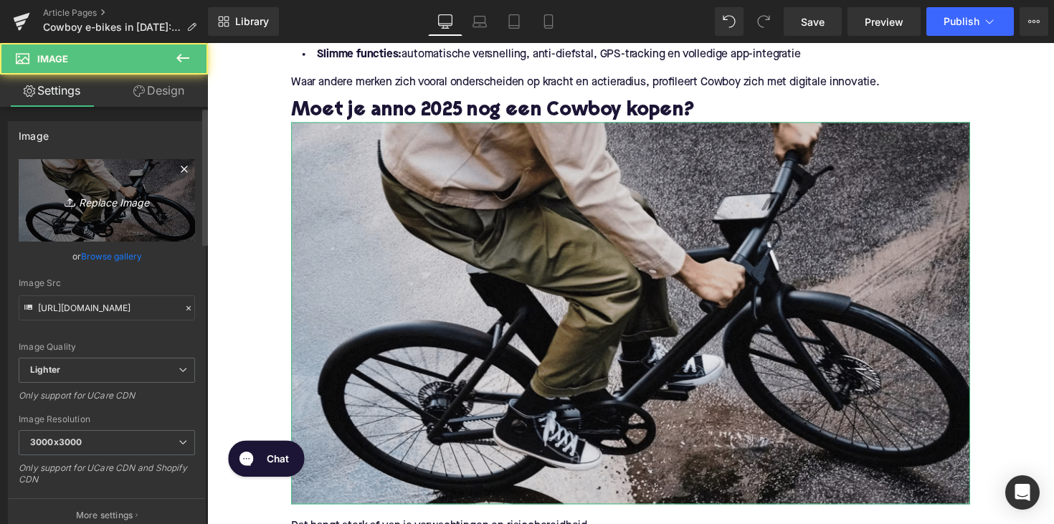
click at [127, 210] on link "Replace Image" at bounding box center [107, 200] width 176 height 82
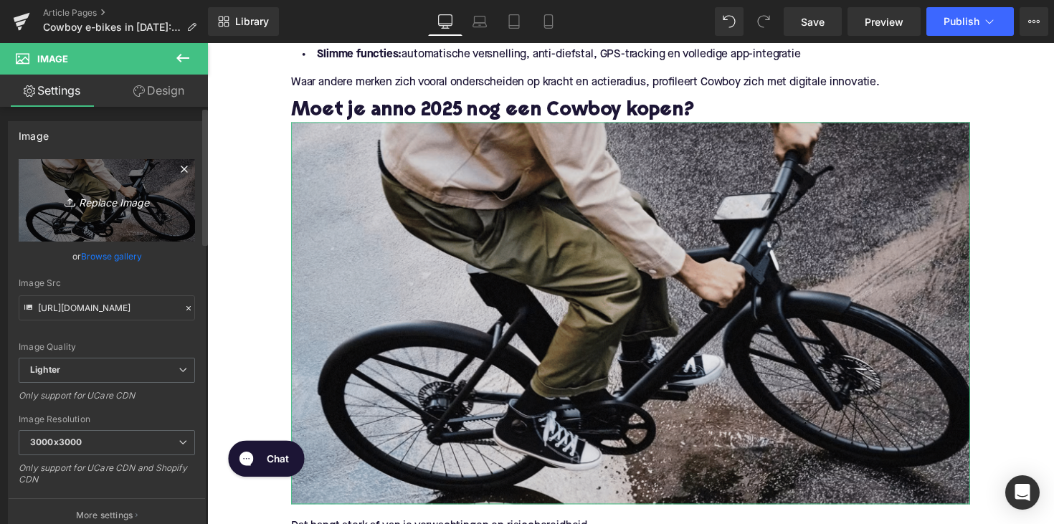
type input "C:\fakepath\mannaastcoboyebike.png"
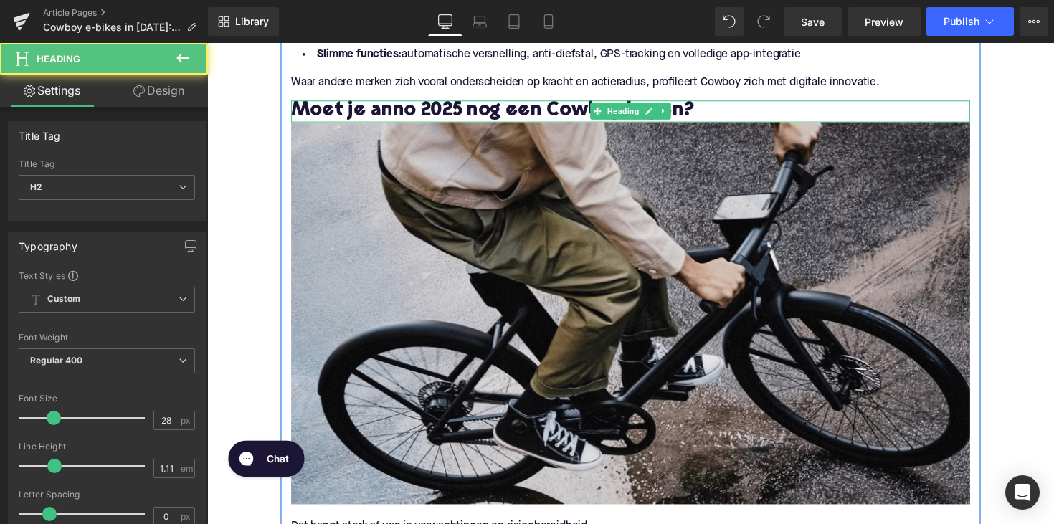
drag, startPoint x: 569, startPoint y: 124, endPoint x: 569, endPoint y: 134, distance: 10.0
click at [569, 124] on div "Moet je anno 2025 nog een Cowboy kopen? Heading" at bounding box center [641, 113] width 696 height 22
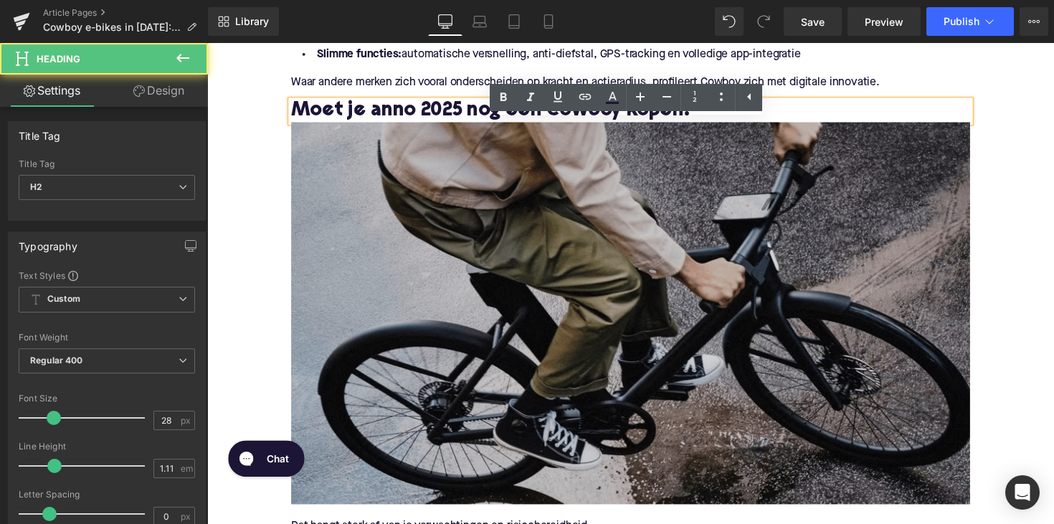
click at [560, 246] on img at bounding box center [641, 319] width 696 height 391
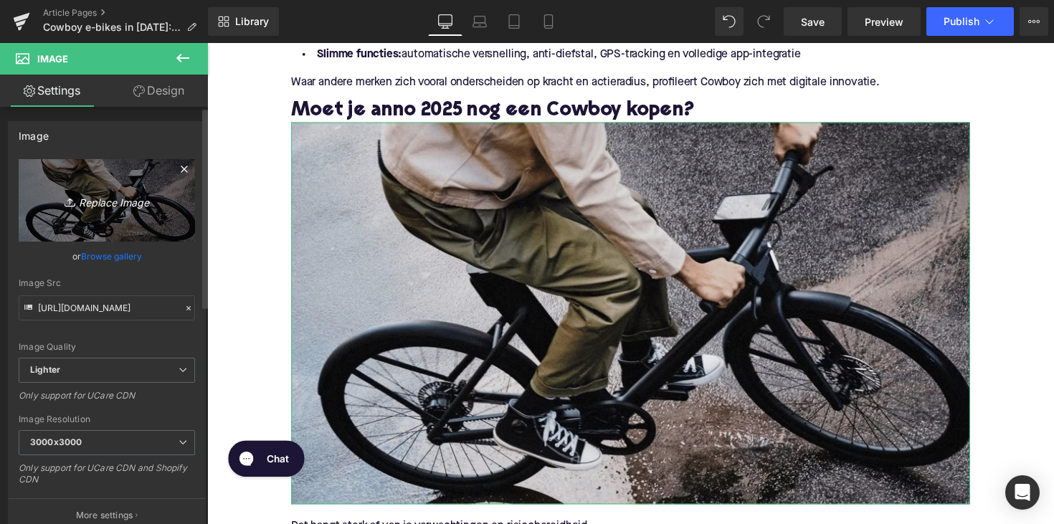
click at [135, 197] on icon "Replace Image" at bounding box center [106, 200] width 115 height 18
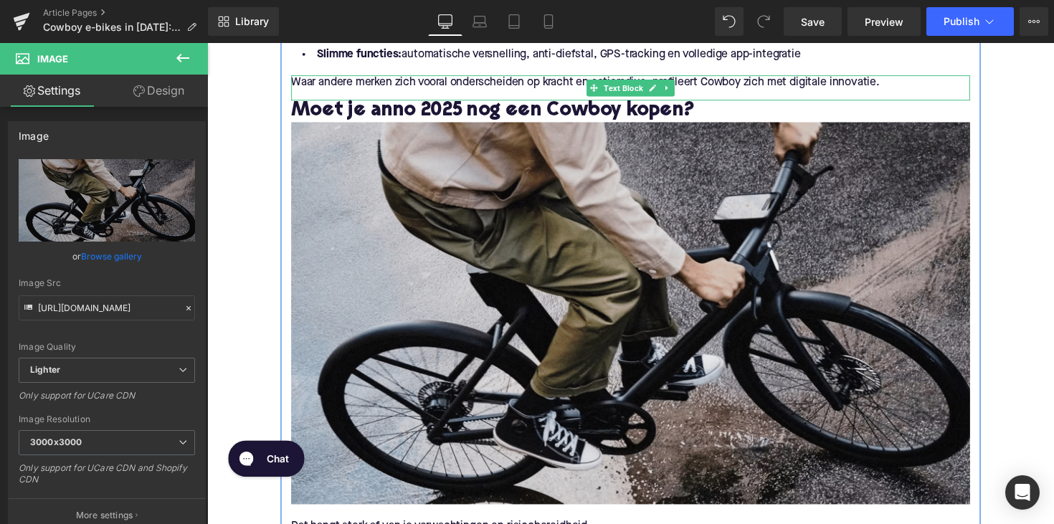
type input "C:\fakepath\mannaastcoboyebike.png"
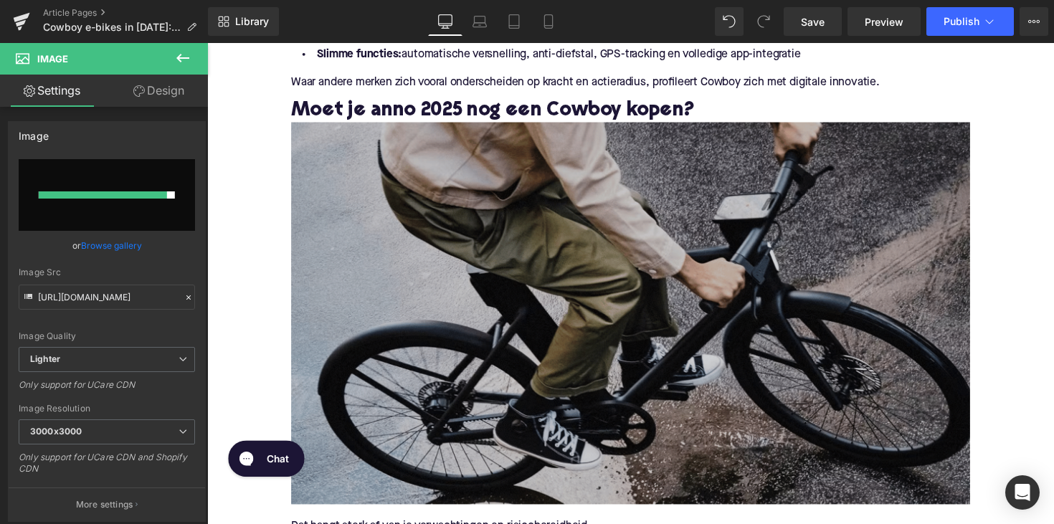
type input "[URL][DOMAIN_NAME]"
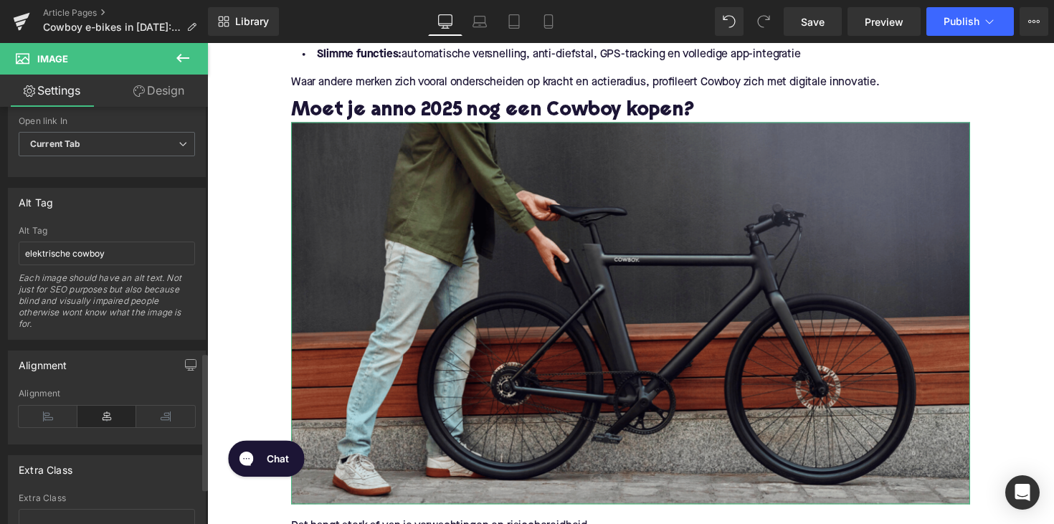
scroll to position [802, 0]
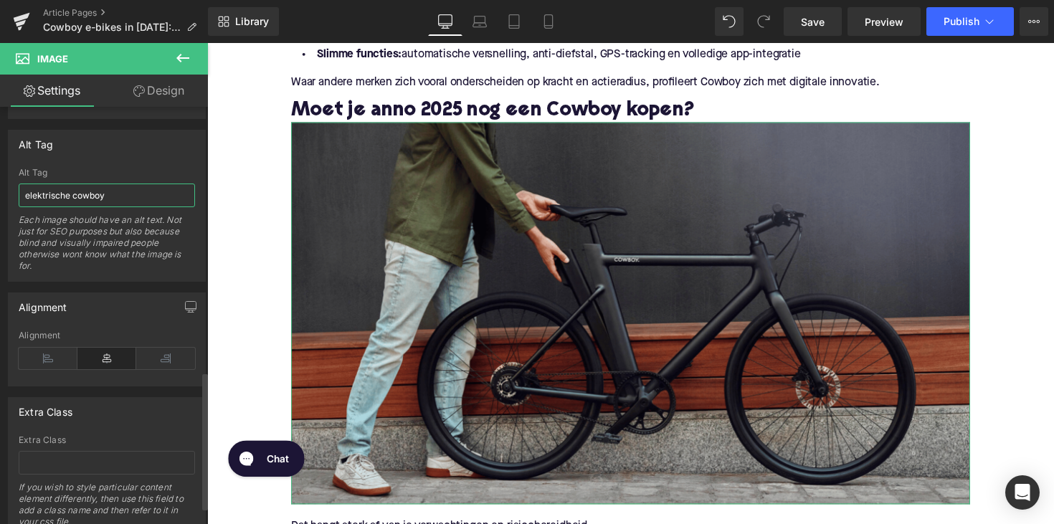
click at [72, 191] on input "elektrische cowboy" at bounding box center [107, 196] width 176 height 24
type input "man staat naast Cowboy fiets"
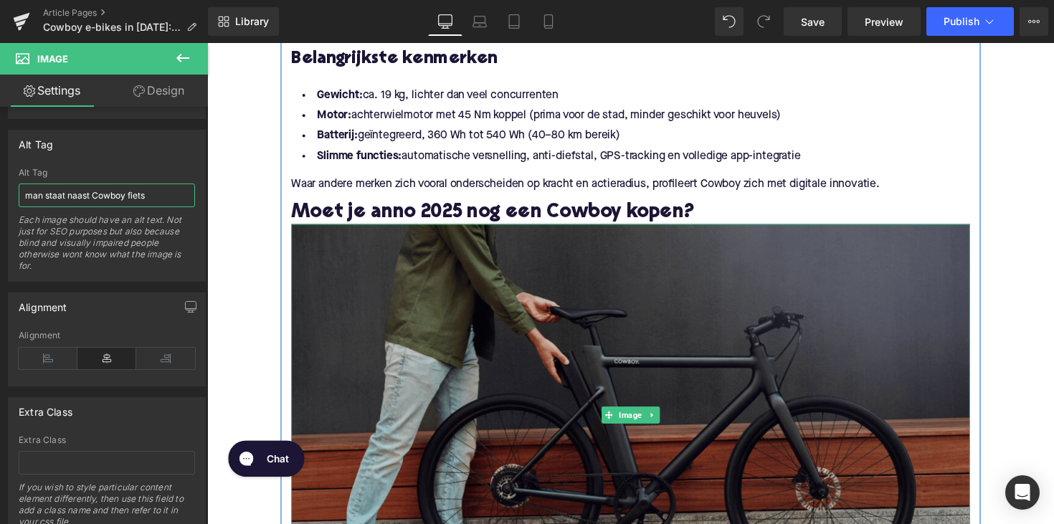
scroll to position [1263, 0]
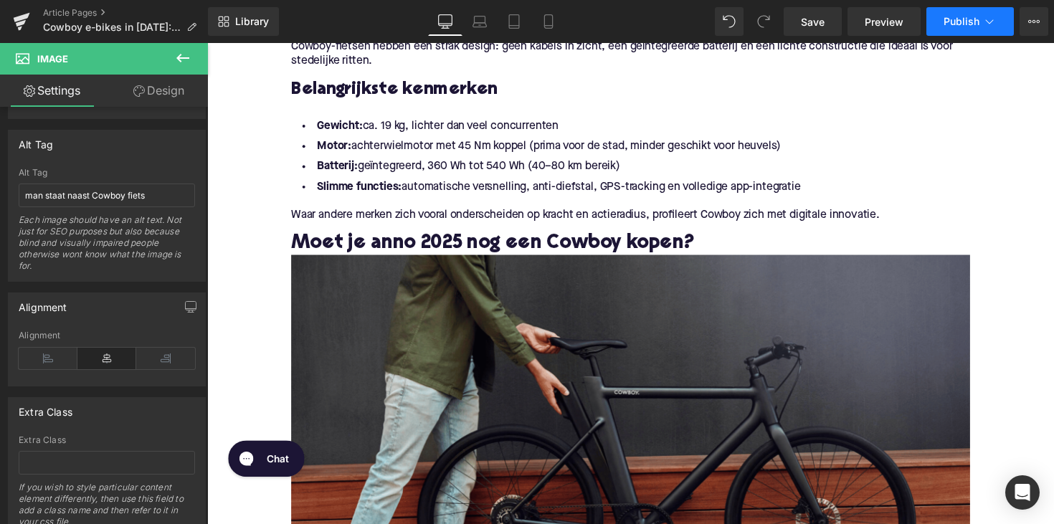
click at [964, 23] on span "Publish" at bounding box center [962, 21] width 36 height 11
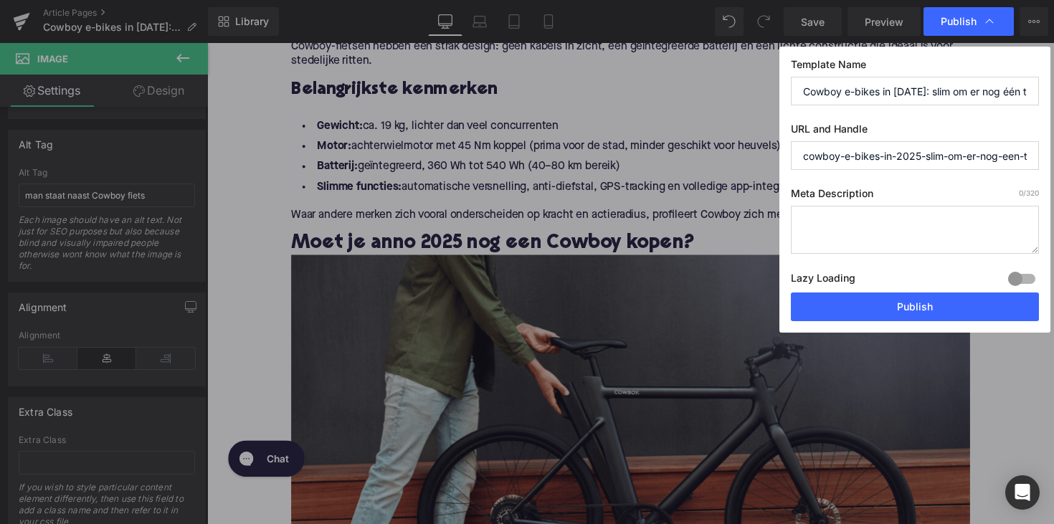
click at [892, 265] on div "Meta Description 0 /320 Lazy Loading Build Upgrade plan to unlock Lazy loading …" at bounding box center [915, 239] width 248 height 105
click at [893, 231] on textarea at bounding box center [915, 230] width 248 height 48
paste textarea "Ontdek of Cowboy e-bikes in [DATE] nog slim zijn om te kopen. [PERSON_NAME] ove…"
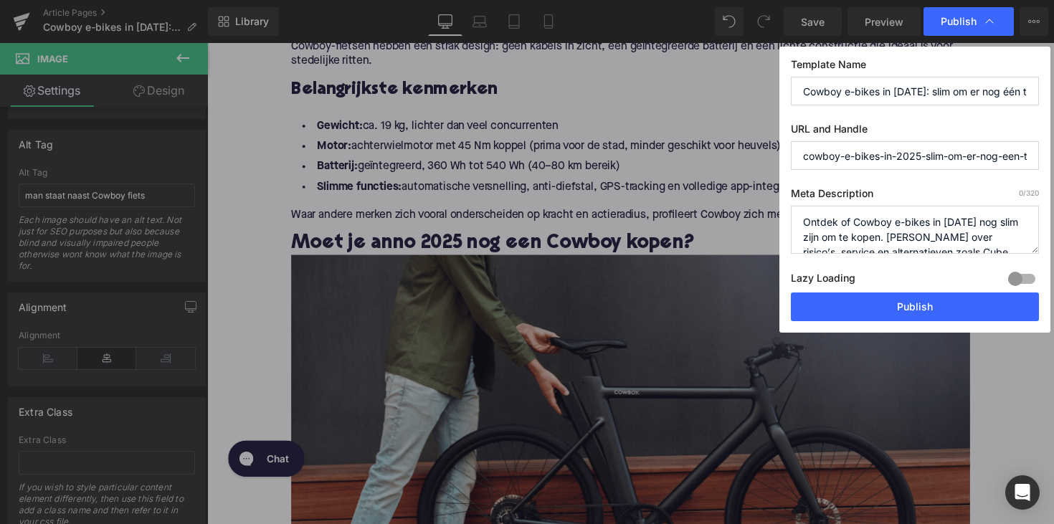
scroll to position [5, 0]
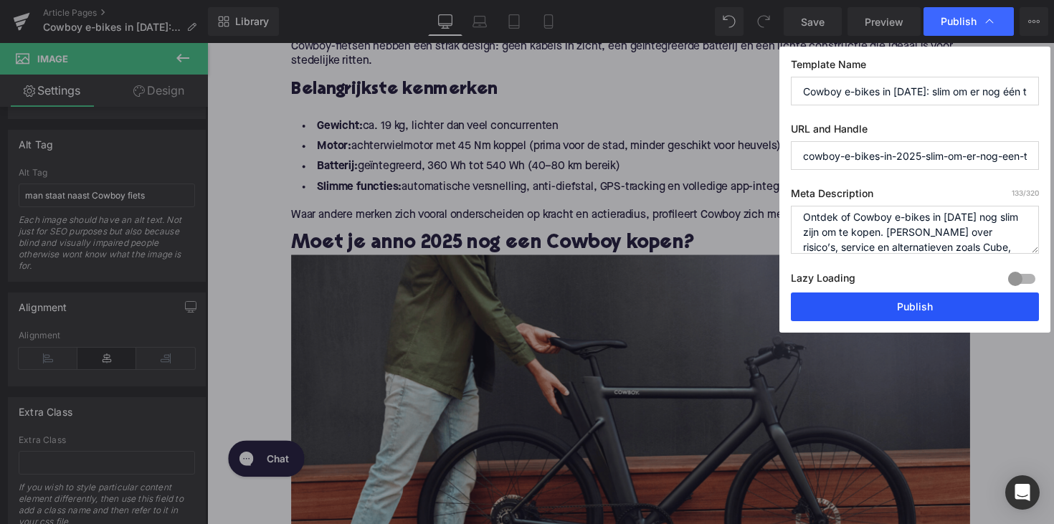
type textarea "Ontdek of Cowboy e-bikes in [DATE] nog slim zijn om te kopen. [PERSON_NAME] ove…"
click at [902, 308] on button "Publish" at bounding box center [915, 307] width 248 height 29
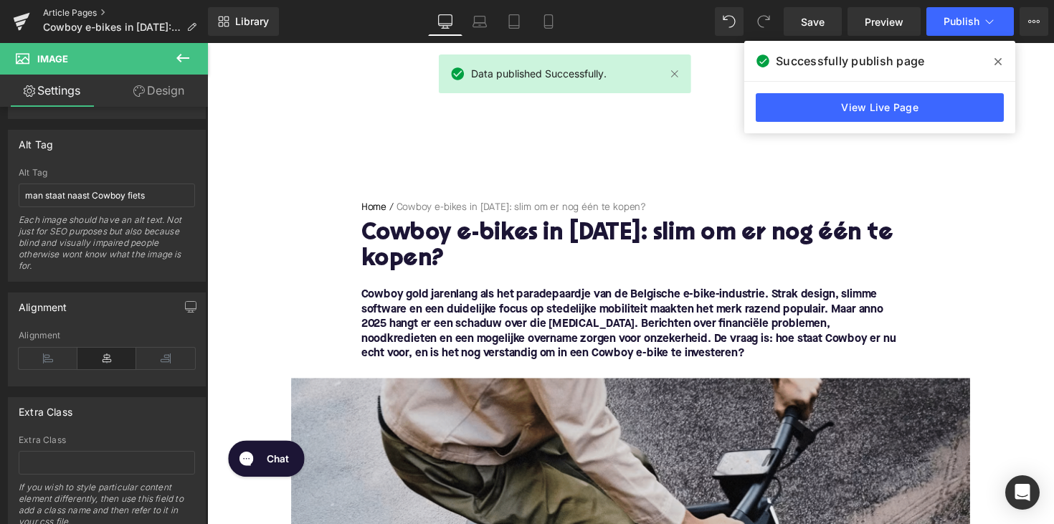
click at [84, 14] on link "Article Pages" at bounding box center [125, 12] width 165 height 11
